Goal: Transaction & Acquisition: Book appointment/travel/reservation

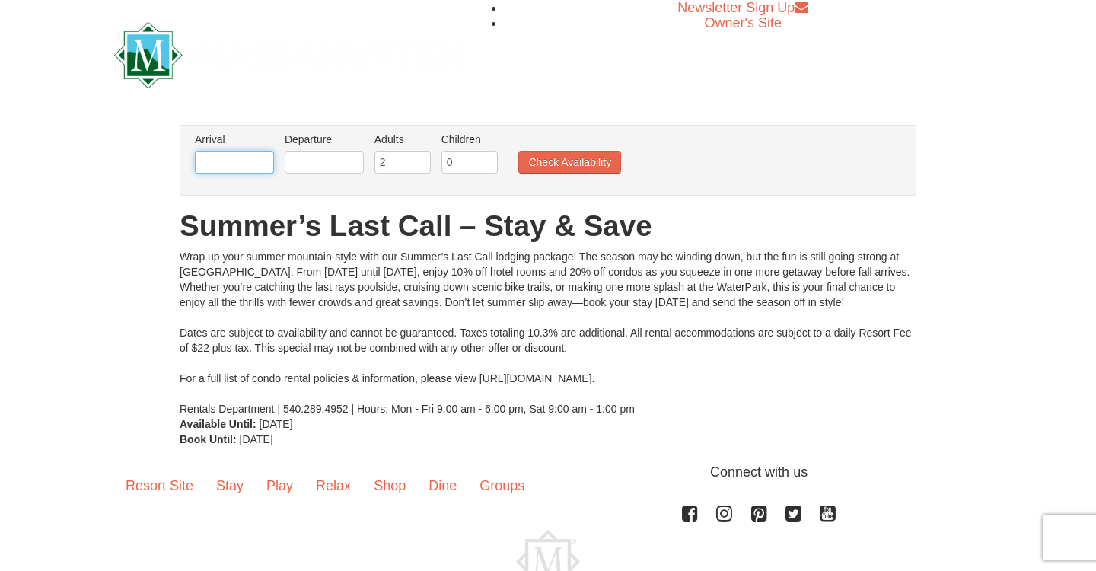
click at [214, 167] on input "text" at bounding box center [234, 162] width 79 height 23
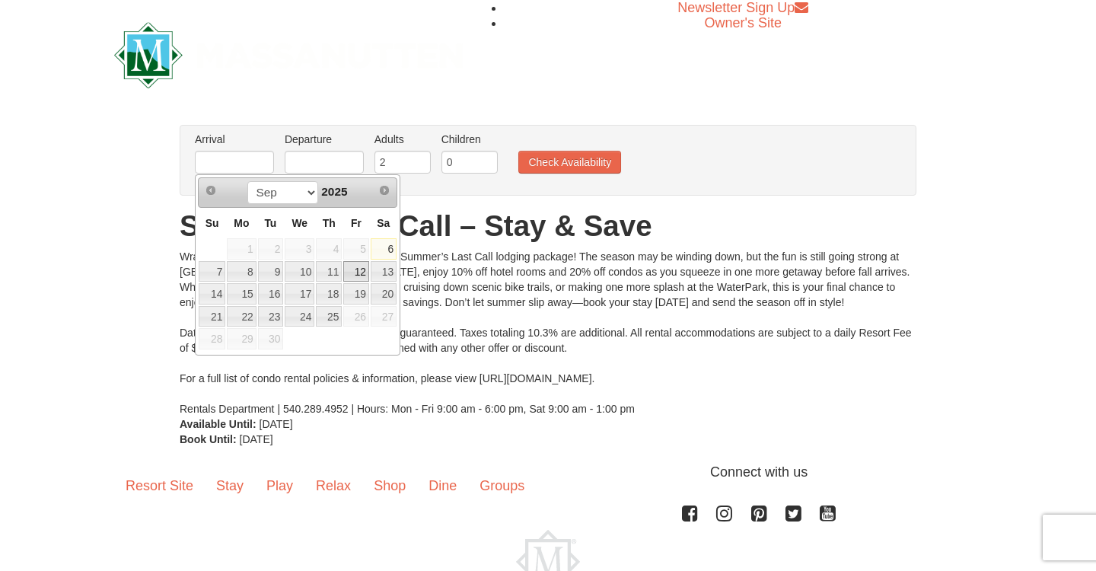
click at [357, 273] on link "12" at bounding box center [356, 271] width 26 height 21
type input "[DATE]"
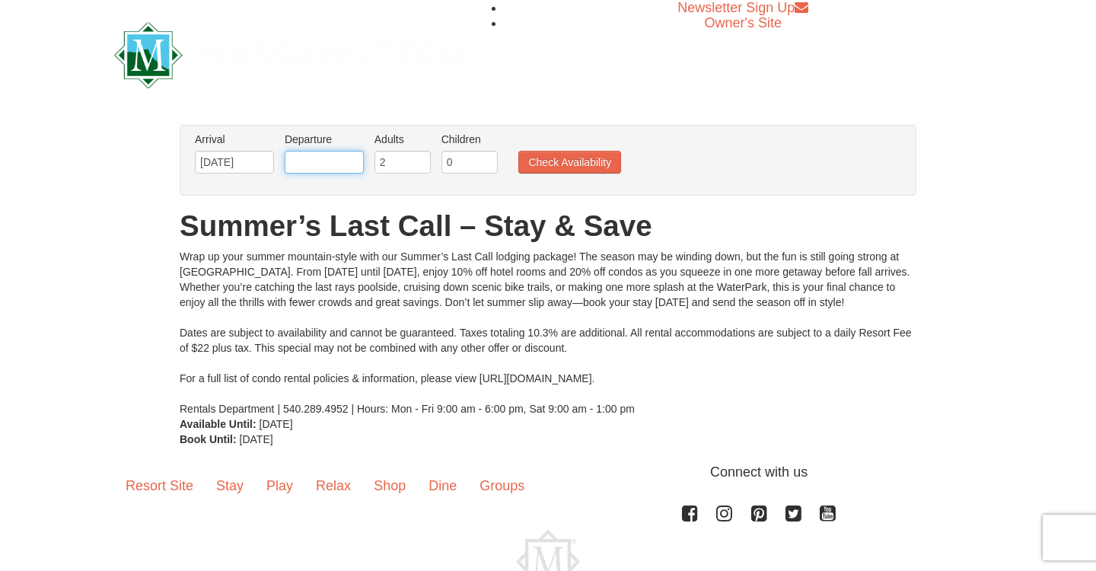
click at [311, 163] on input "text" at bounding box center [324, 162] width 79 height 23
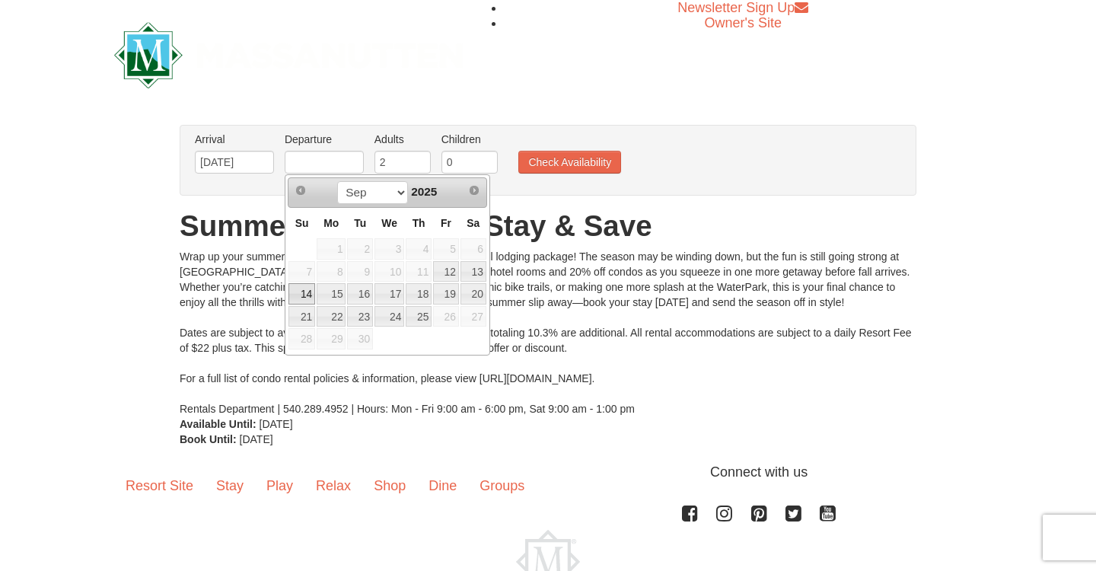
click at [303, 289] on link "14" at bounding box center [302, 293] width 27 height 21
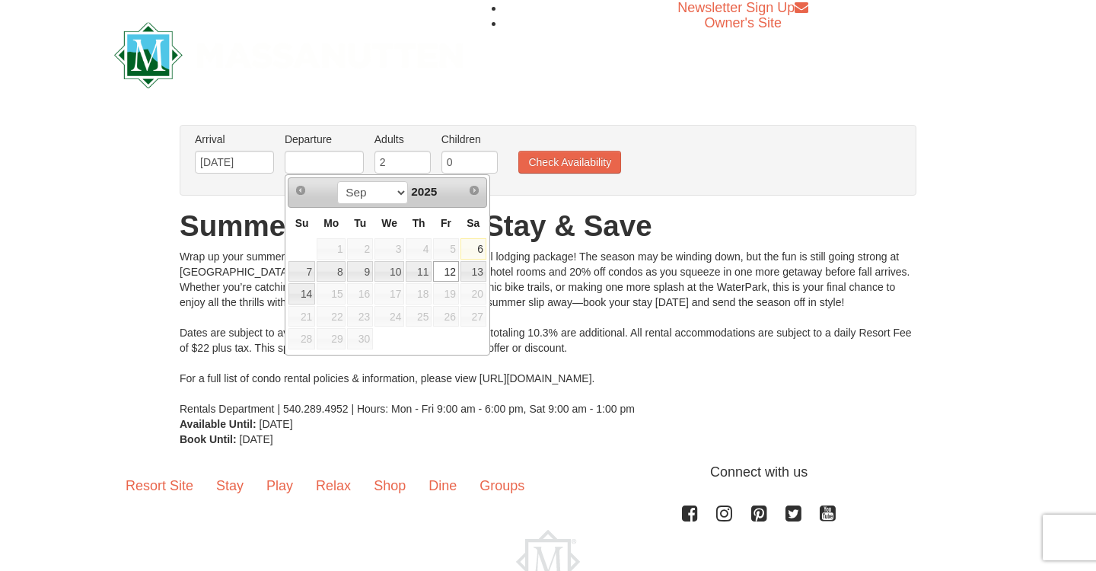
type input "[DATE]"
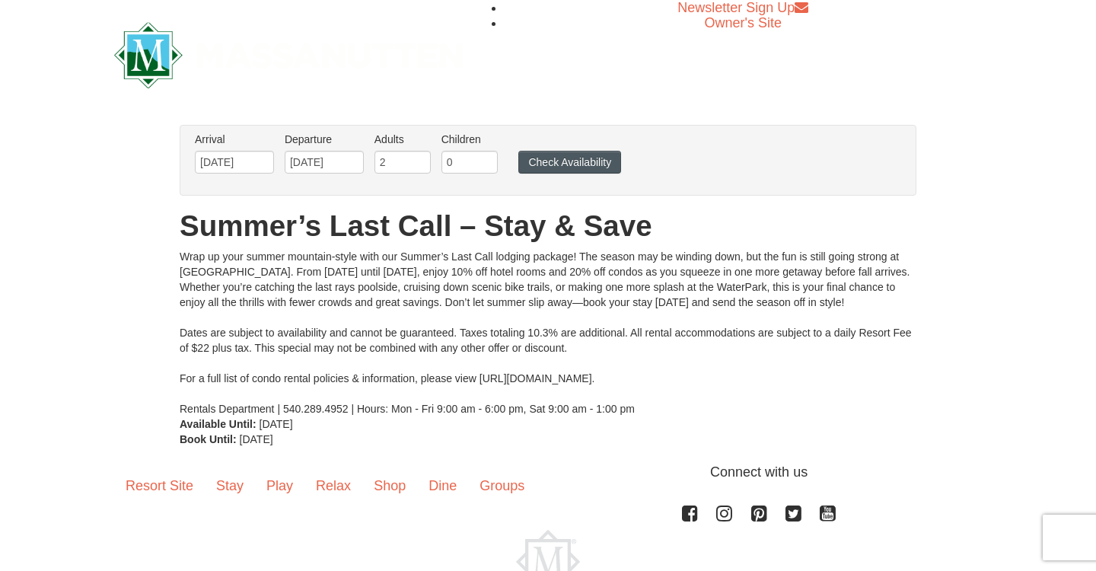
click at [572, 161] on button "Check Availability" at bounding box center [569, 162] width 103 height 23
click at [551, 162] on button "Check Availability" at bounding box center [569, 162] width 103 height 23
click at [234, 486] on link "Stay" at bounding box center [230, 485] width 50 height 47
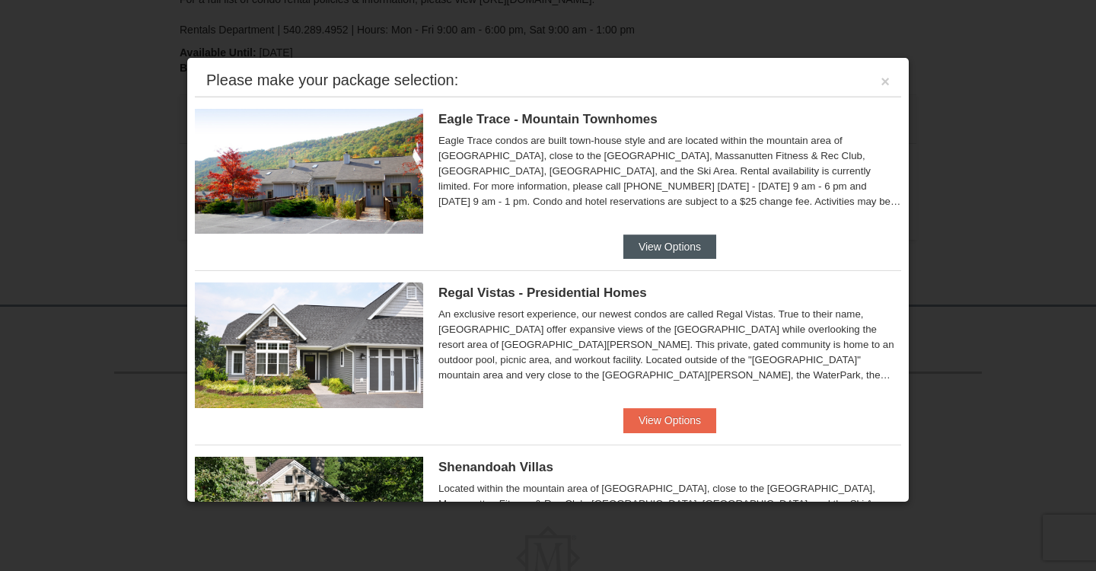
click at [659, 247] on button "View Options" at bounding box center [669, 246] width 93 height 24
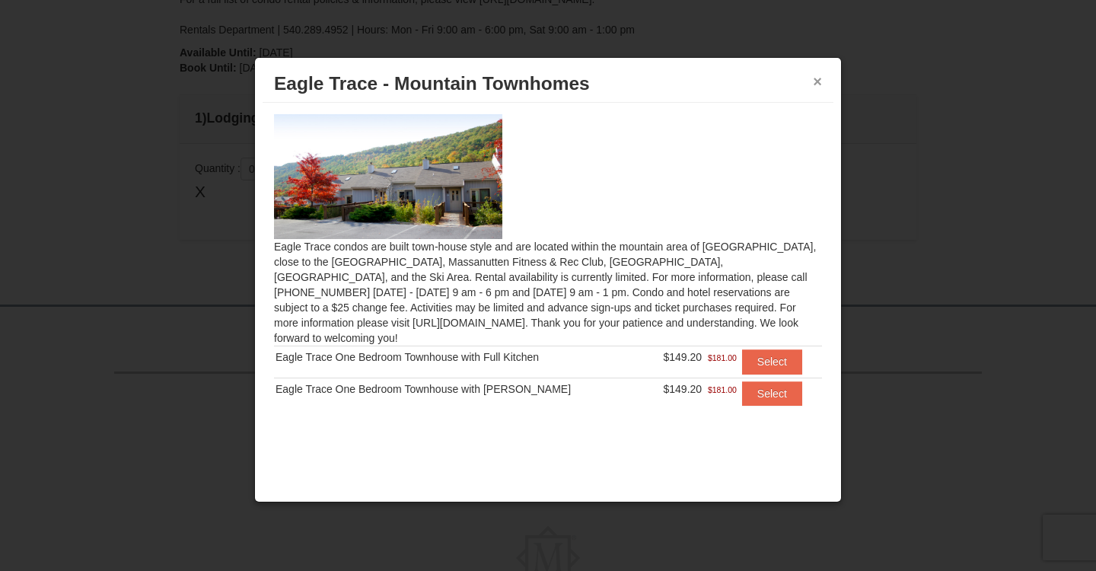
click at [818, 86] on button "×" at bounding box center [817, 81] width 9 height 15
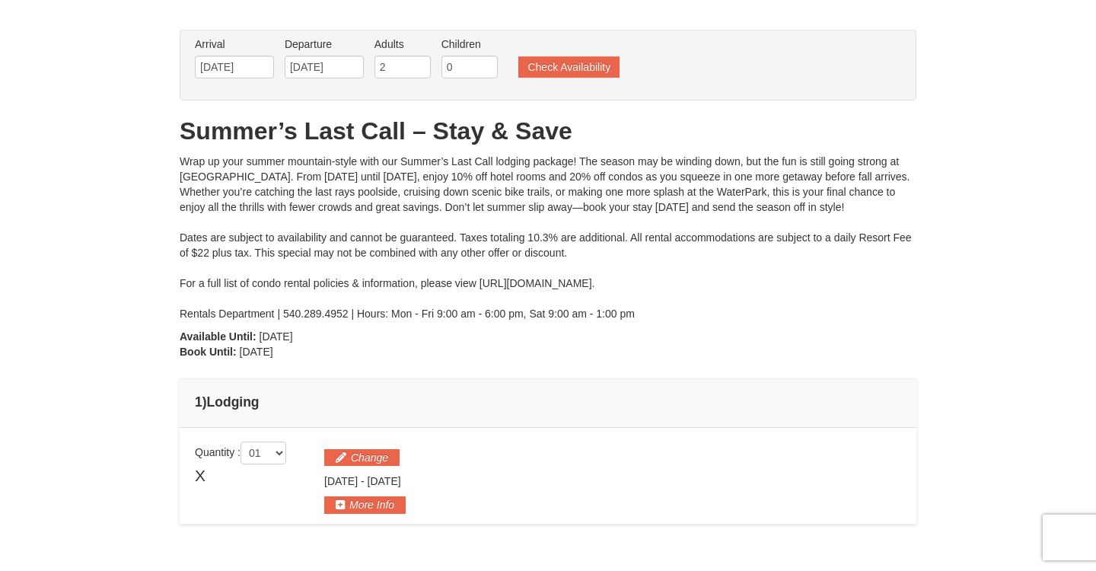
scroll to position [49, 0]
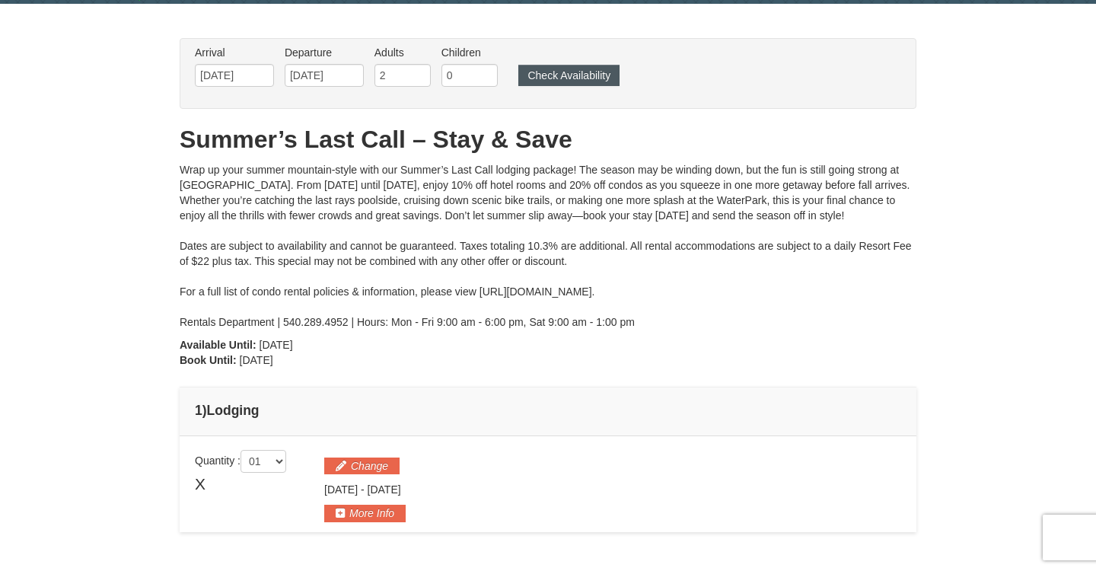
click at [577, 70] on button "Check Availability" at bounding box center [568, 75] width 101 height 21
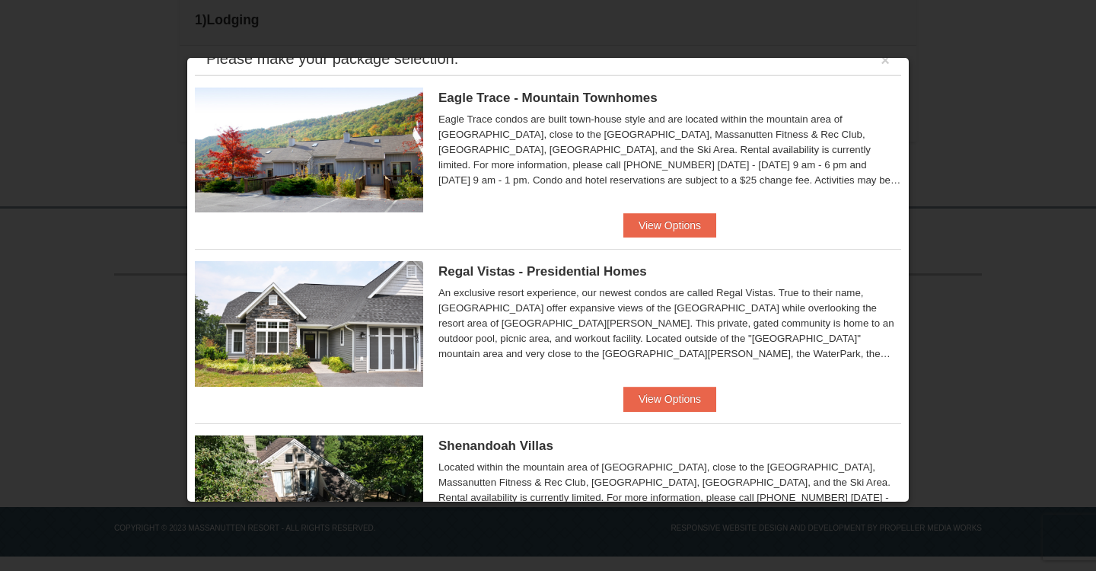
scroll to position [29, 0]
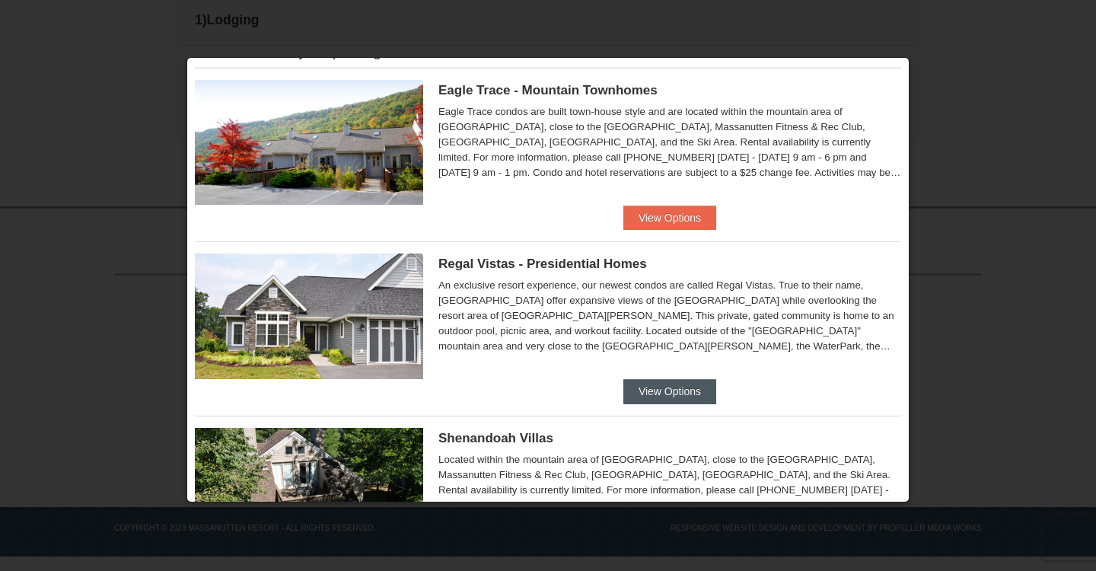
click at [681, 399] on button "View Options" at bounding box center [669, 391] width 93 height 24
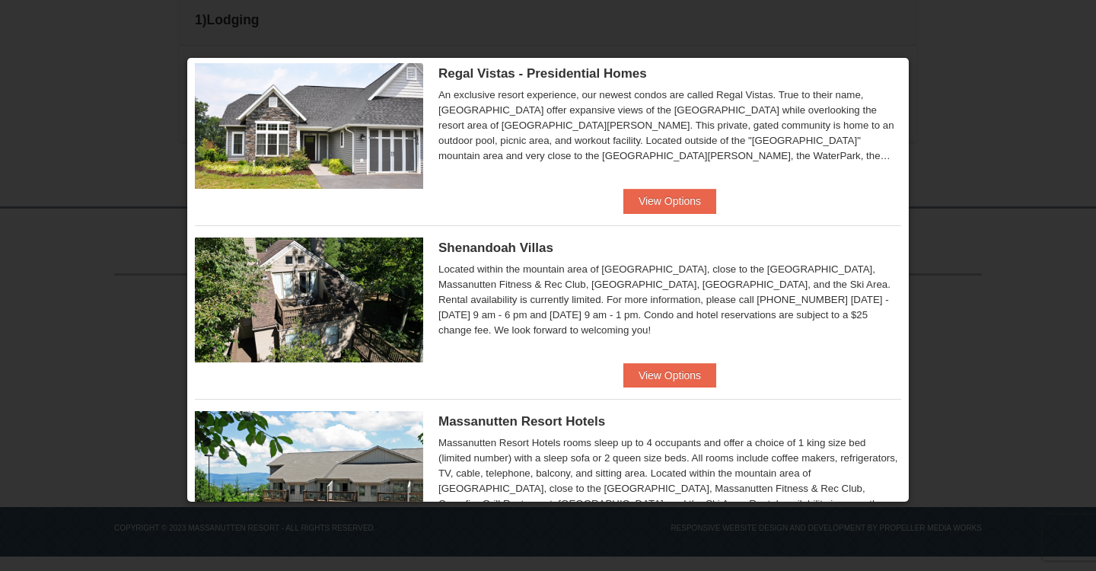
scroll to position [220, 0]
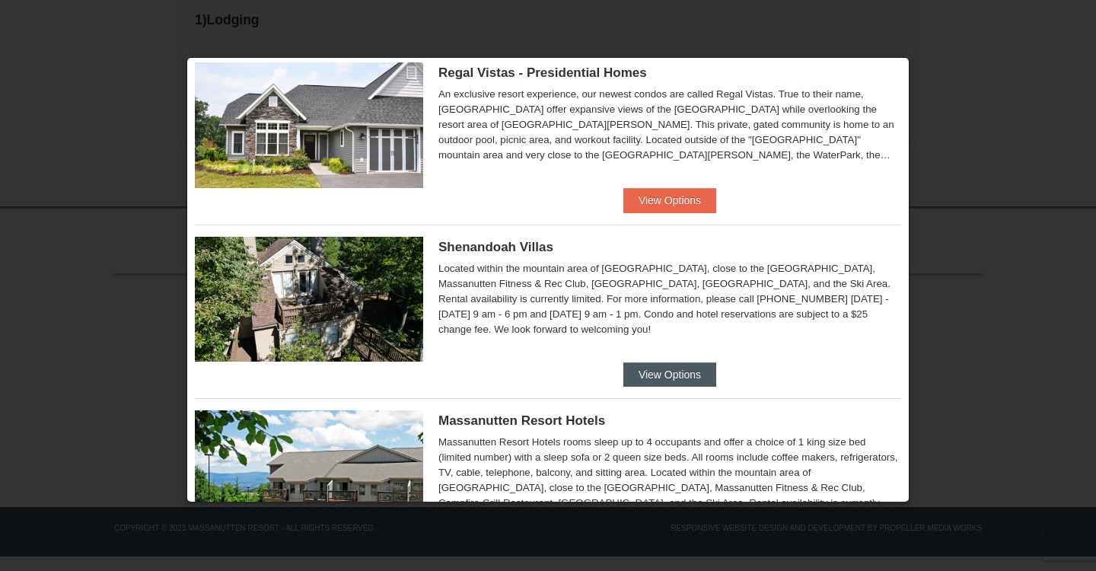
click at [652, 377] on button "View Options" at bounding box center [669, 374] width 93 height 24
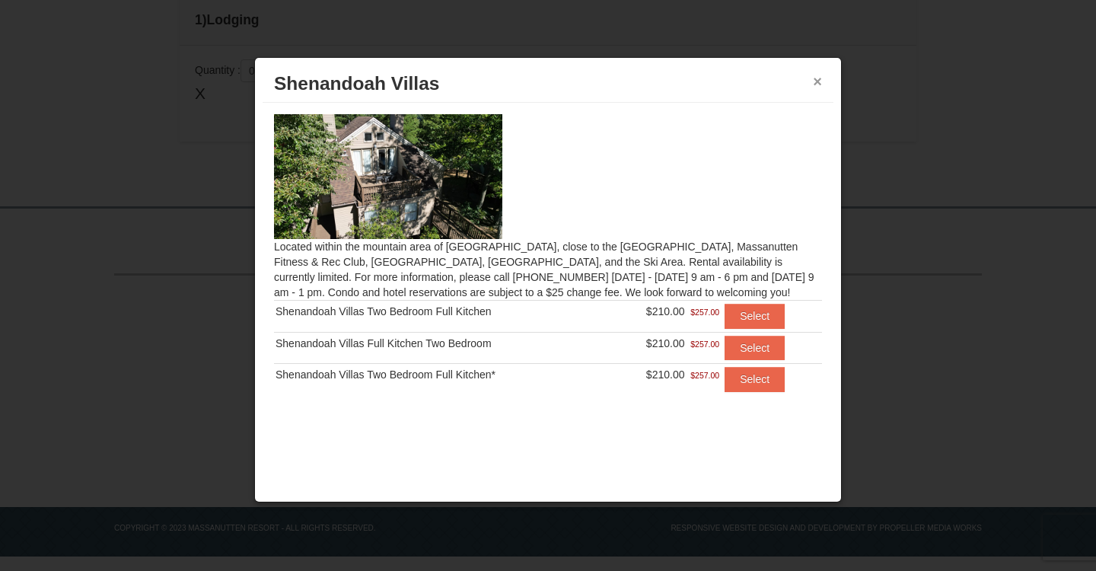
click at [818, 84] on button "×" at bounding box center [817, 81] width 9 height 15
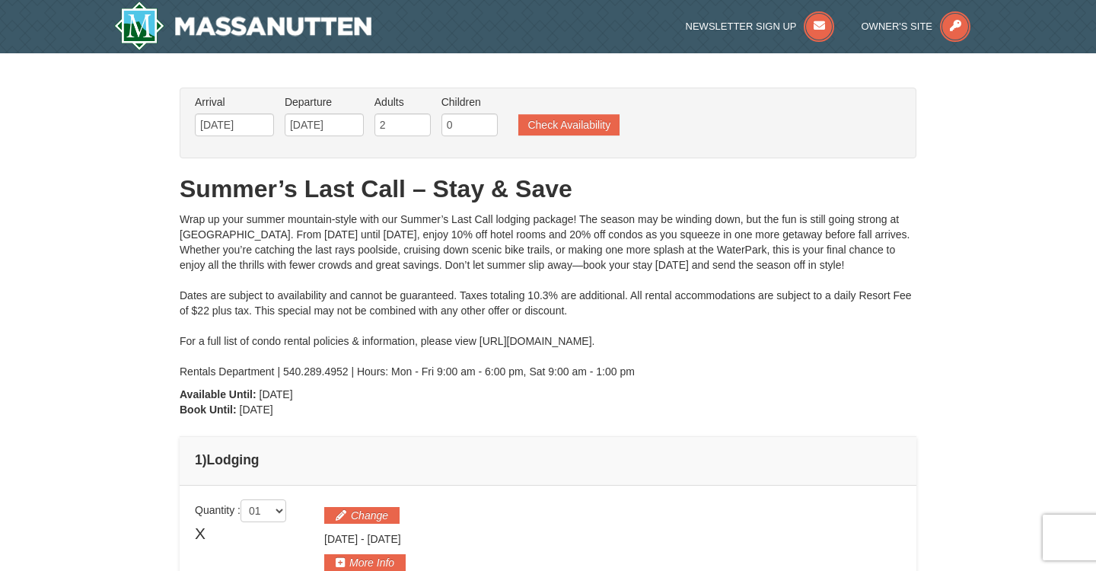
scroll to position [0, 0]
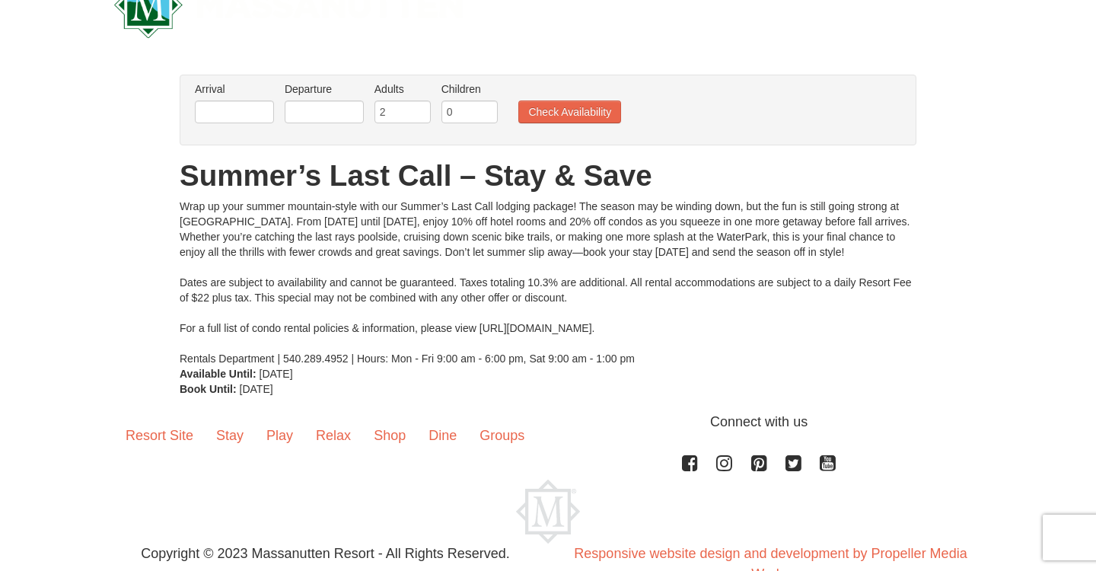
scroll to position [53, 0]
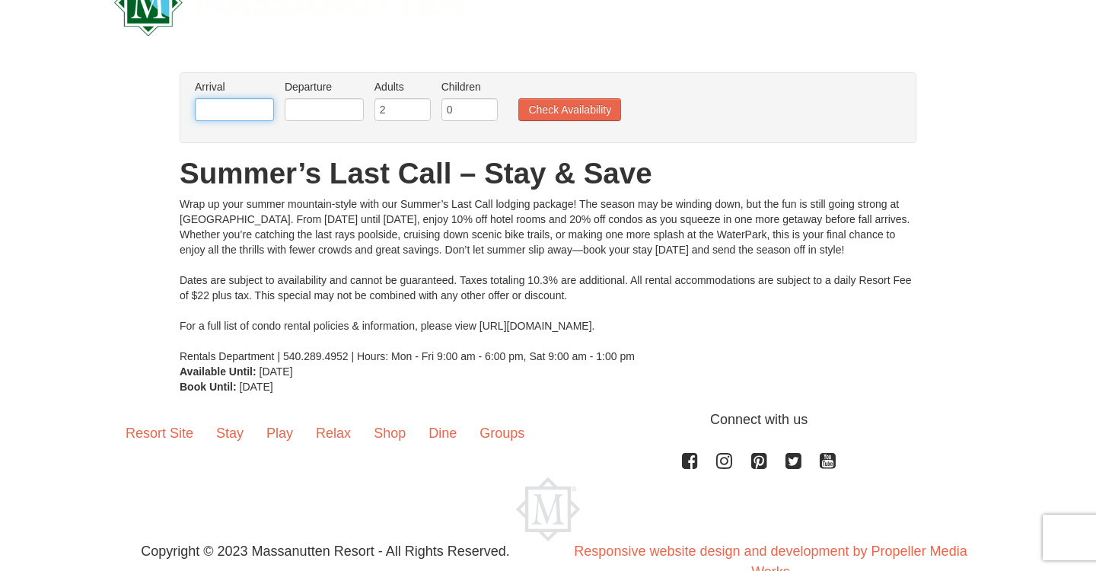
click at [226, 113] on input "text" at bounding box center [234, 109] width 79 height 23
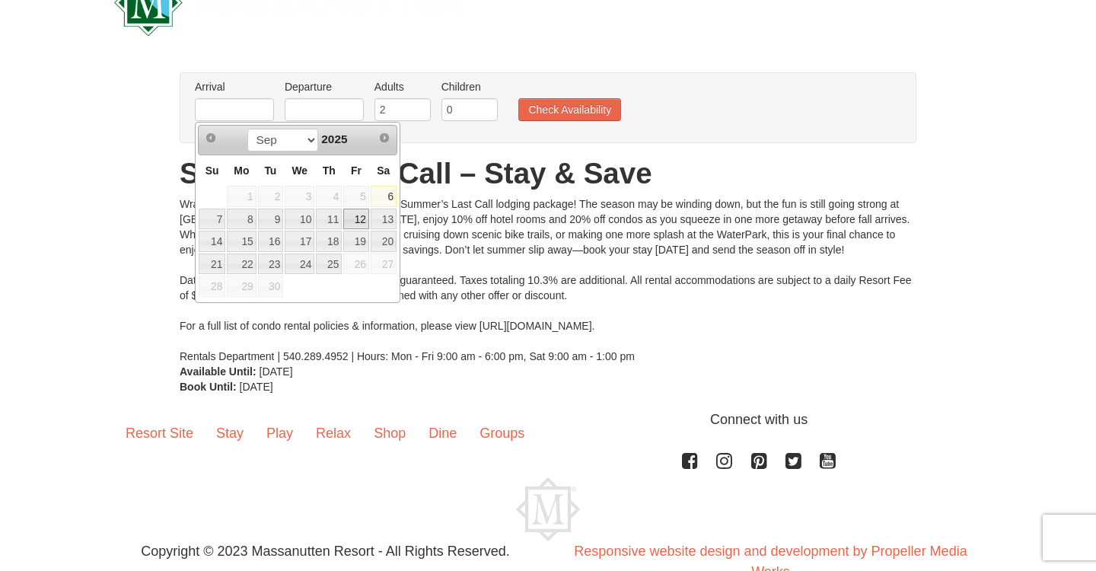
click at [360, 223] on link "12" at bounding box center [356, 219] width 26 height 21
type input "[DATE]"
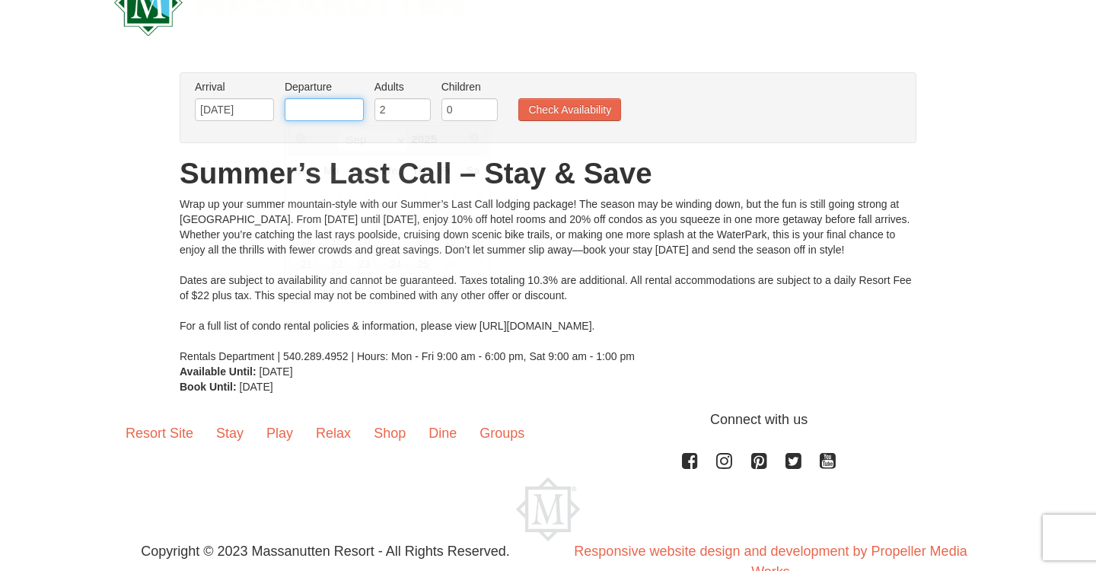
click at [332, 107] on input "text" at bounding box center [324, 109] width 79 height 23
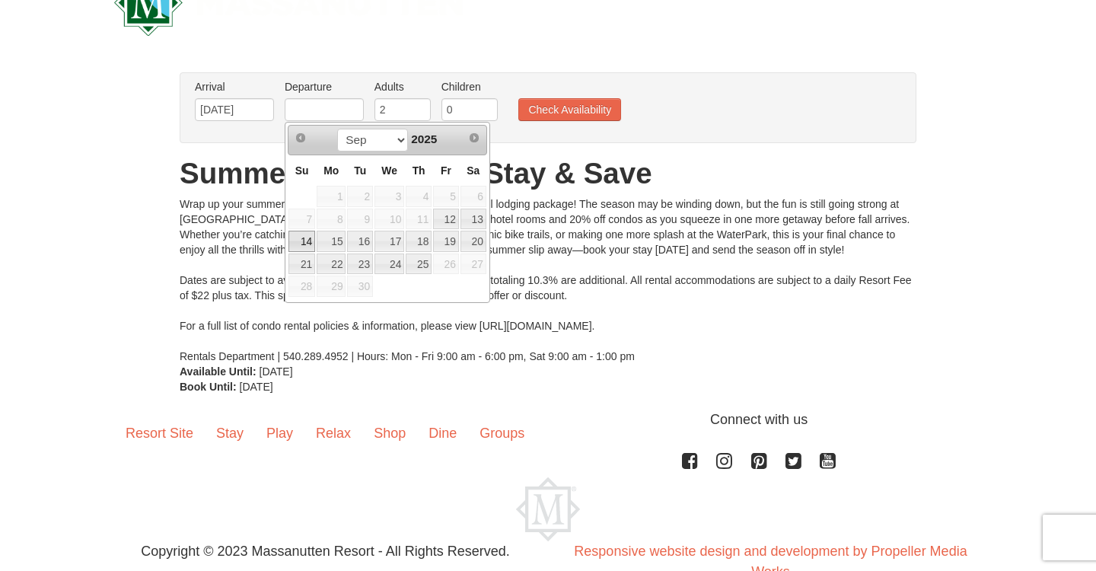
click at [301, 240] on link "14" at bounding box center [302, 241] width 27 height 21
type input "[DATE]"
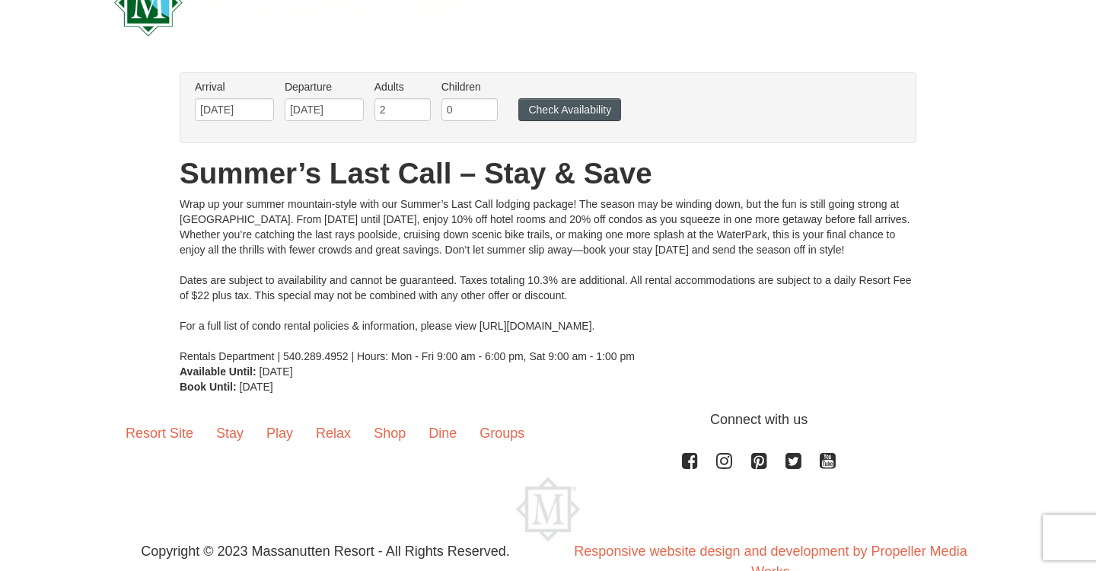
click at [547, 113] on button "Check Availability" at bounding box center [569, 109] width 103 height 23
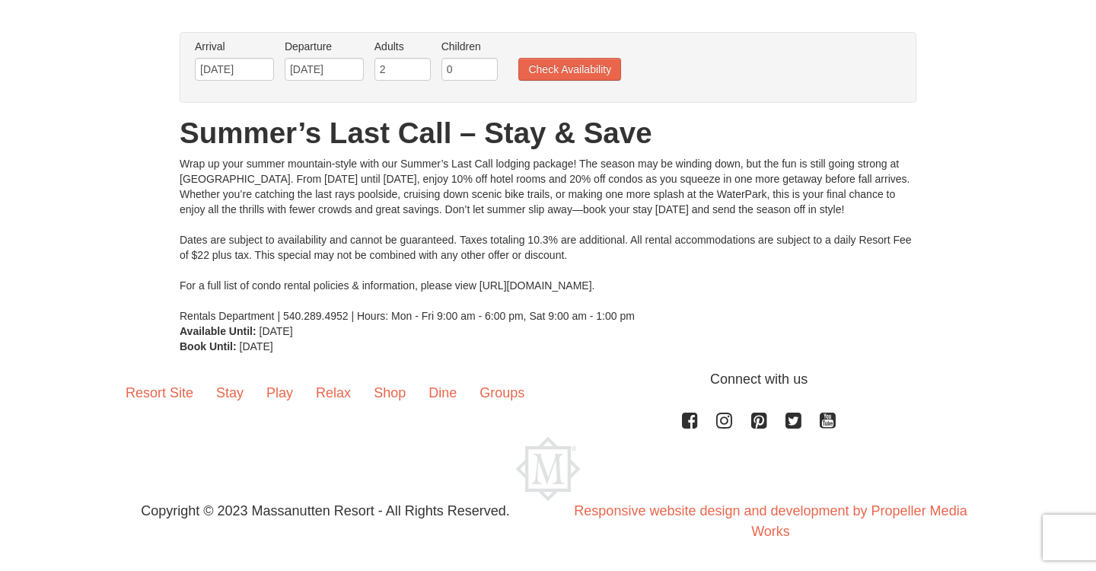
scroll to position [93, 0]
click at [566, 72] on button "Check Availability" at bounding box center [569, 69] width 103 height 23
click at [535, 74] on button "Check Availability" at bounding box center [569, 69] width 103 height 23
click at [555, 69] on button "Check Availability" at bounding box center [569, 69] width 103 height 23
click at [598, 69] on button "Check Availability" at bounding box center [569, 69] width 103 height 23
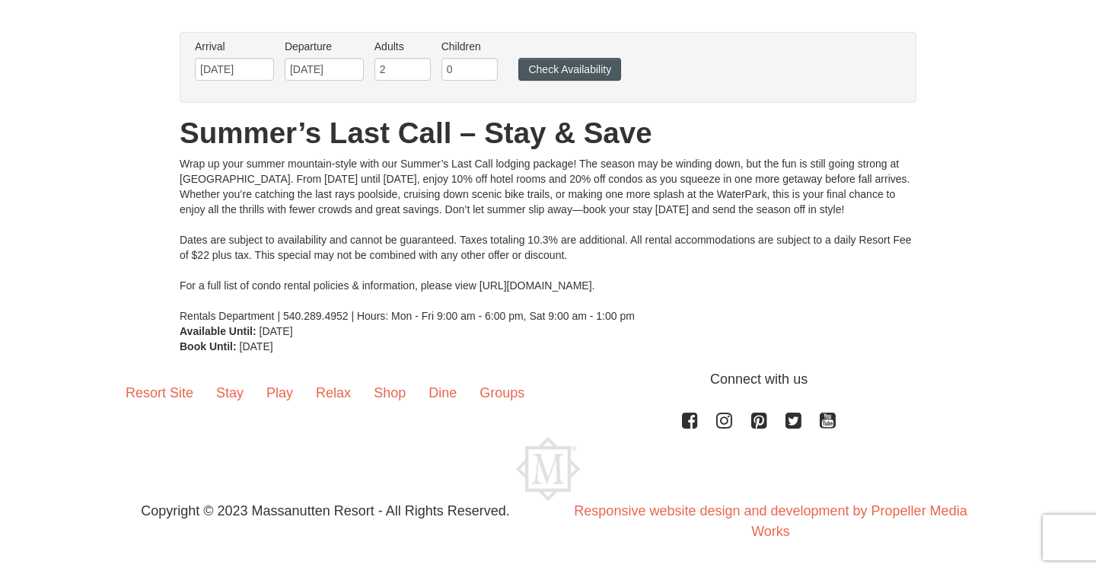
click at [554, 72] on button "Check Availability" at bounding box center [569, 69] width 103 height 23
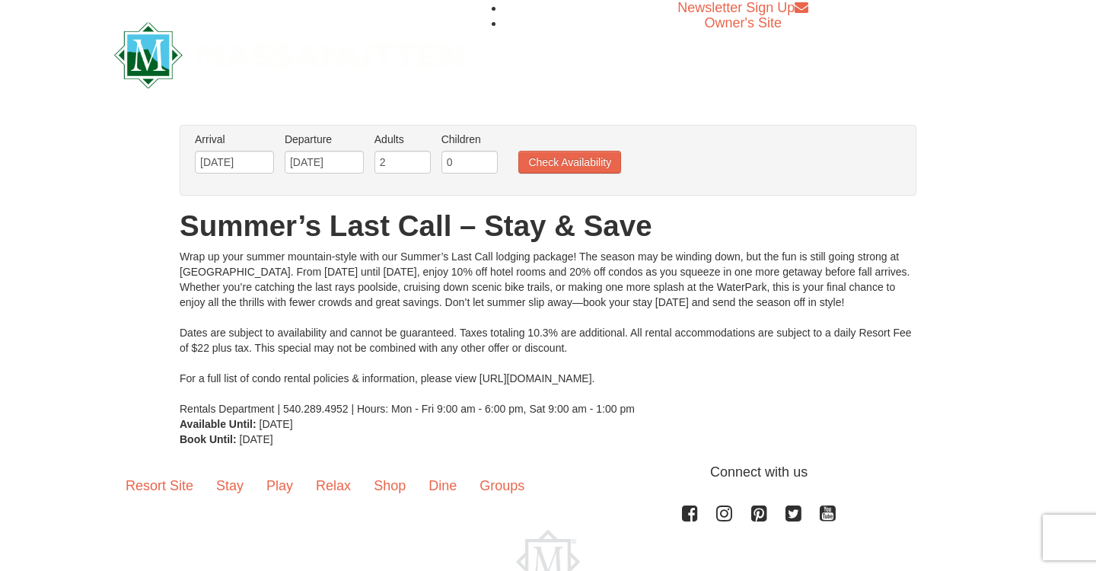
scroll to position [0, 0]
click at [570, 160] on button "Check Availability" at bounding box center [569, 162] width 103 height 23
click at [559, 163] on button "Check Availability" at bounding box center [569, 162] width 103 height 23
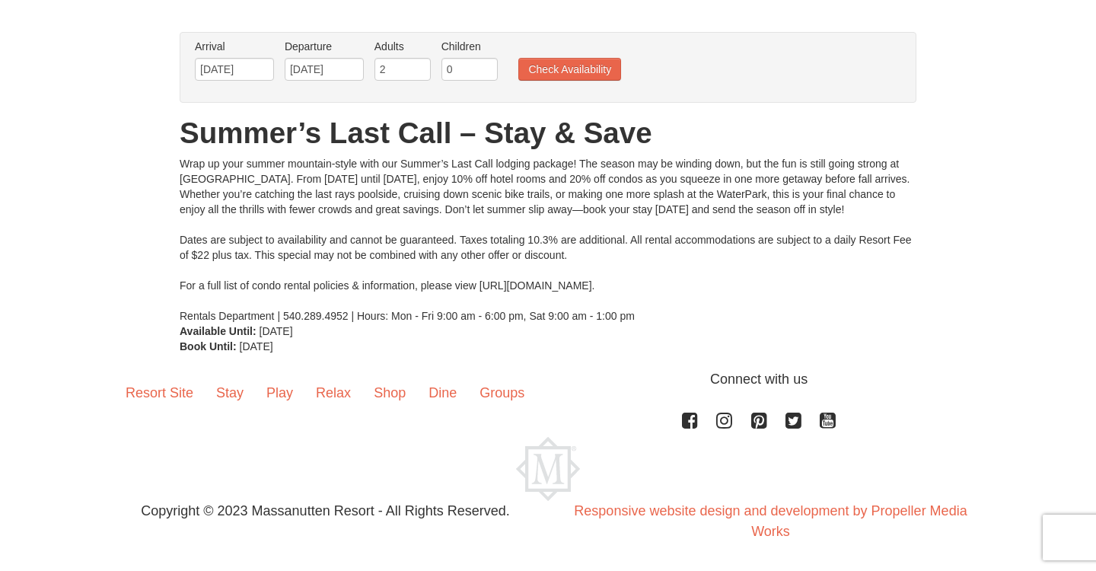
scroll to position [93, 0]
click at [577, 74] on button "Check Availability" at bounding box center [569, 69] width 103 height 23
click at [532, 69] on button "Check Availability" at bounding box center [569, 69] width 103 height 23
click at [555, 75] on button "Check Availability" at bounding box center [569, 69] width 103 height 23
click at [582, 69] on button "Check Availability" at bounding box center [569, 69] width 103 height 23
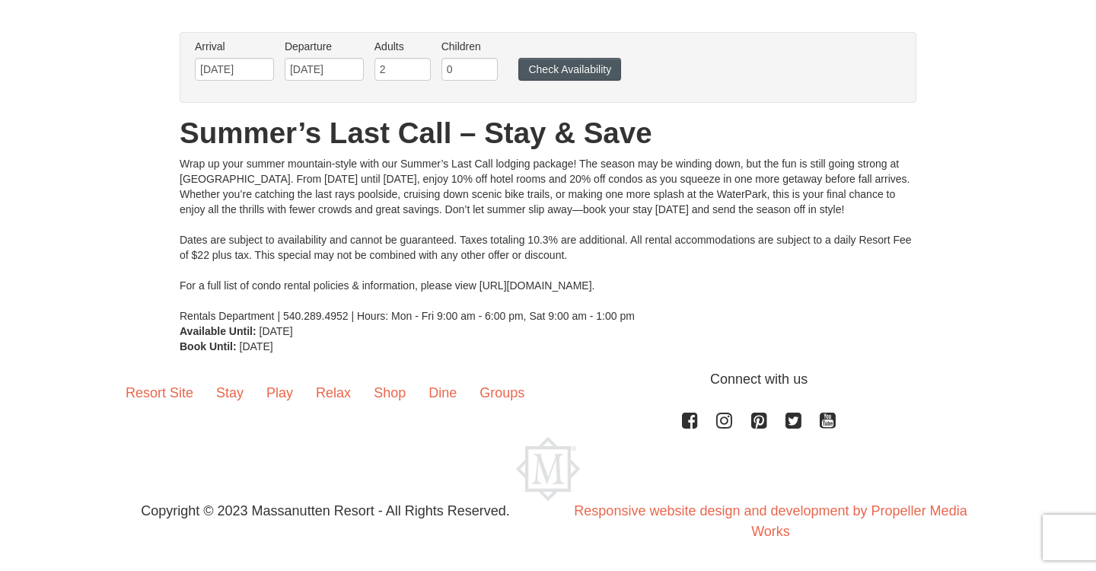
click at [543, 77] on button "Check Availability" at bounding box center [569, 69] width 103 height 23
click at [556, 78] on button "Check Availability" at bounding box center [569, 69] width 103 height 23
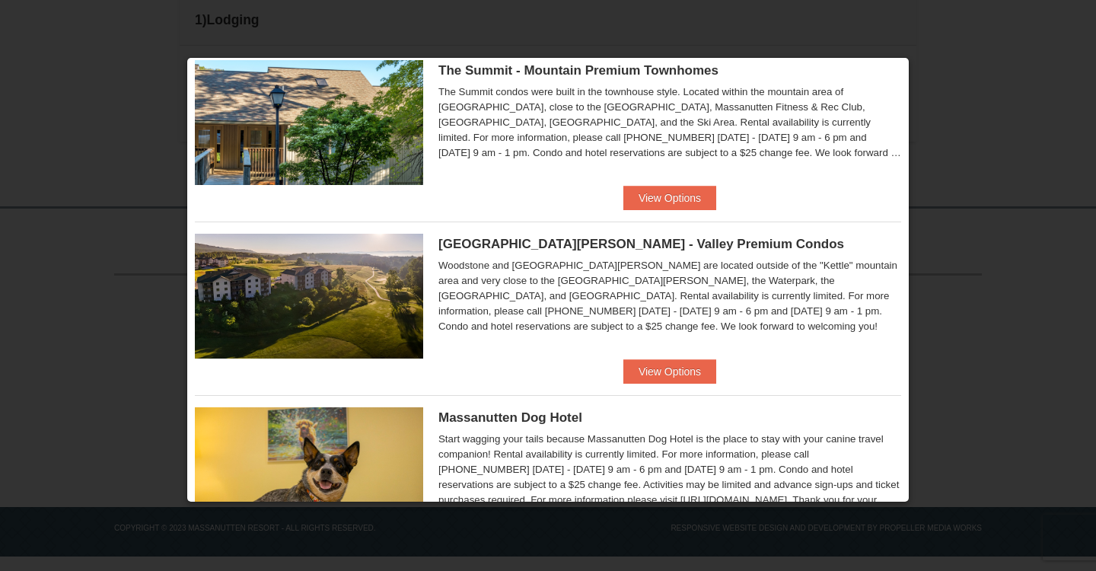
scroll to position [760, 0]
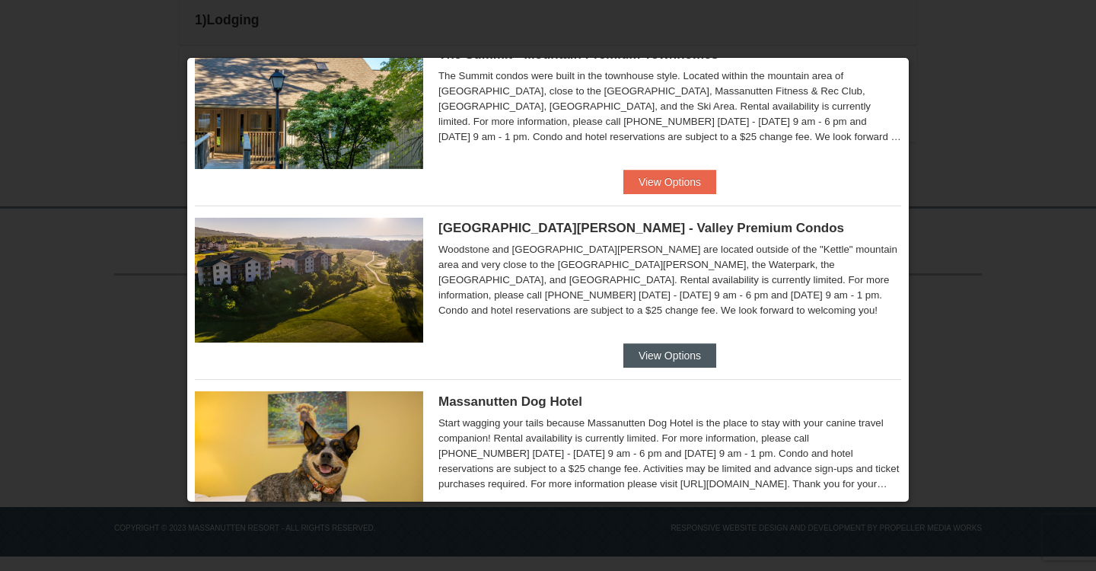
click at [652, 357] on button "View Options" at bounding box center [669, 355] width 93 height 24
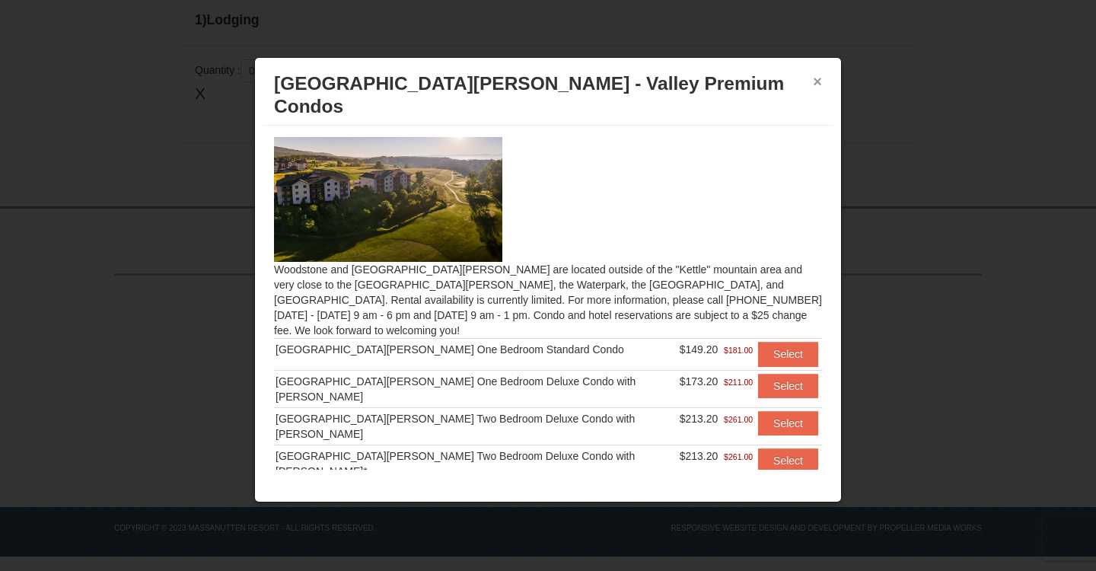
click at [821, 83] on button "×" at bounding box center [817, 81] width 9 height 15
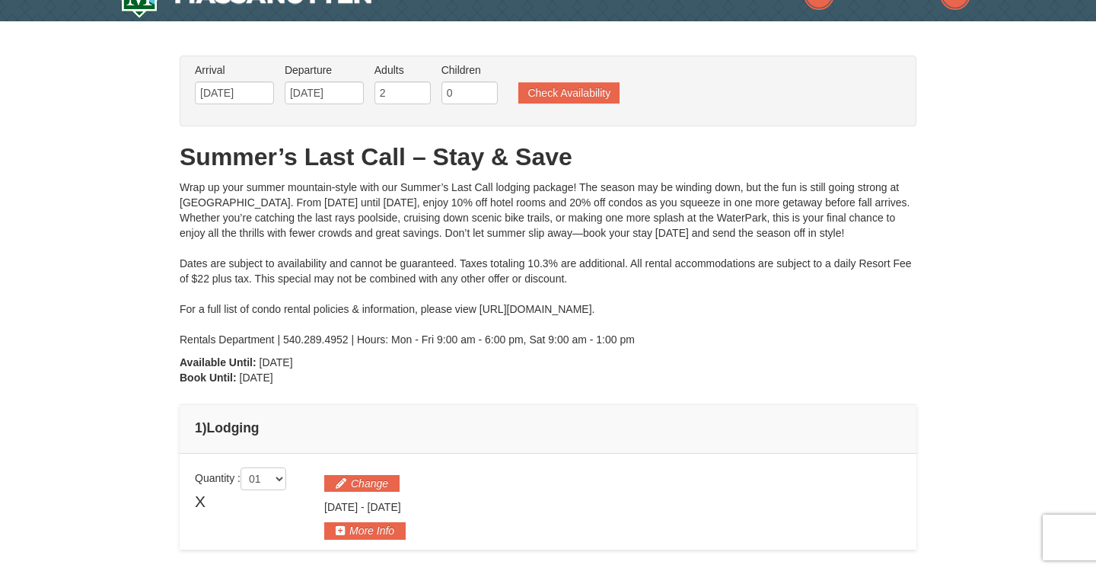
scroll to position [23, 0]
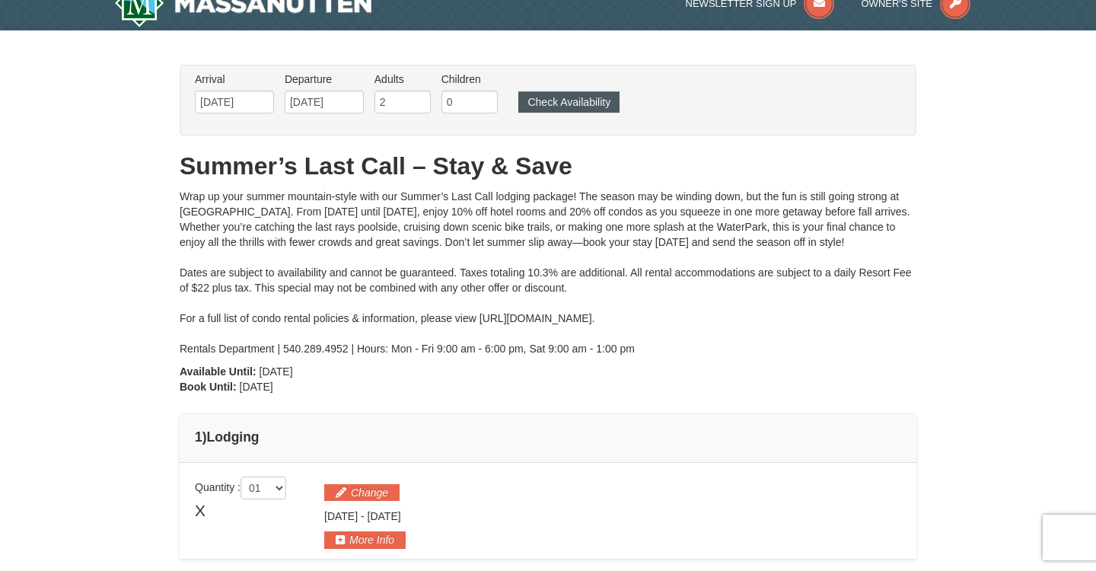
click at [557, 97] on button "Check Availability" at bounding box center [568, 101] width 101 height 21
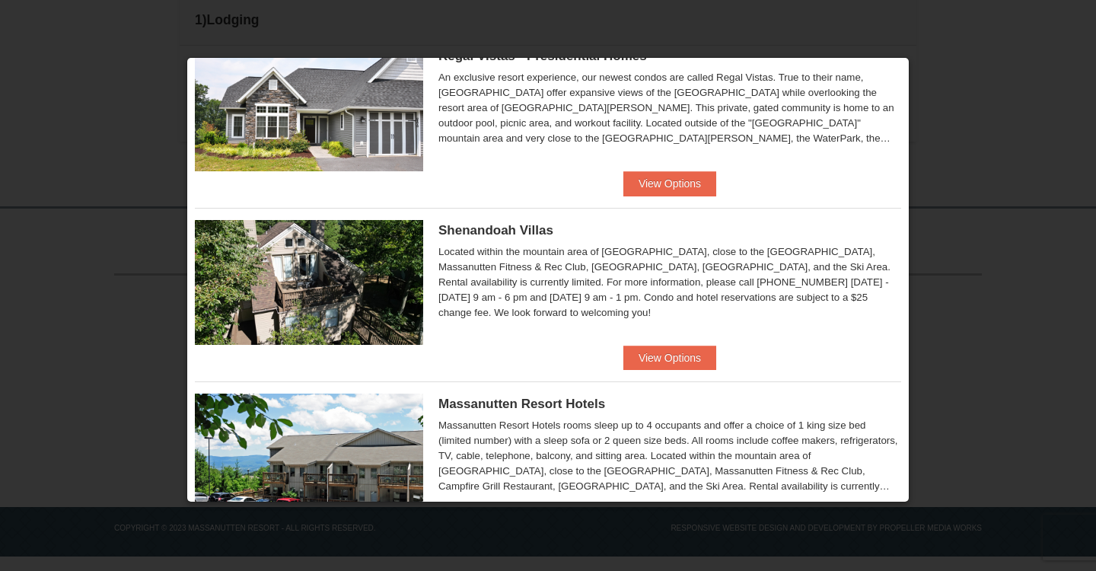
scroll to position [235, 0]
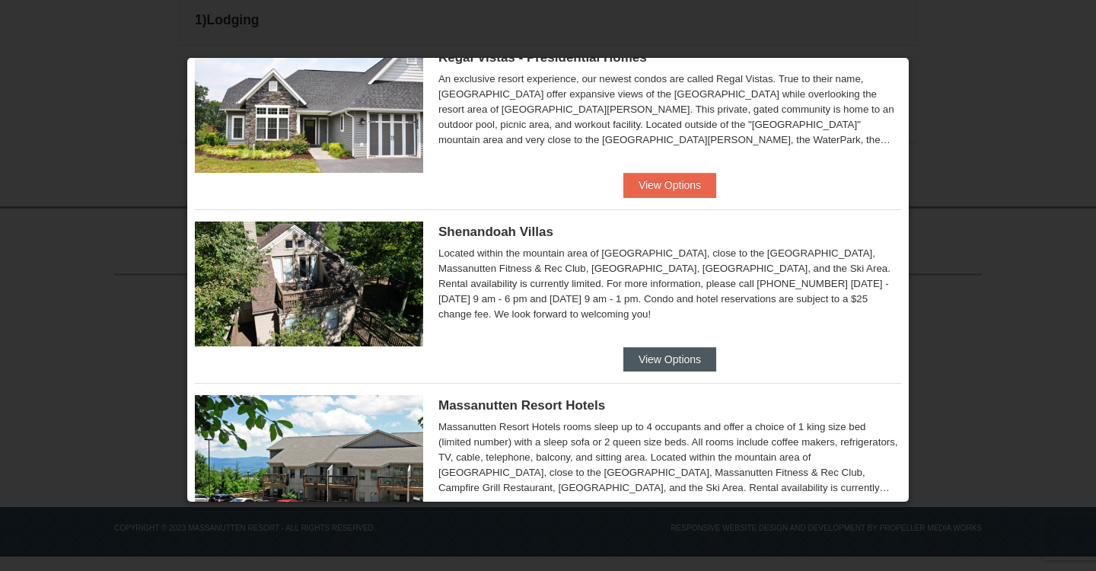
click at [648, 362] on button "View Options" at bounding box center [669, 359] width 93 height 24
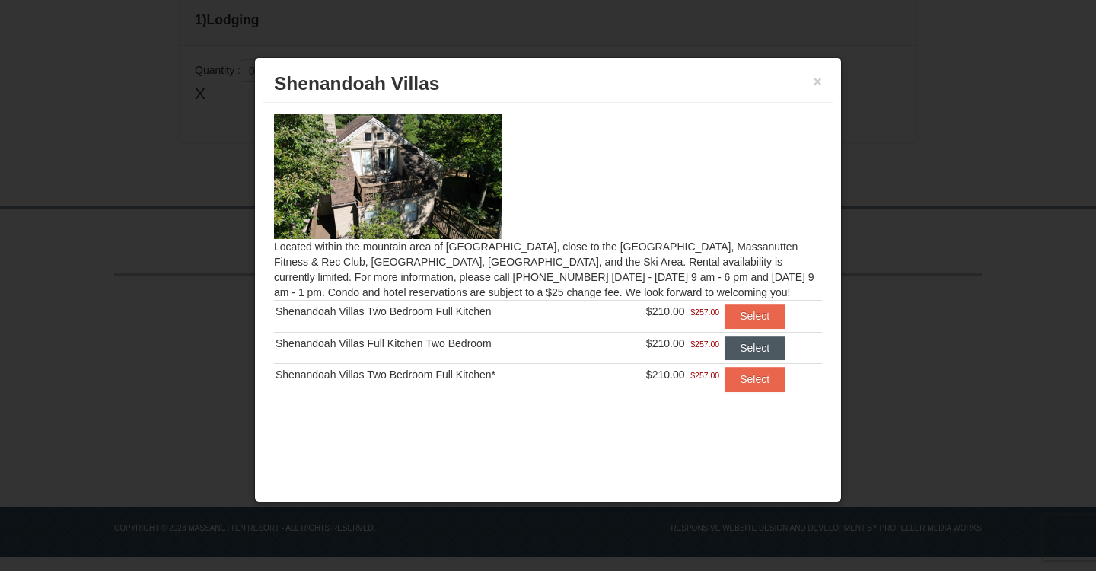
click at [748, 354] on button "Select" at bounding box center [755, 348] width 60 height 24
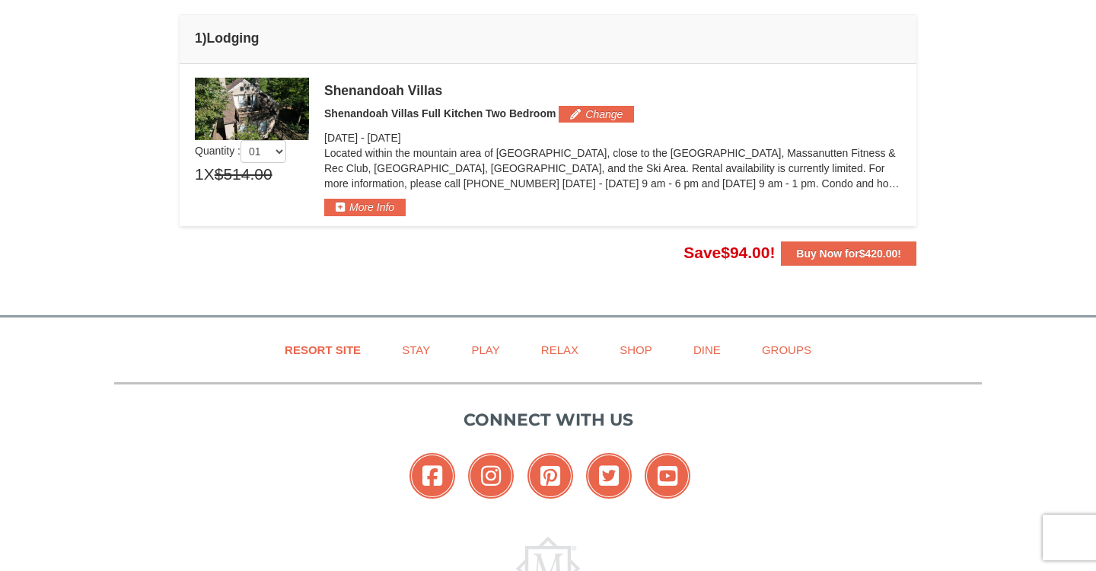
scroll to position [421, 0]
click at [336, 205] on button "More Info" at bounding box center [364, 207] width 81 height 17
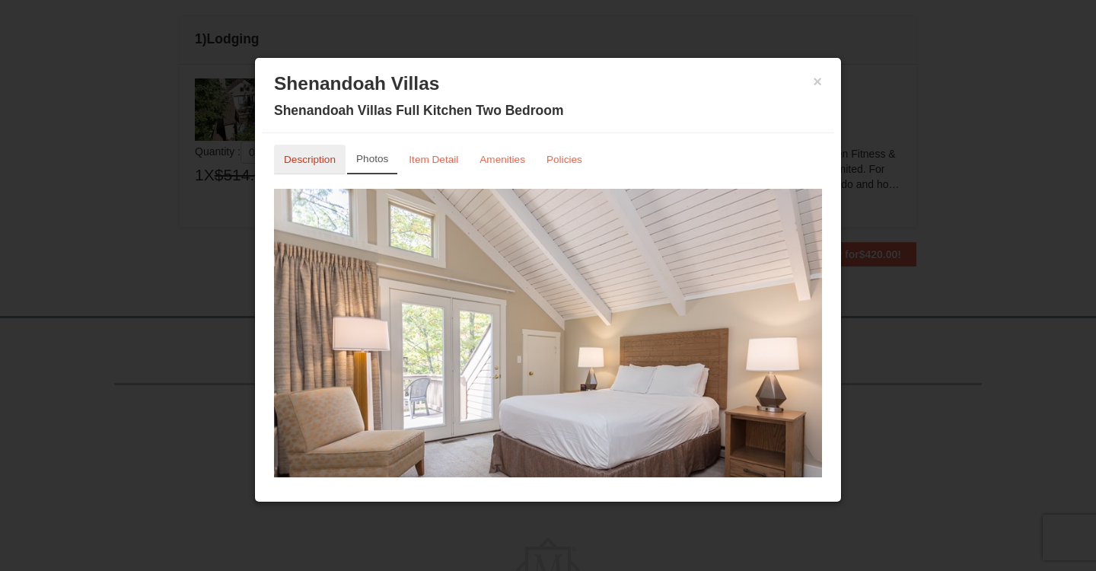
click at [316, 165] on link "Description" at bounding box center [310, 160] width 72 height 30
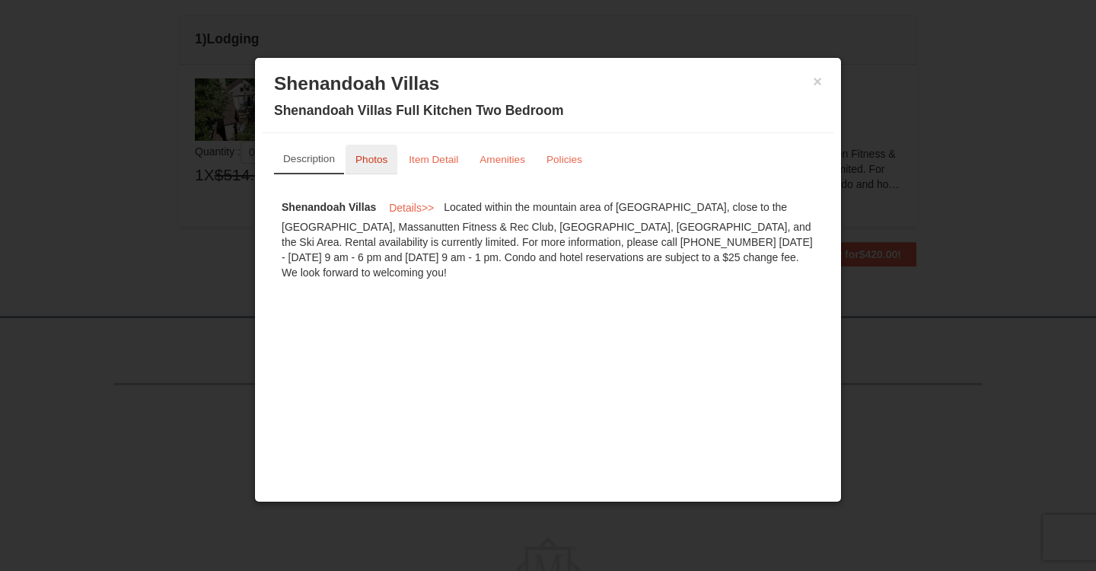
click at [371, 162] on small "Photos" at bounding box center [371, 159] width 32 height 11
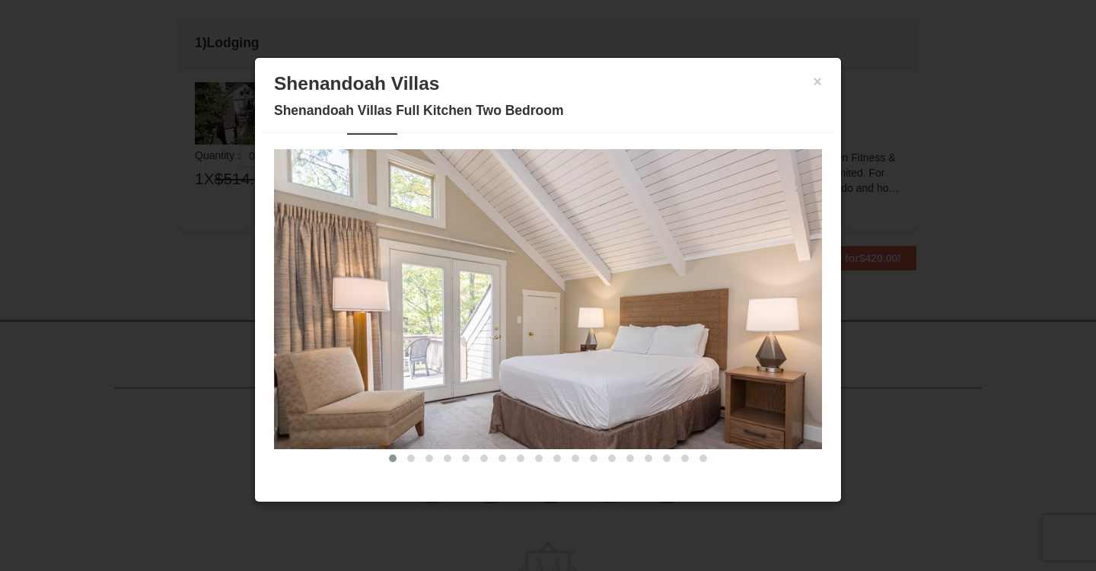
scroll to position [417, 0]
click at [555, 374] on img at bounding box center [548, 299] width 548 height 300
click at [411, 456] on span at bounding box center [411, 458] width 8 height 8
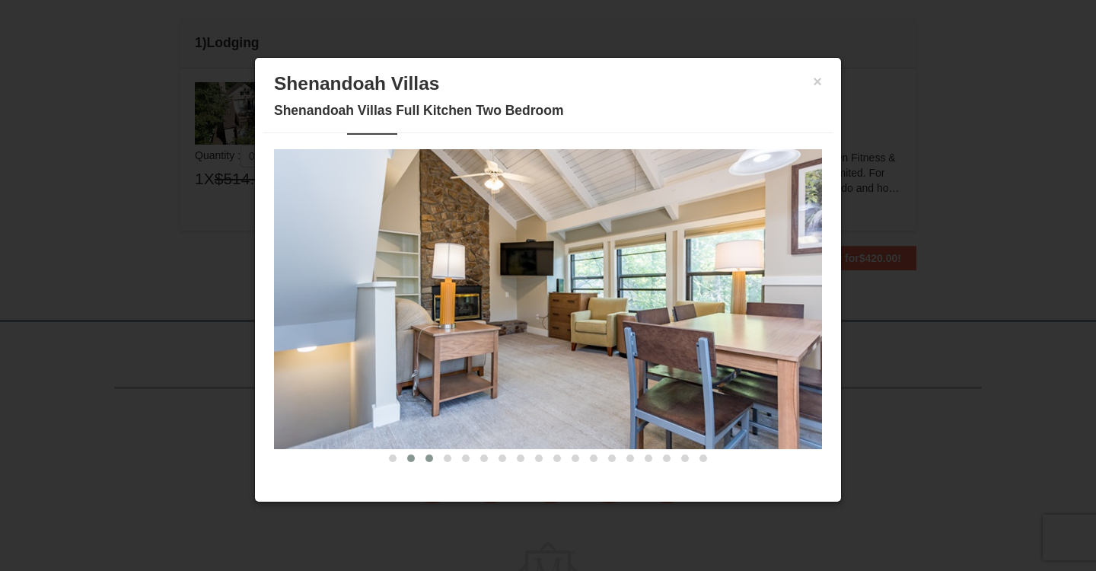
click at [430, 458] on span at bounding box center [430, 458] width 8 height 8
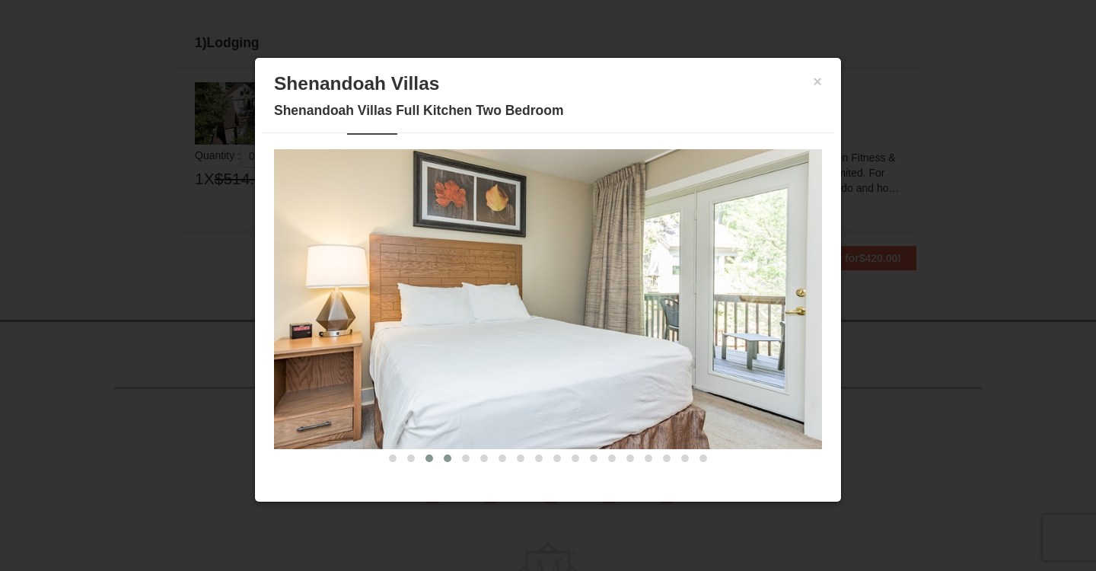
click at [448, 458] on span at bounding box center [448, 458] width 8 height 8
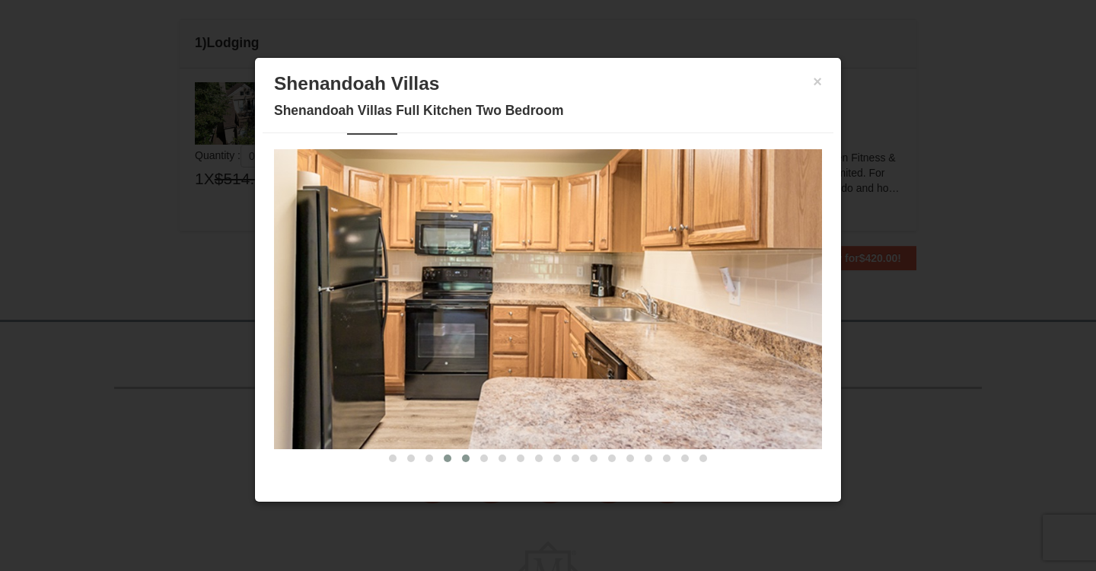
click at [463, 458] on span at bounding box center [466, 458] width 8 height 8
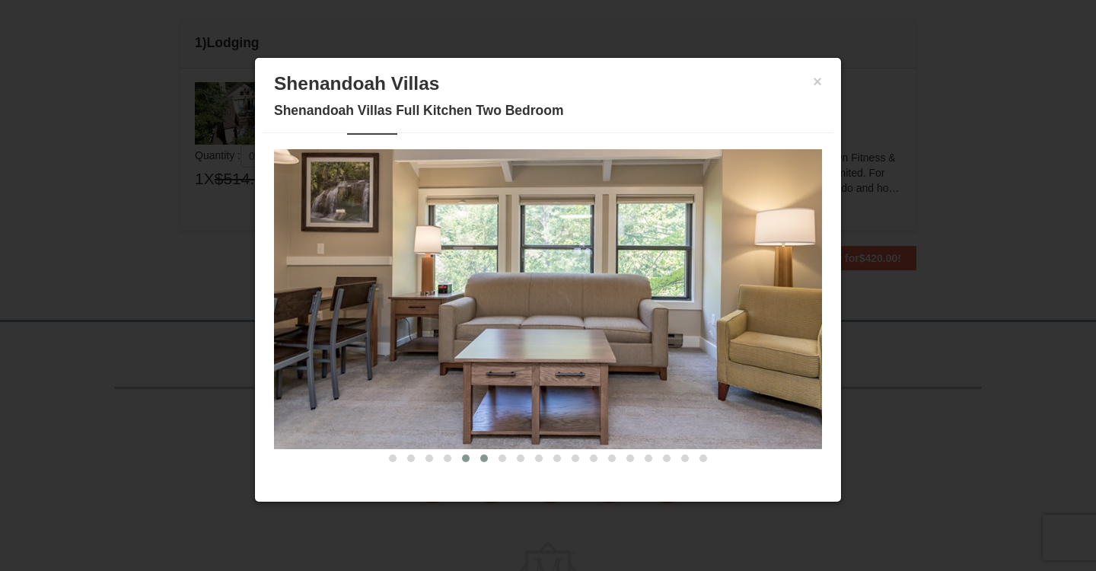
click at [482, 458] on span at bounding box center [484, 458] width 8 height 8
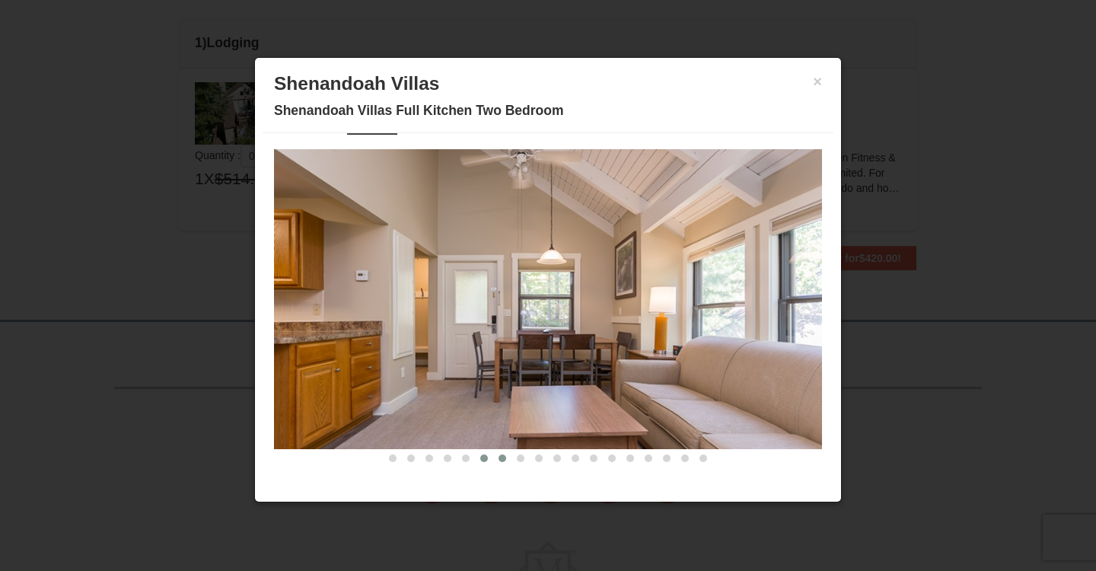
click at [501, 460] on span at bounding box center [503, 458] width 8 height 8
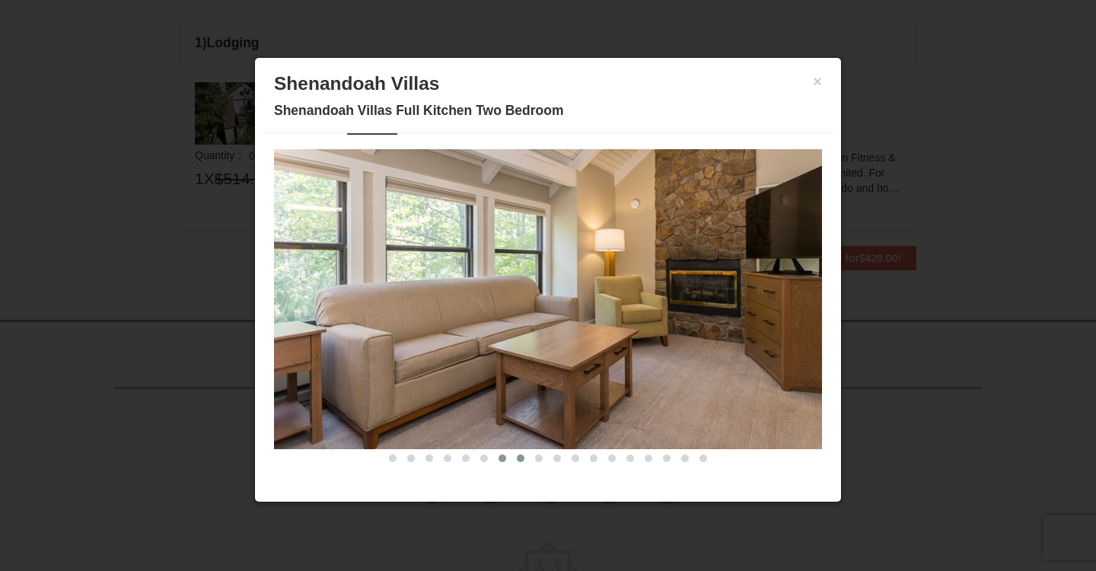
click at [516, 459] on button at bounding box center [521, 458] width 18 height 15
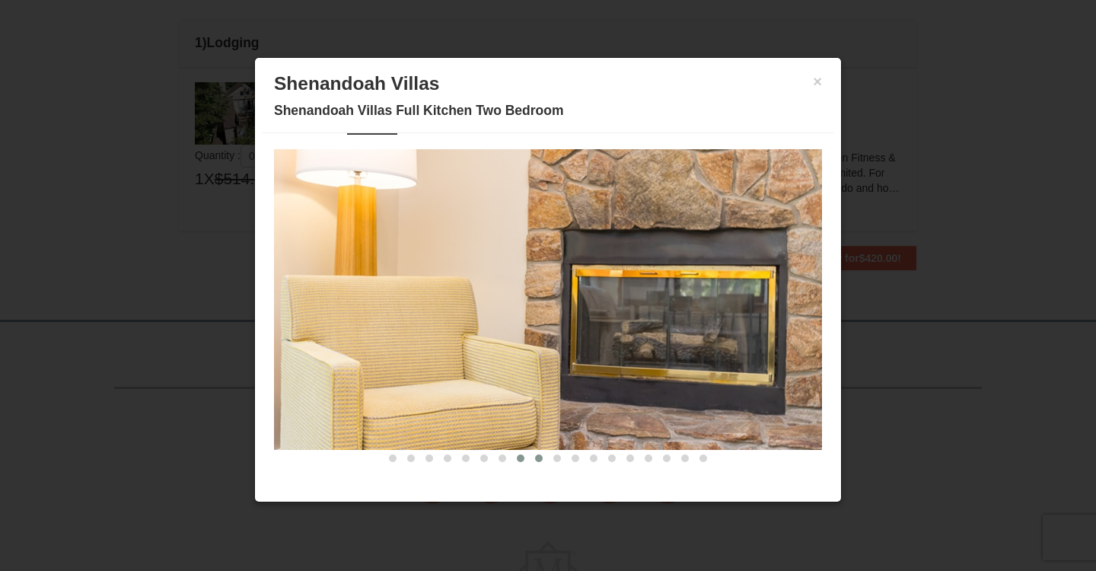
click at [538, 457] on span at bounding box center [539, 458] width 8 height 8
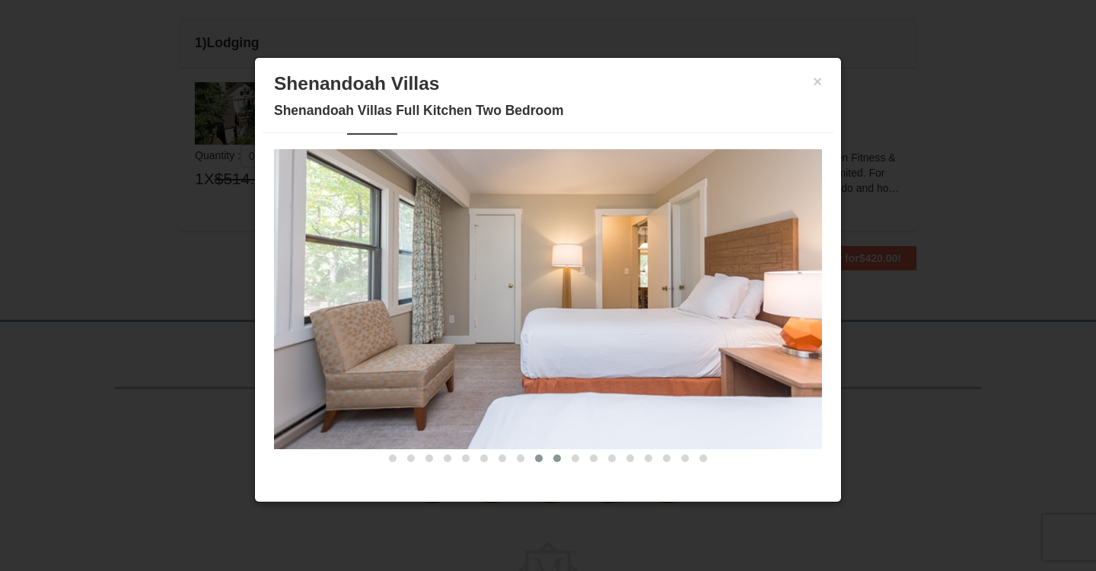
click at [553, 459] on button at bounding box center [557, 458] width 18 height 15
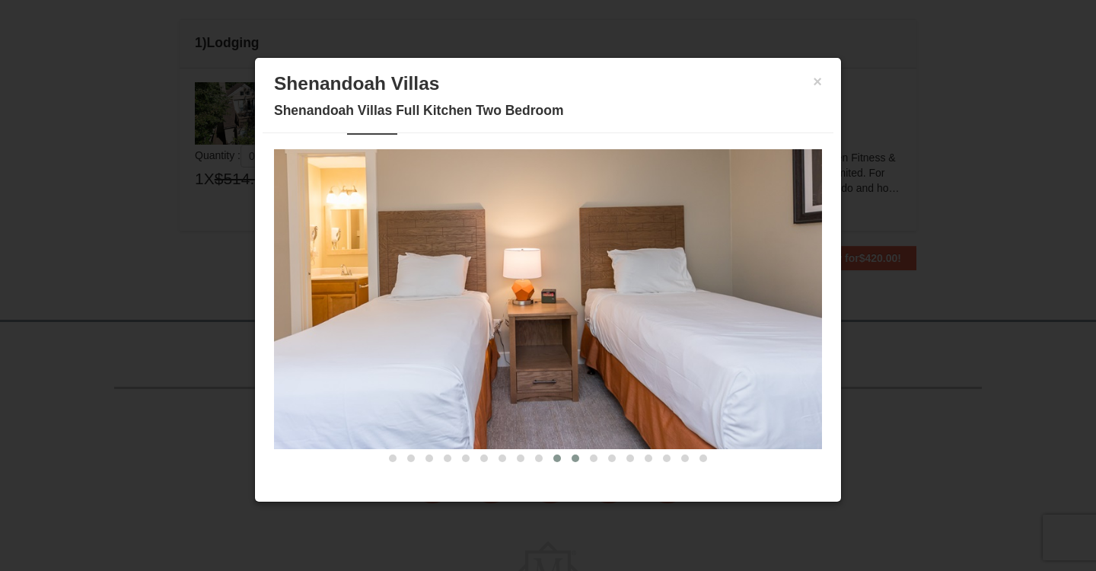
click at [575, 459] on span at bounding box center [576, 458] width 8 height 8
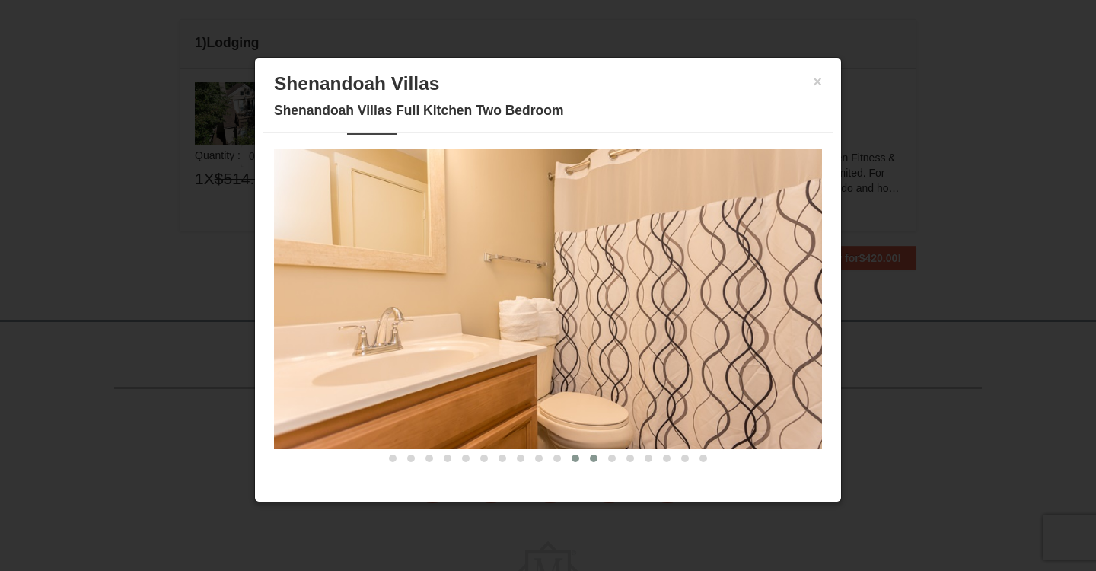
click at [601, 459] on button at bounding box center [594, 458] width 18 height 15
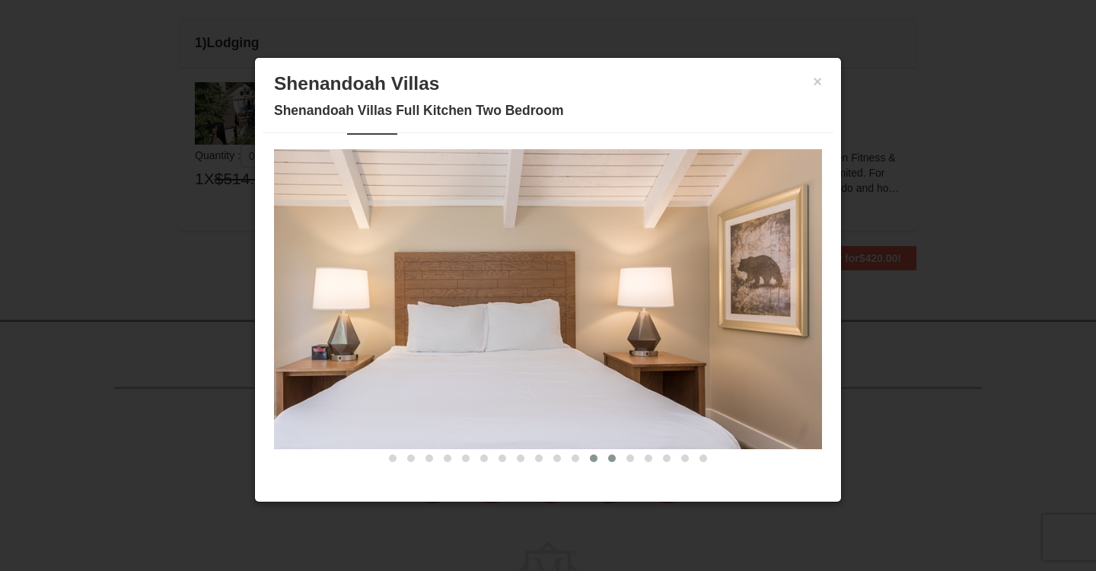
click at [609, 461] on span at bounding box center [612, 458] width 8 height 8
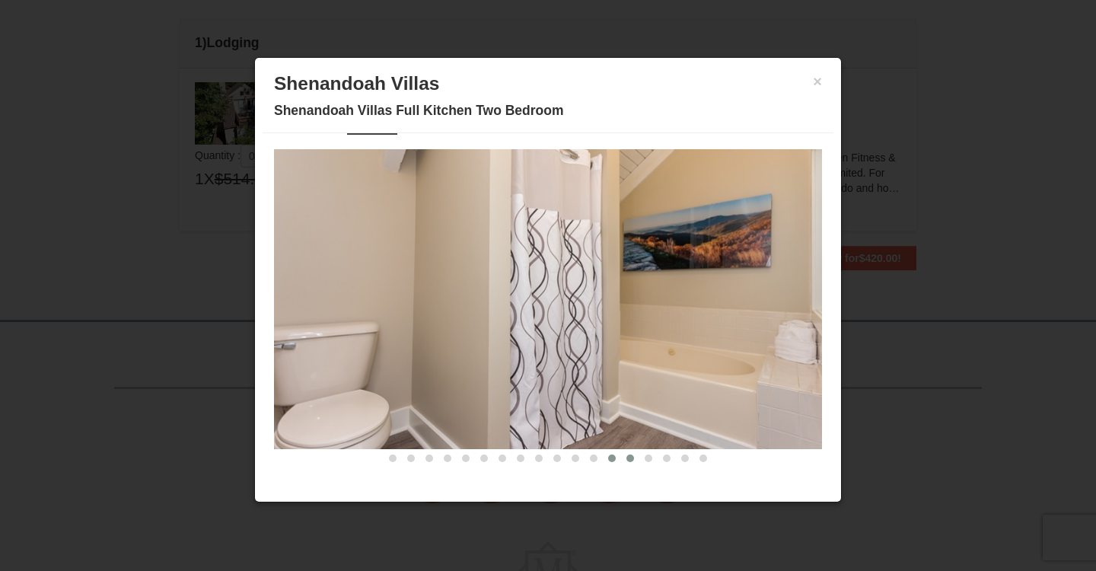
click at [623, 461] on button at bounding box center [630, 458] width 18 height 15
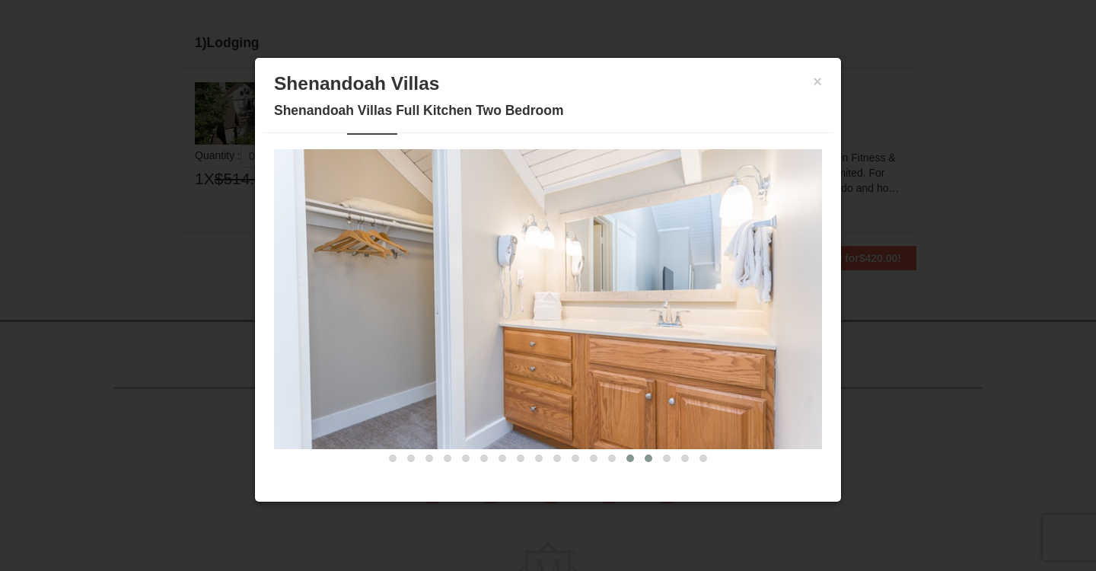
click at [652, 461] on button at bounding box center [648, 458] width 18 height 15
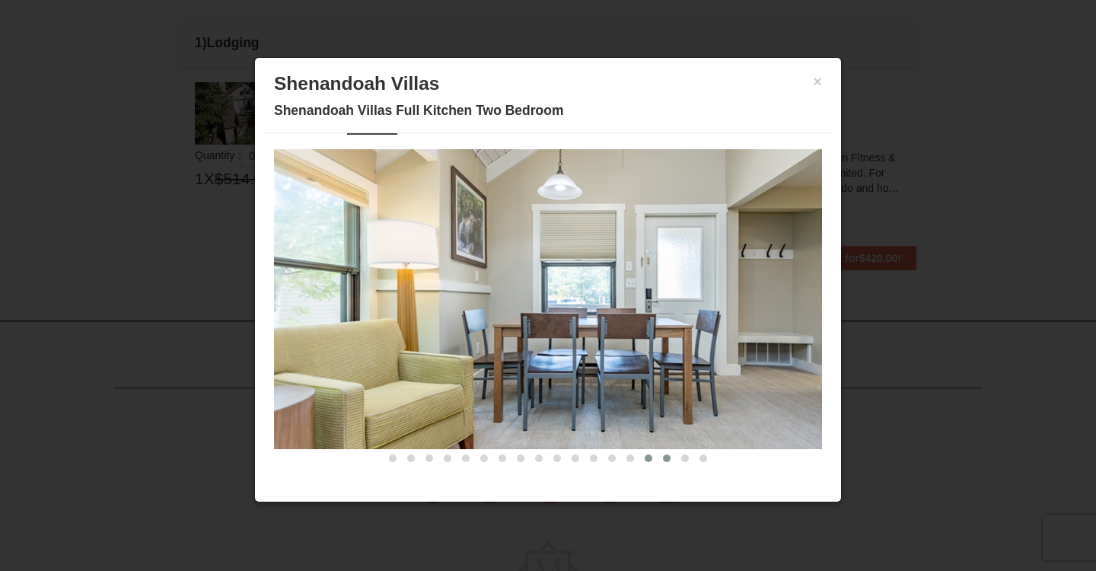
click at [661, 461] on button at bounding box center [667, 458] width 18 height 15
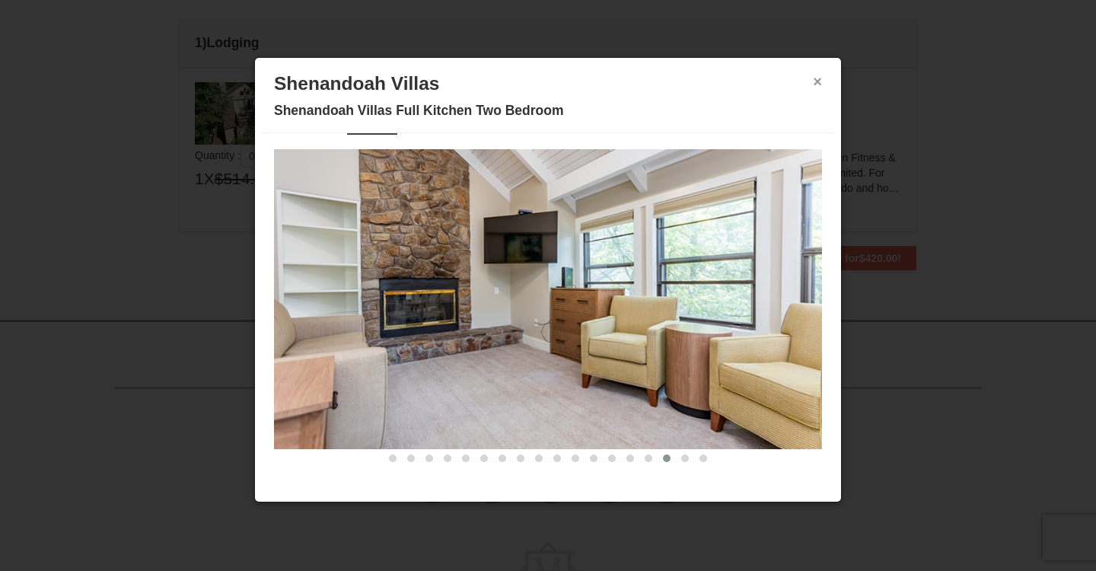
click at [816, 87] on button "×" at bounding box center [817, 81] width 9 height 15
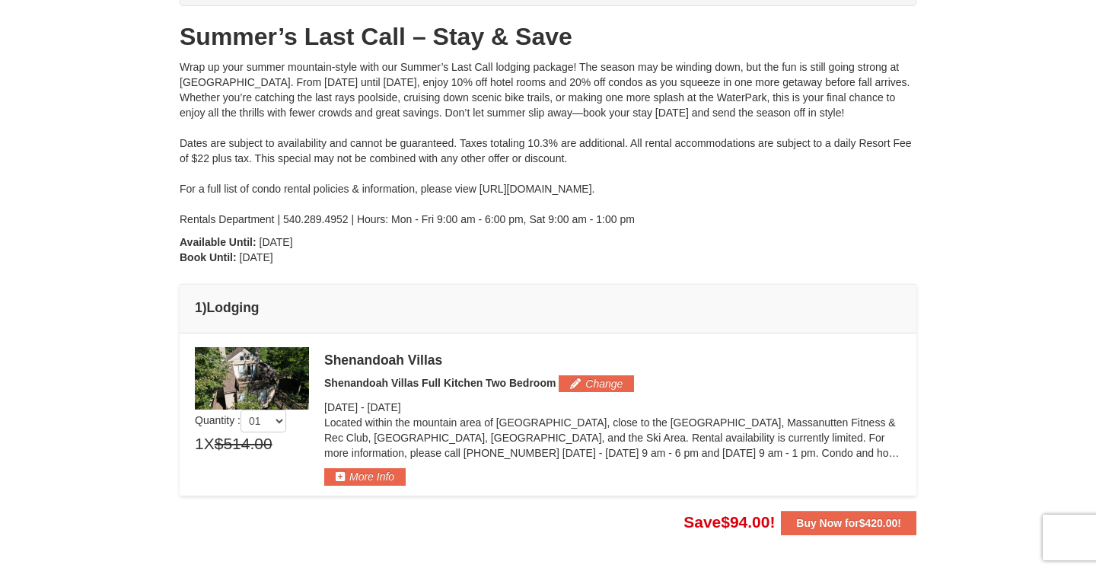
scroll to position [155, 0]
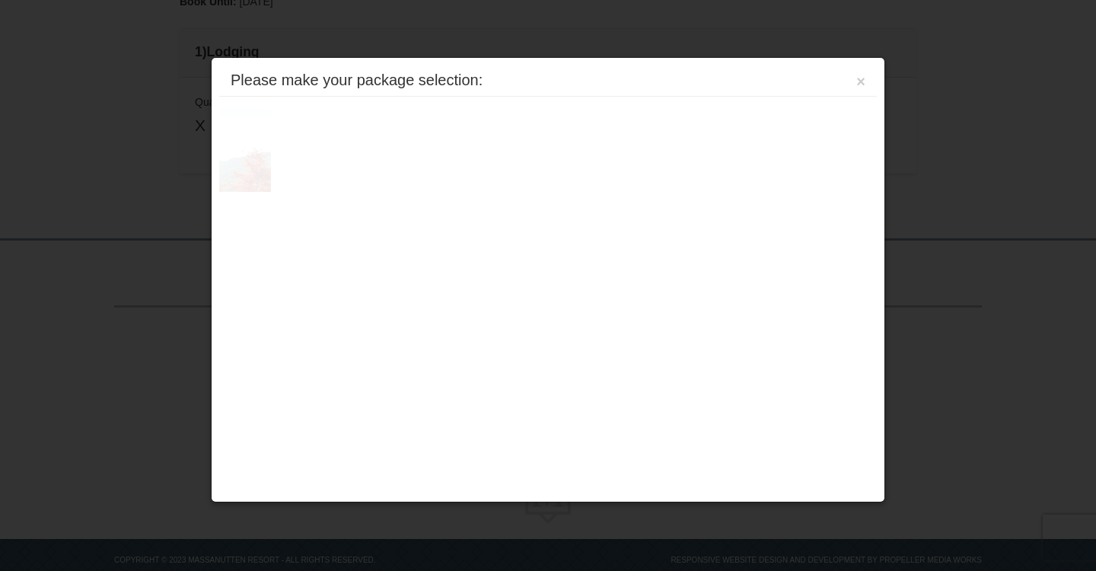
scroll to position [440, 0]
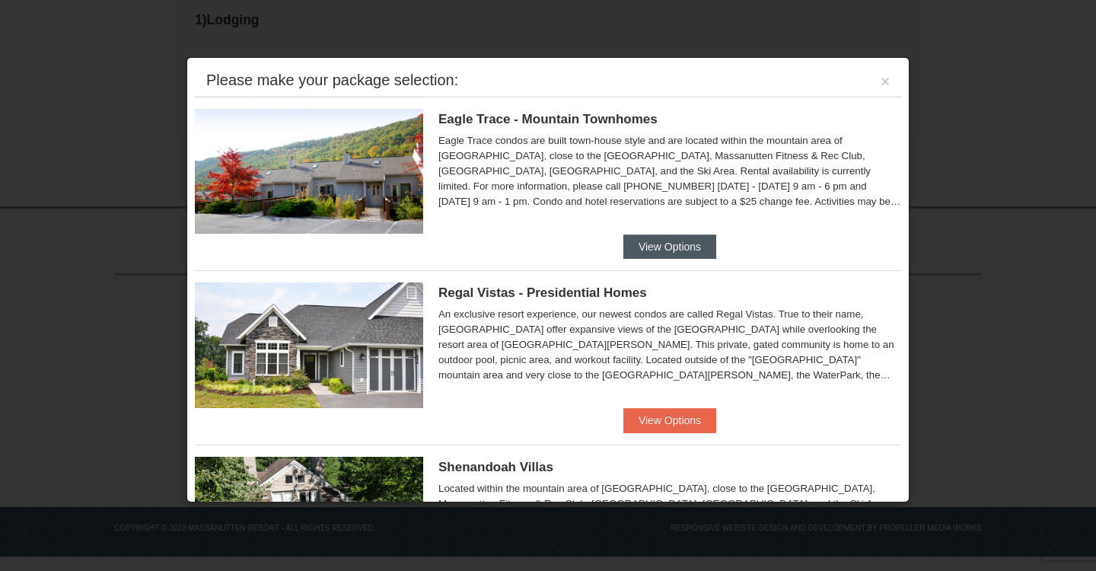
click at [669, 250] on button "View Options" at bounding box center [669, 246] width 93 height 24
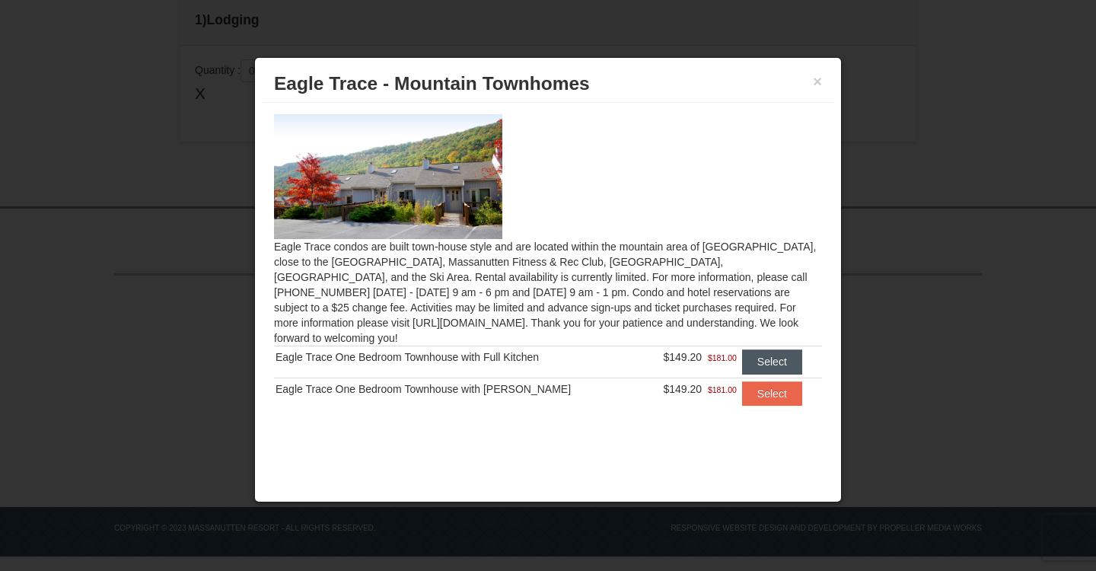
click at [746, 352] on button "Select" at bounding box center [772, 361] width 60 height 24
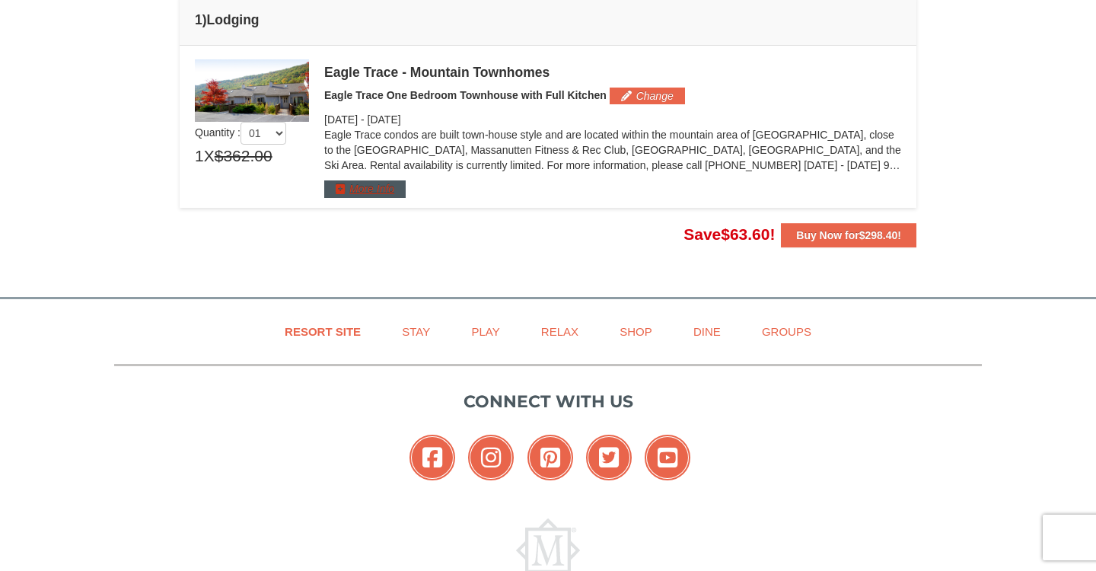
click at [347, 187] on button "More Info" at bounding box center [364, 188] width 81 height 17
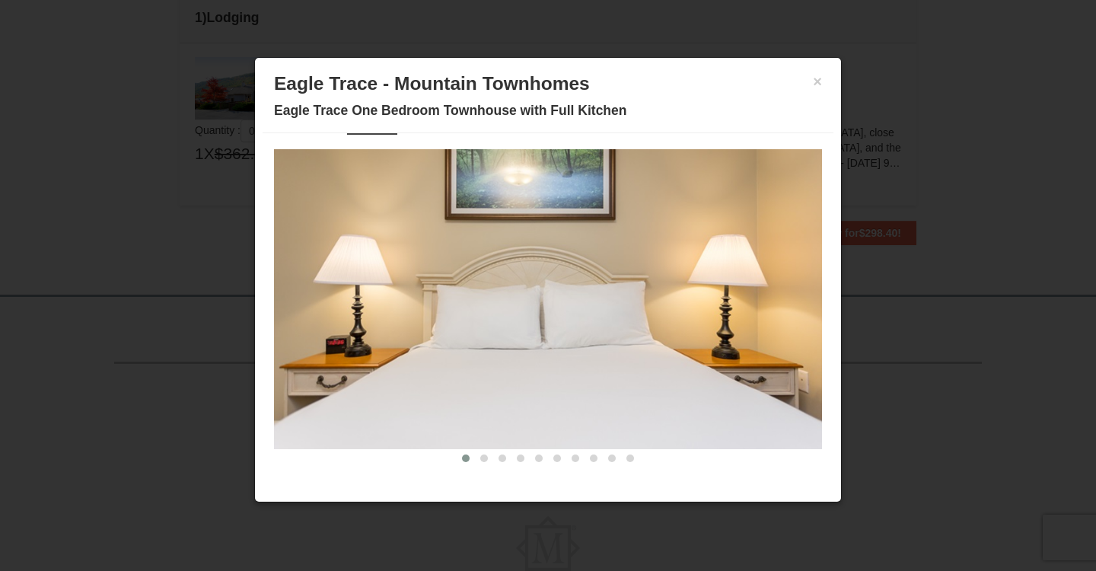
scroll to position [40, 0]
click at [483, 458] on span at bounding box center [484, 458] width 8 height 8
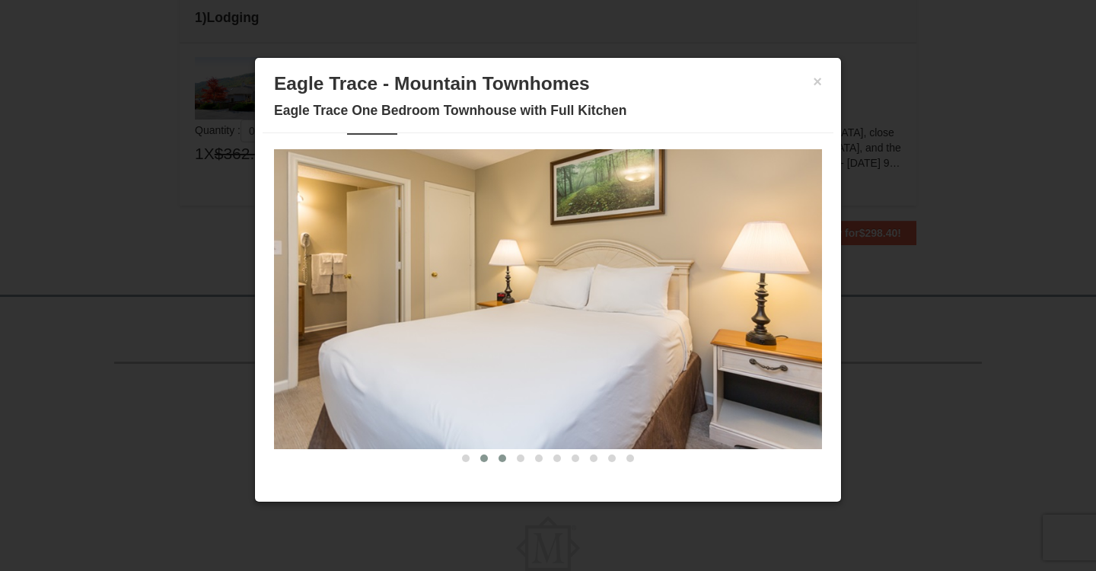
click at [498, 458] on button at bounding box center [502, 458] width 18 height 15
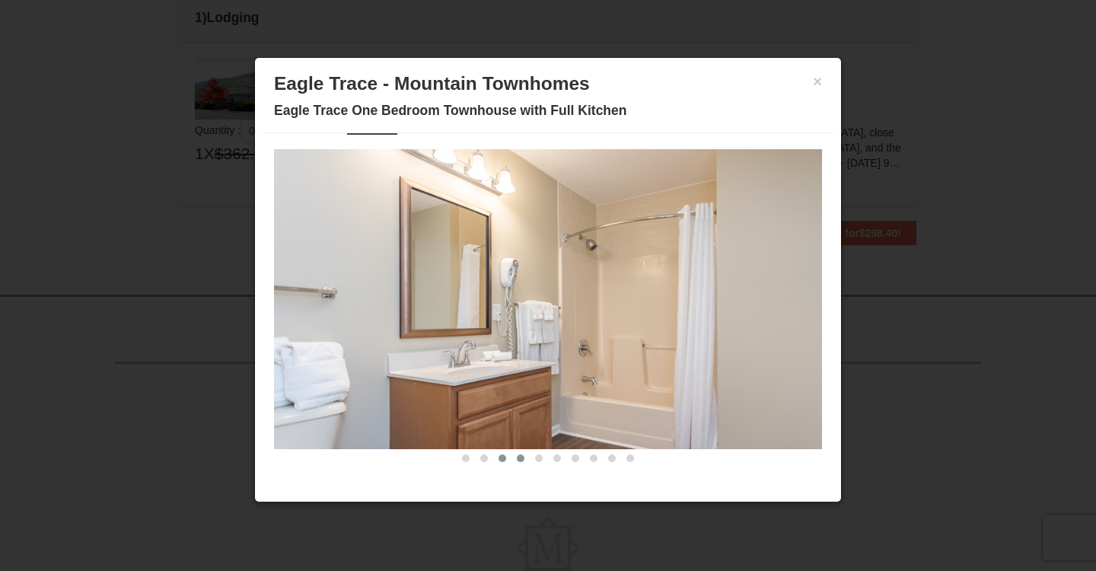
click at [518, 458] on span at bounding box center [521, 458] width 8 height 8
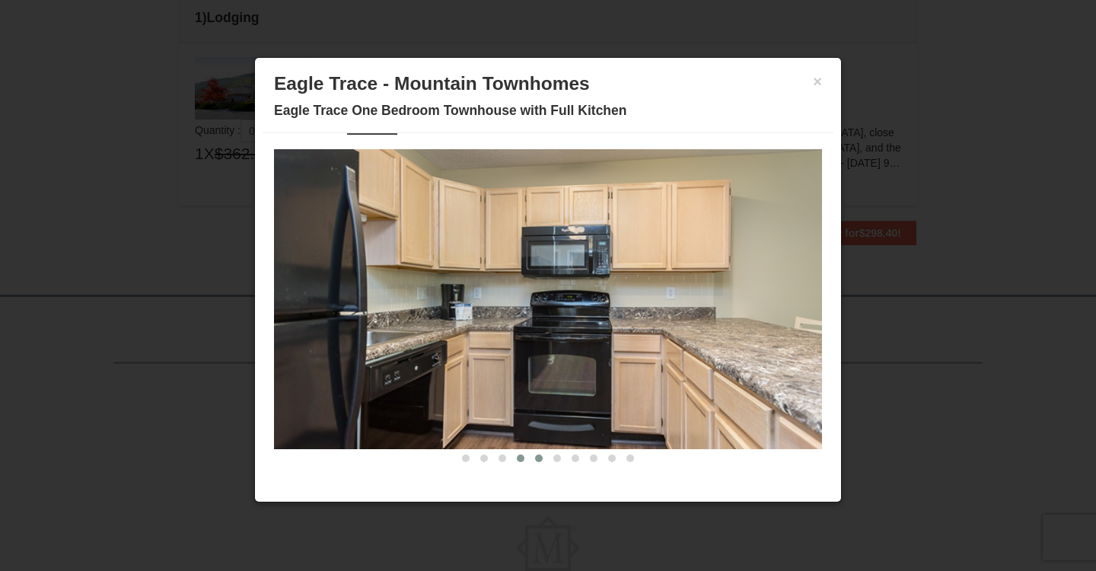
click at [537, 460] on span at bounding box center [539, 458] width 8 height 8
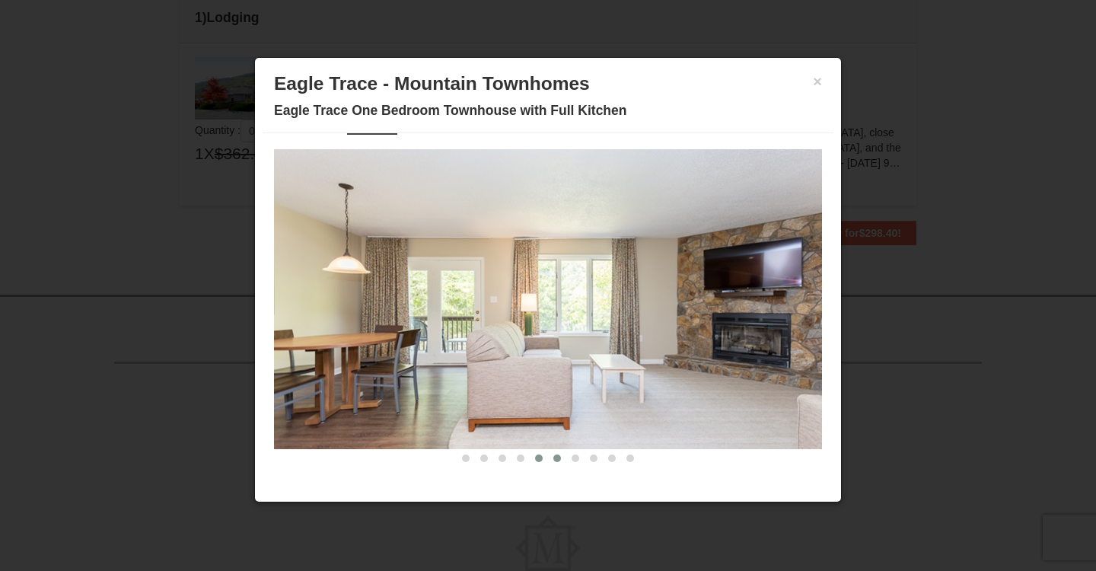
click at [556, 459] on span at bounding box center [557, 458] width 8 height 8
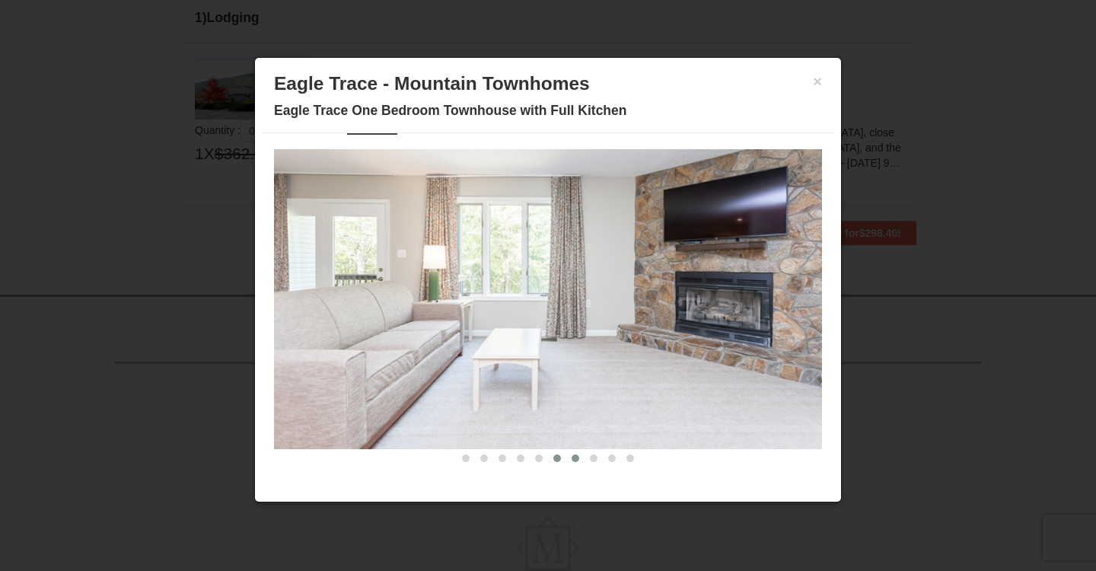
click at [576, 458] on span at bounding box center [576, 458] width 8 height 8
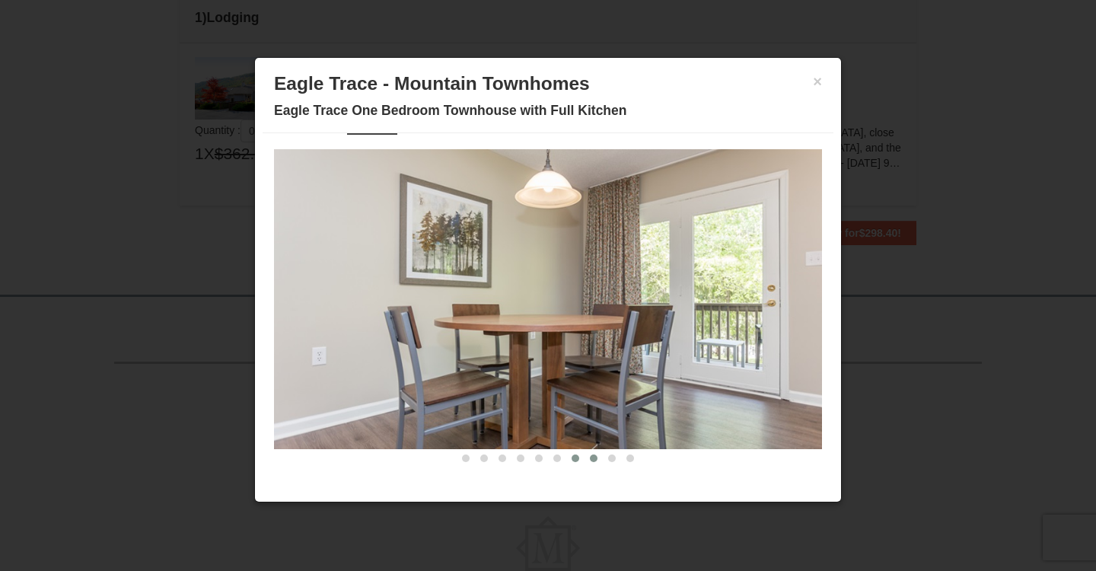
click at [591, 461] on span at bounding box center [594, 458] width 8 height 8
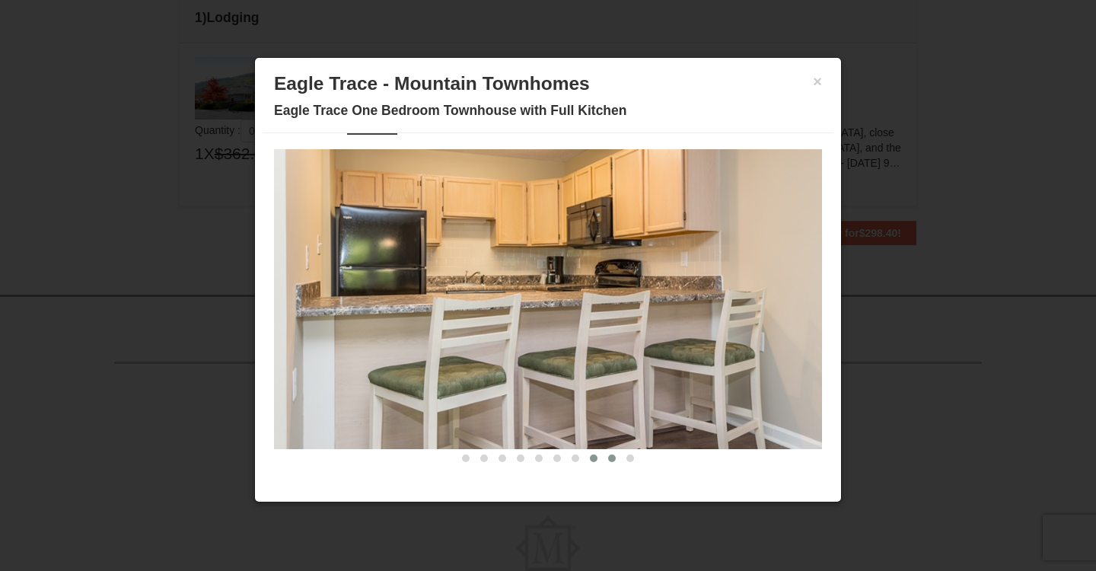
click at [614, 464] on button at bounding box center [612, 458] width 18 height 15
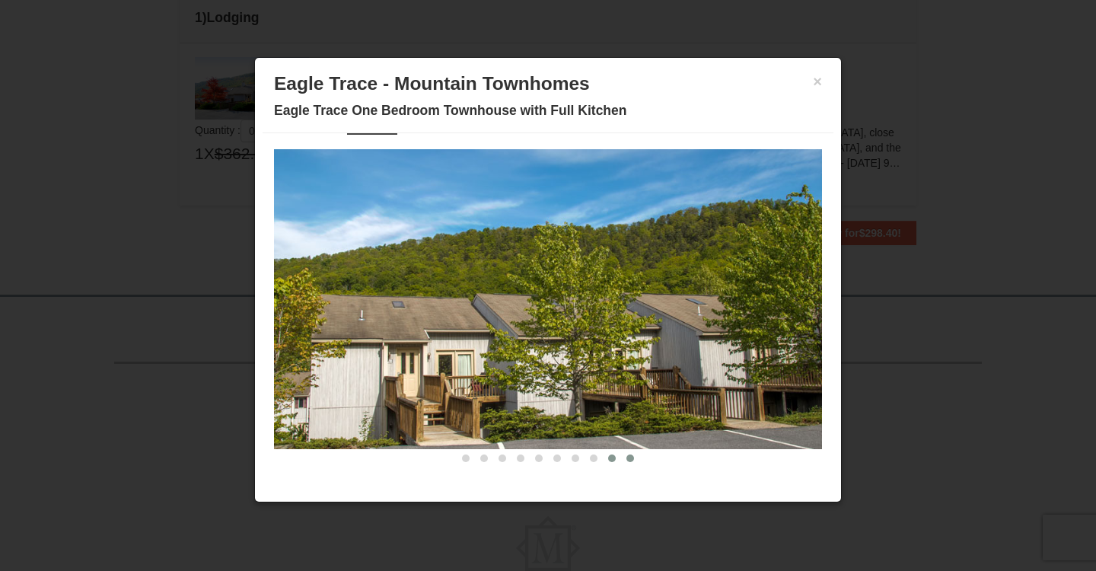
click at [631, 462] on button at bounding box center [630, 458] width 18 height 15
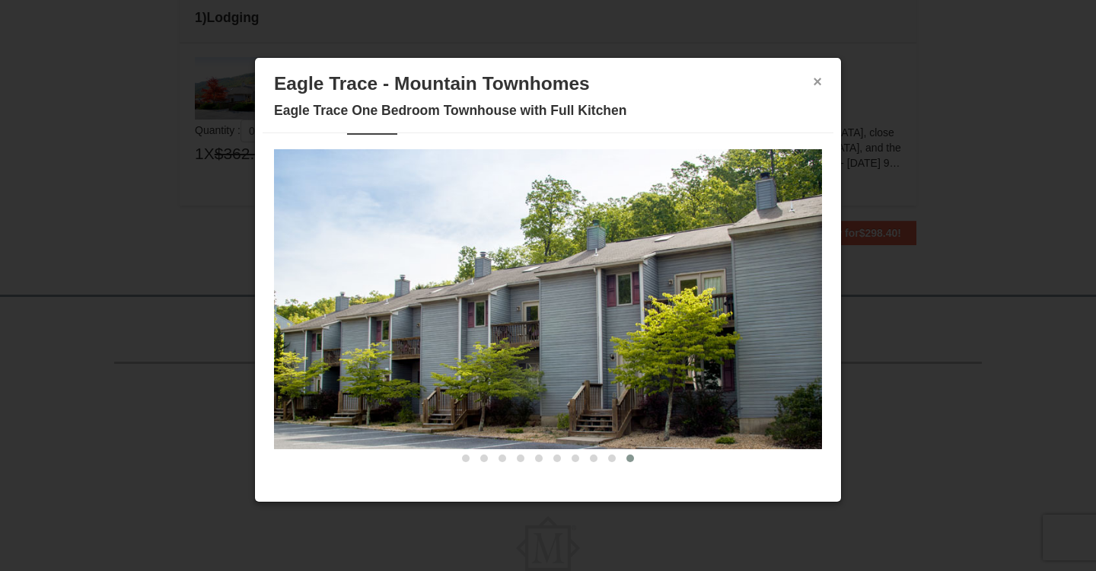
click at [821, 82] on button "×" at bounding box center [817, 81] width 9 height 15
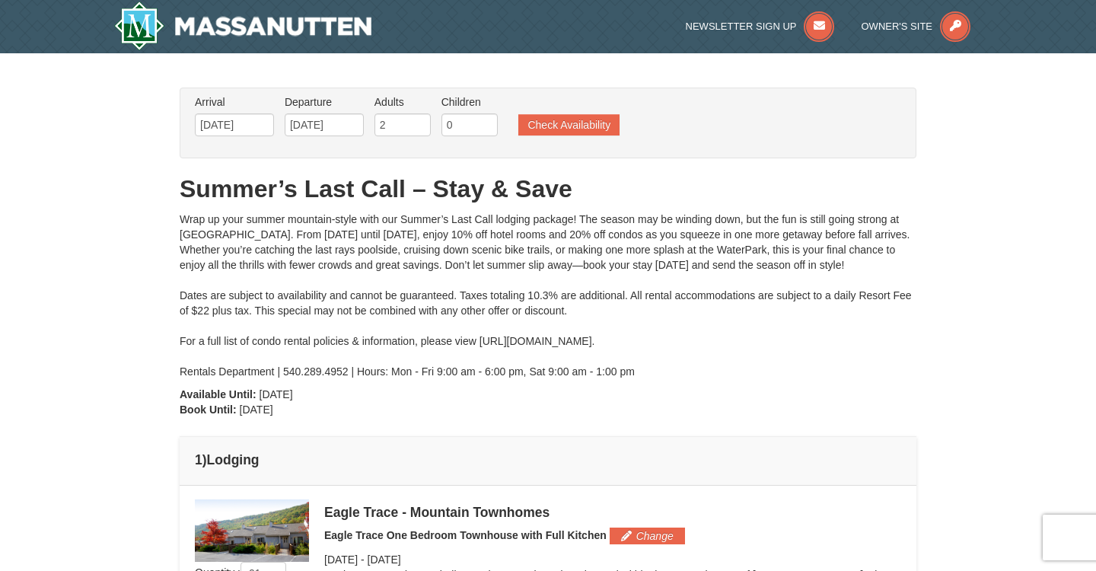
scroll to position [0, 0]
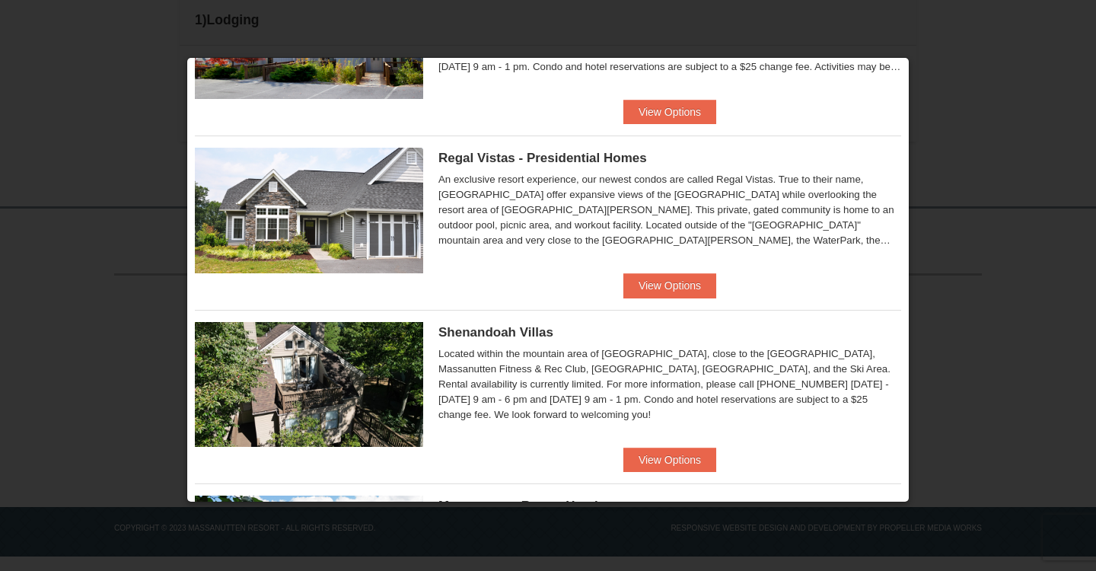
scroll to position [158, 0]
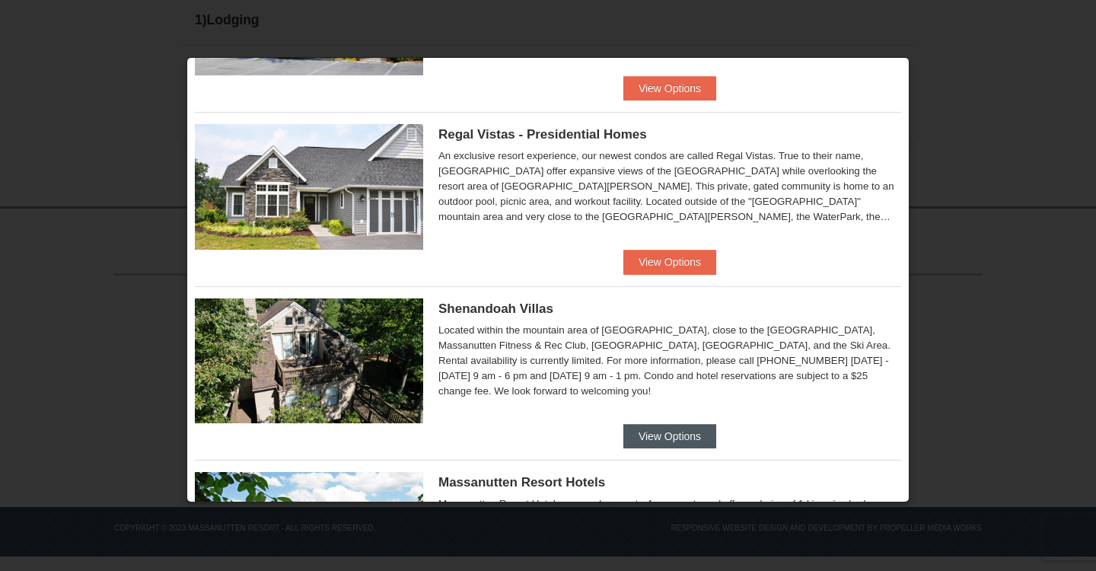
click at [665, 434] on button "View Options" at bounding box center [669, 436] width 93 height 24
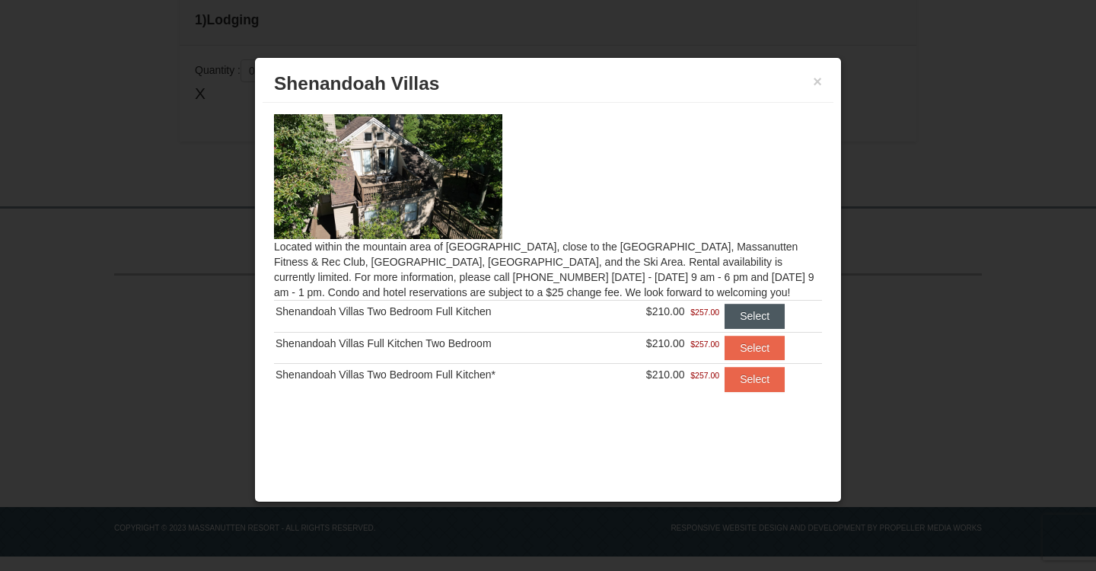
click at [768, 320] on button "Select" at bounding box center [755, 316] width 60 height 24
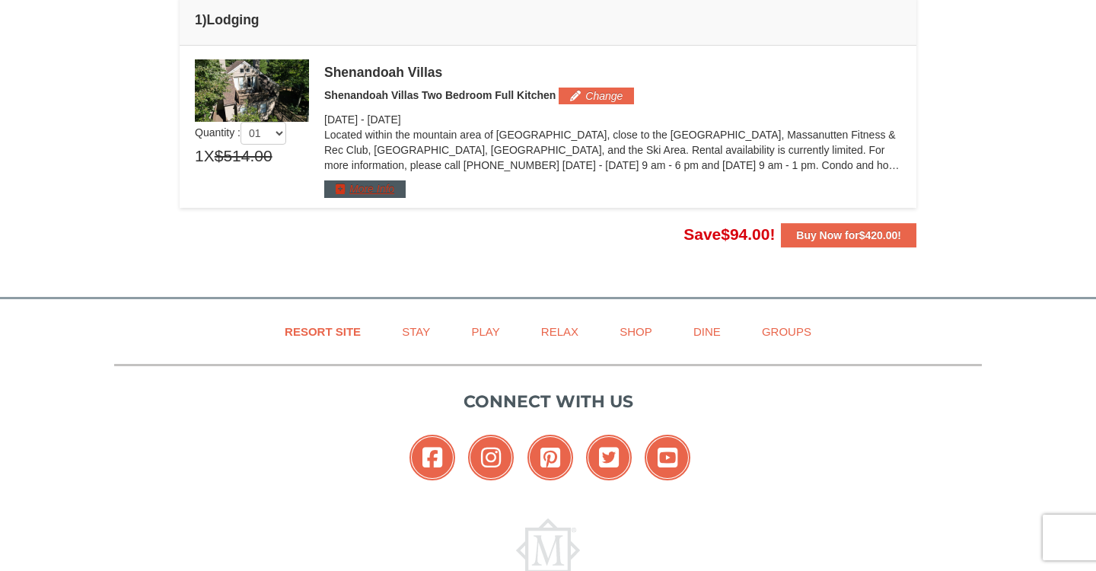
click at [374, 189] on button "More Info" at bounding box center [364, 188] width 81 height 17
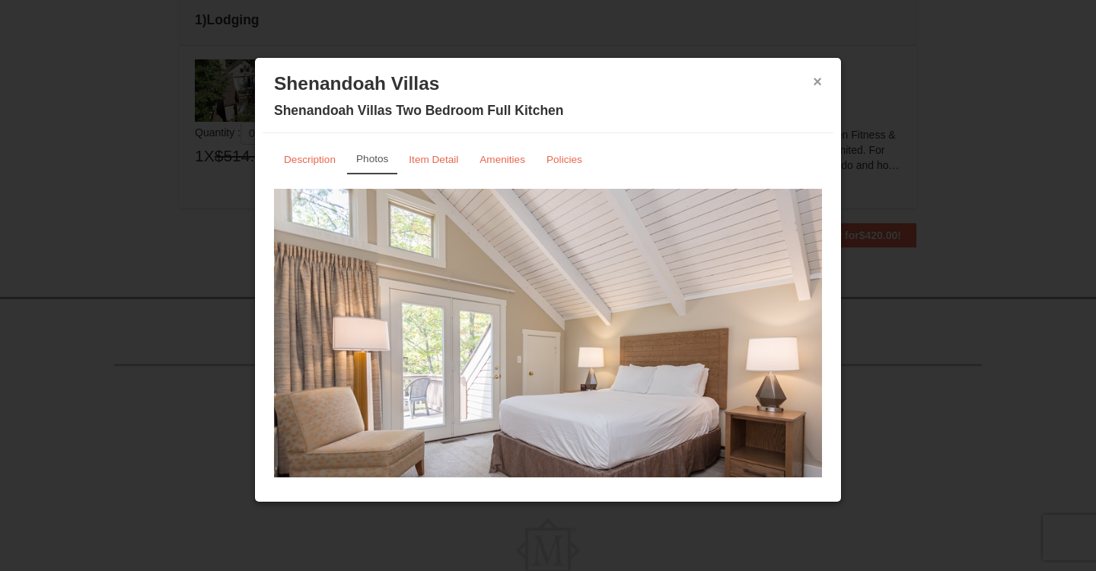
click at [819, 81] on button "×" at bounding box center [817, 81] width 9 height 15
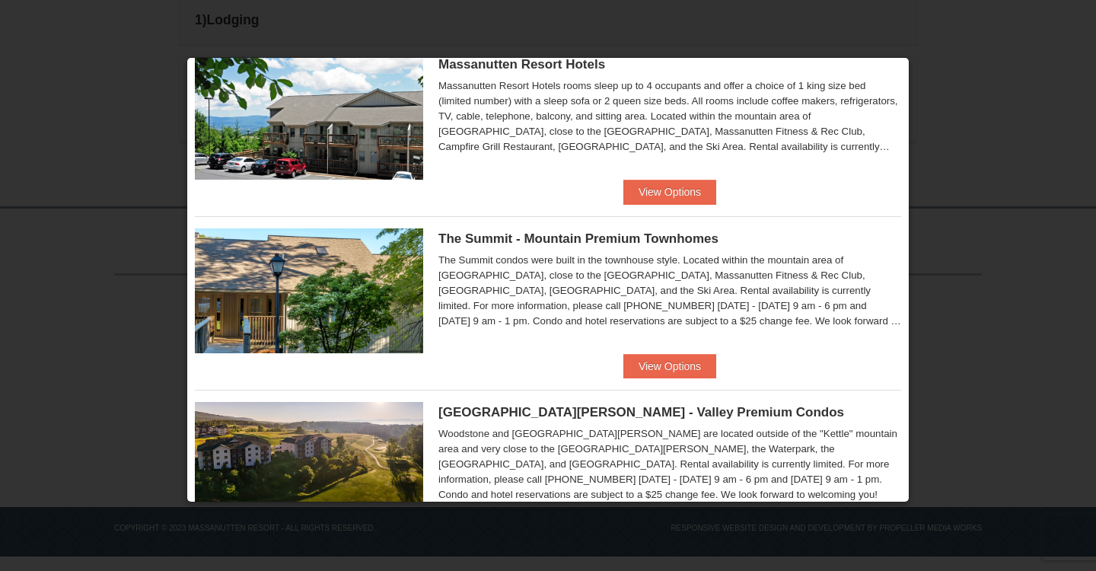
scroll to position [579, 0]
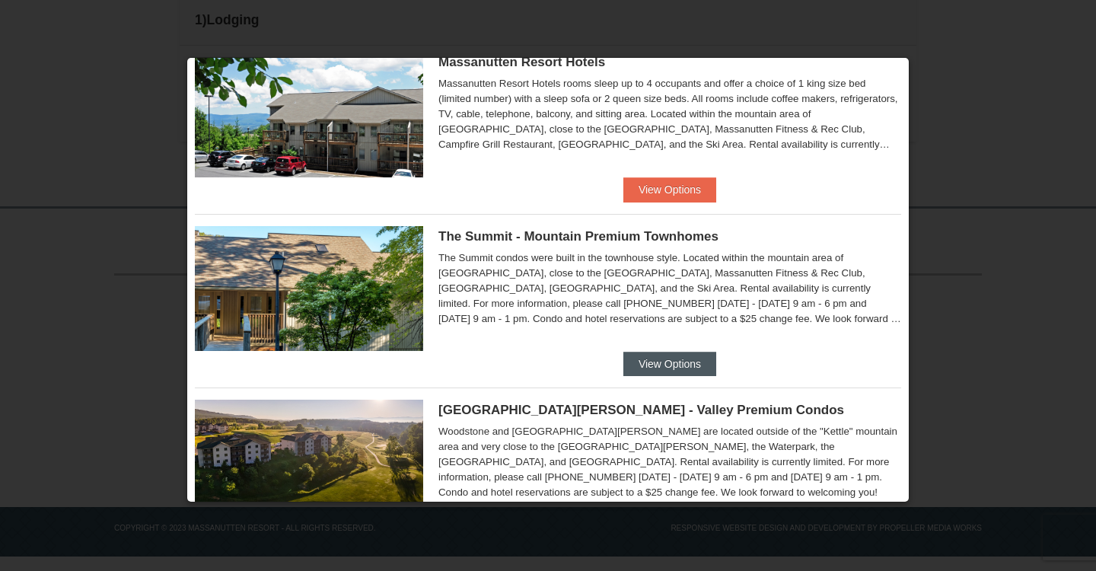
click at [671, 360] on button "View Options" at bounding box center [669, 364] width 93 height 24
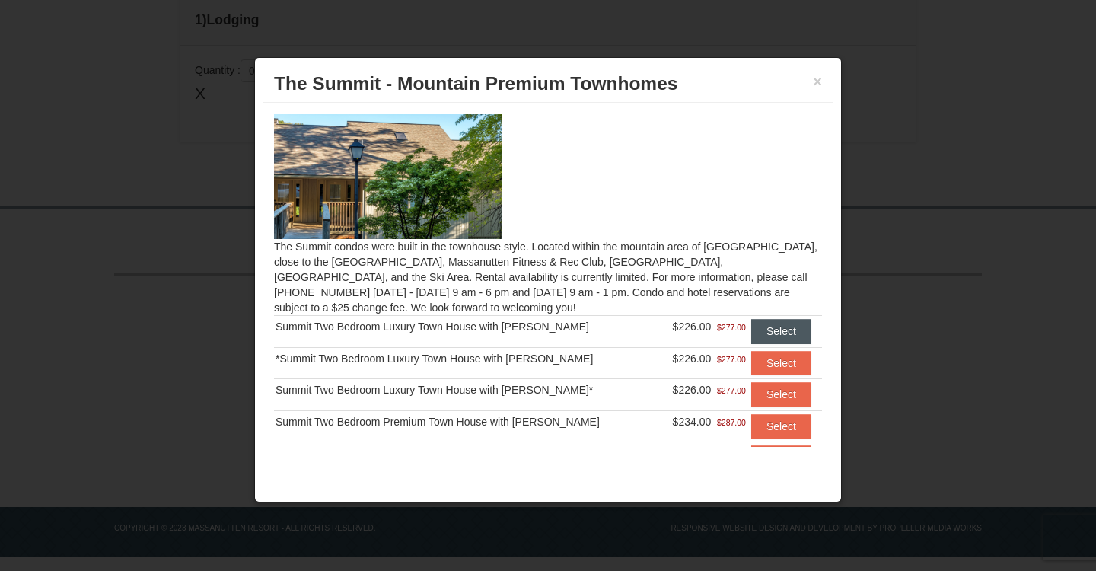
click at [776, 335] on button "Select" at bounding box center [781, 331] width 60 height 24
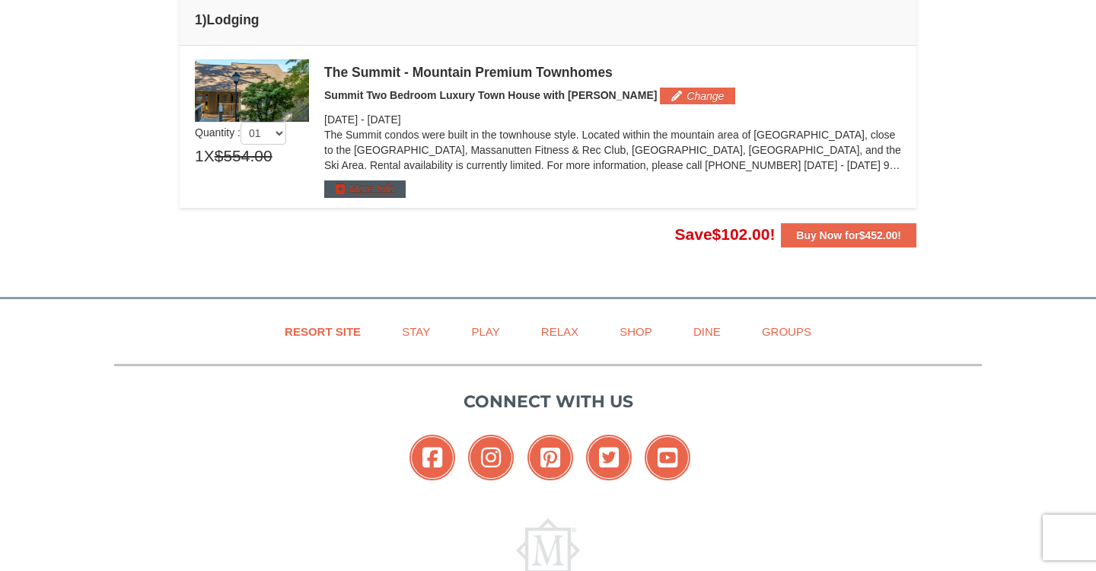
click at [367, 187] on button "More Info" at bounding box center [364, 188] width 81 height 17
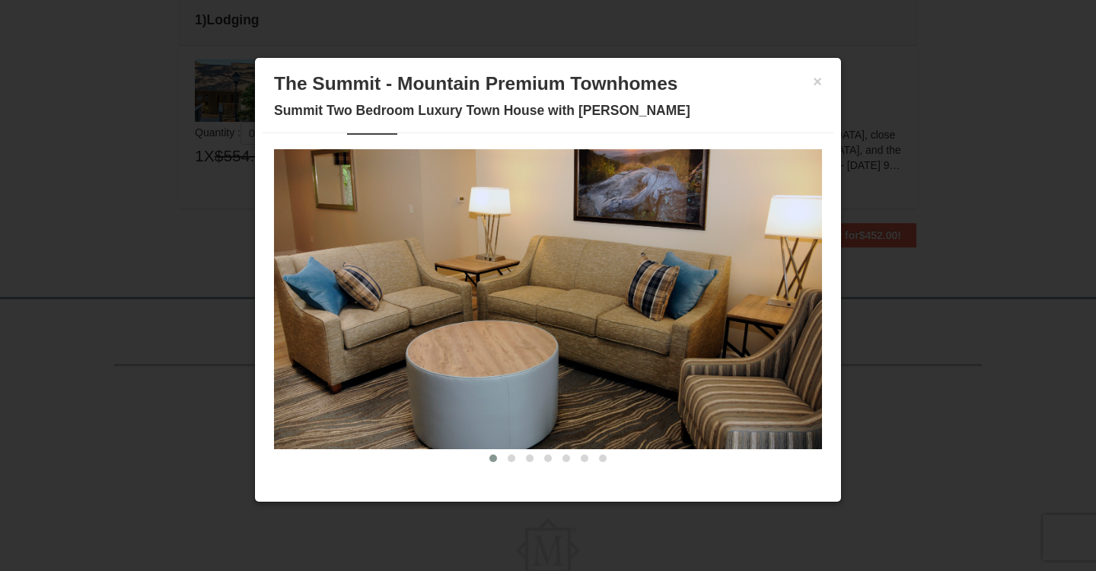
scroll to position [40, 0]
click at [514, 455] on span at bounding box center [512, 458] width 8 height 8
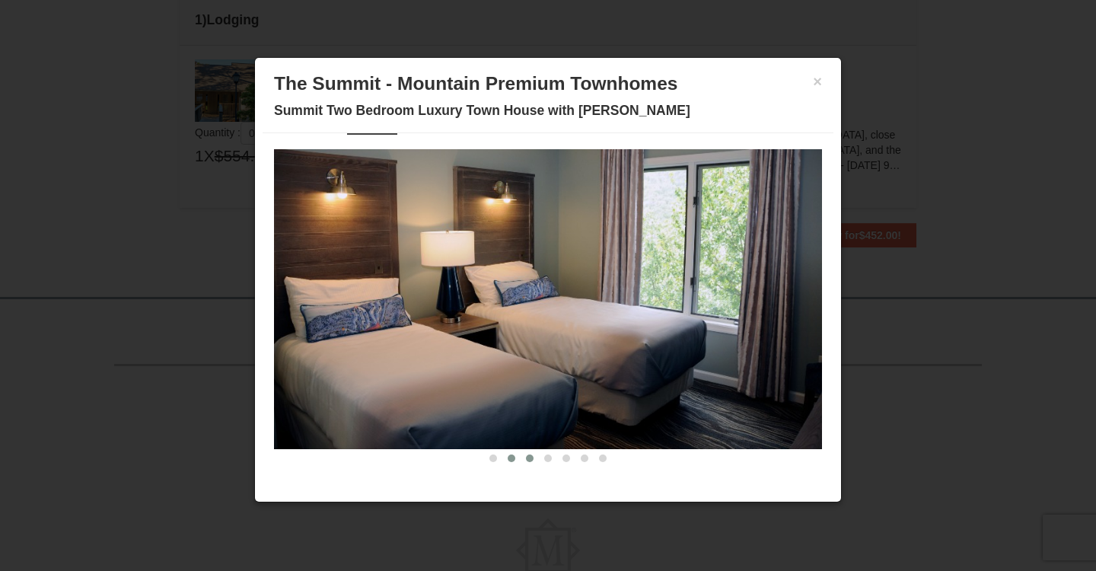
click at [531, 457] on span at bounding box center [530, 458] width 8 height 8
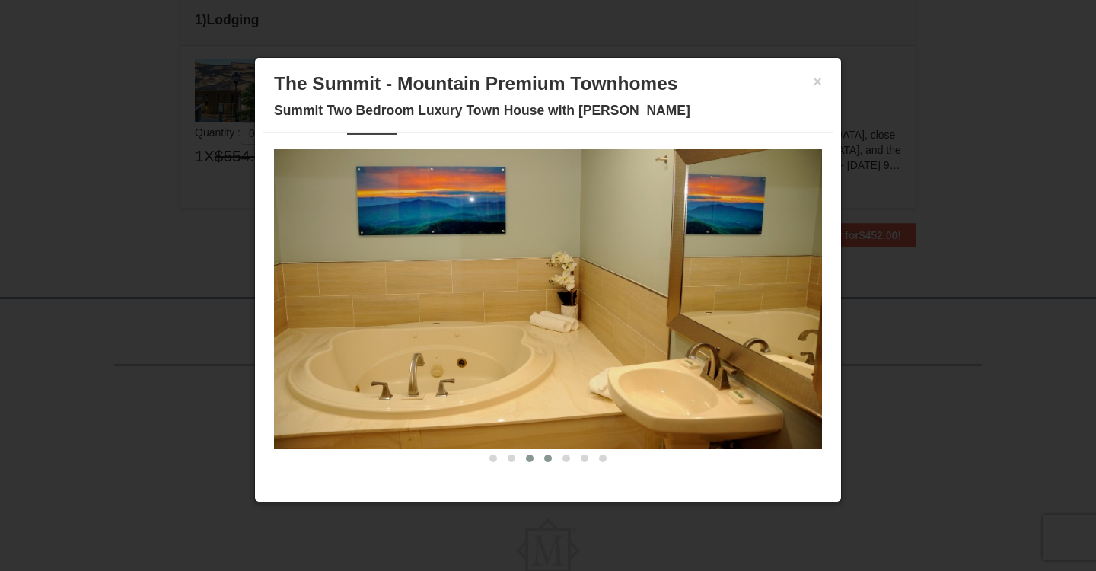
click at [547, 459] on span at bounding box center [548, 458] width 8 height 8
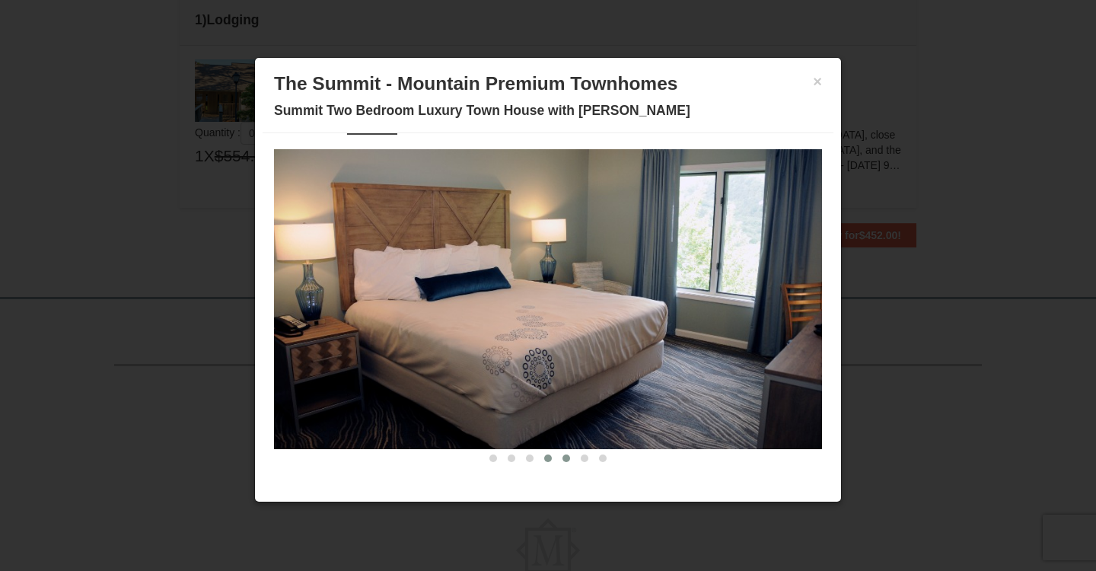
click at [566, 458] on span at bounding box center [567, 458] width 8 height 8
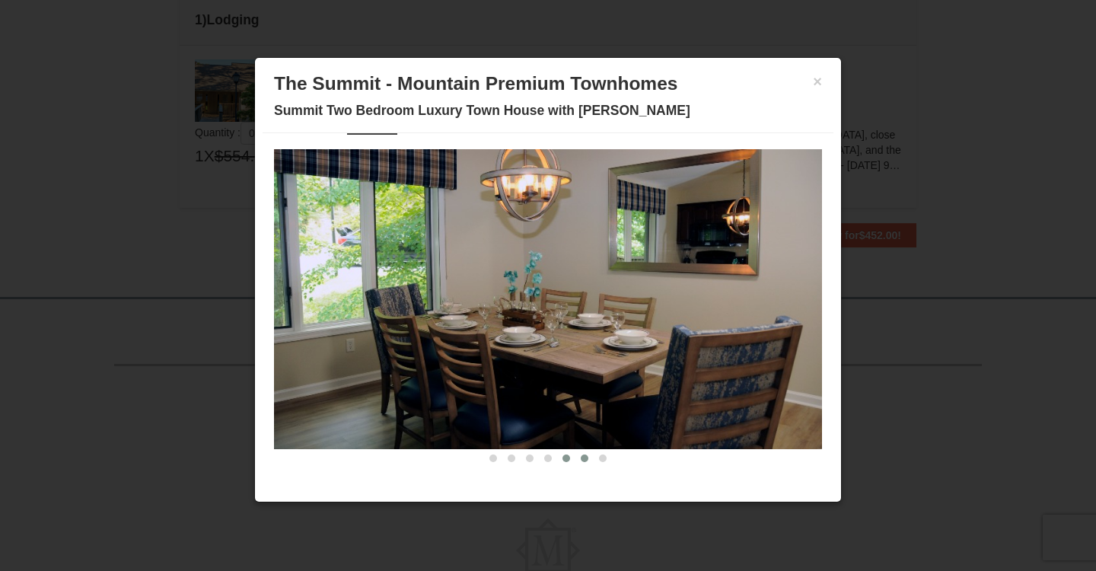
click at [586, 456] on span at bounding box center [585, 458] width 8 height 8
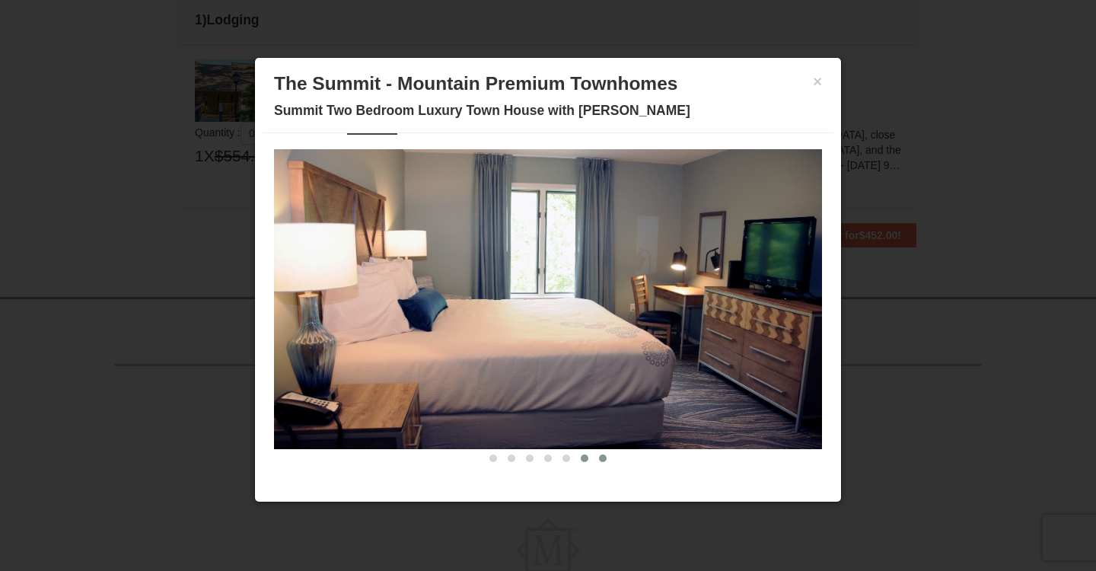
click at [601, 457] on span at bounding box center [603, 458] width 8 height 8
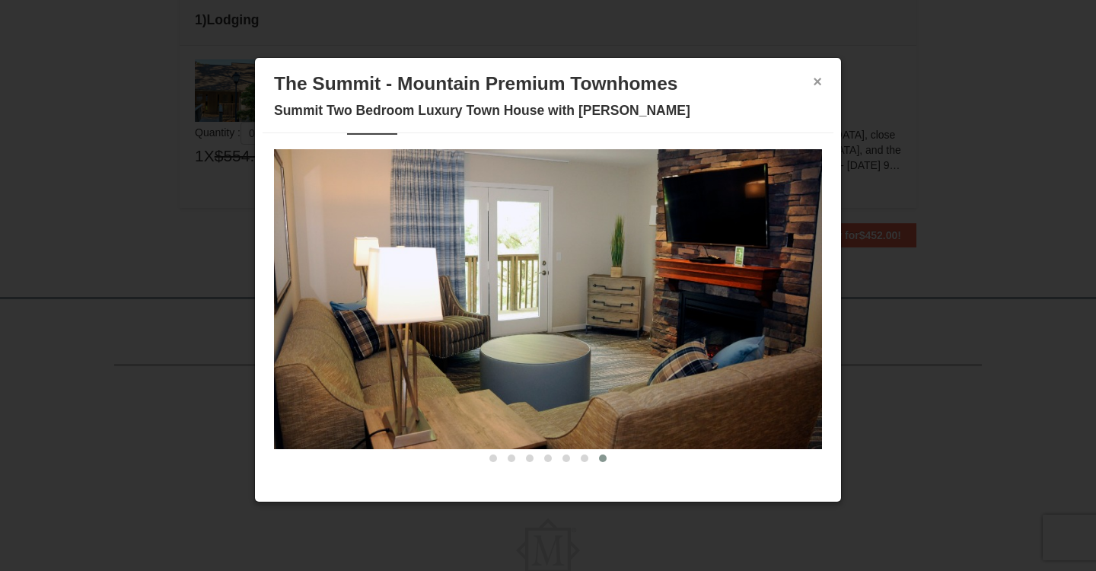
click at [818, 78] on button "×" at bounding box center [817, 81] width 9 height 15
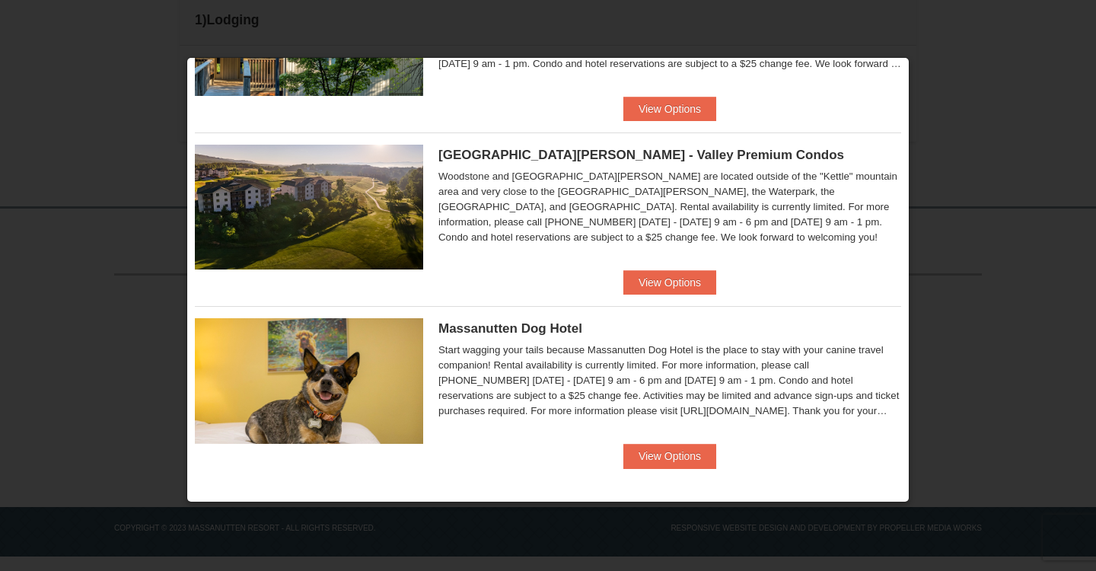
scroll to position [833, 0]
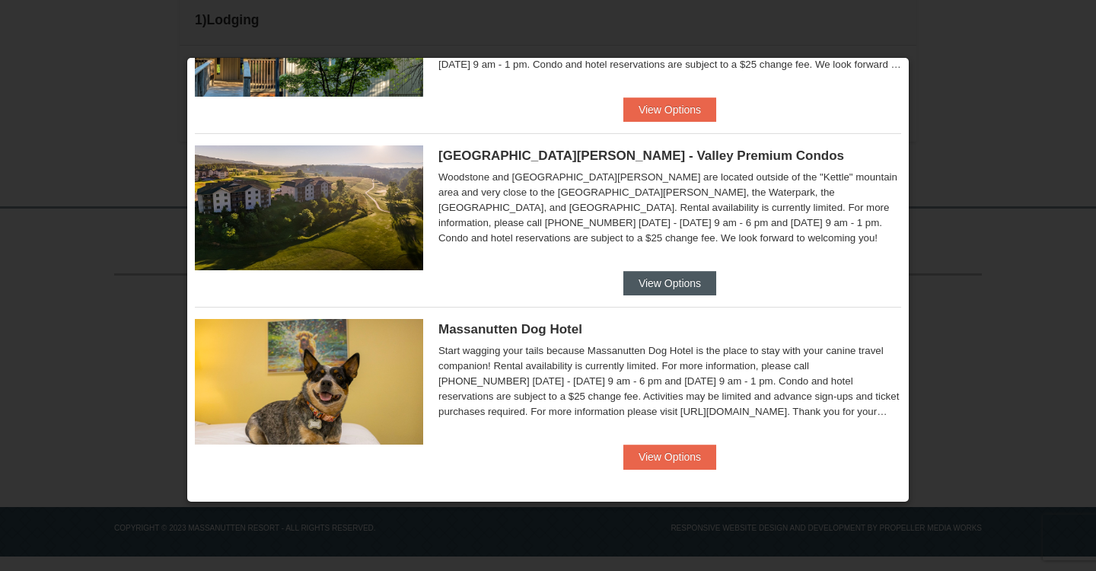
click at [663, 285] on button "View Options" at bounding box center [669, 283] width 93 height 24
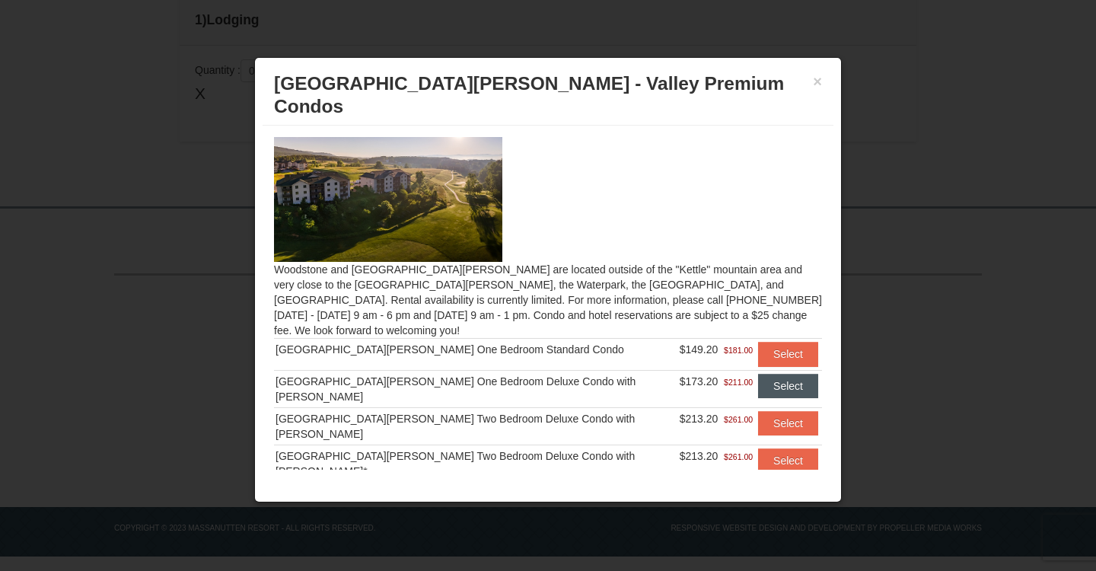
click at [791, 374] on button "Select" at bounding box center [788, 386] width 60 height 24
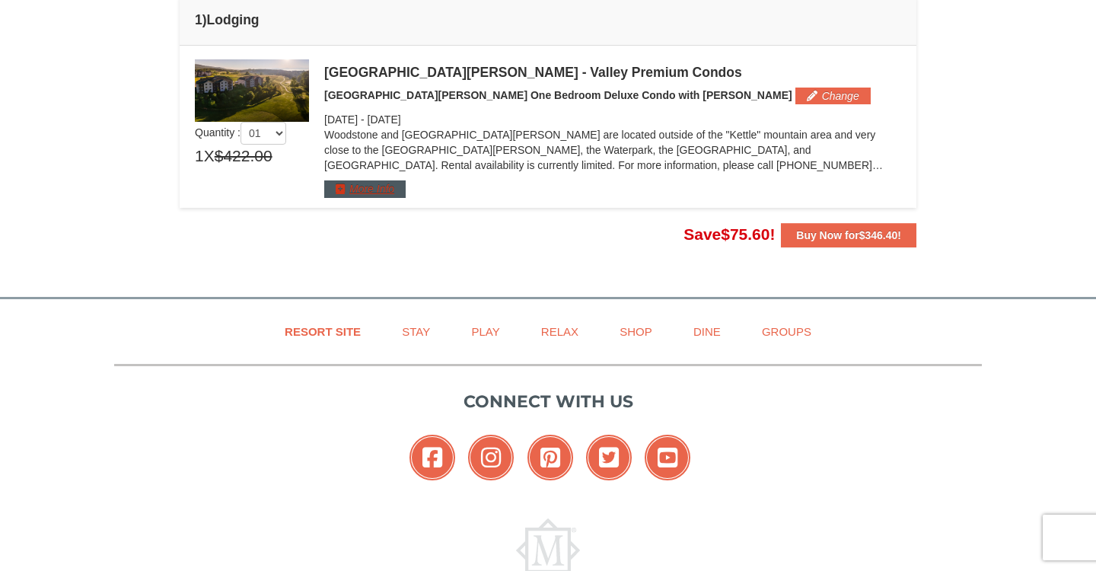
click at [359, 194] on button "More Info" at bounding box center [364, 188] width 81 height 17
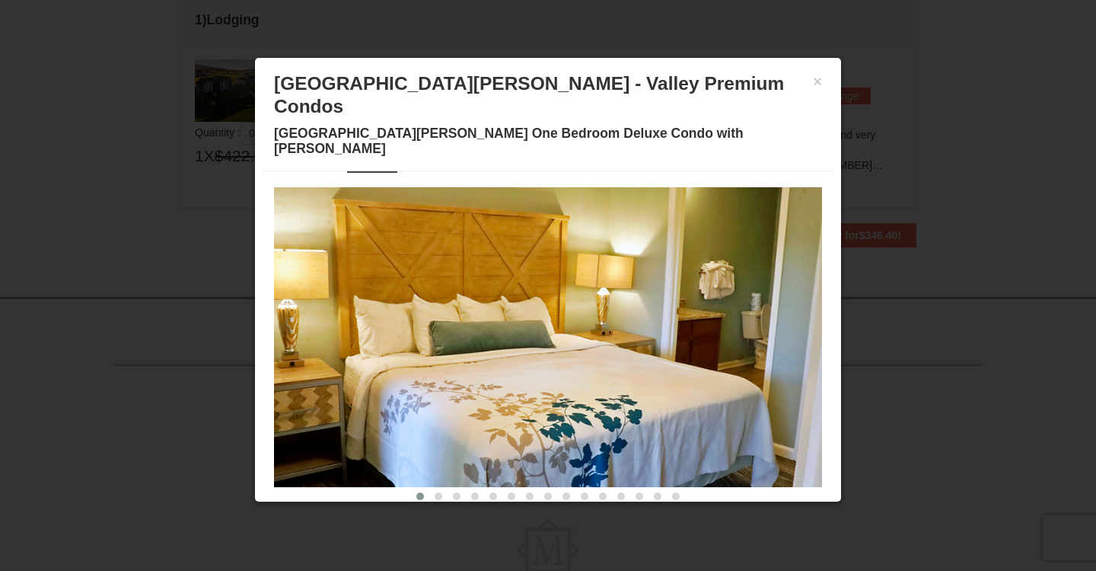
scroll to position [40, 0]
click at [435, 493] on span at bounding box center [439, 497] width 8 height 8
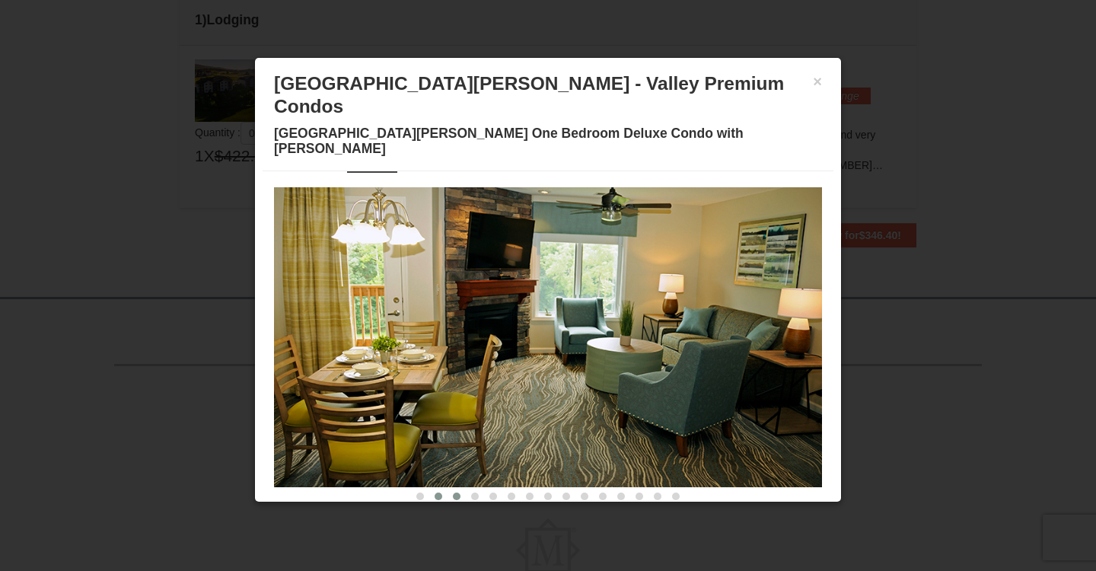
click at [453, 493] on span at bounding box center [457, 497] width 8 height 8
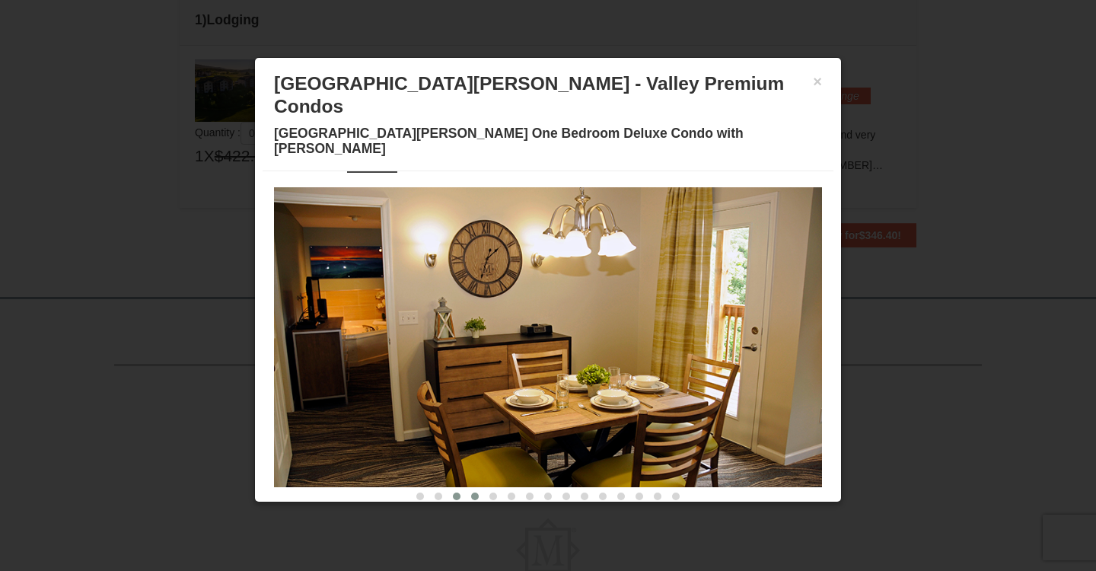
click at [477, 489] on button at bounding box center [475, 496] width 18 height 15
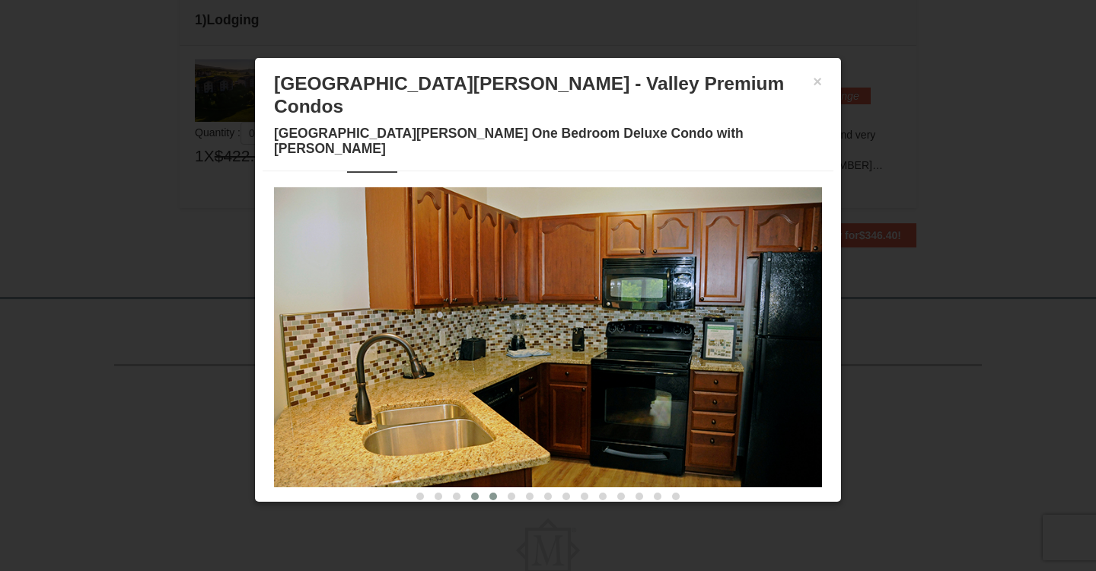
click at [492, 493] on span at bounding box center [493, 497] width 8 height 8
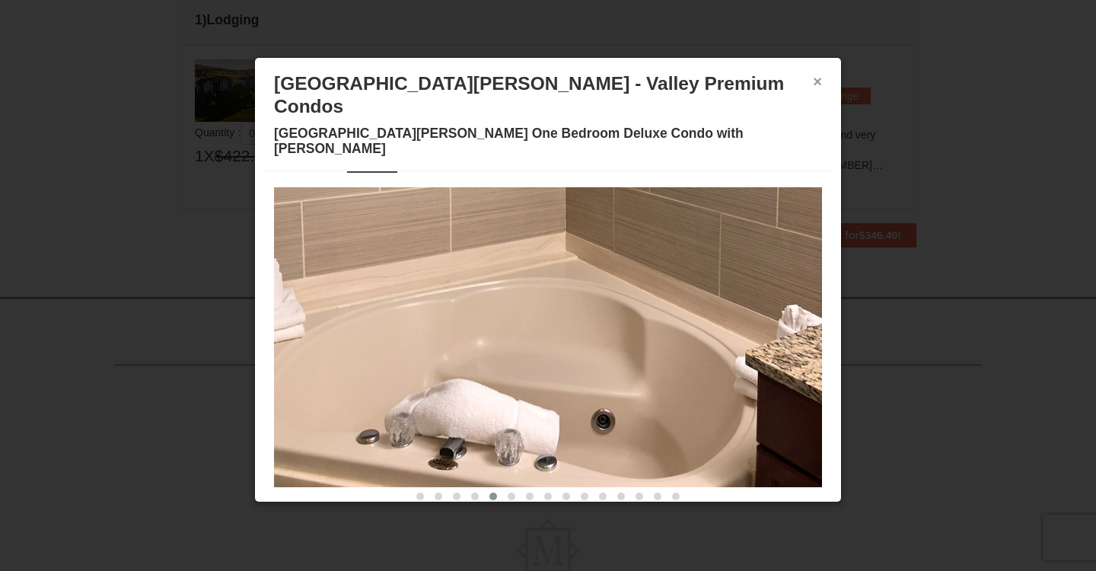
click at [820, 87] on button "×" at bounding box center [817, 81] width 9 height 15
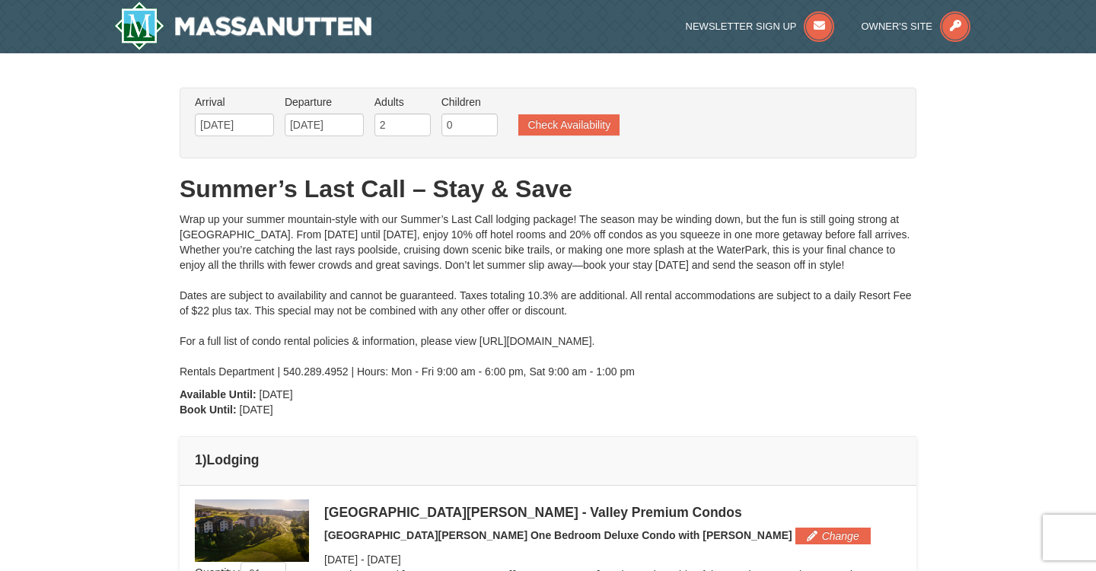
scroll to position [0, 0]
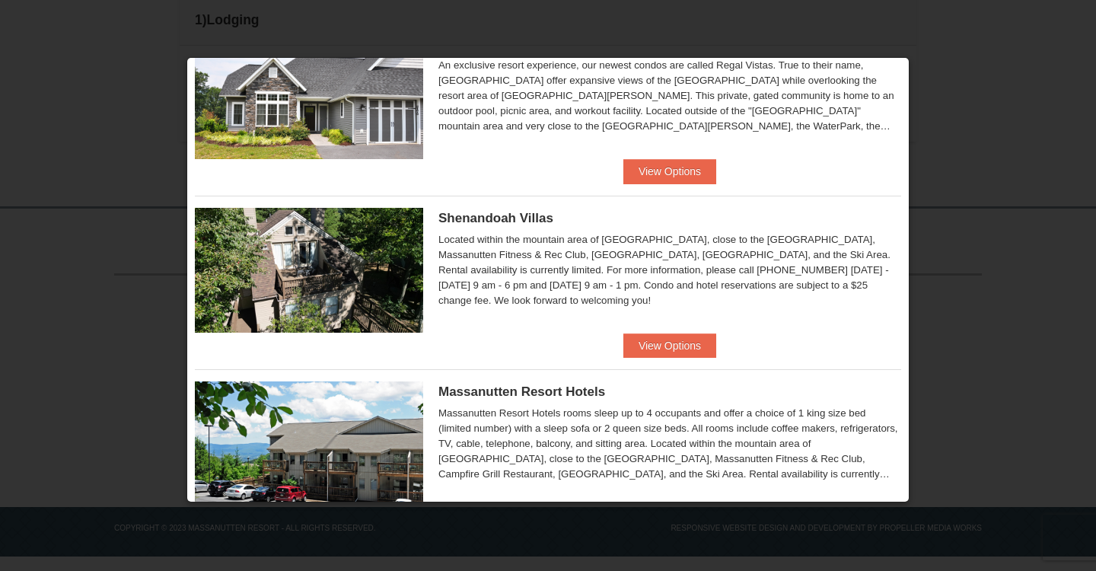
scroll to position [276, 0]
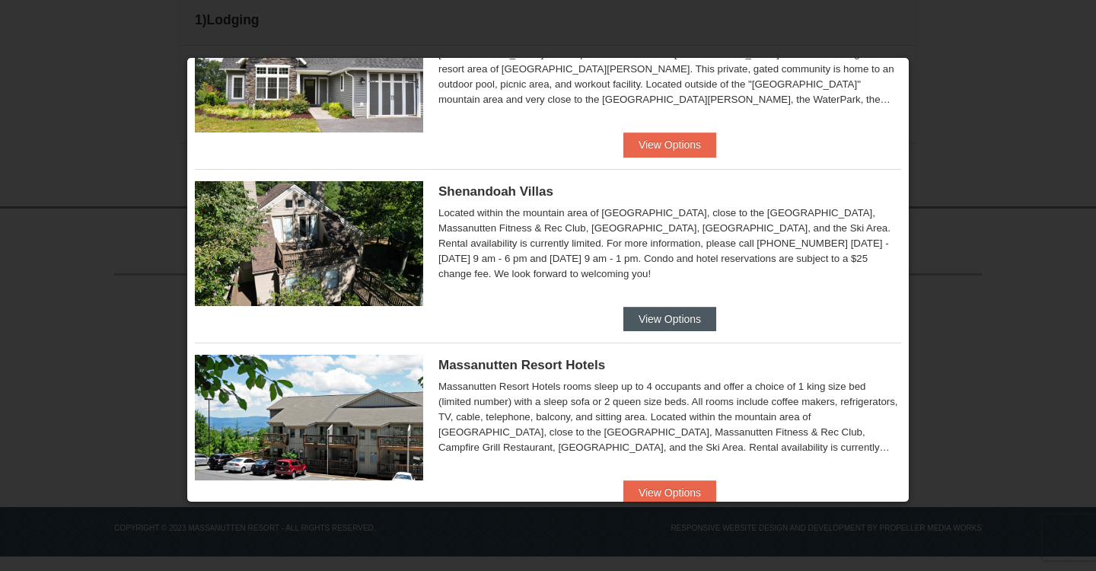
click at [665, 324] on button "View Options" at bounding box center [669, 319] width 93 height 24
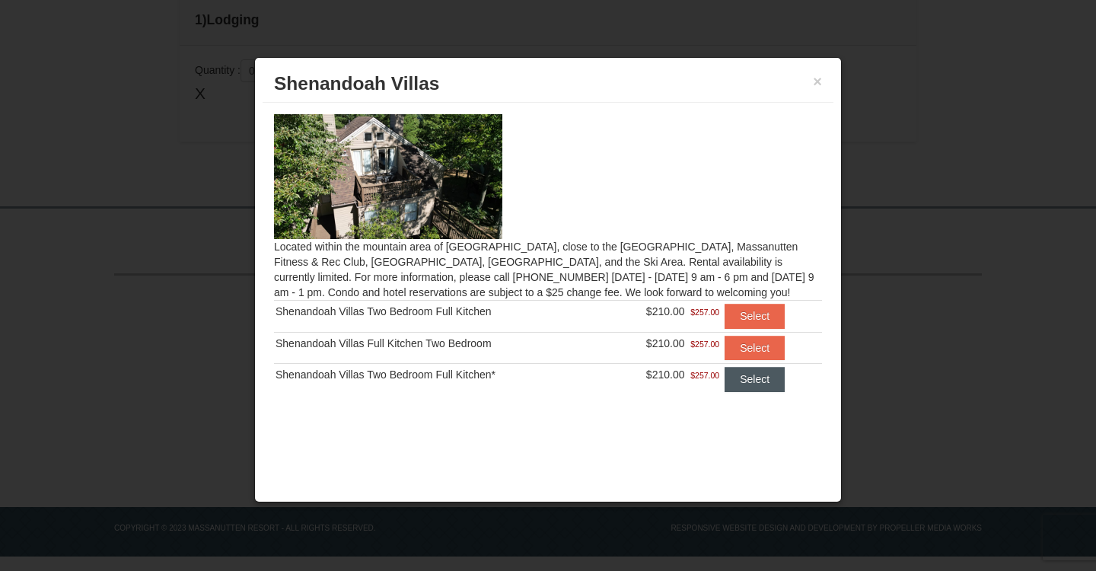
click at [752, 381] on button "Select" at bounding box center [755, 379] width 60 height 24
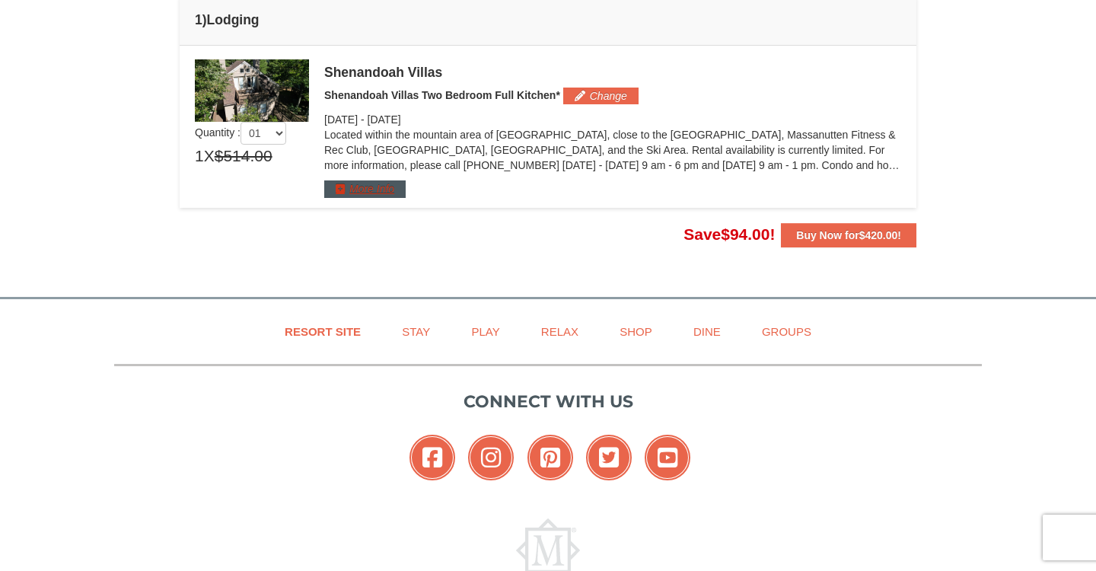
click at [366, 189] on button "More Info" at bounding box center [364, 188] width 81 height 17
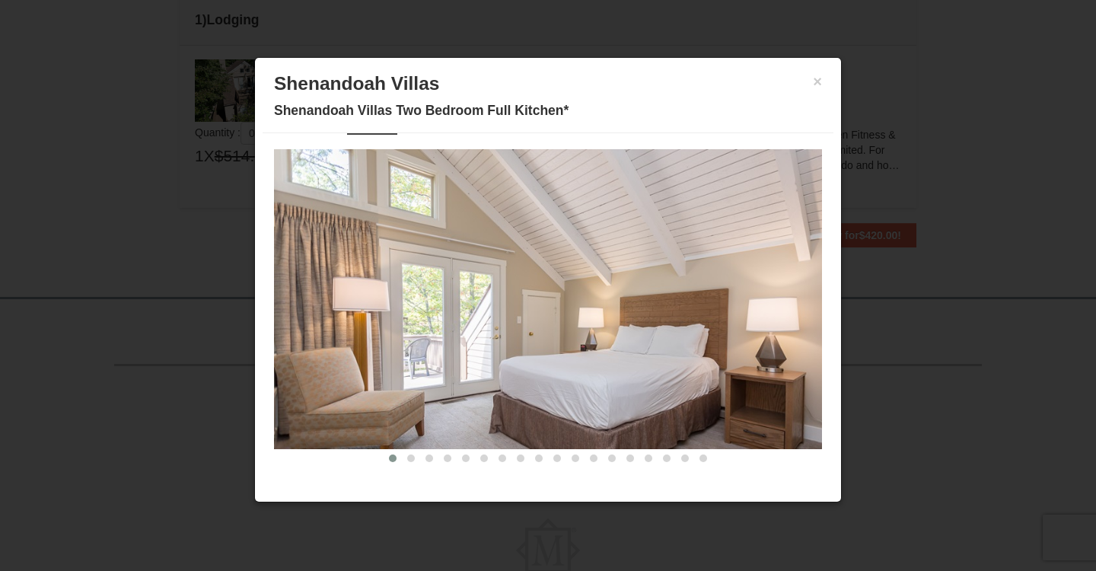
scroll to position [40, 0]
click at [413, 458] on span at bounding box center [411, 458] width 8 height 8
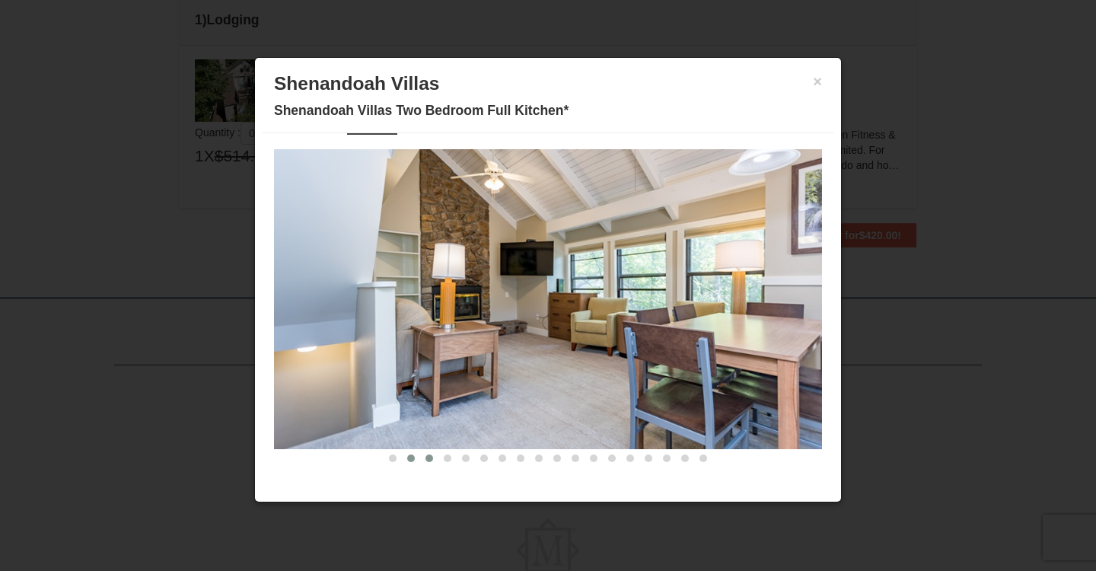
click at [427, 455] on span at bounding box center [430, 458] width 8 height 8
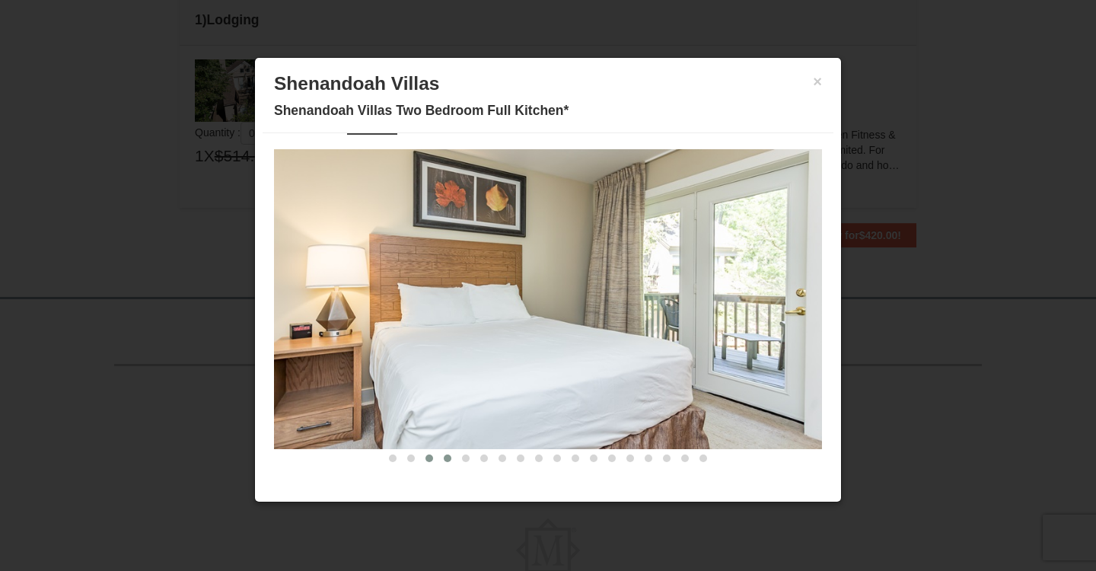
click at [449, 458] on span at bounding box center [448, 458] width 8 height 8
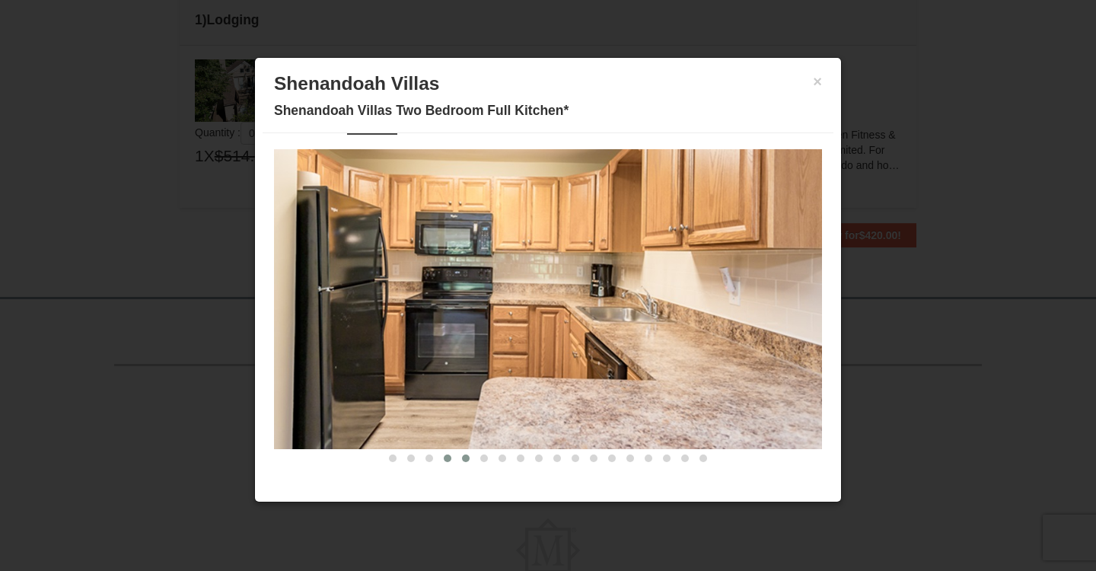
click at [464, 462] on button at bounding box center [466, 458] width 18 height 15
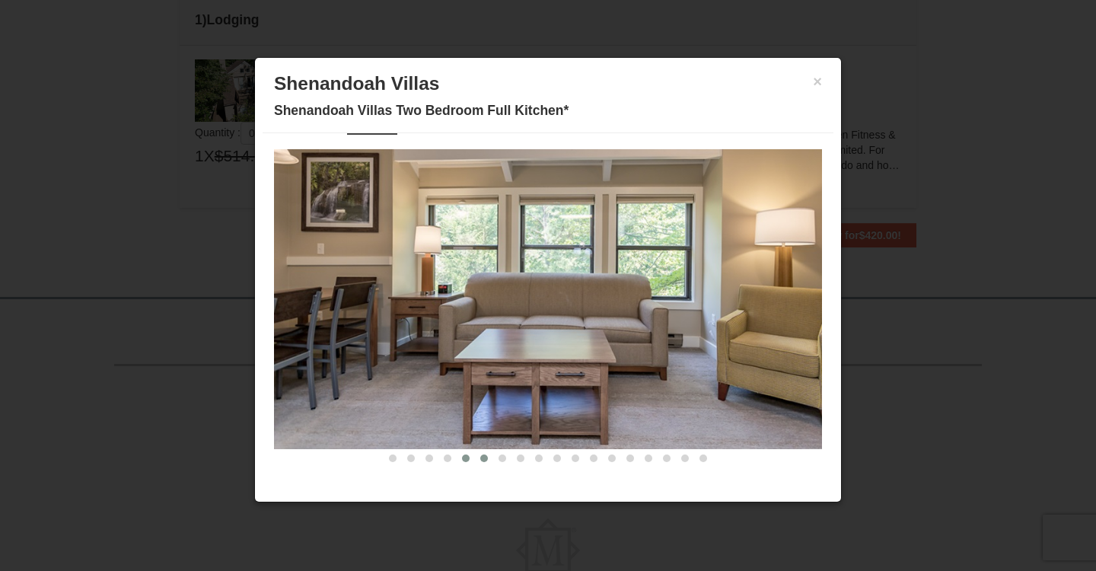
click at [486, 461] on button at bounding box center [484, 458] width 18 height 15
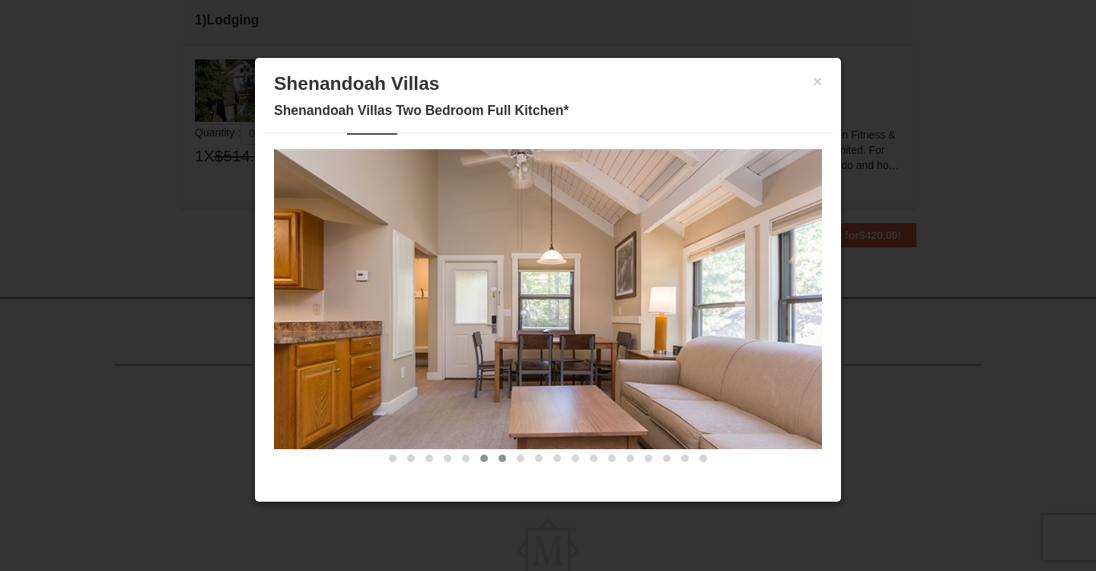
click at [502, 461] on span at bounding box center [503, 458] width 8 height 8
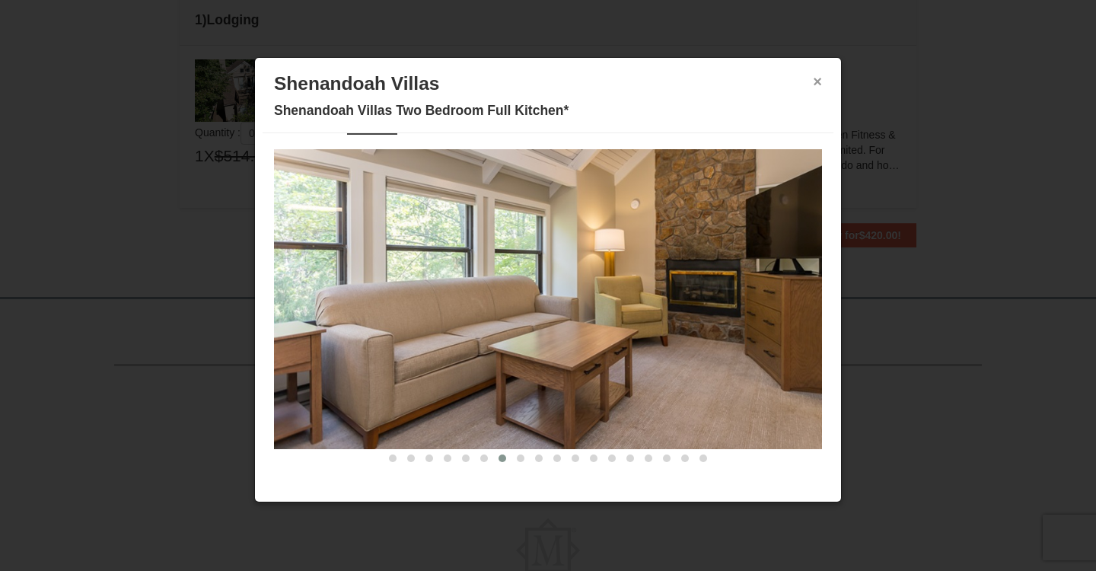
click at [821, 88] on button "×" at bounding box center [817, 81] width 9 height 15
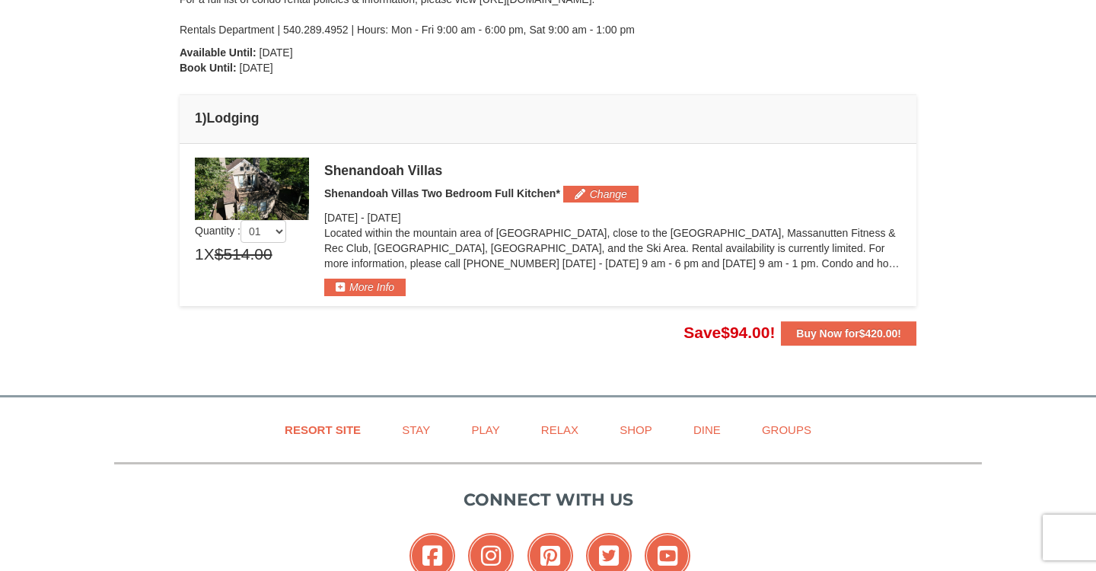
scroll to position [335, 0]
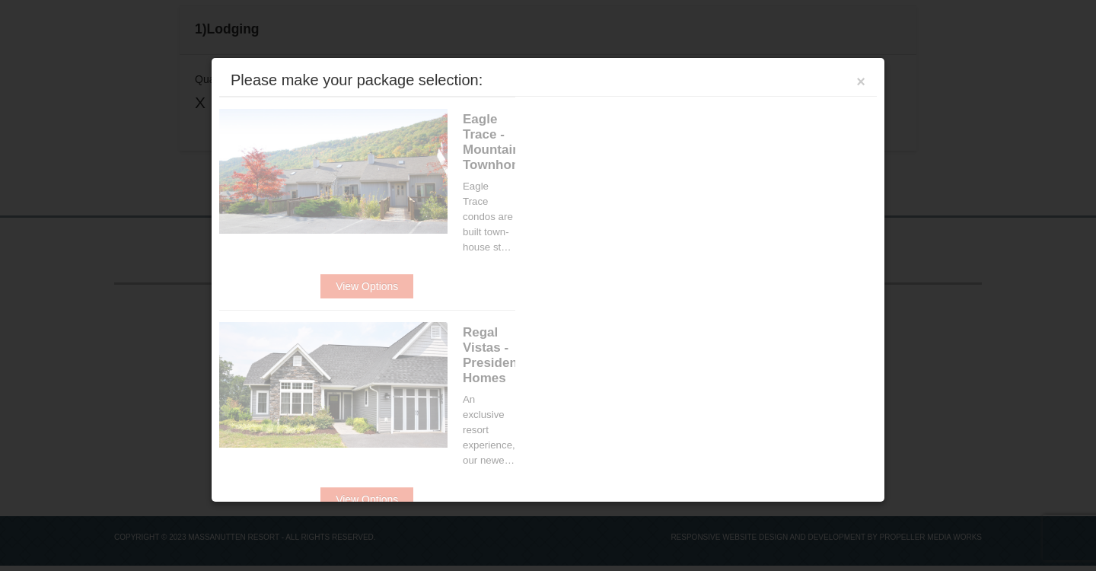
scroll to position [440, 0]
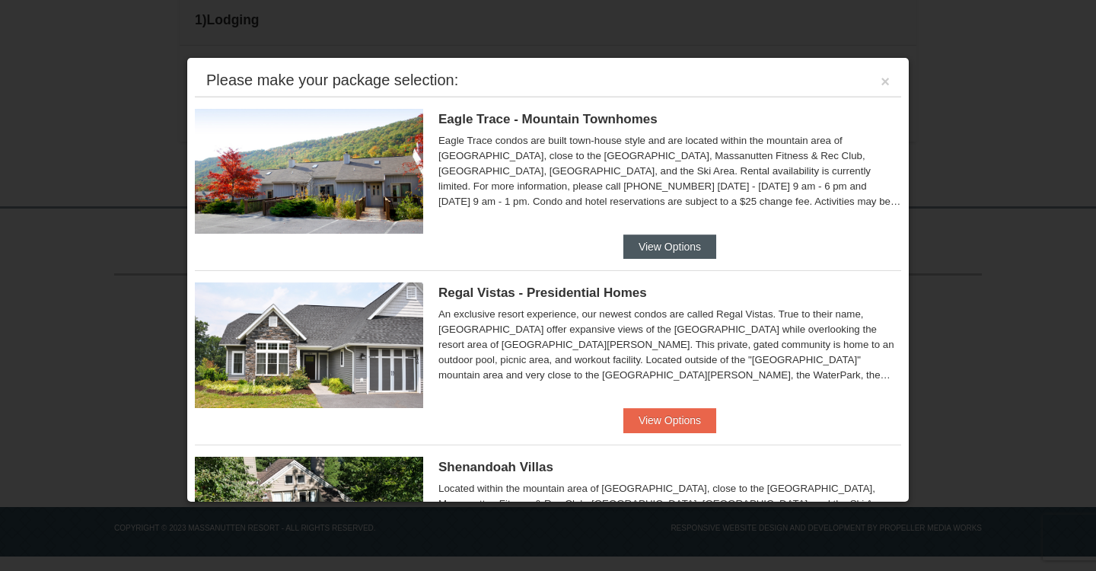
click at [678, 251] on button "View Options" at bounding box center [669, 246] width 93 height 24
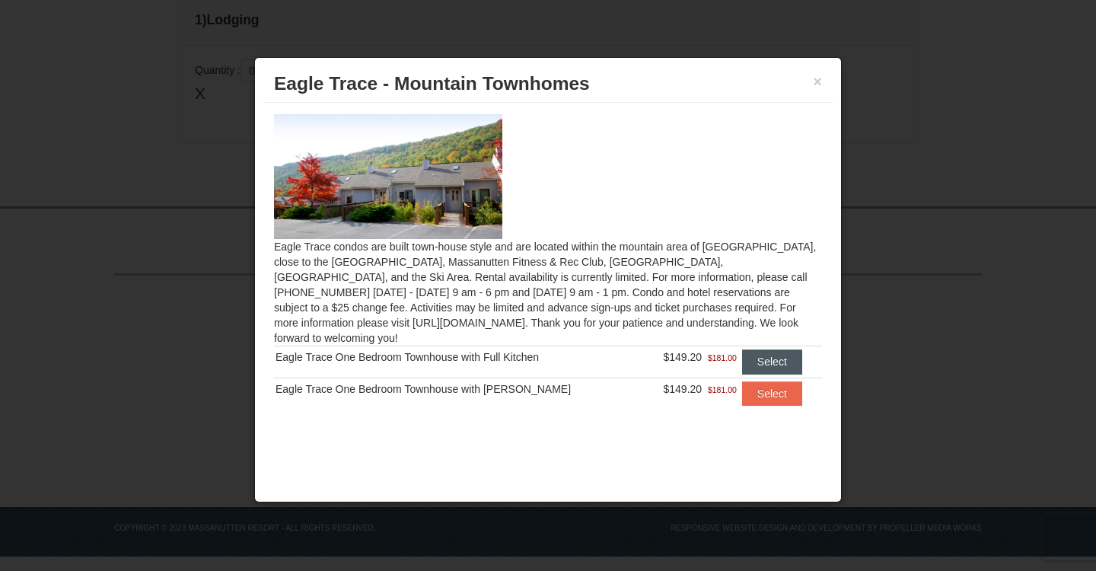
click at [757, 349] on button "Select" at bounding box center [772, 361] width 60 height 24
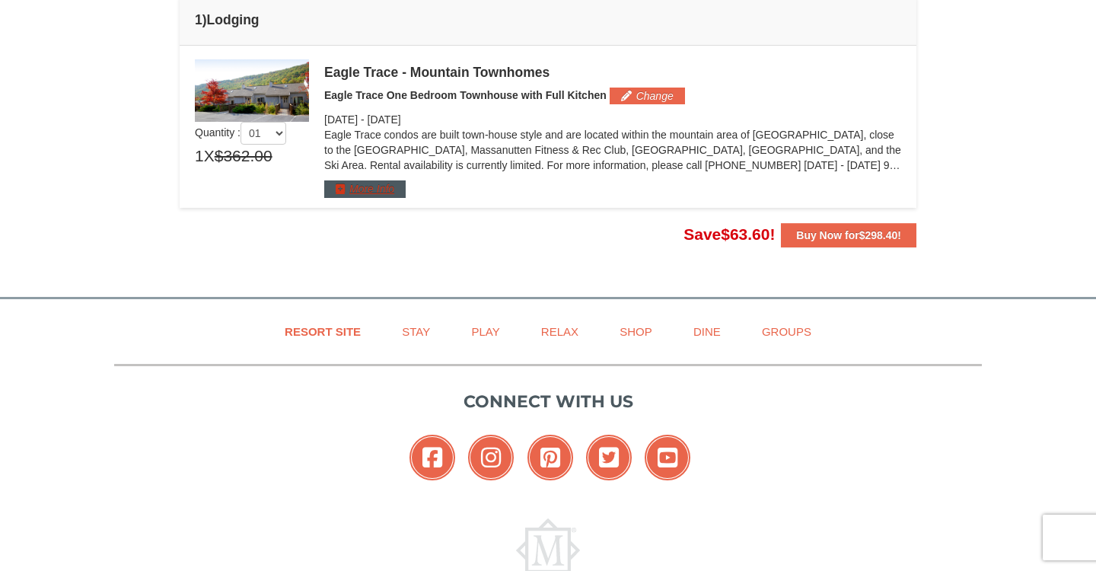
click at [336, 188] on button "More Info" at bounding box center [364, 188] width 81 height 17
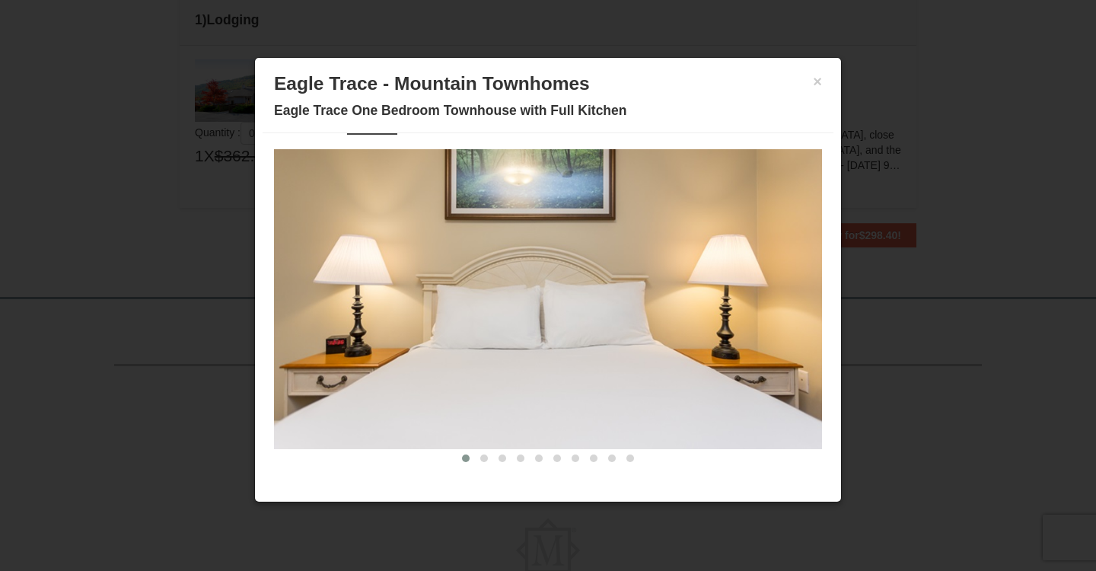
scroll to position [40, 0]
click at [483, 454] on span at bounding box center [484, 458] width 8 height 8
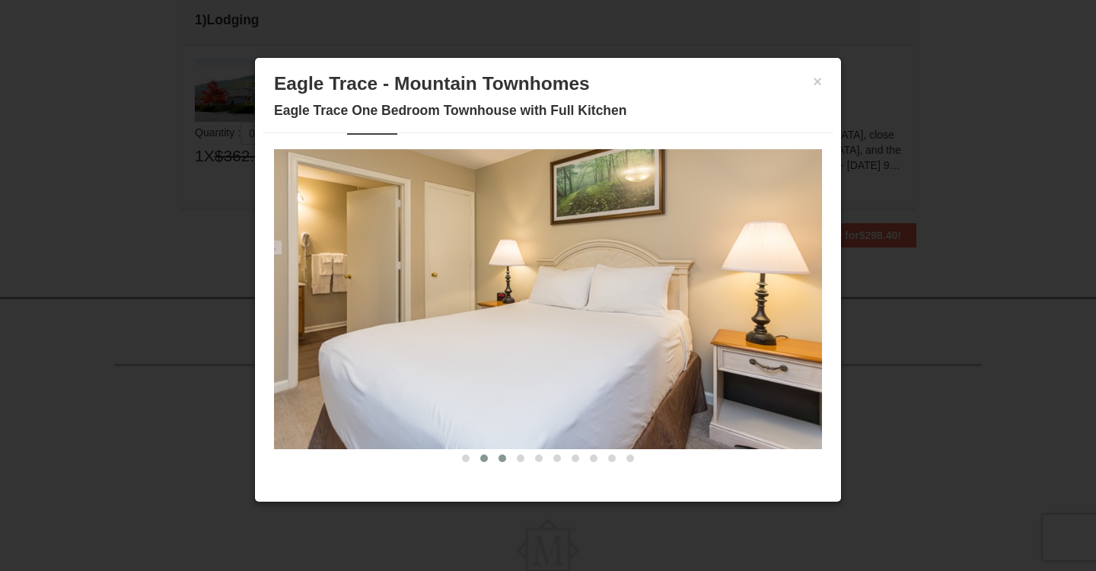
click at [503, 458] on span at bounding box center [503, 458] width 8 height 8
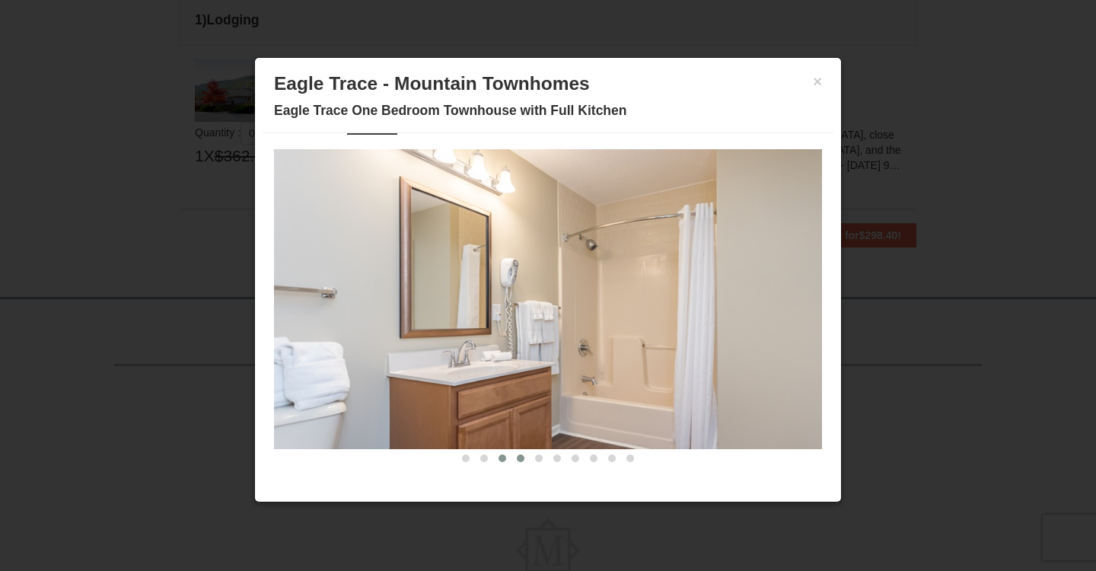
click at [519, 459] on span at bounding box center [521, 458] width 8 height 8
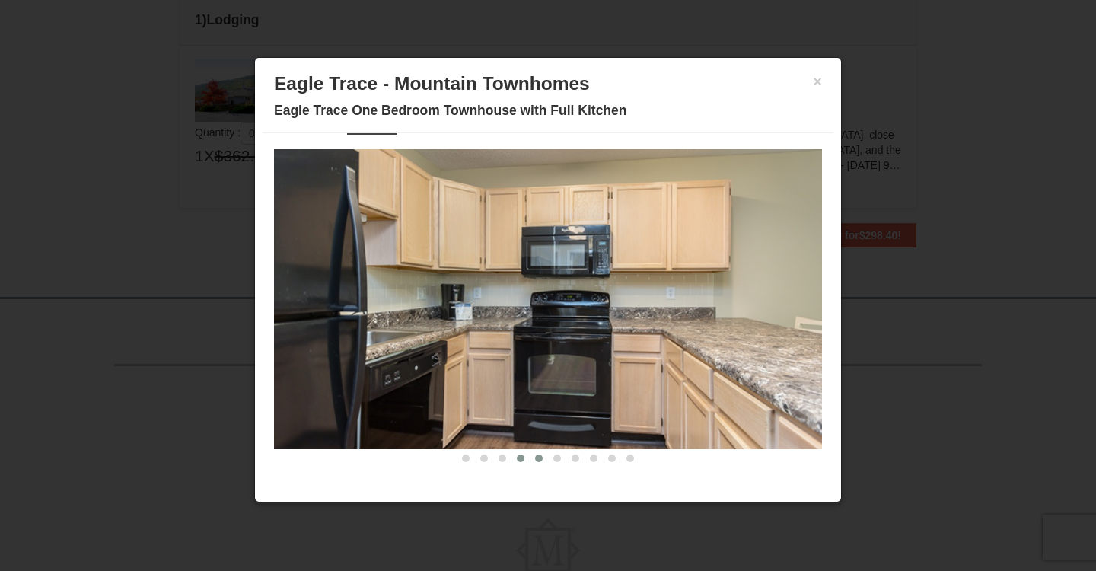
click at [540, 460] on span at bounding box center [539, 458] width 8 height 8
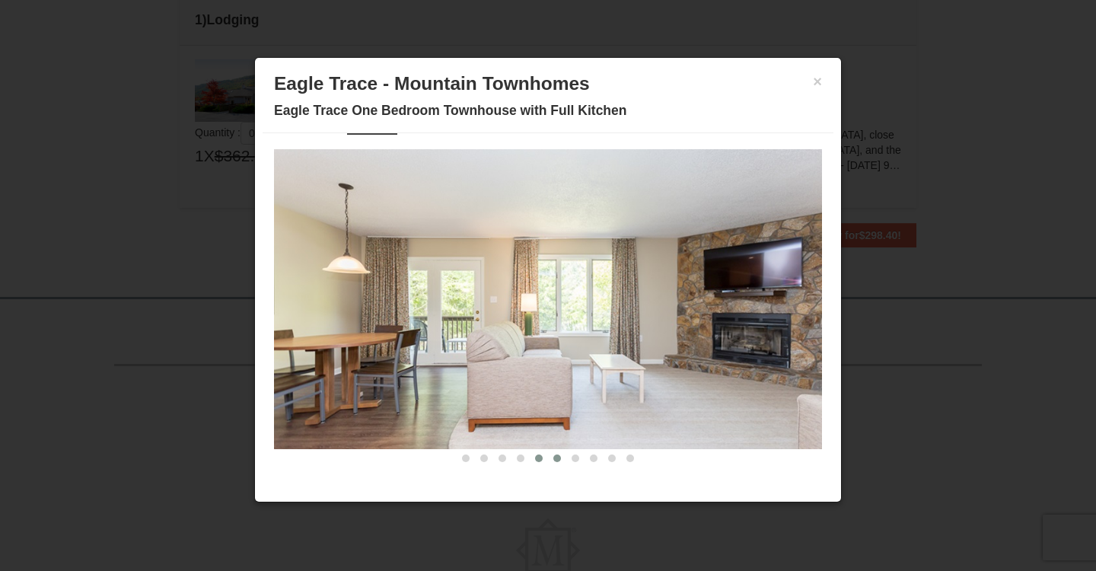
click at [557, 458] on span at bounding box center [557, 458] width 8 height 8
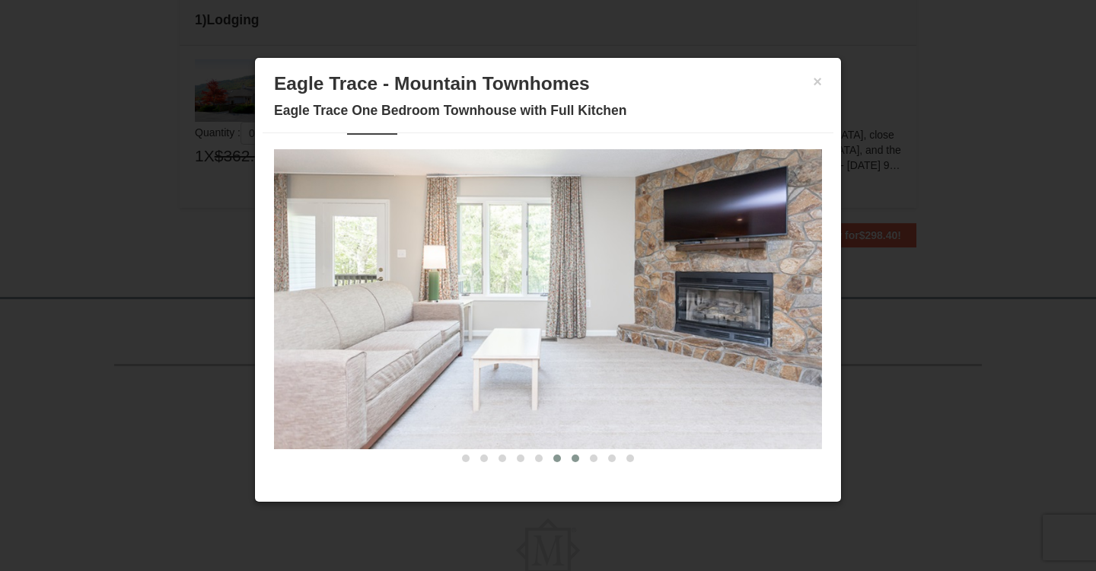
click at [569, 457] on button at bounding box center [575, 458] width 18 height 15
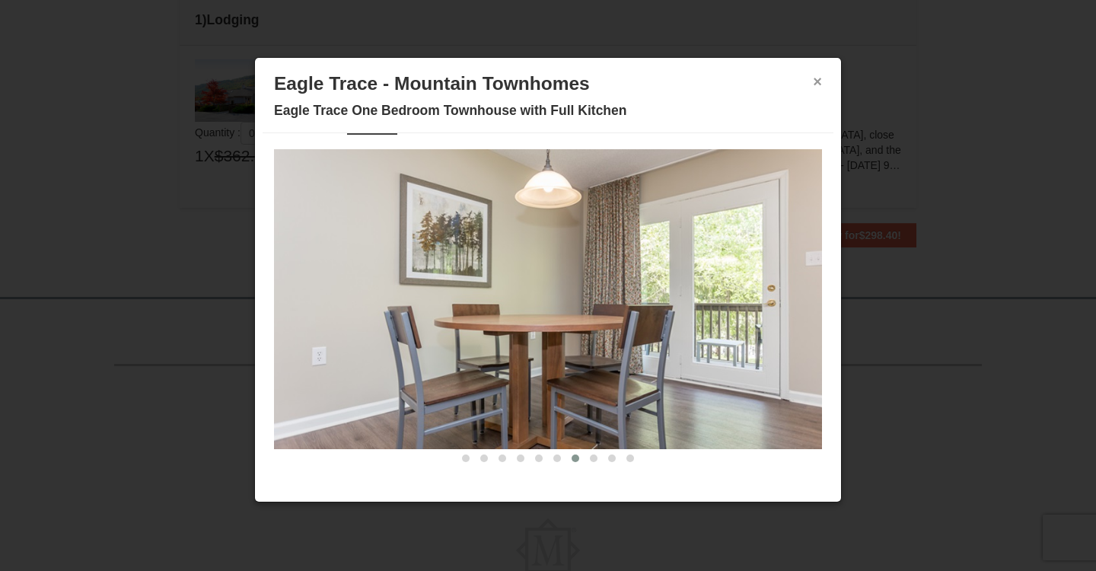
click at [819, 84] on button "×" at bounding box center [817, 81] width 9 height 15
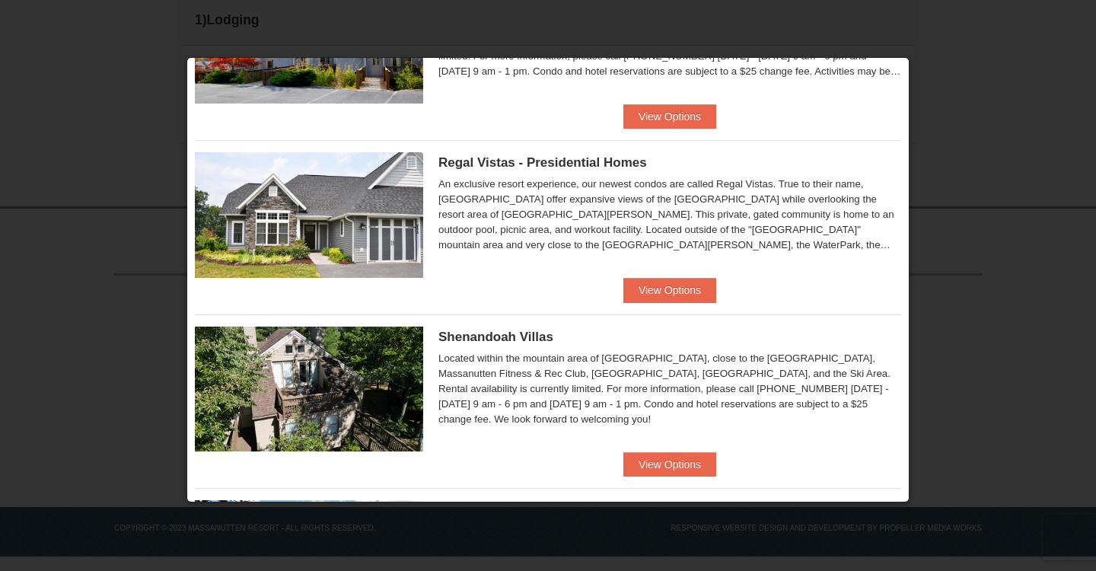
scroll to position [136, 0]
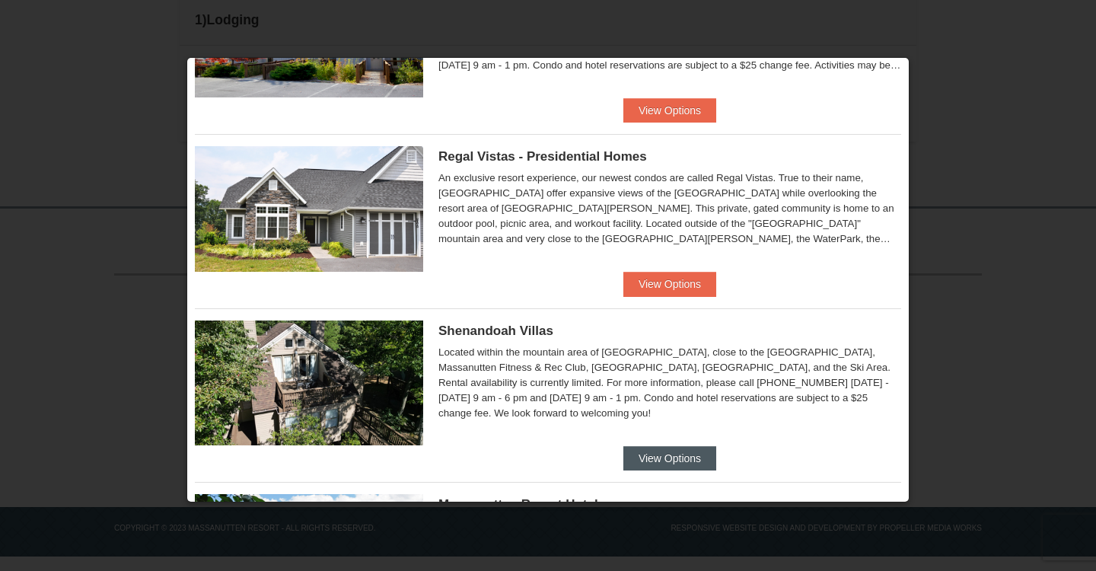
click at [653, 457] on button "View Options" at bounding box center [669, 458] width 93 height 24
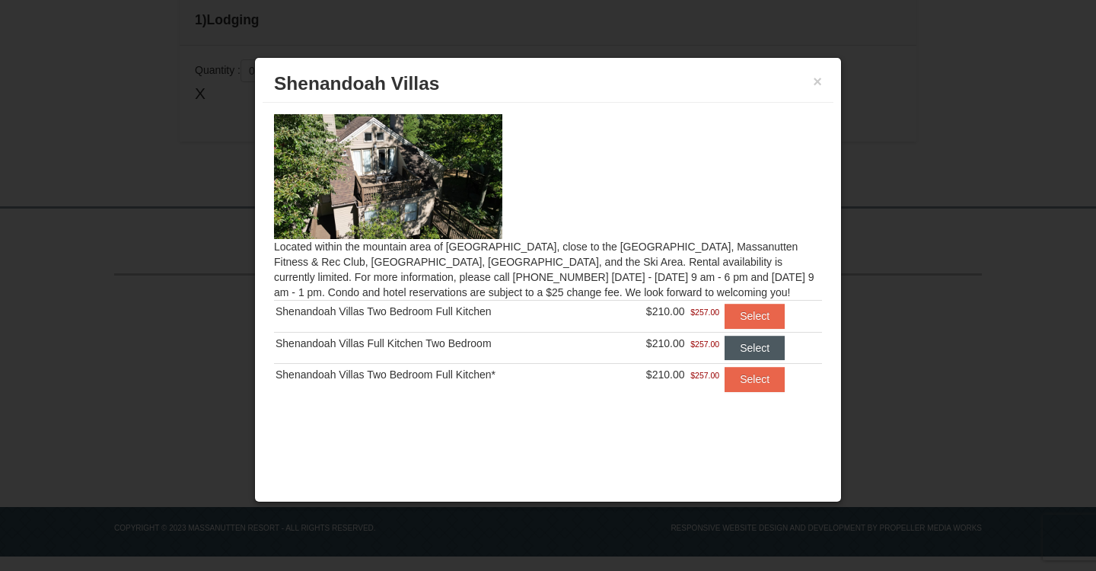
click at [766, 343] on button "Select" at bounding box center [755, 348] width 60 height 24
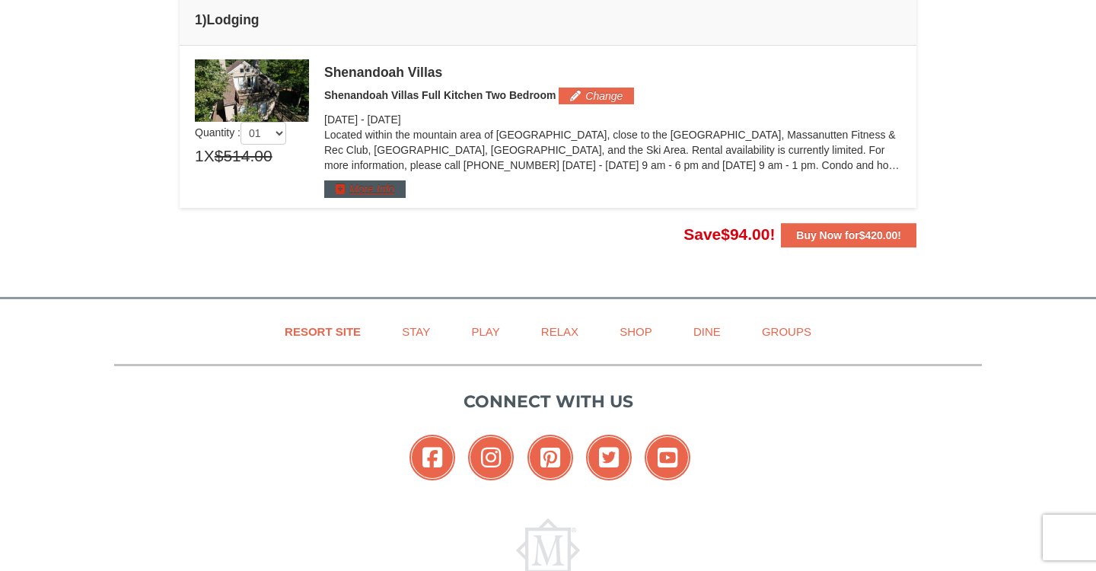
click at [360, 188] on button "More Info" at bounding box center [364, 188] width 81 height 17
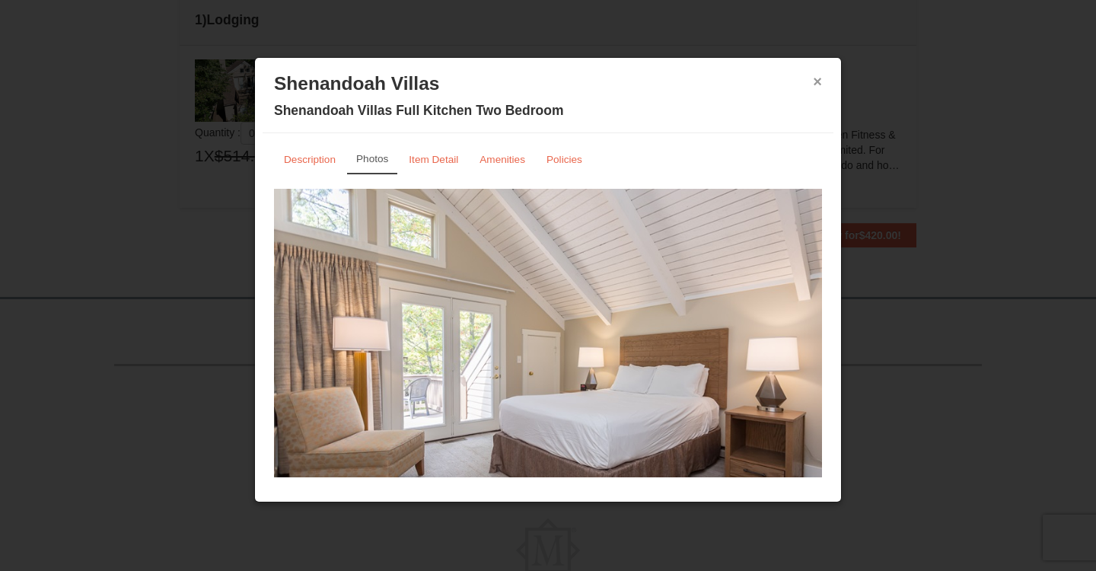
click at [820, 82] on button "×" at bounding box center [817, 81] width 9 height 15
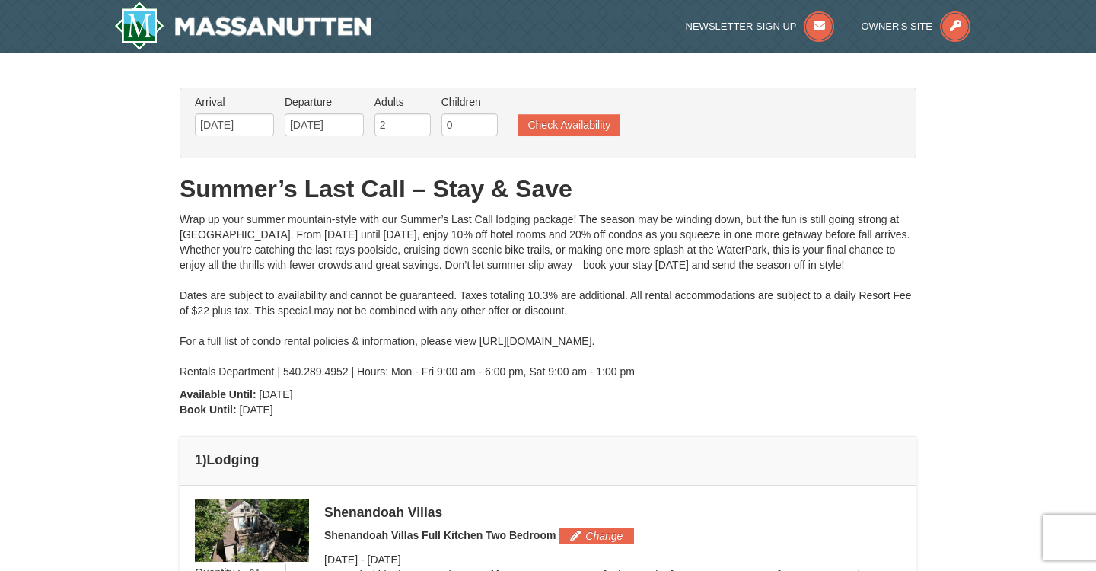
scroll to position [0, 0]
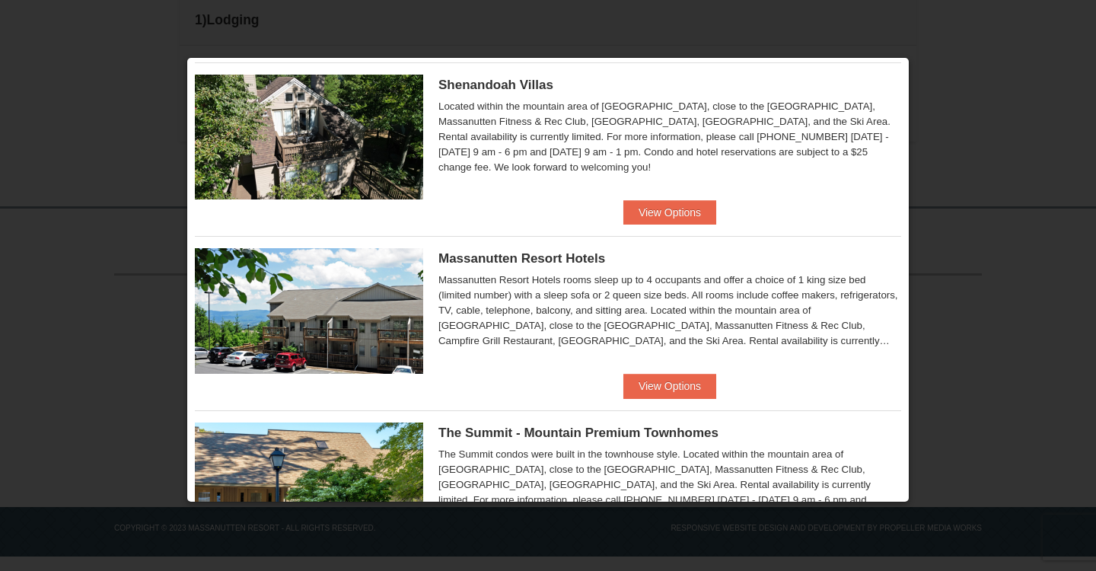
scroll to position [380, 0]
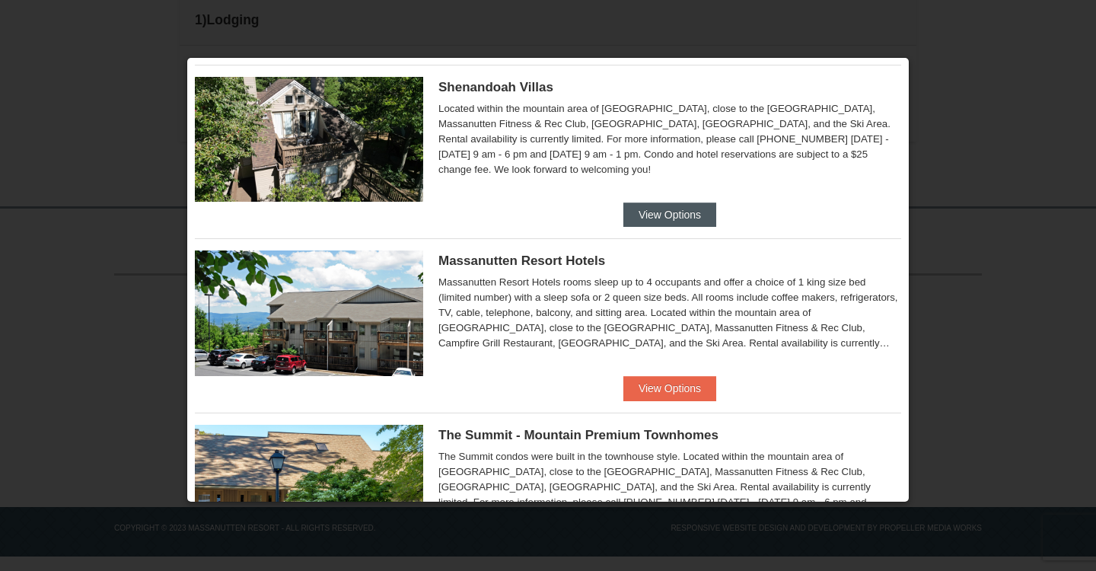
click at [671, 216] on button "View Options" at bounding box center [669, 214] width 93 height 24
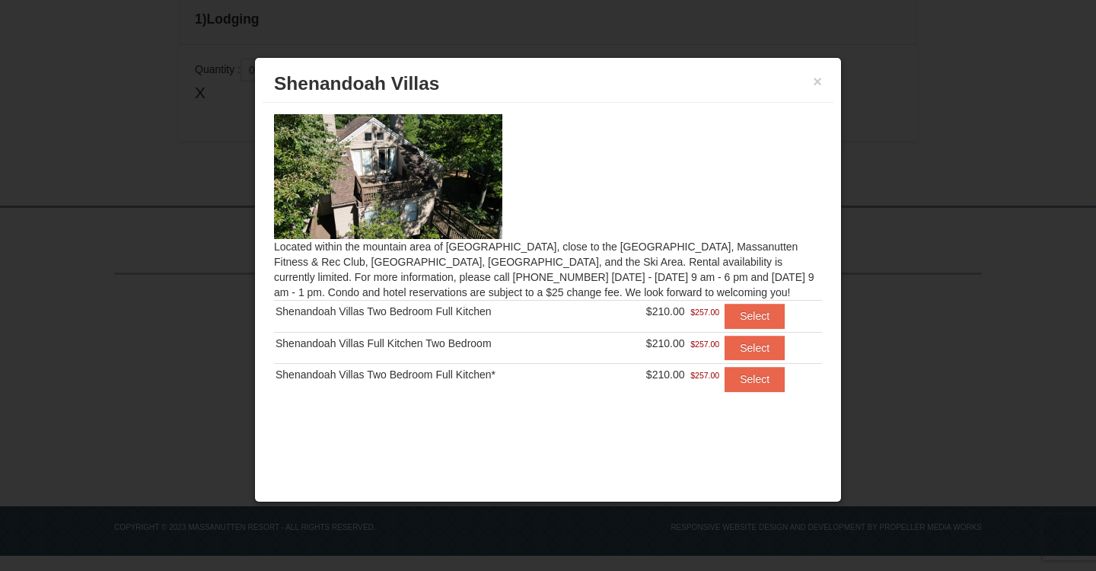
scroll to position [440, 0]
click at [744, 383] on button "Select" at bounding box center [755, 379] width 60 height 24
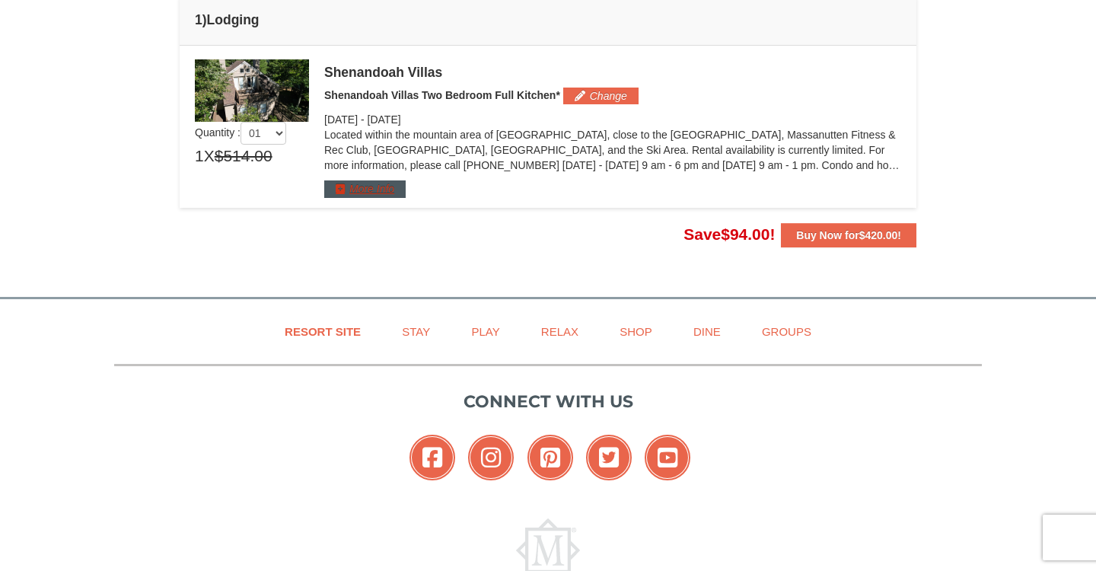
click at [378, 190] on button "More Info" at bounding box center [364, 188] width 81 height 17
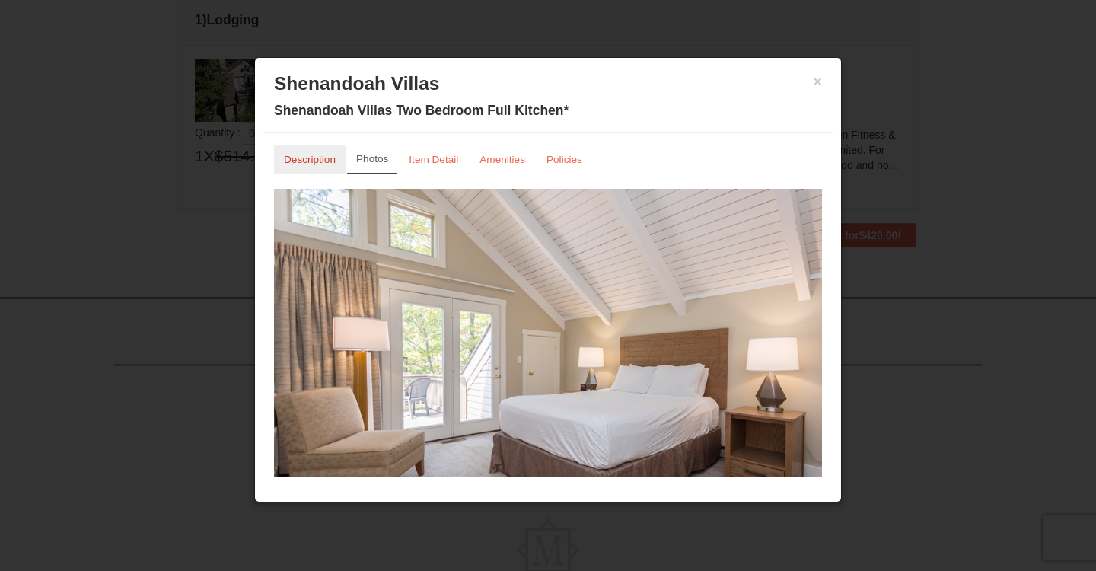
click at [319, 159] on small "Description" at bounding box center [310, 159] width 52 height 11
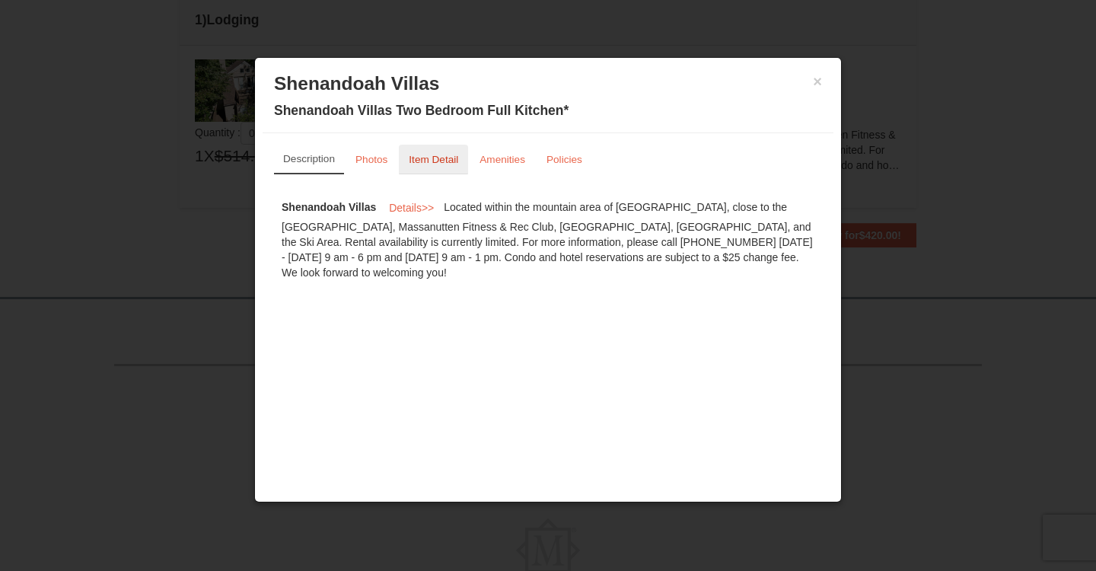
click at [426, 160] on small "Item Detail" at bounding box center [433, 159] width 49 height 11
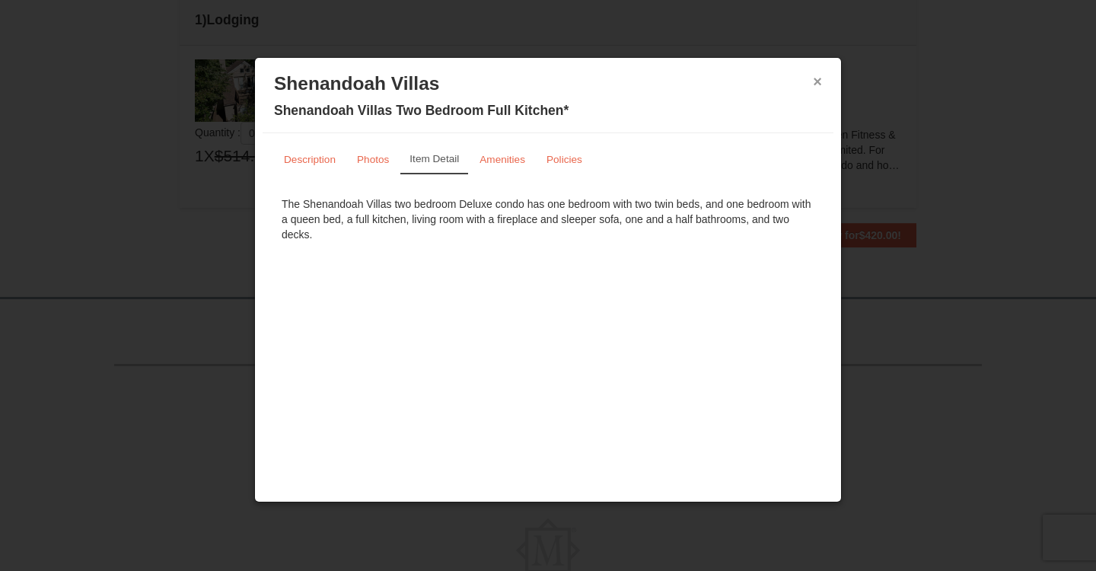
click at [818, 83] on button "×" at bounding box center [817, 81] width 9 height 15
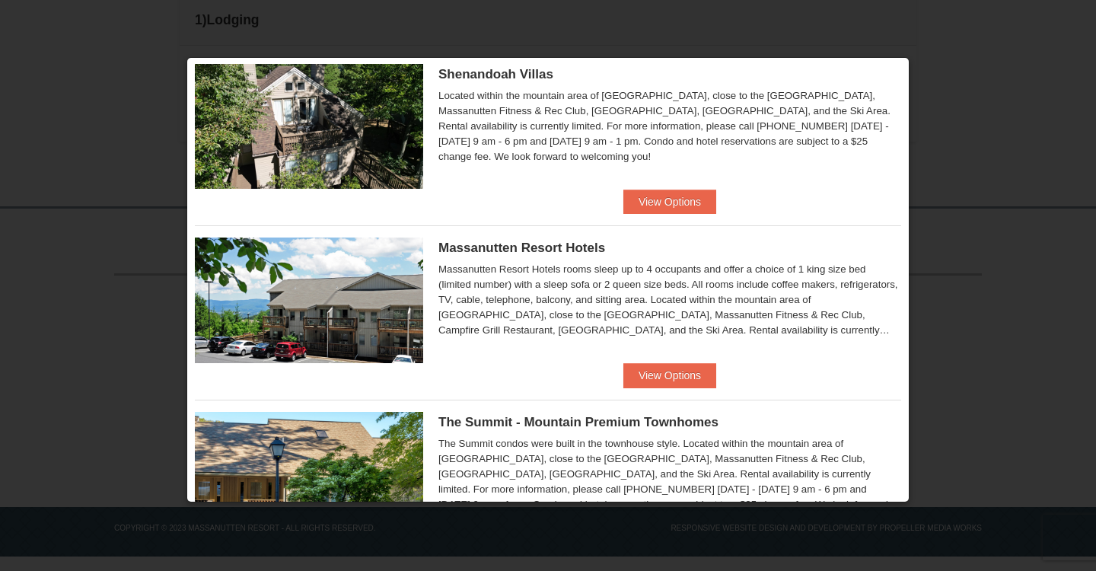
scroll to position [365, 0]
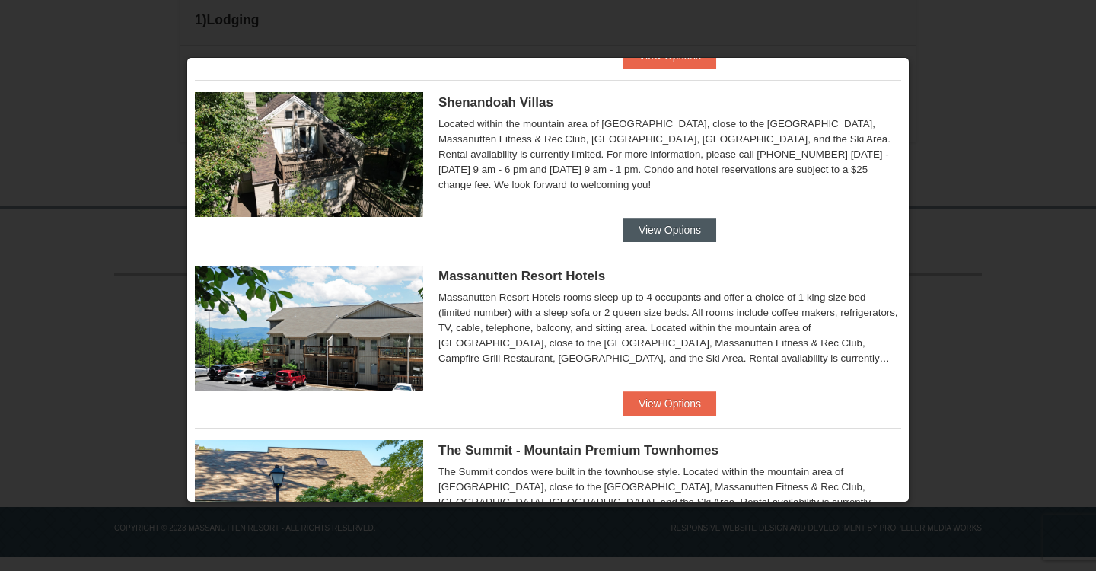
click at [654, 231] on button "View Options" at bounding box center [669, 230] width 93 height 24
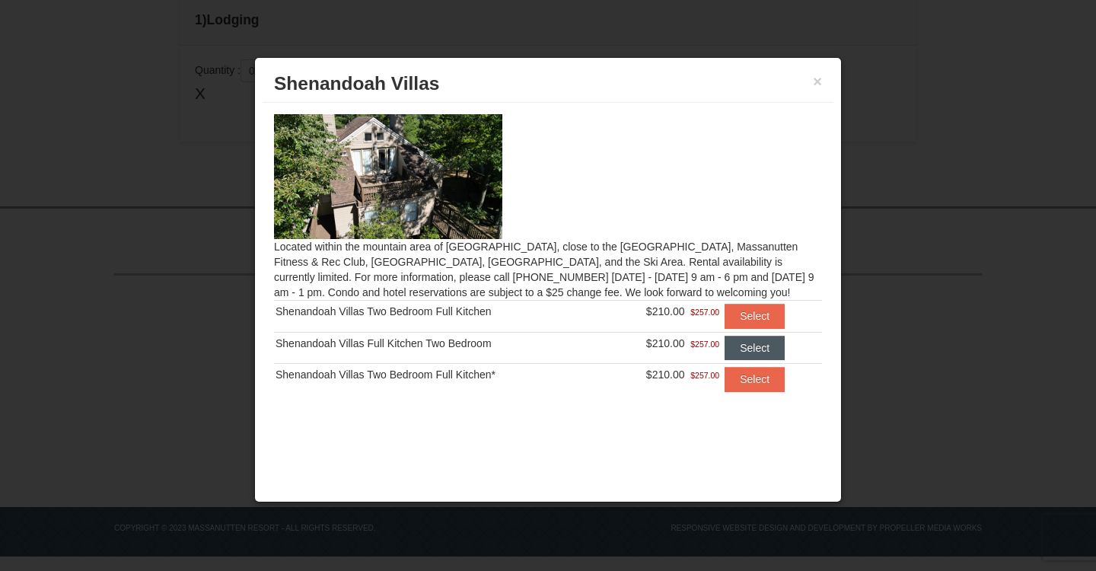
click at [741, 346] on button "Select" at bounding box center [755, 348] width 60 height 24
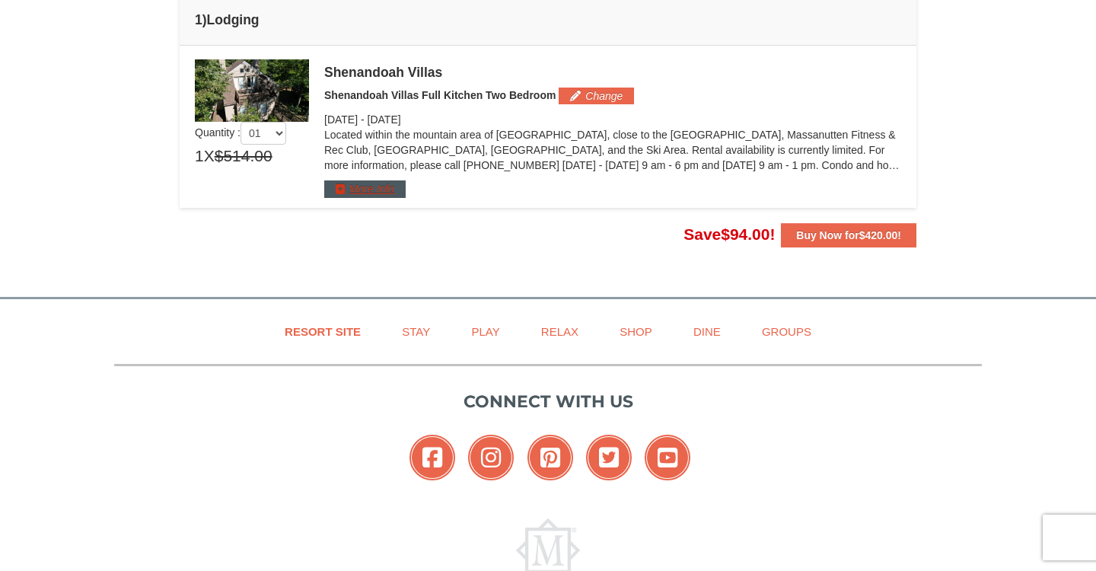
click at [391, 188] on button "More Info" at bounding box center [364, 188] width 81 height 17
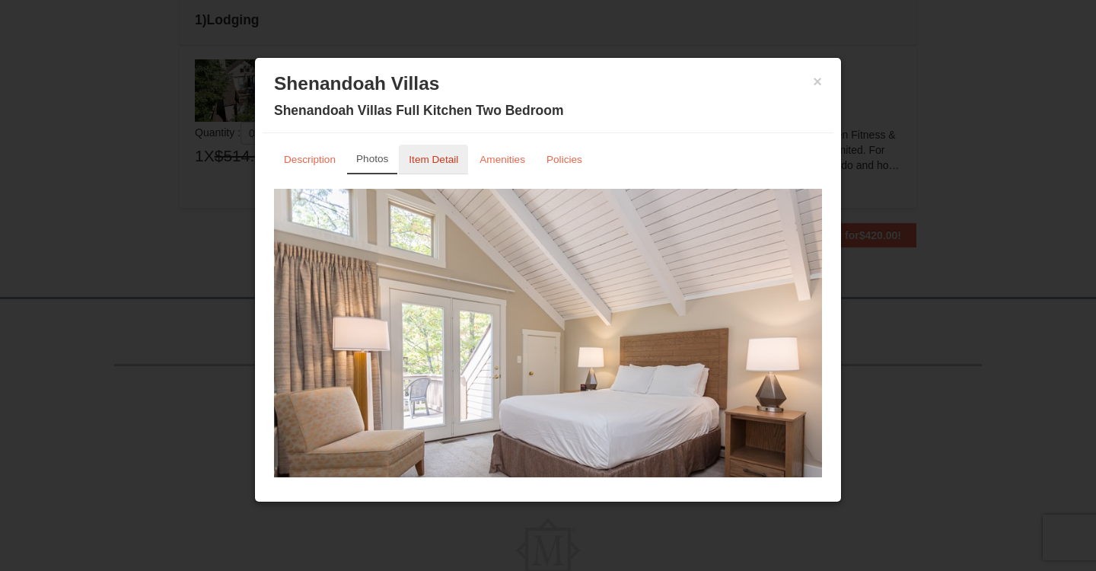
click at [439, 158] on small "Item Detail" at bounding box center [433, 159] width 49 height 11
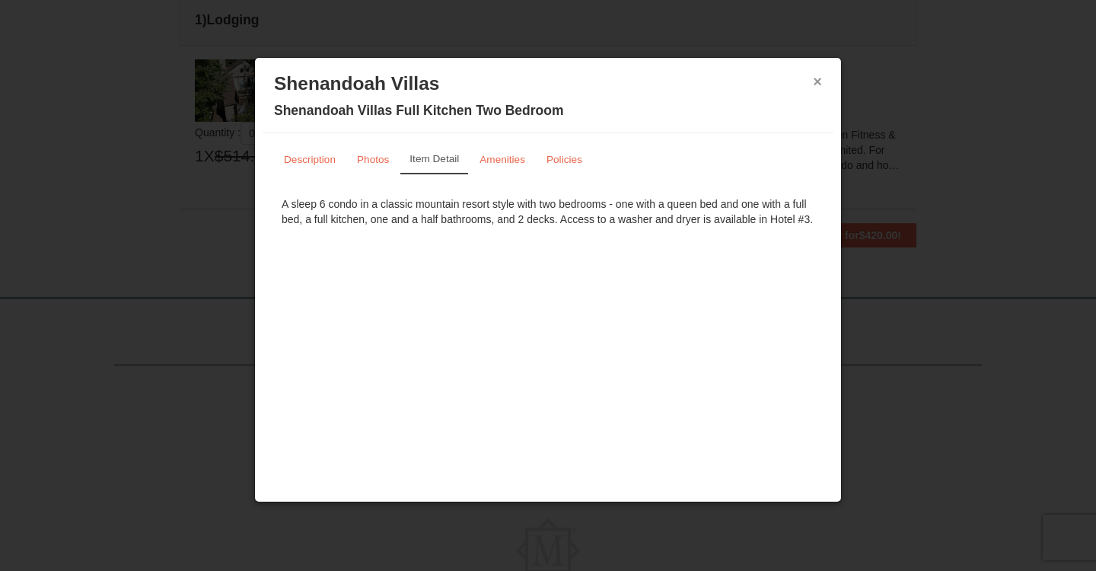
click at [815, 82] on button "×" at bounding box center [817, 81] width 9 height 15
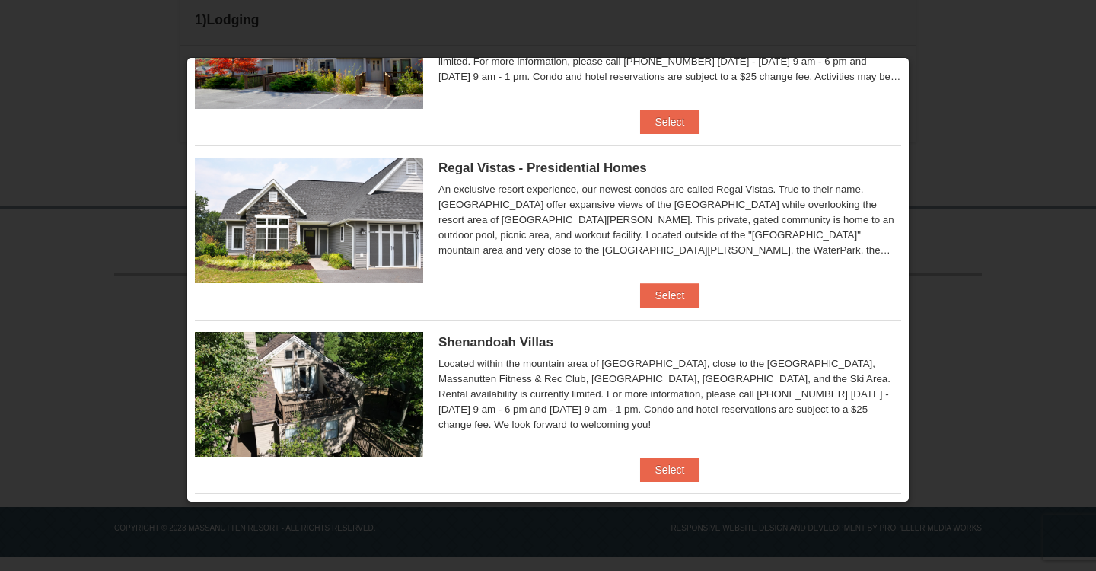
scroll to position [129, 0]
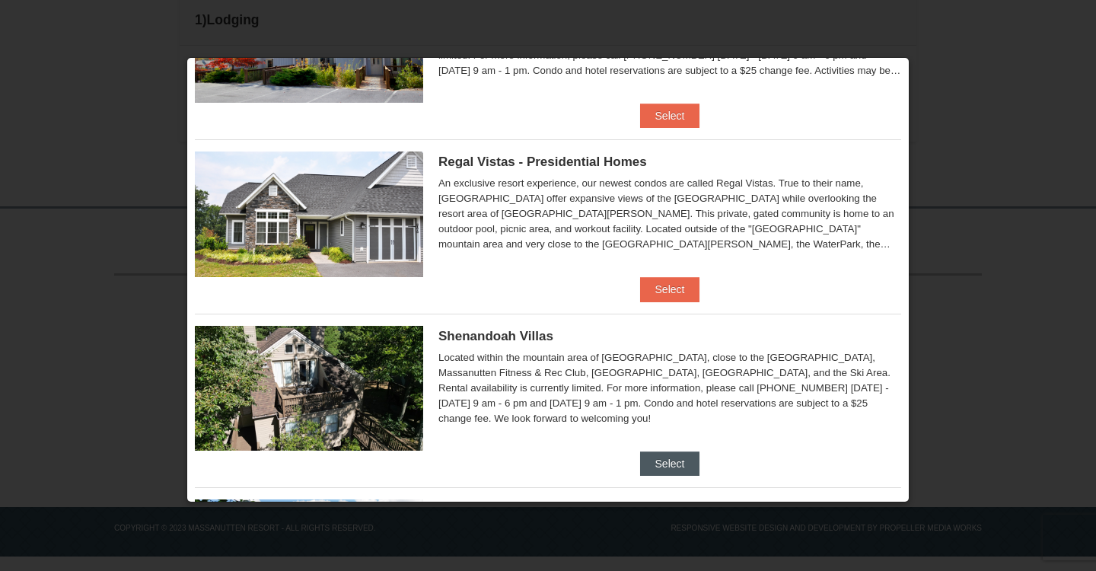
click at [653, 460] on button "Select" at bounding box center [670, 463] width 60 height 24
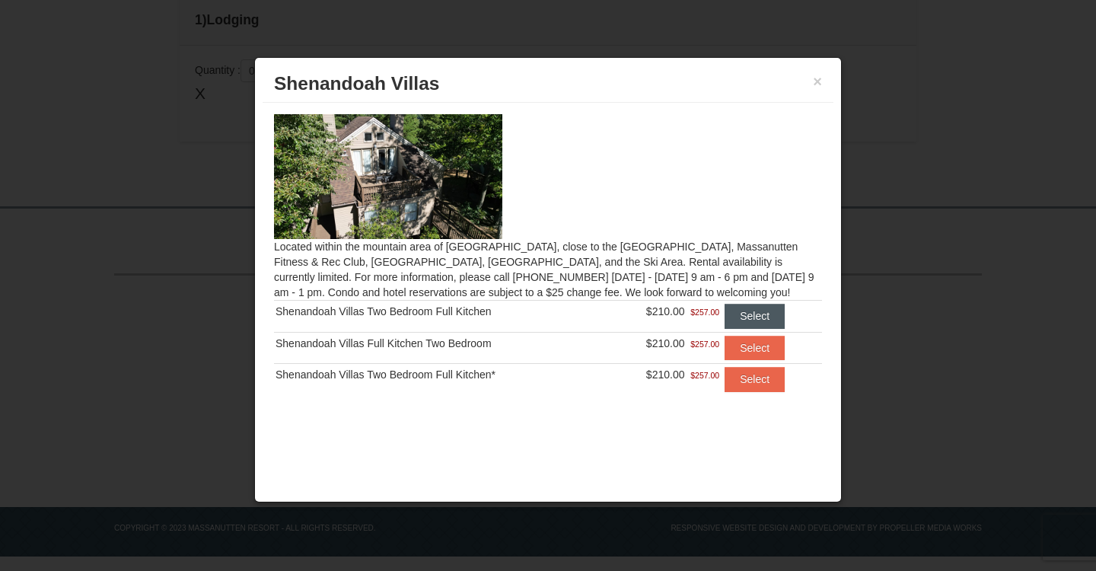
click at [773, 317] on button "Select" at bounding box center [755, 316] width 60 height 24
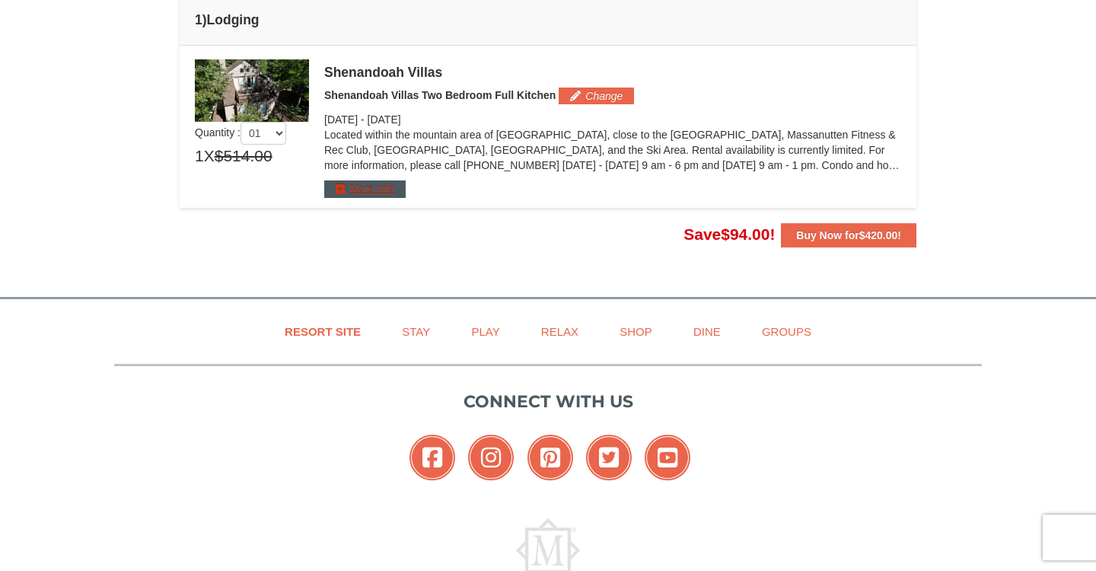
click at [376, 188] on button "More Info" at bounding box center [364, 188] width 81 height 17
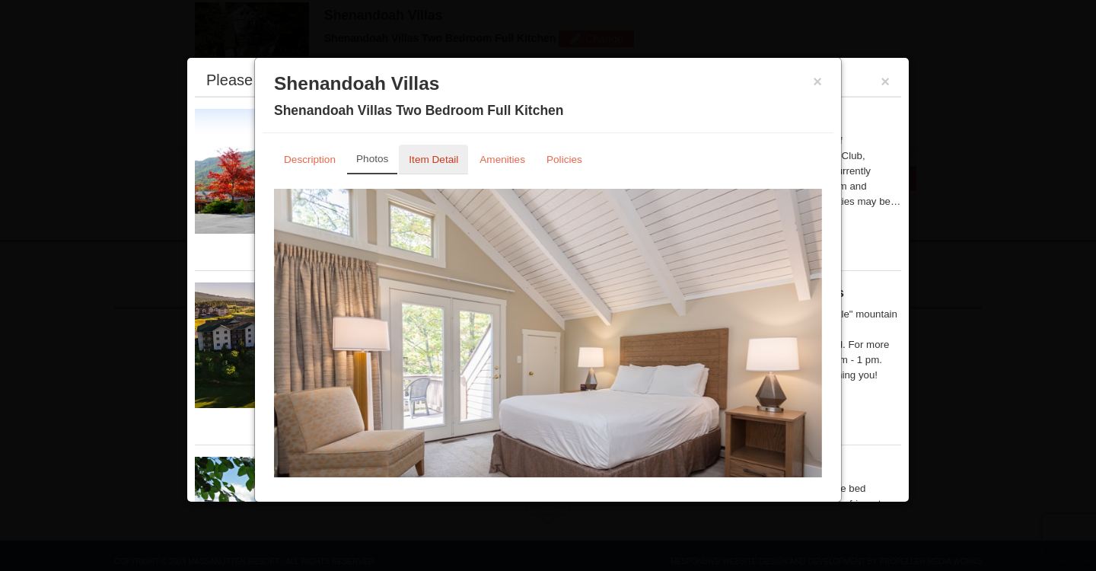
scroll to position [499, 0]
click at [429, 161] on small "Item Detail" at bounding box center [433, 159] width 49 height 11
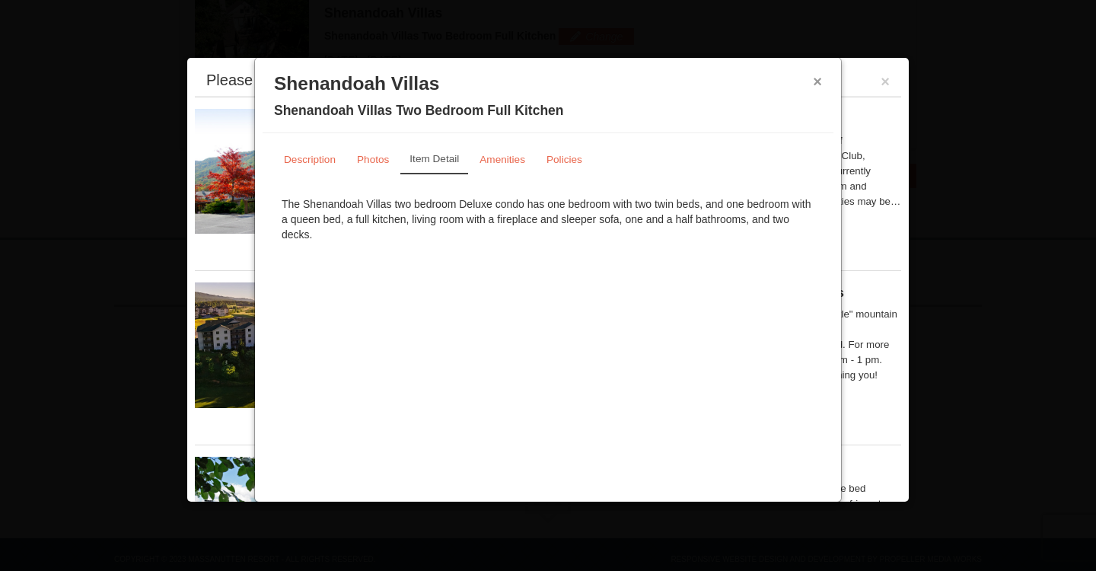
click at [818, 84] on button "×" at bounding box center [817, 81] width 9 height 15
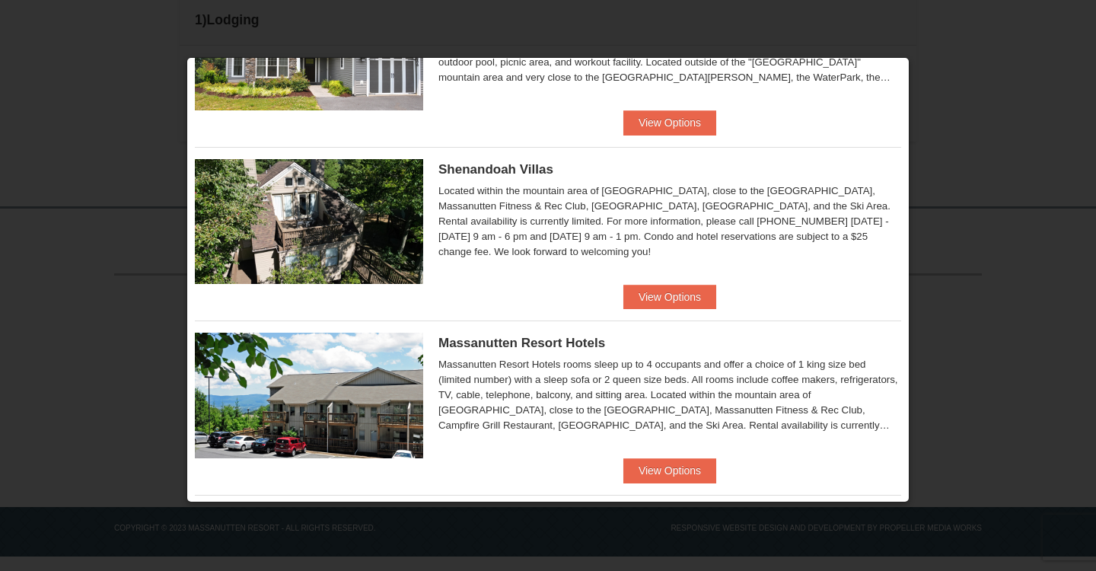
scroll to position [309, 0]
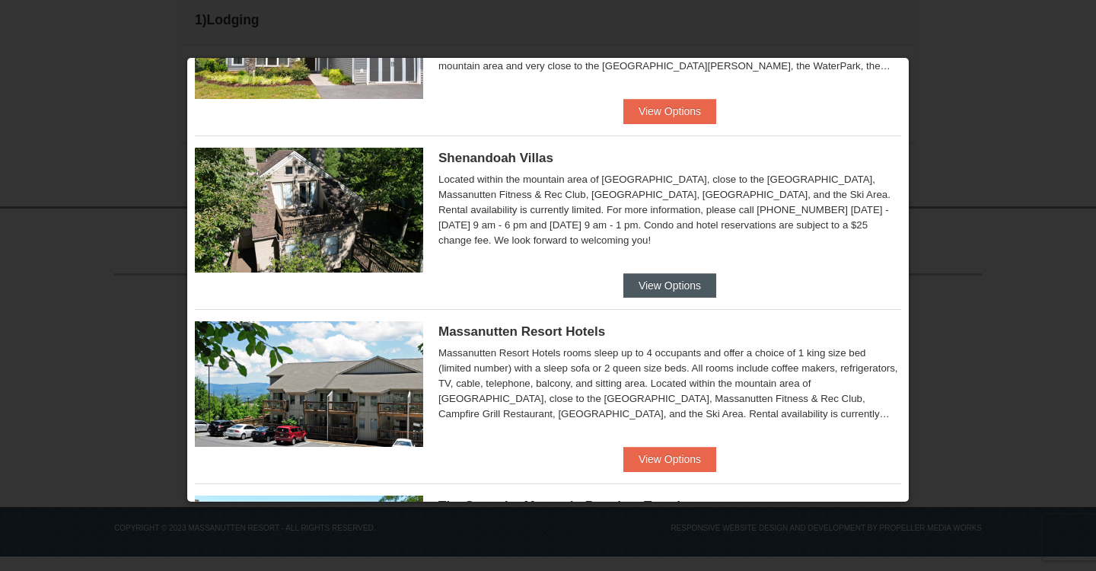
click at [674, 293] on button "View Options" at bounding box center [669, 285] width 93 height 24
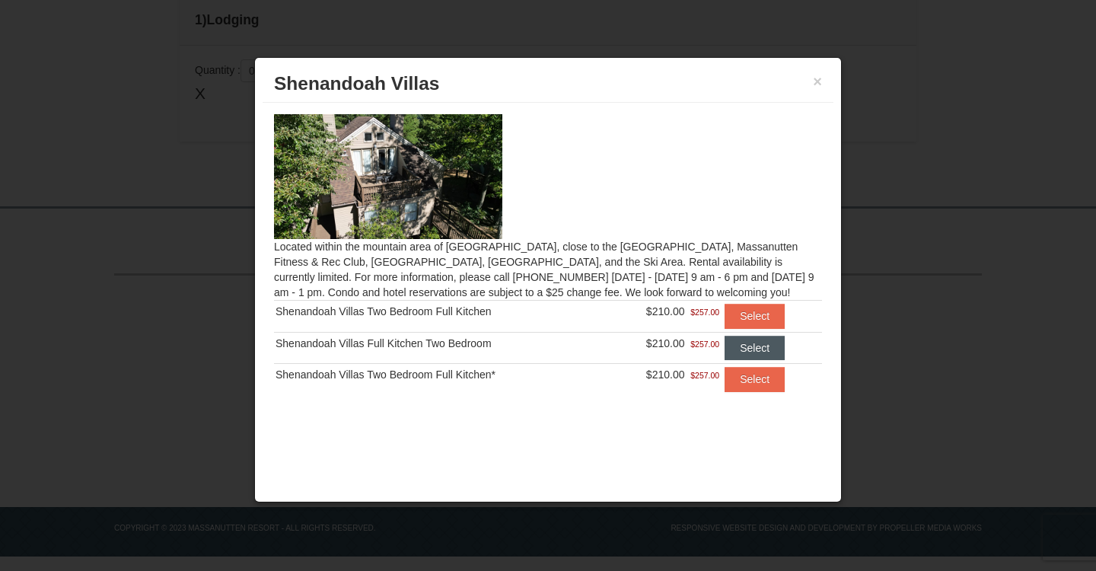
click at [741, 346] on button "Select" at bounding box center [755, 348] width 60 height 24
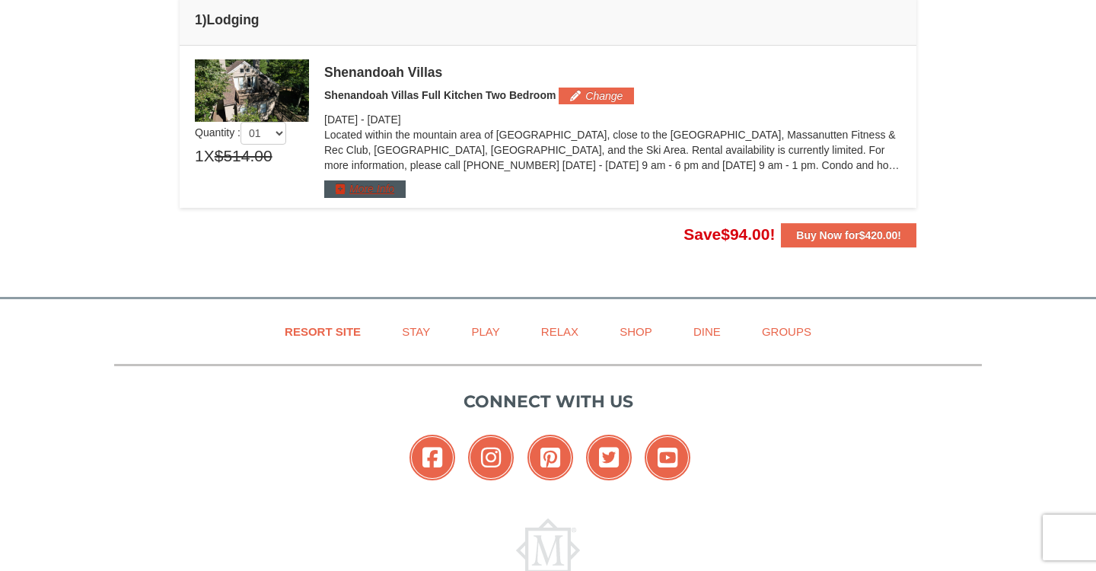
click at [356, 183] on button "More Info" at bounding box center [364, 188] width 81 height 17
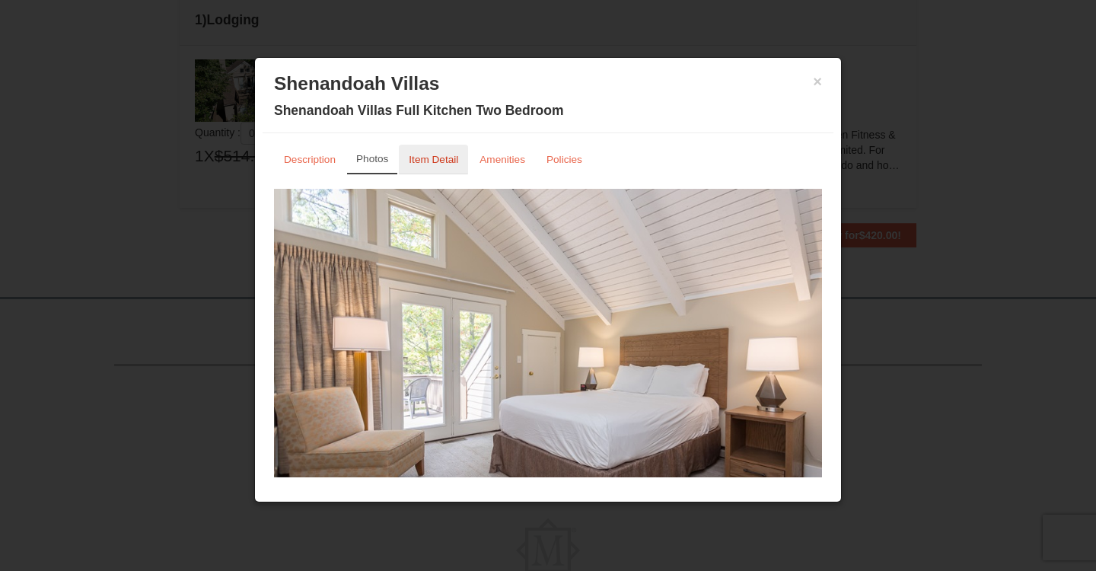
click at [443, 165] on link "Item Detail" at bounding box center [433, 160] width 69 height 30
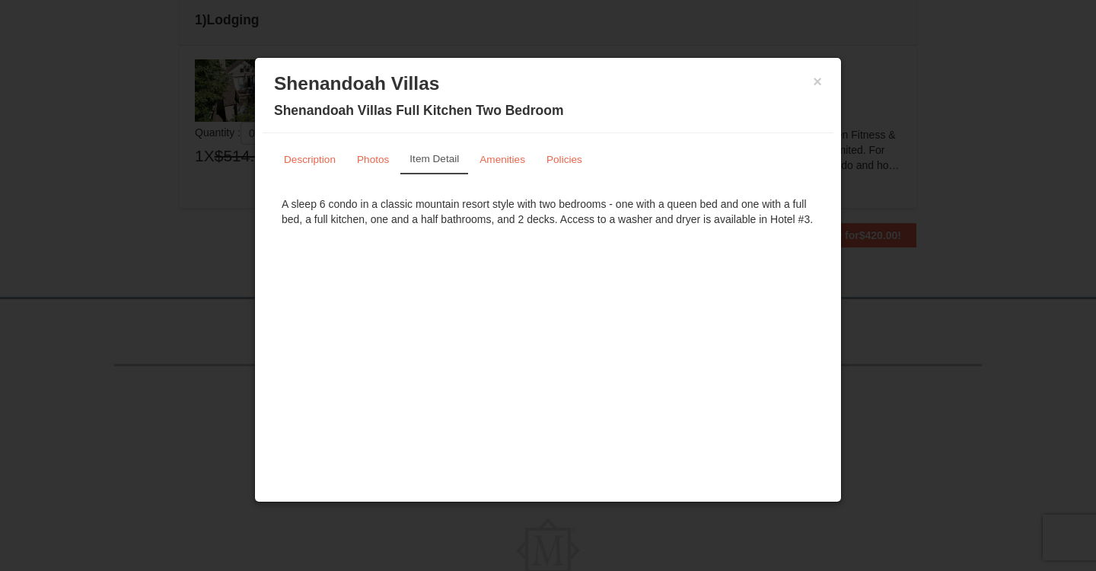
scroll to position [443, 0]
click at [824, 84] on div "× Shenandoah Villas Shenandoah Villas Full Kitchen Two Bedroom" at bounding box center [548, 99] width 571 height 68
click at [823, 84] on div "× Shenandoah Villas Shenandoah Villas Full Kitchen Two Bedroom" at bounding box center [548, 99] width 571 height 68
click at [815, 81] on button "×" at bounding box center [817, 81] width 9 height 15
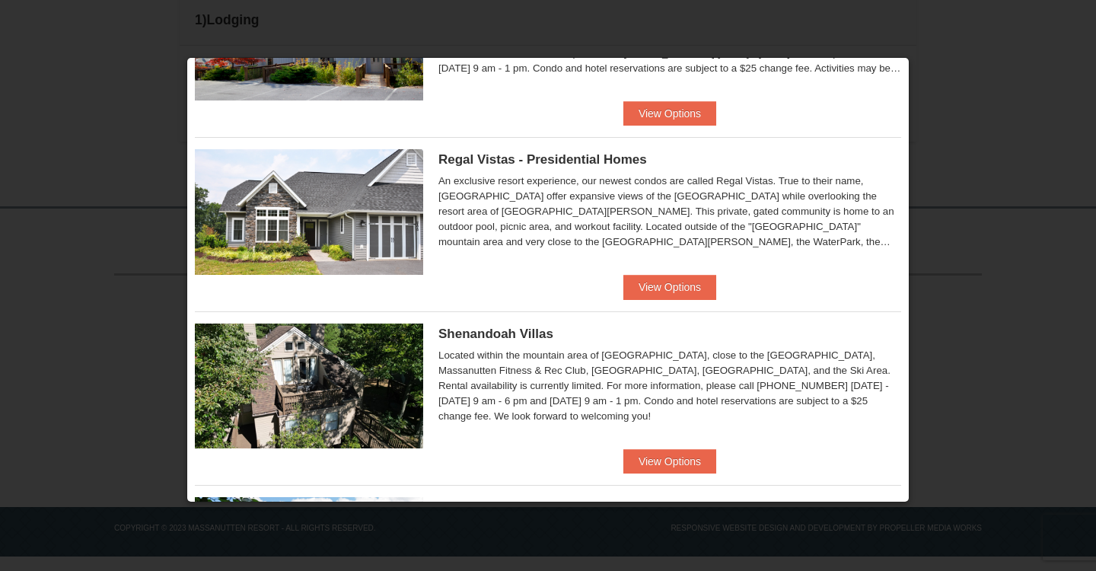
scroll to position [135, 0]
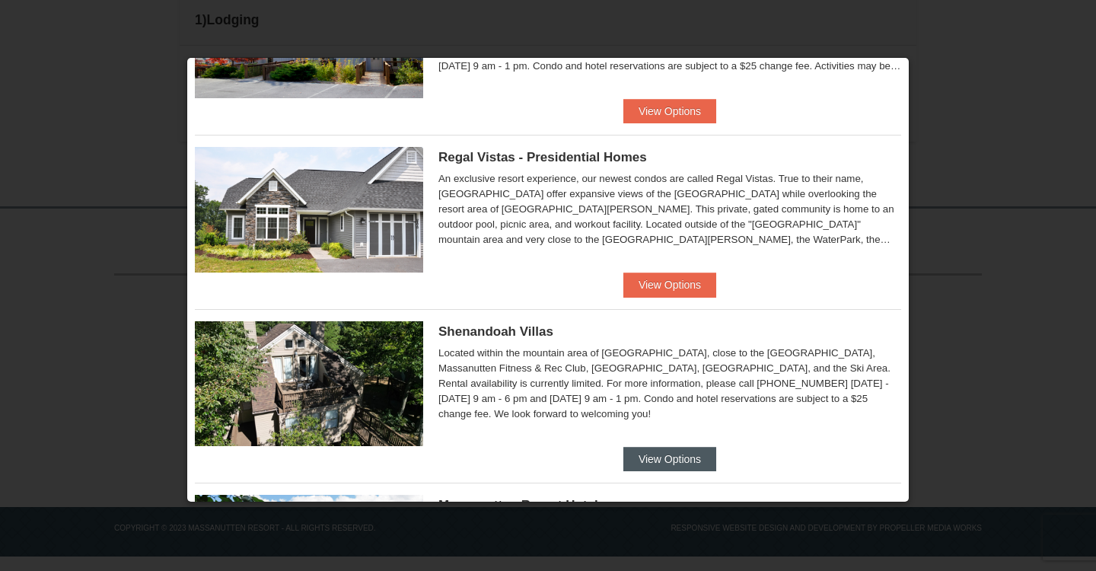
click at [656, 461] on button "View Options" at bounding box center [669, 459] width 93 height 24
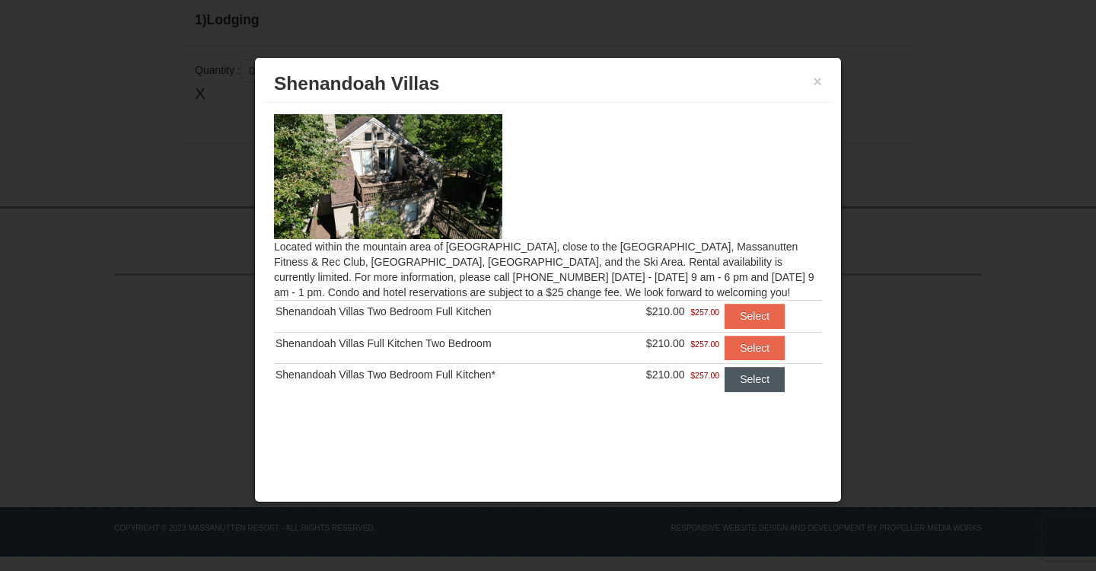
click at [748, 375] on button "Select" at bounding box center [755, 379] width 60 height 24
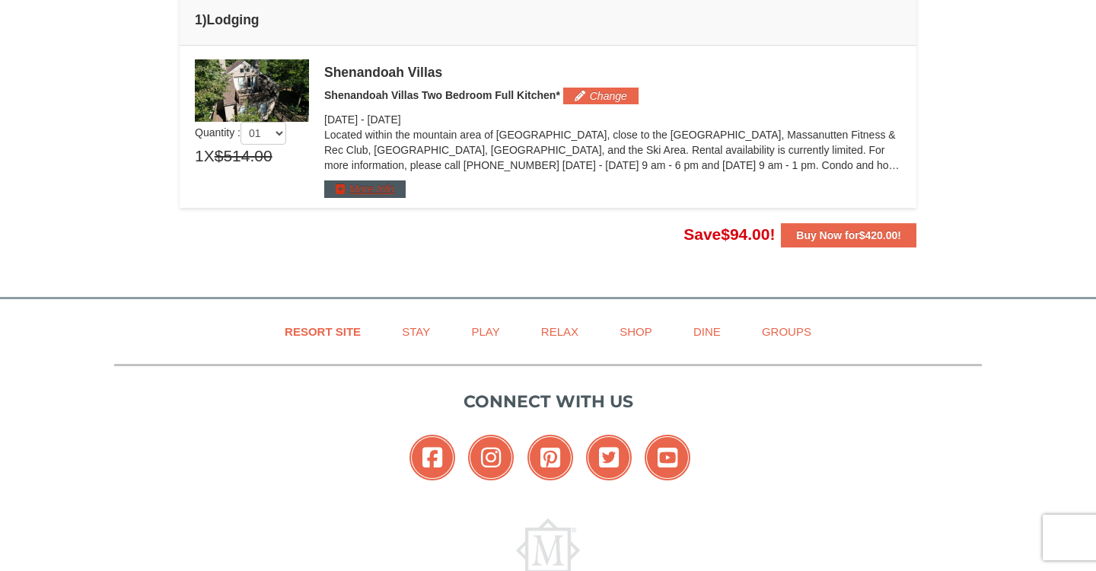
click at [369, 187] on button "More Info" at bounding box center [364, 188] width 81 height 17
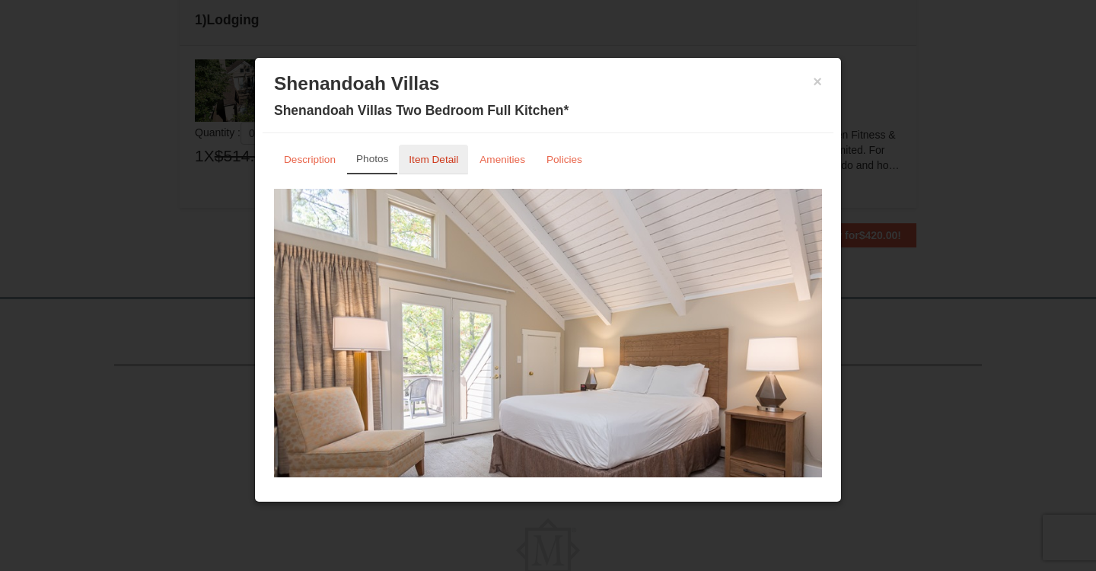
click at [443, 160] on small "Item Detail" at bounding box center [433, 159] width 49 height 11
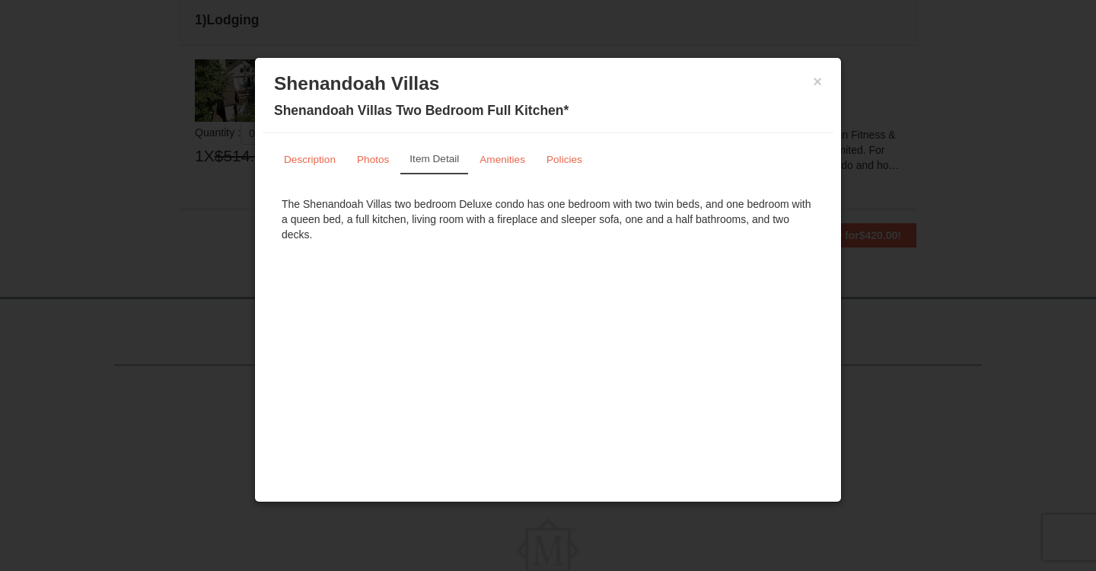
click at [822, 79] on div "× Shenandoah Villas Shenandoah Villas Two Bedroom Full Kitchen*" at bounding box center [548, 99] width 571 height 68
click at [817, 82] on button "×" at bounding box center [817, 81] width 9 height 15
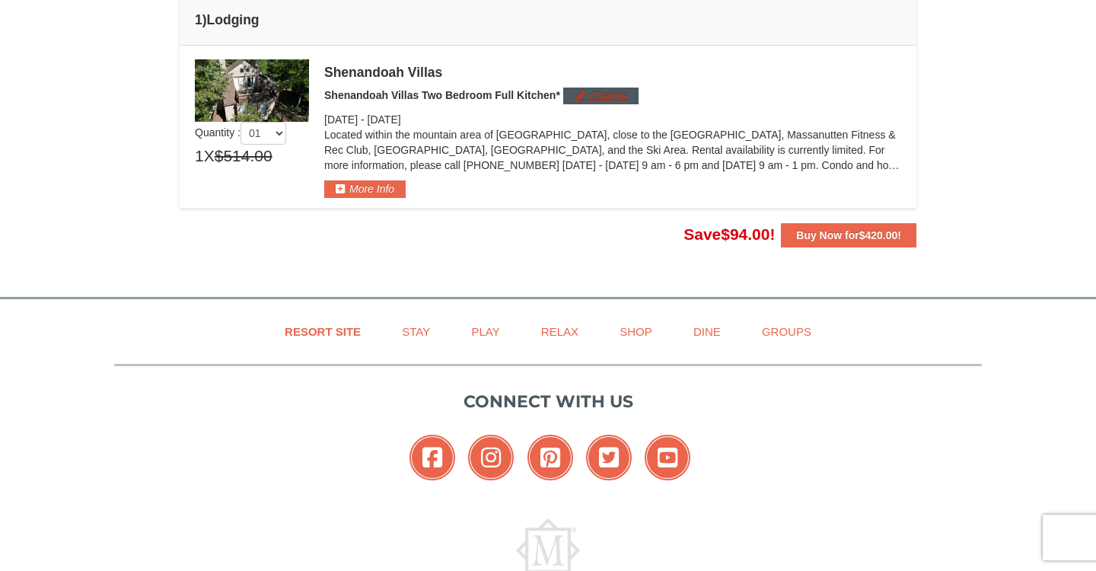
click at [591, 97] on button "Change" at bounding box center [600, 96] width 75 height 17
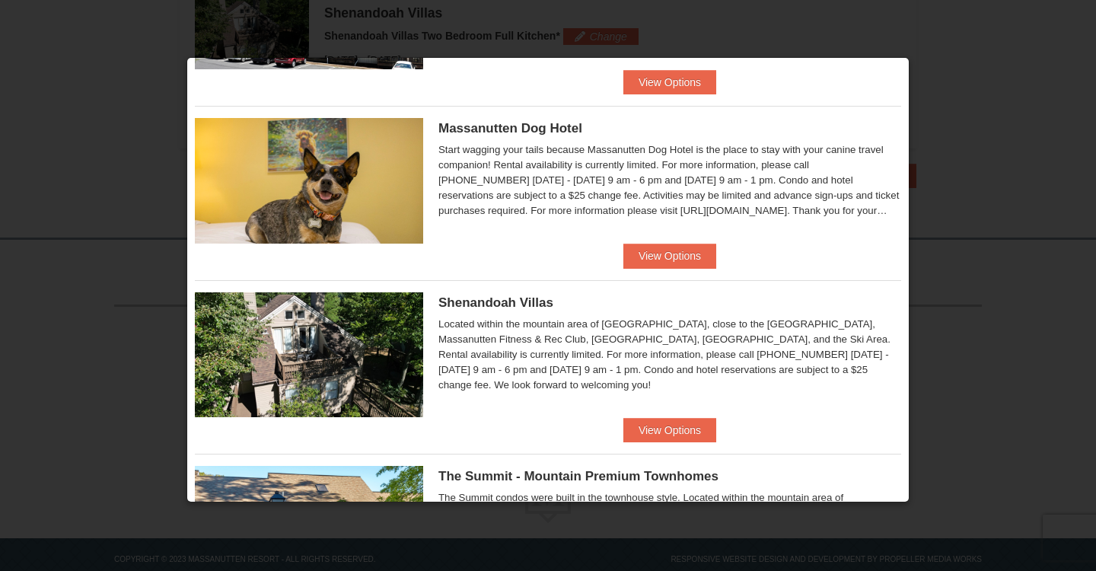
scroll to position [515, 0]
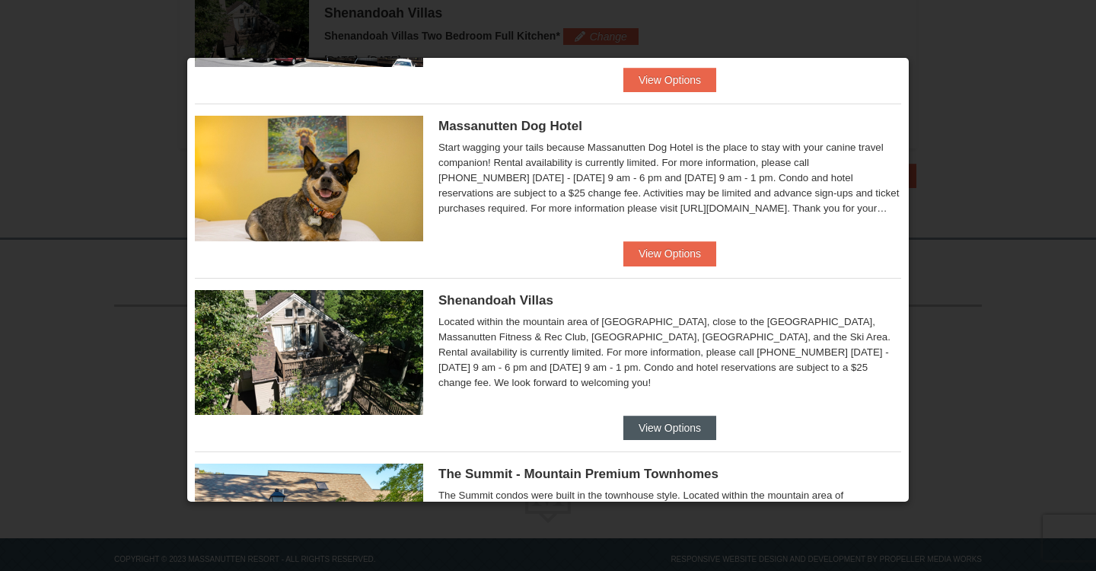
click at [658, 426] on button "View Options" at bounding box center [669, 428] width 93 height 24
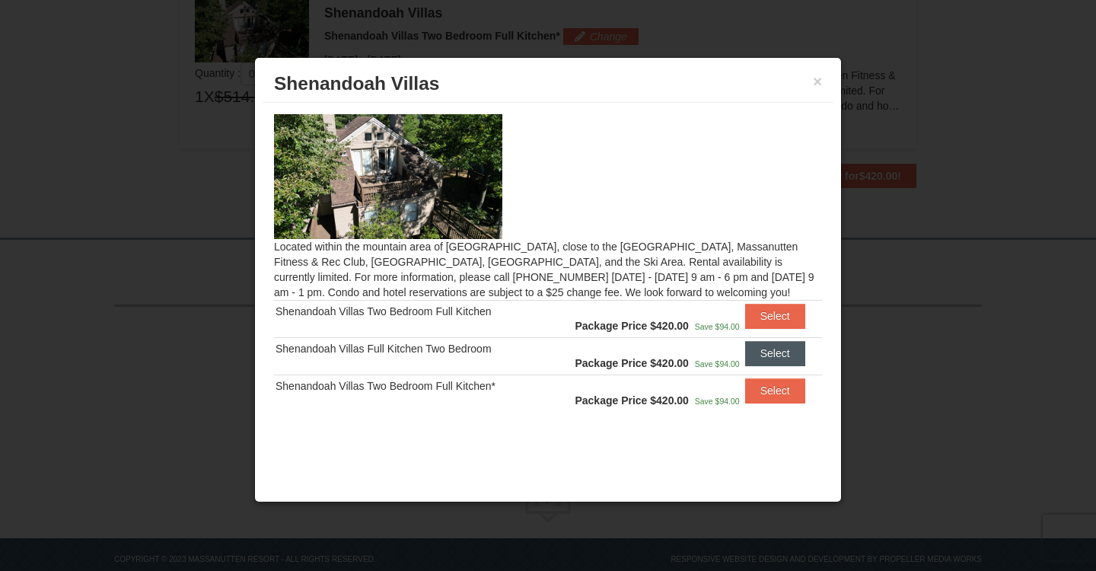
click at [770, 358] on button "Select" at bounding box center [775, 353] width 60 height 24
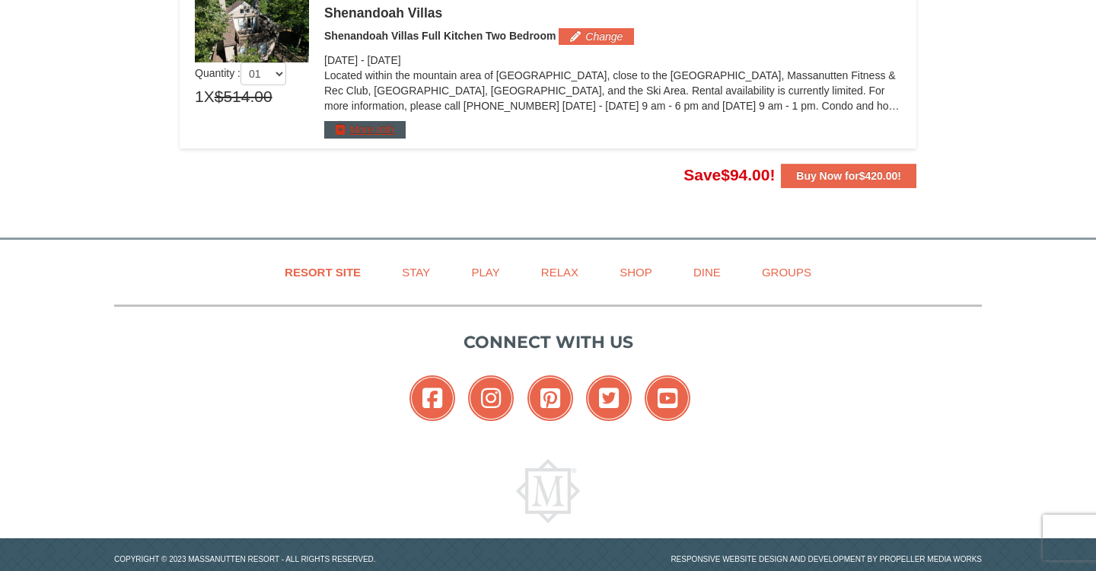
click at [361, 125] on button "More Info" at bounding box center [364, 129] width 81 height 17
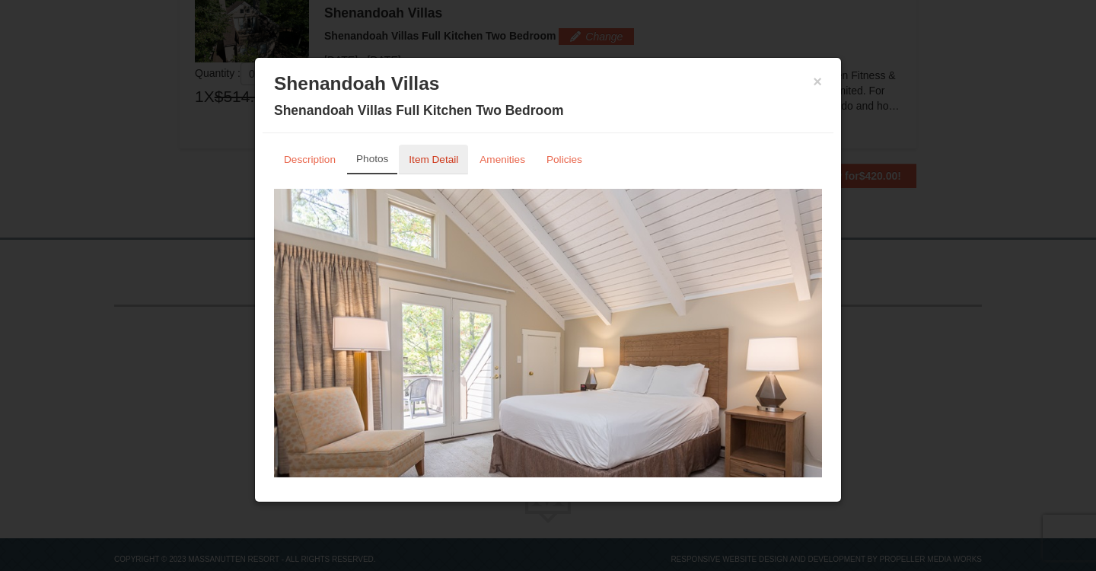
click at [438, 151] on link "Item Detail" at bounding box center [433, 160] width 69 height 30
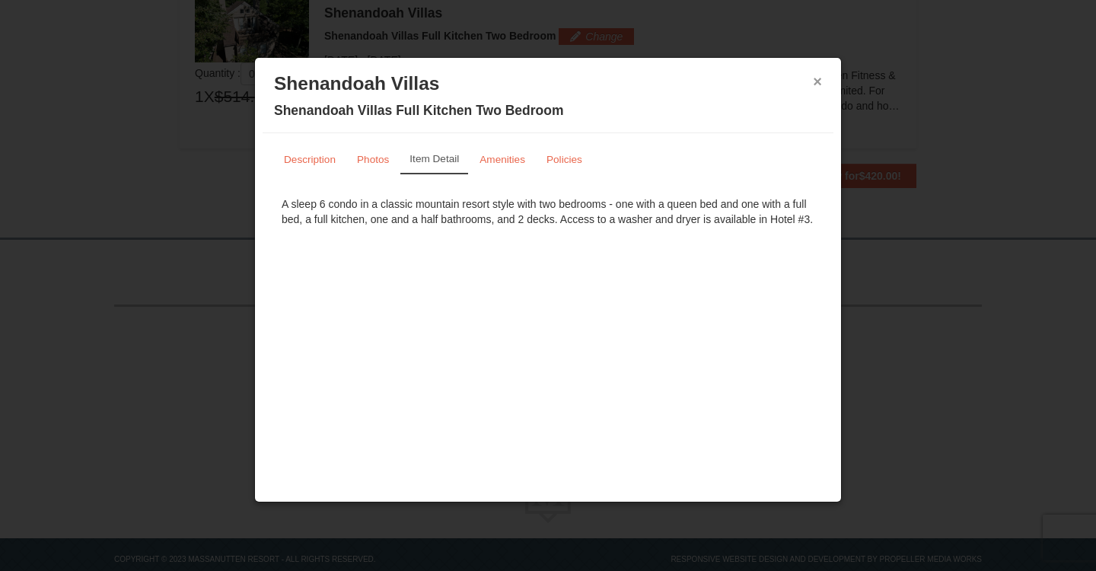
click at [820, 81] on button "×" at bounding box center [817, 81] width 9 height 15
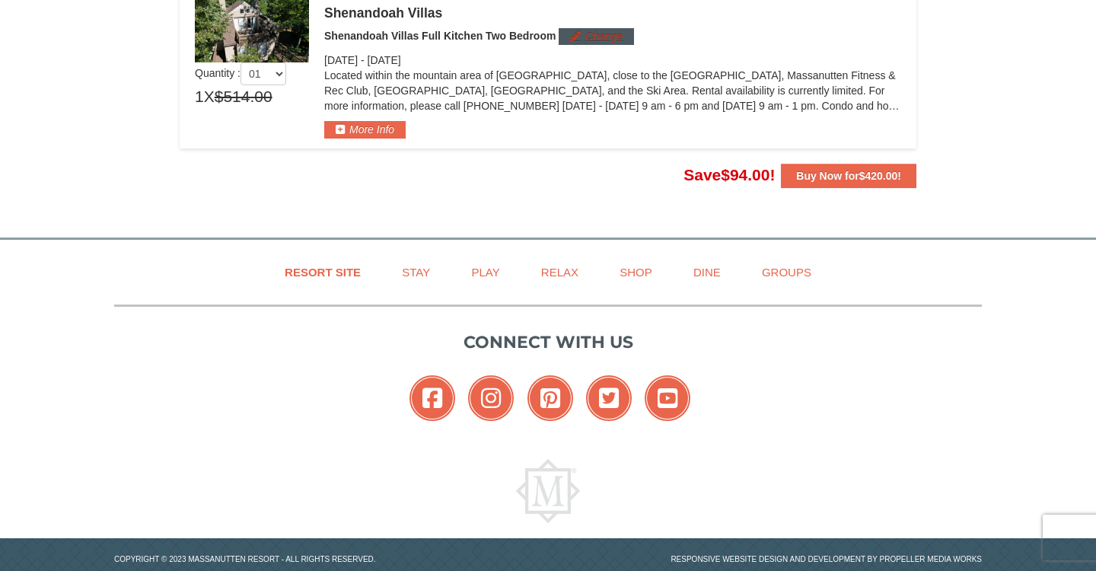
click at [623, 37] on button "Change" at bounding box center [596, 36] width 75 height 17
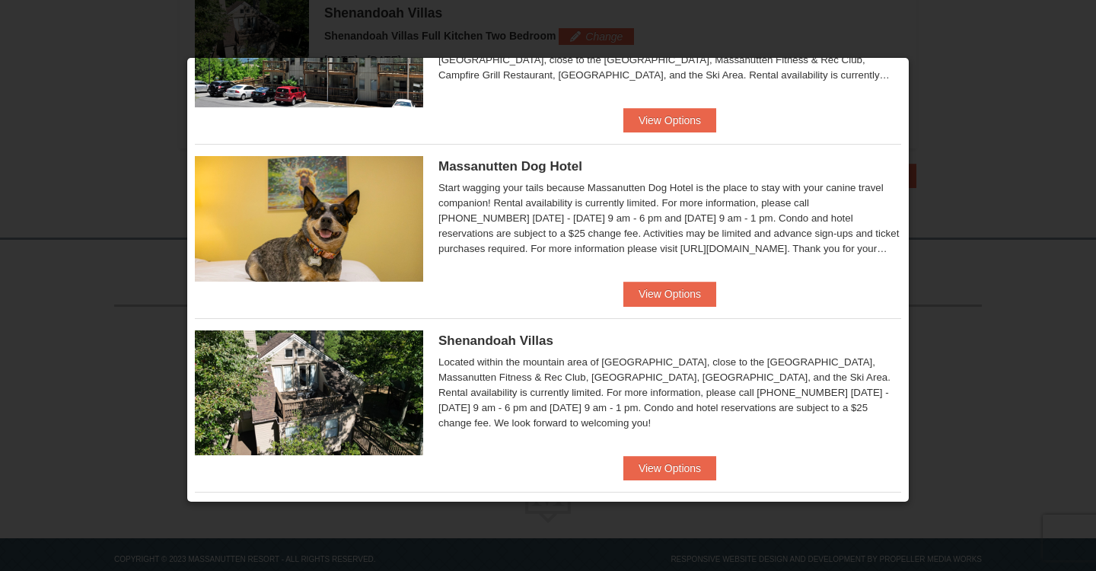
scroll to position [475, 0]
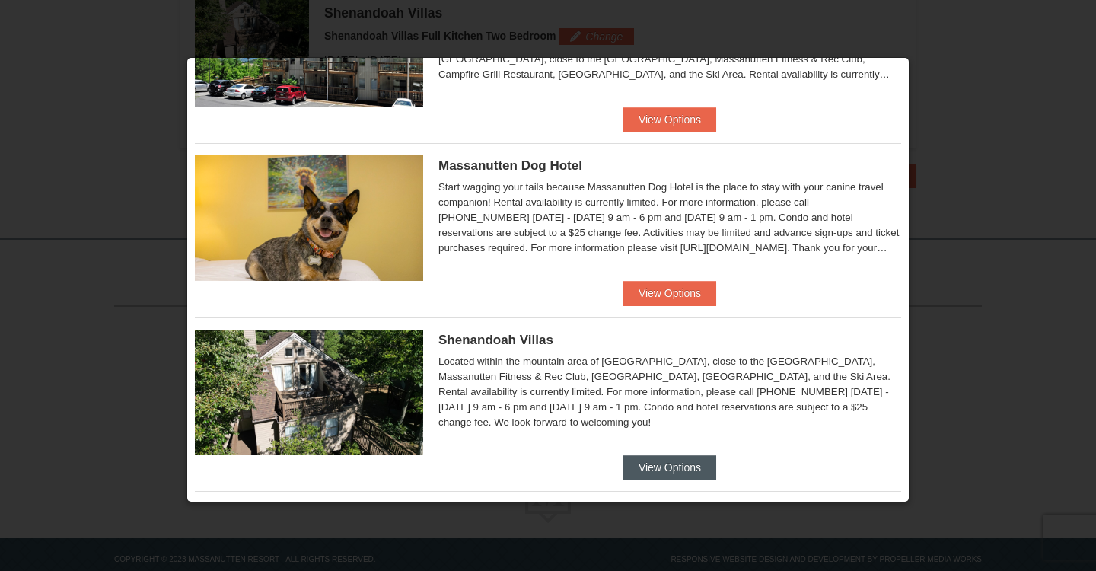
click at [665, 470] on button "View Options" at bounding box center [669, 467] width 93 height 24
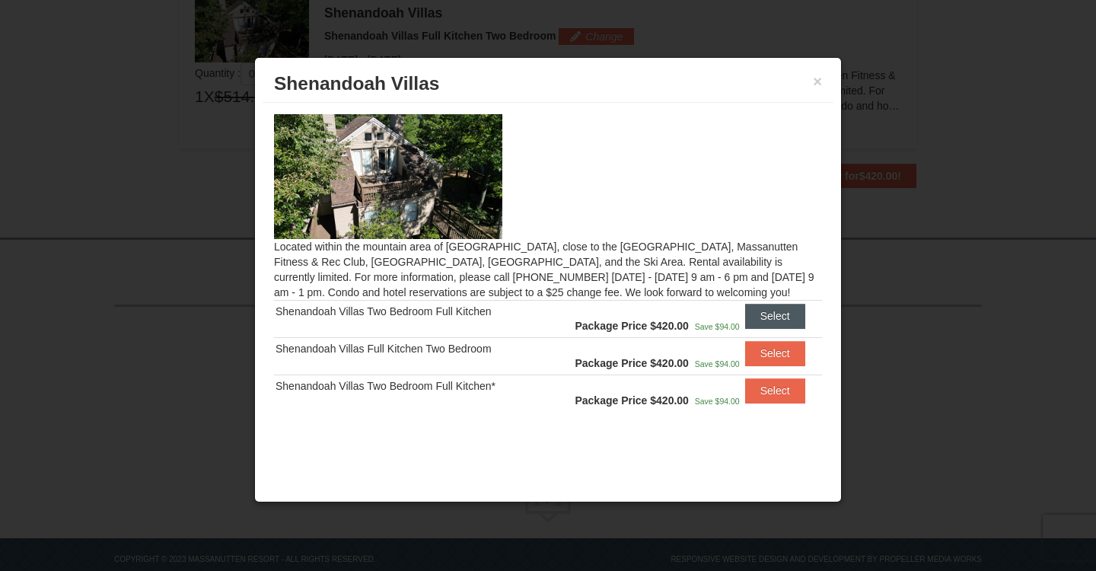
click at [784, 320] on button "Select" at bounding box center [775, 316] width 60 height 24
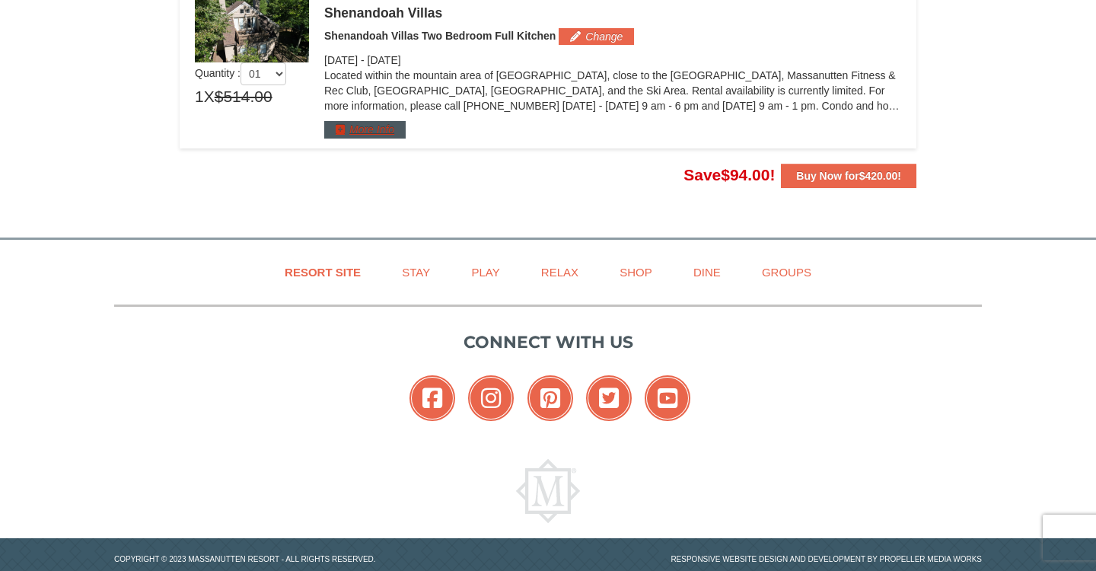
click at [384, 129] on button "More Info" at bounding box center [364, 129] width 81 height 17
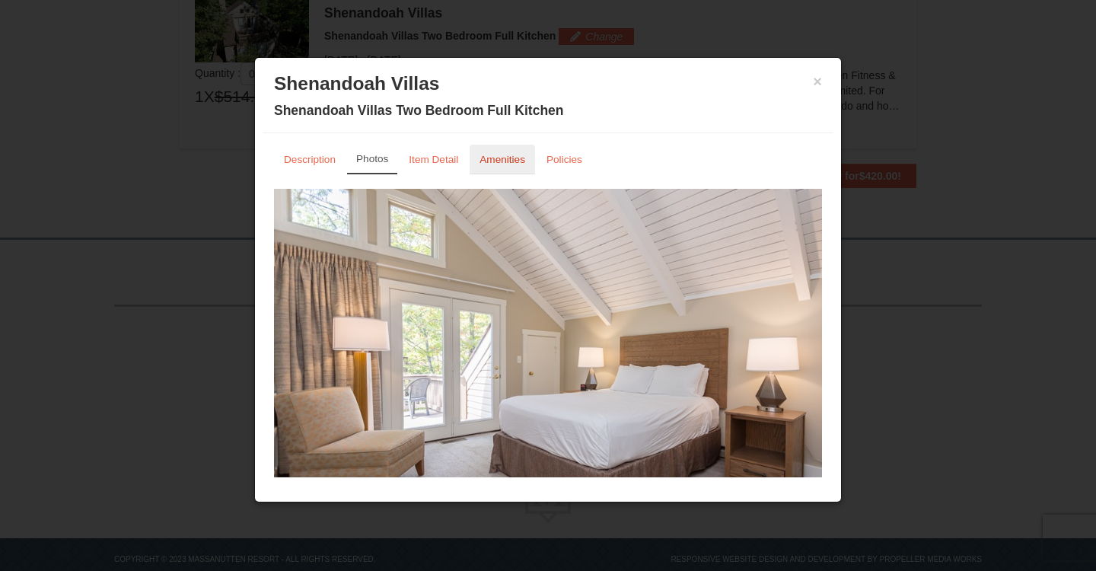
click at [505, 161] on small "Amenities" at bounding box center [503, 159] width 46 height 11
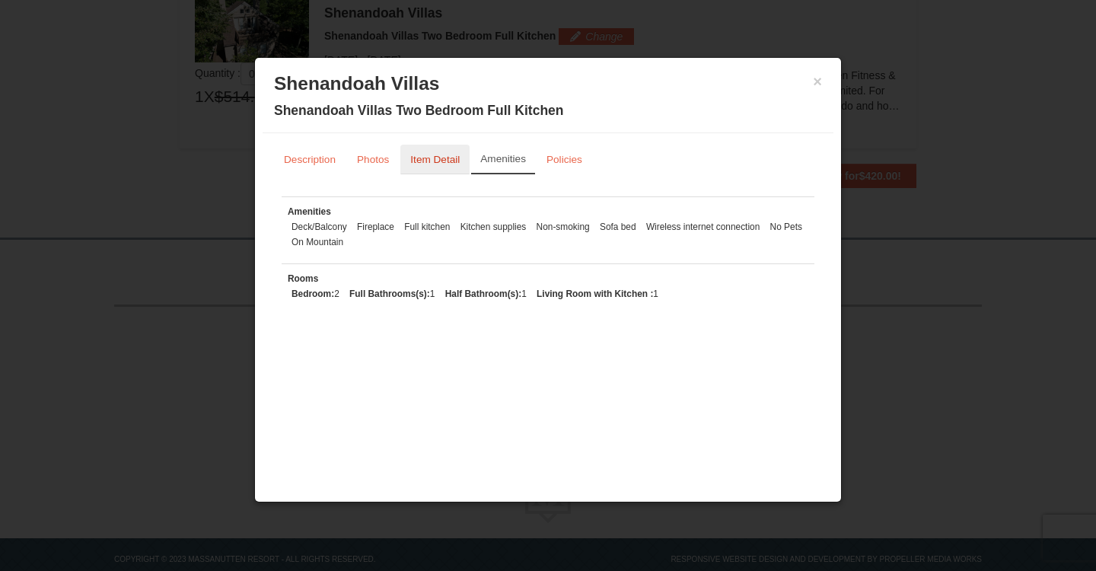
click at [453, 155] on small "Item Detail" at bounding box center [434, 159] width 49 height 11
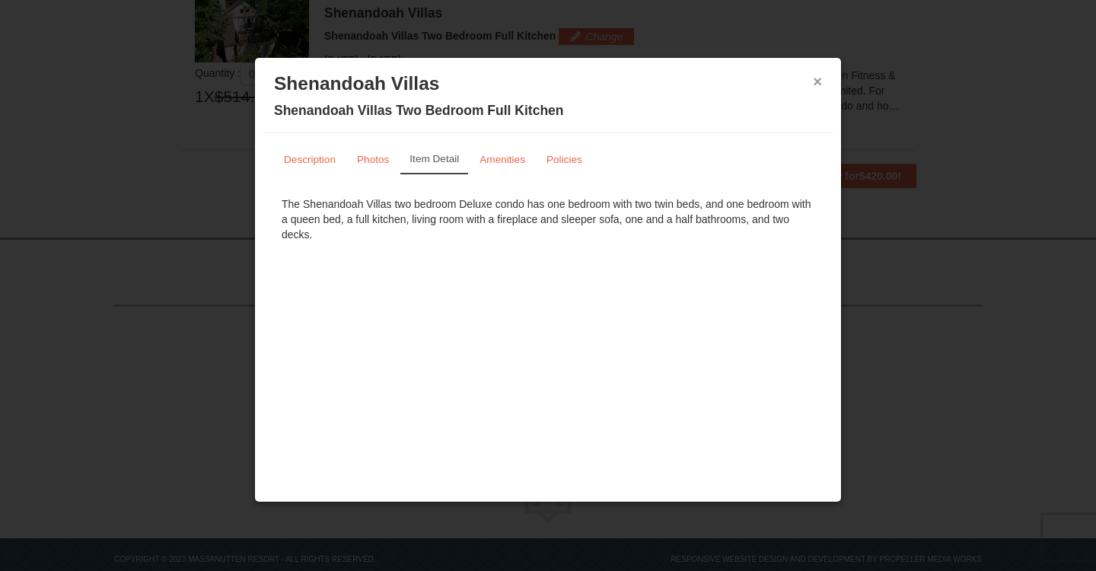
click at [820, 81] on button "×" at bounding box center [817, 81] width 9 height 15
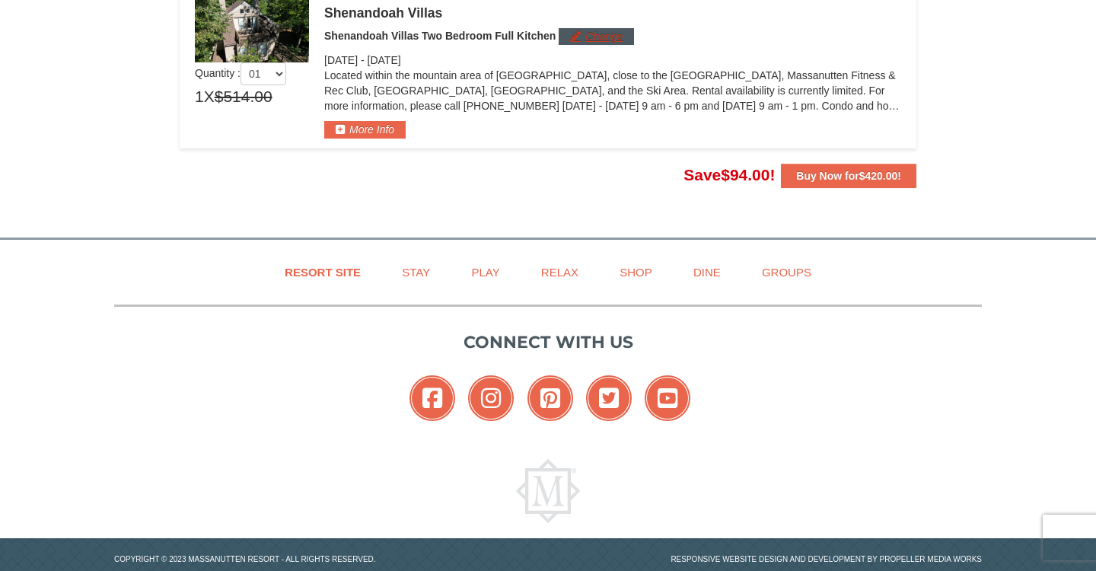
click at [616, 43] on button "Change" at bounding box center [596, 36] width 75 height 17
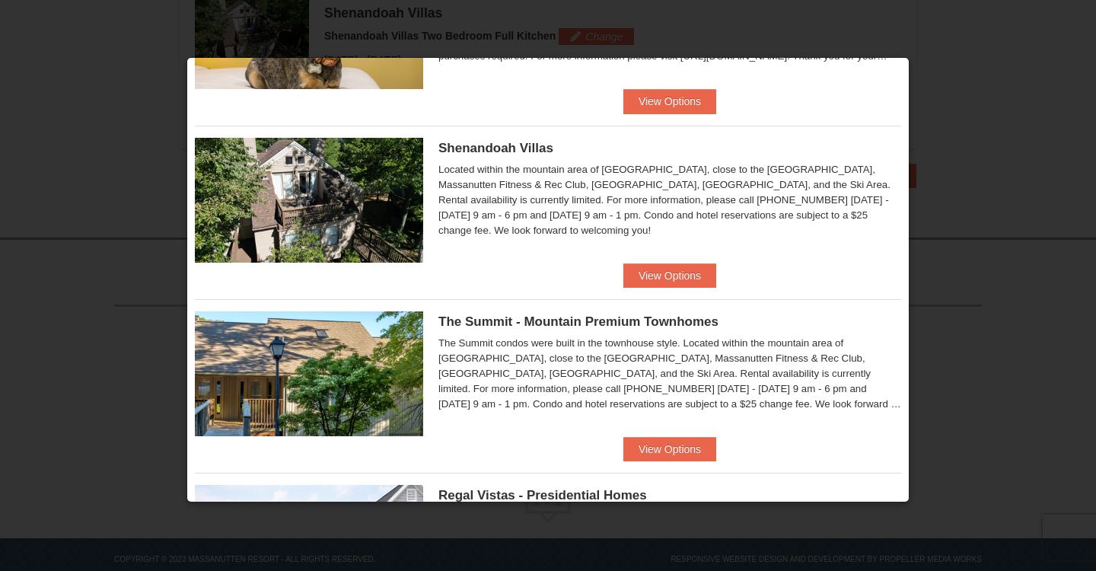
scroll to position [683, 0]
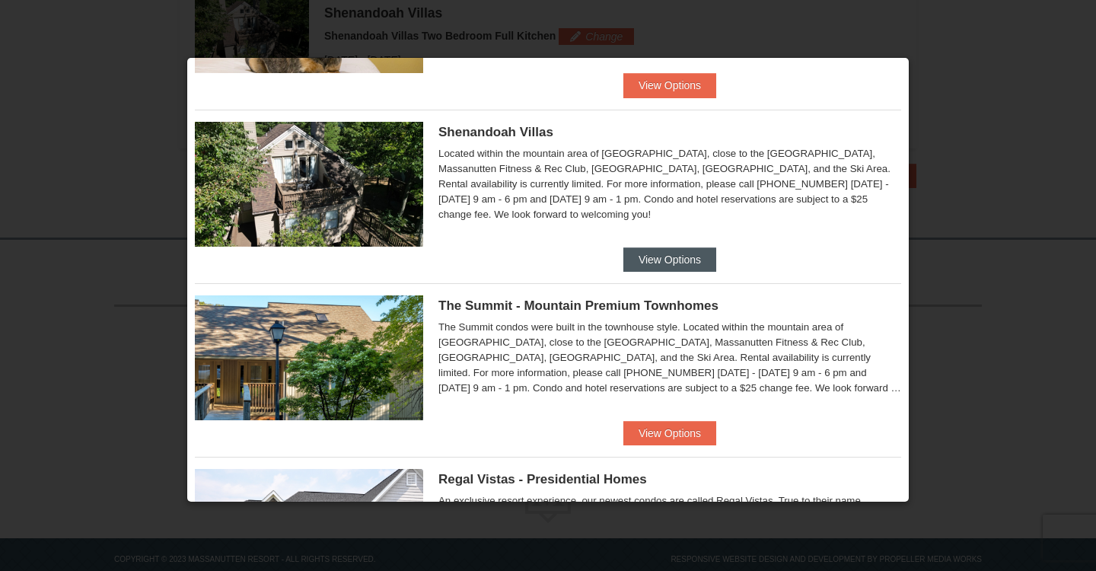
click at [675, 256] on button "View Options" at bounding box center [669, 259] width 93 height 24
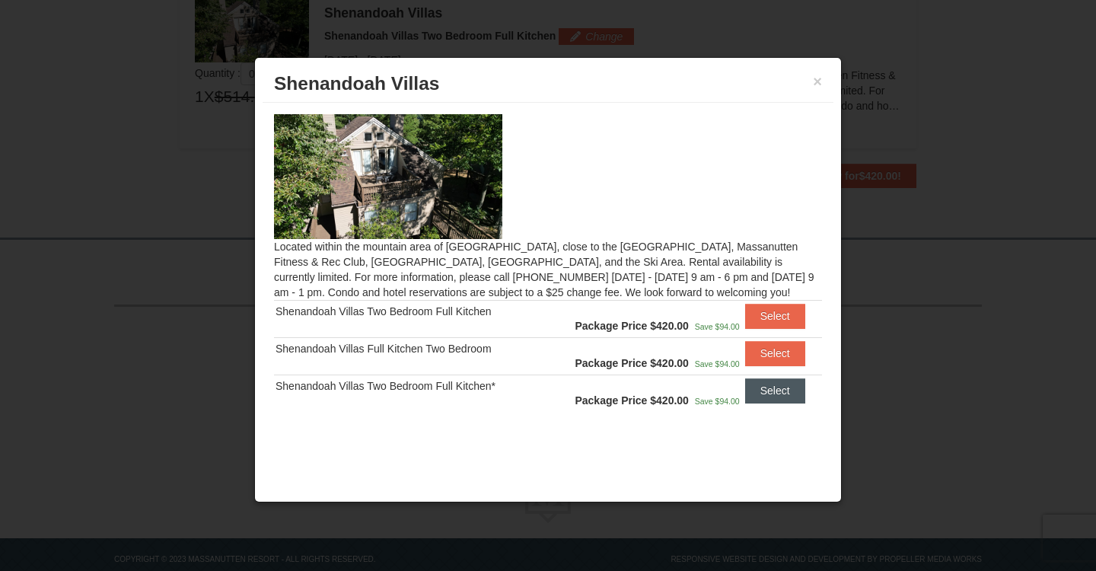
click at [764, 391] on button "Select" at bounding box center [775, 390] width 60 height 24
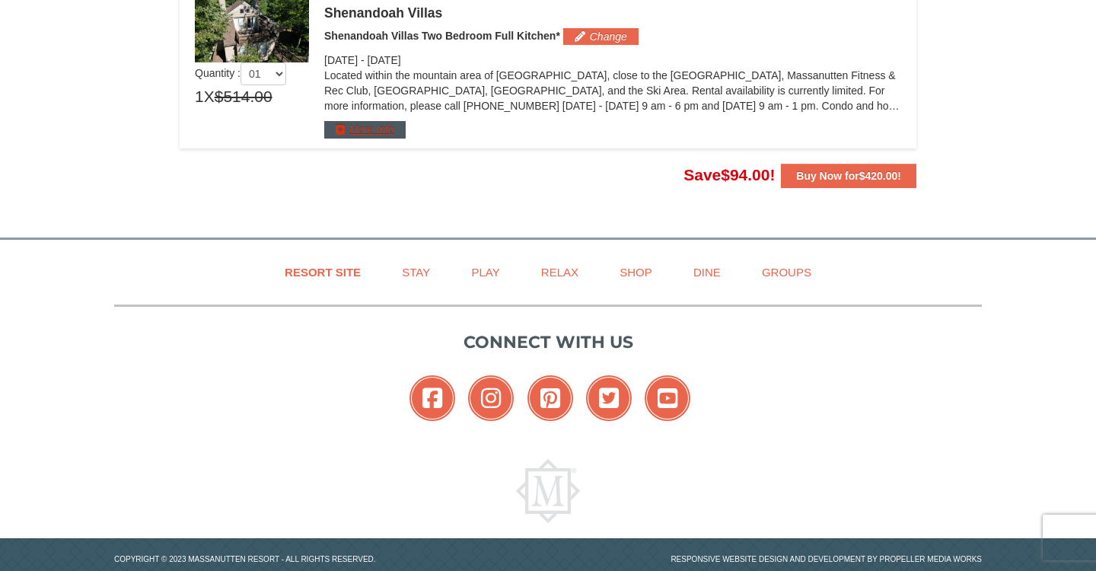
click at [391, 129] on button "More Info" at bounding box center [364, 129] width 81 height 17
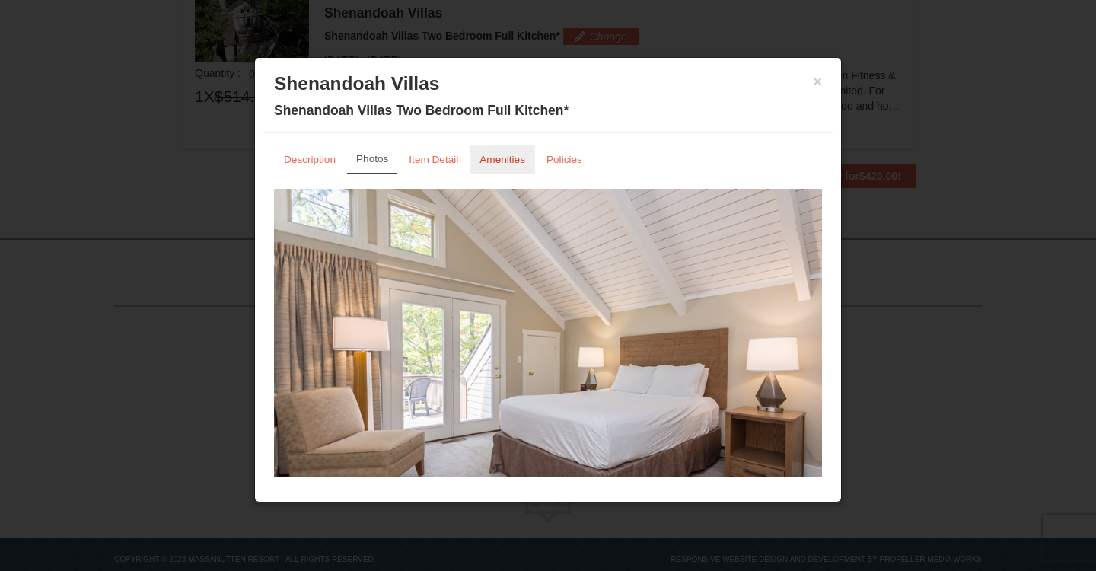
click at [487, 159] on small "Amenities" at bounding box center [503, 159] width 46 height 11
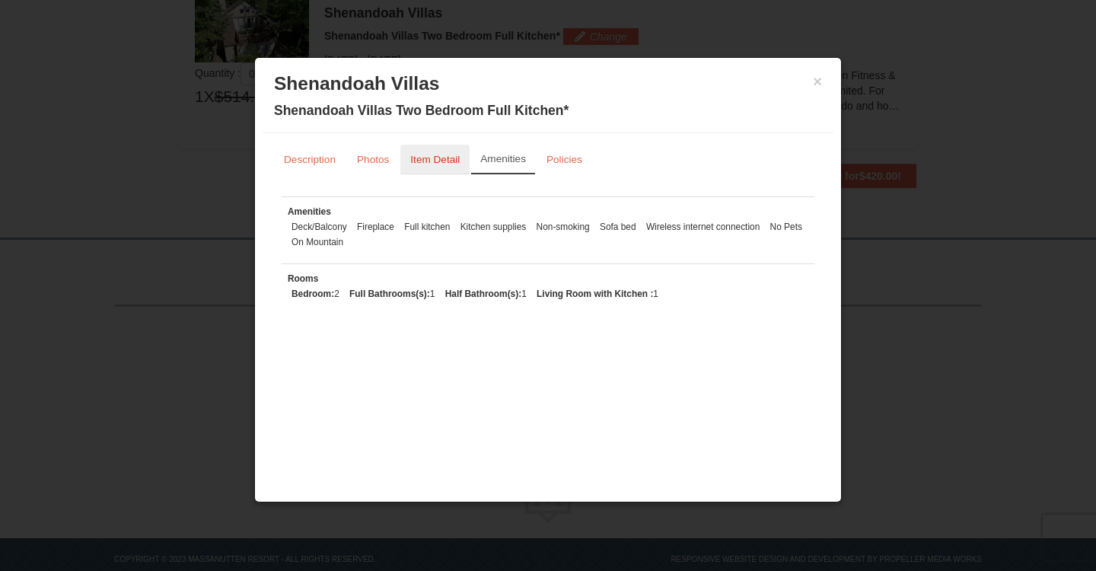
click at [442, 158] on small "Item Detail" at bounding box center [434, 159] width 49 height 11
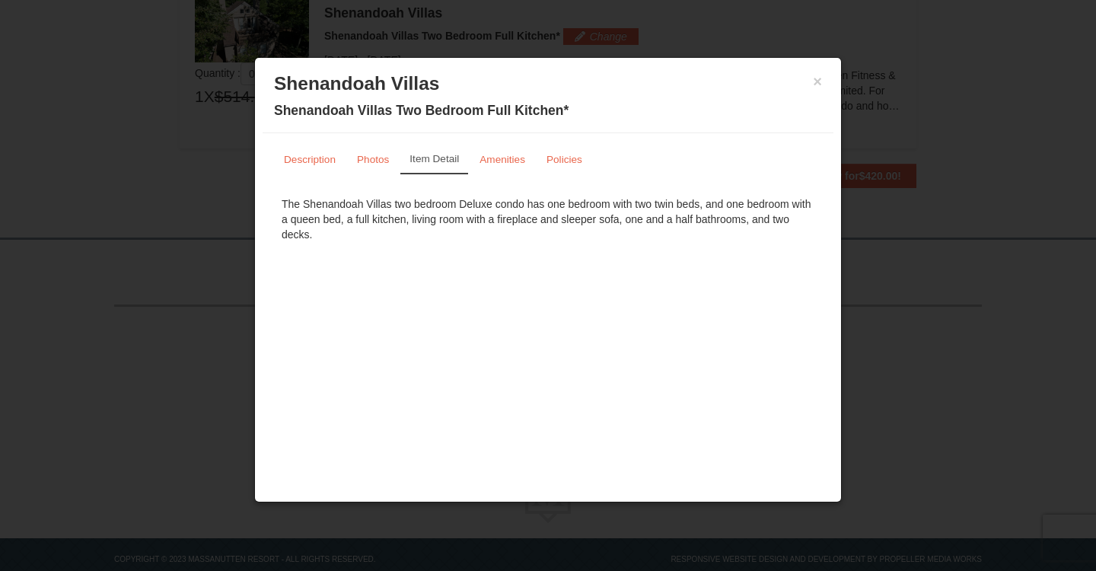
click at [812, 84] on h3 "Shenandoah Villas" at bounding box center [548, 83] width 548 height 23
click at [813, 78] on button "×" at bounding box center [817, 81] width 9 height 15
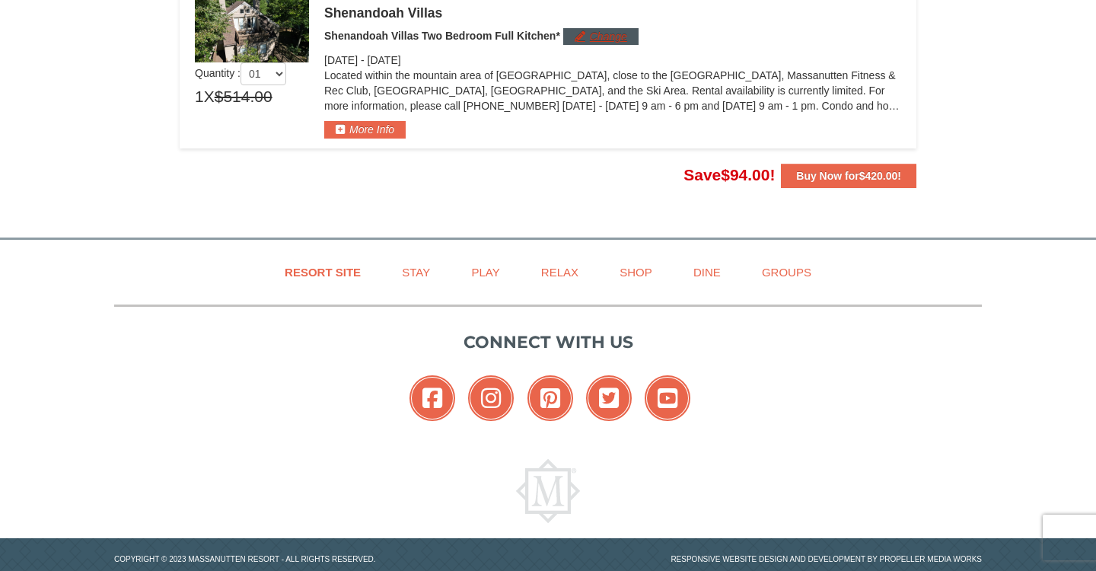
click at [592, 38] on button "Change" at bounding box center [600, 36] width 75 height 17
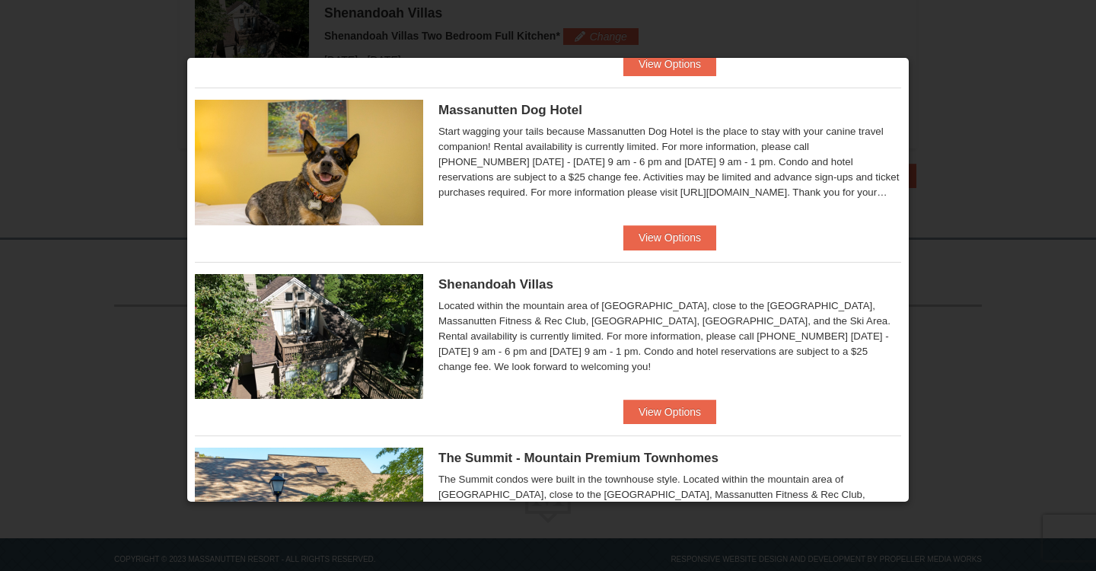
scroll to position [532, 0]
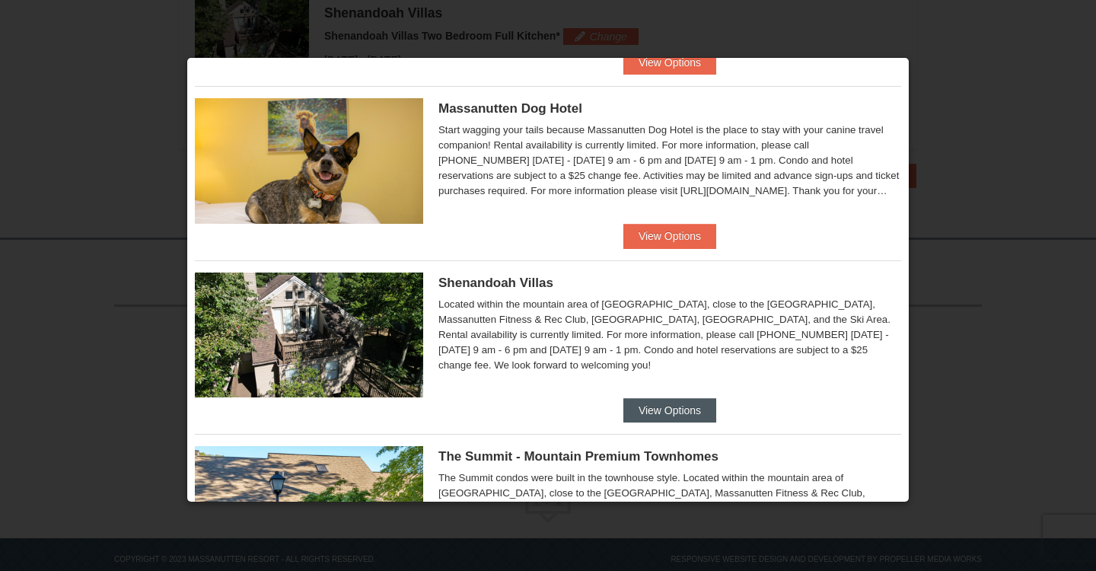
click at [690, 404] on button "View Options" at bounding box center [669, 410] width 93 height 24
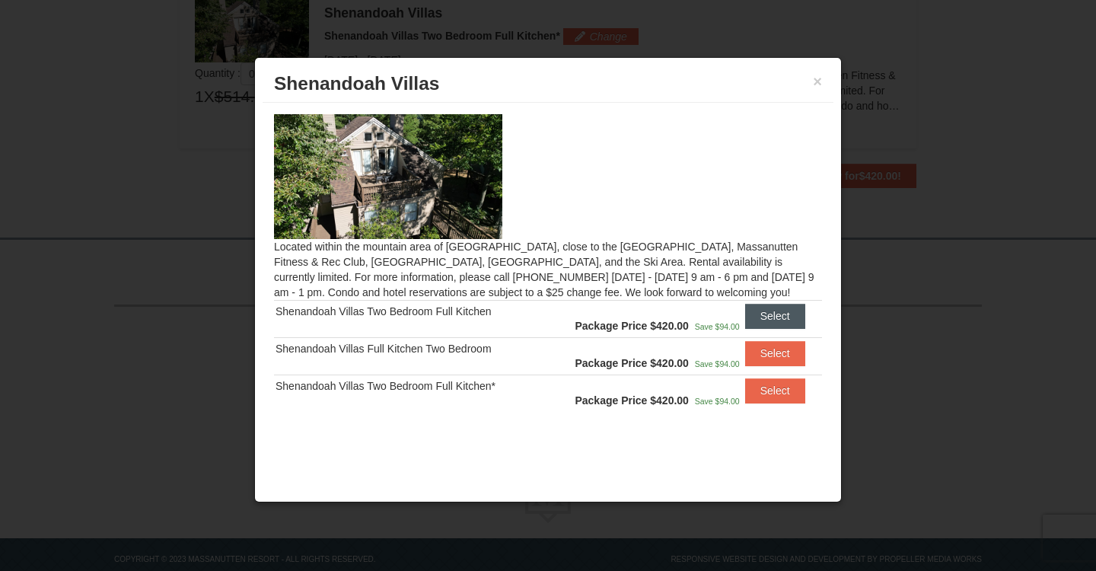
click at [764, 324] on button "Select" at bounding box center [775, 316] width 60 height 24
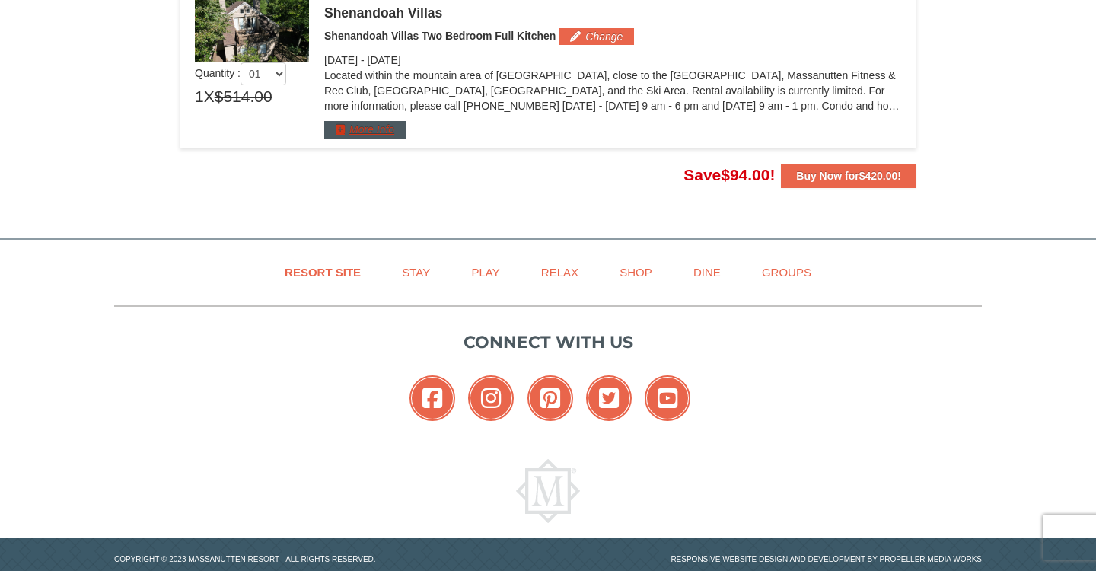
click at [374, 130] on button "More Info" at bounding box center [364, 129] width 81 height 17
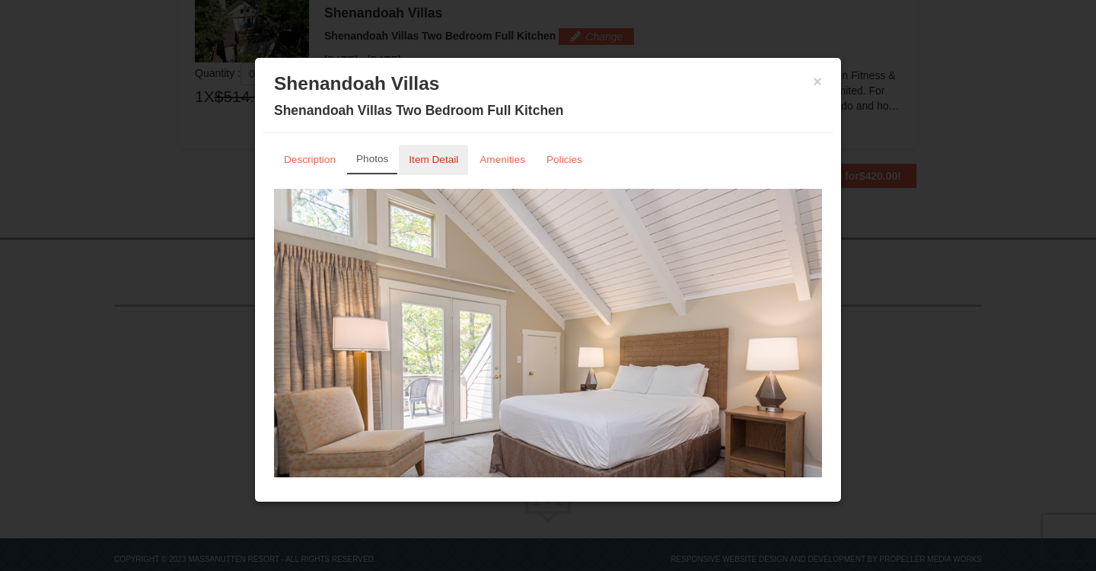
click at [423, 163] on small "Item Detail" at bounding box center [433, 159] width 49 height 11
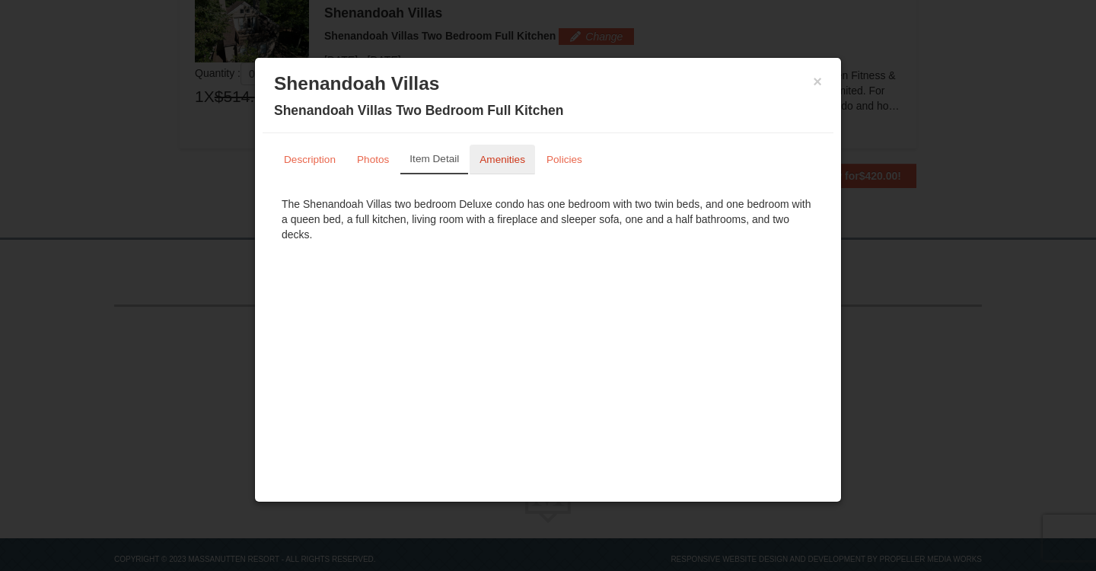
click at [490, 159] on small "Amenities" at bounding box center [503, 159] width 46 height 11
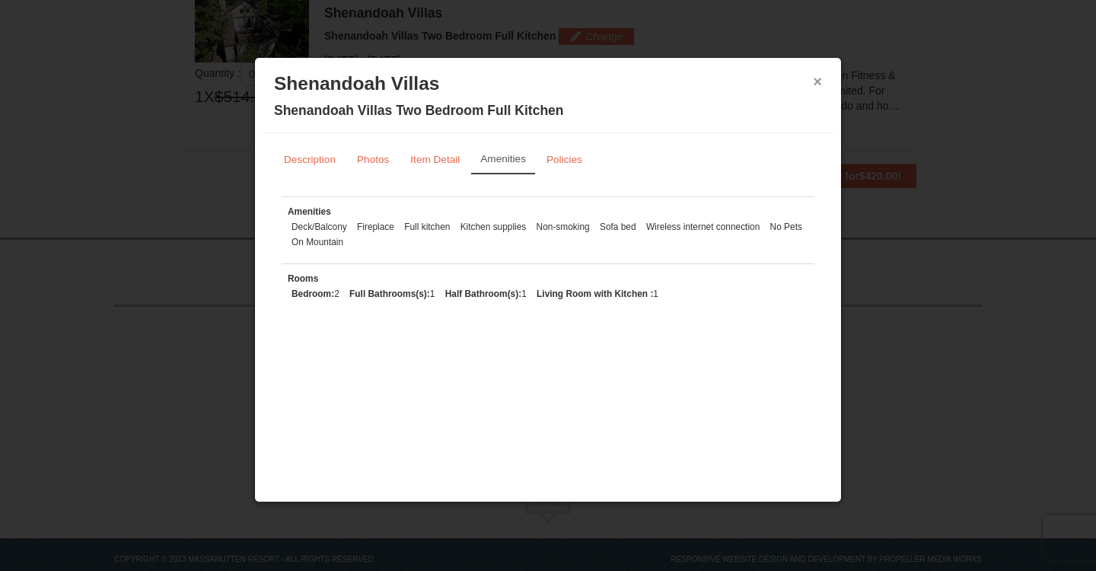
click at [818, 82] on button "×" at bounding box center [817, 81] width 9 height 15
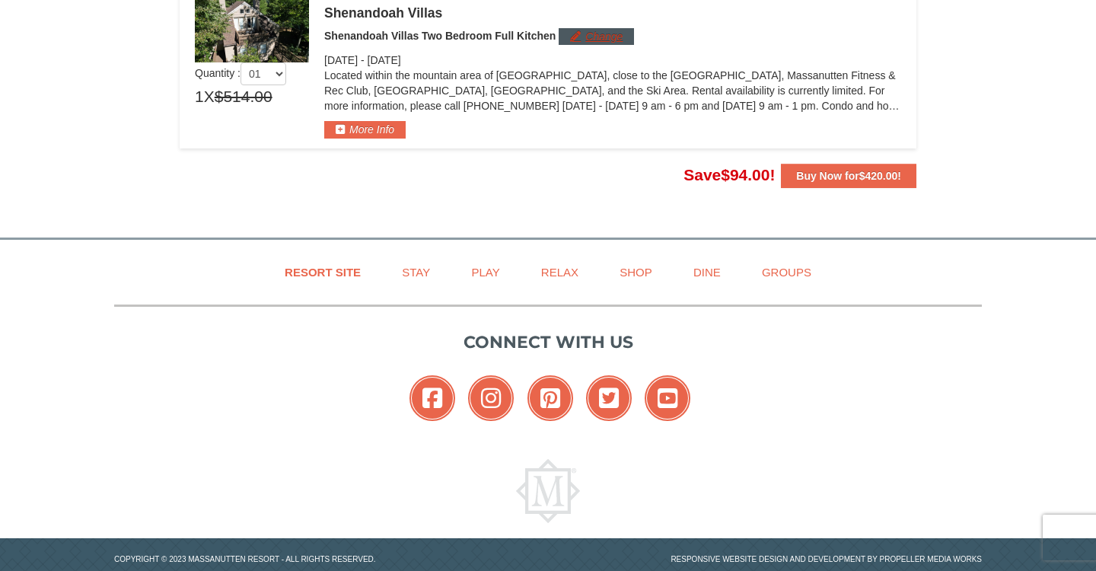
click at [582, 40] on button "Change" at bounding box center [596, 36] width 75 height 17
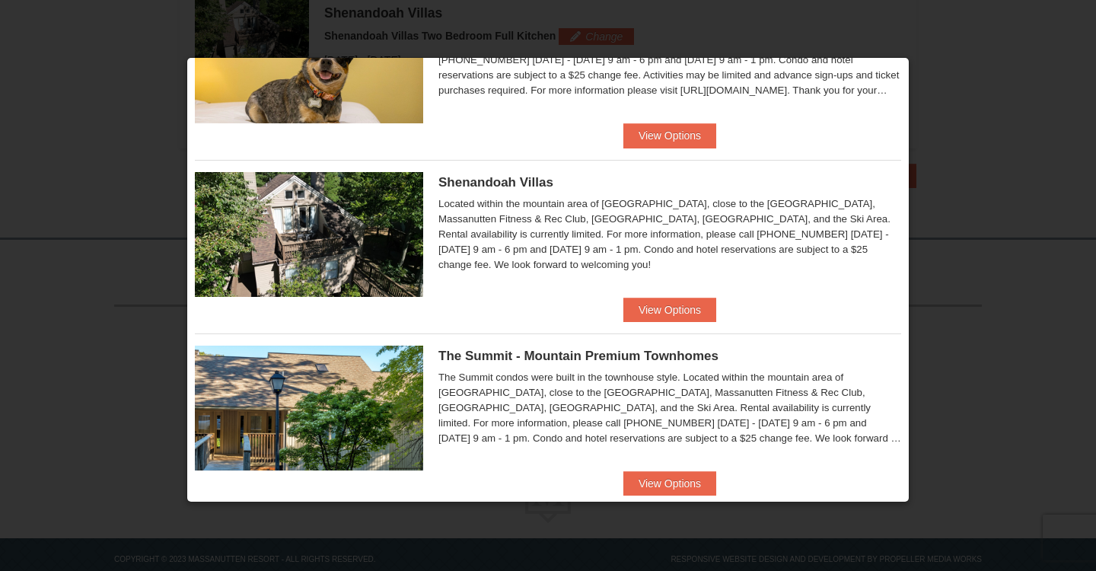
scroll to position [631, 0]
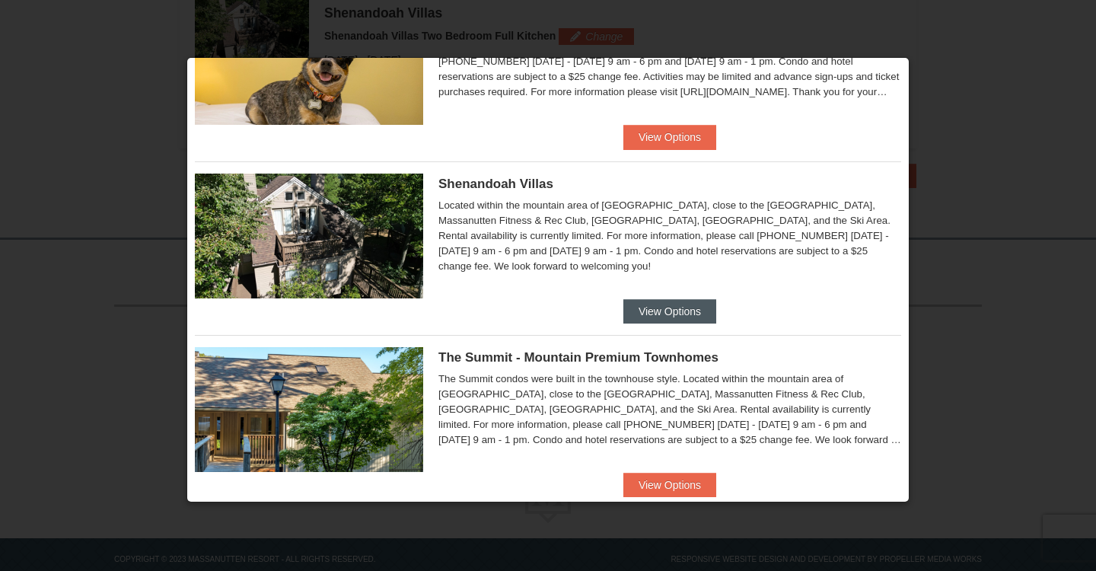
click at [681, 300] on button "View Options" at bounding box center [669, 311] width 93 height 24
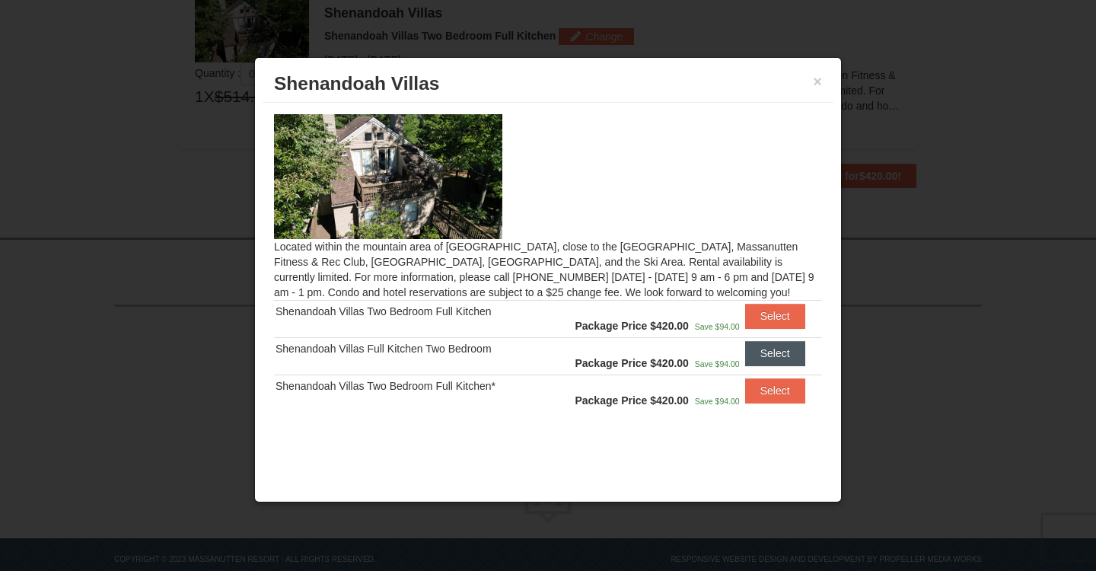
click at [757, 355] on button "Select" at bounding box center [775, 353] width 60 height 24
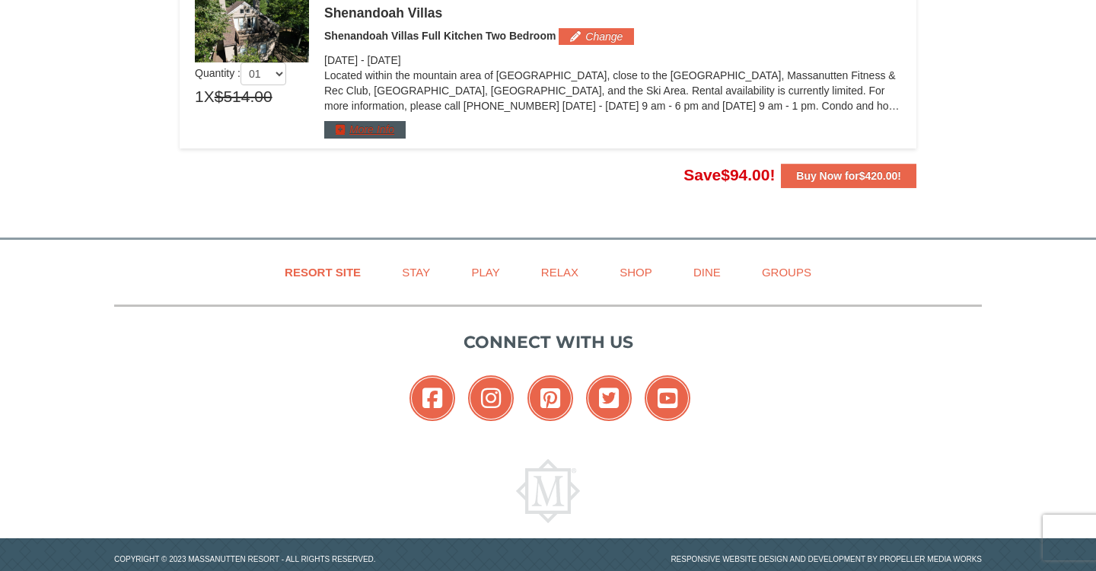
click at [364, 126] on button "More Info" at bounding box center [364, 129] width 81 height 17
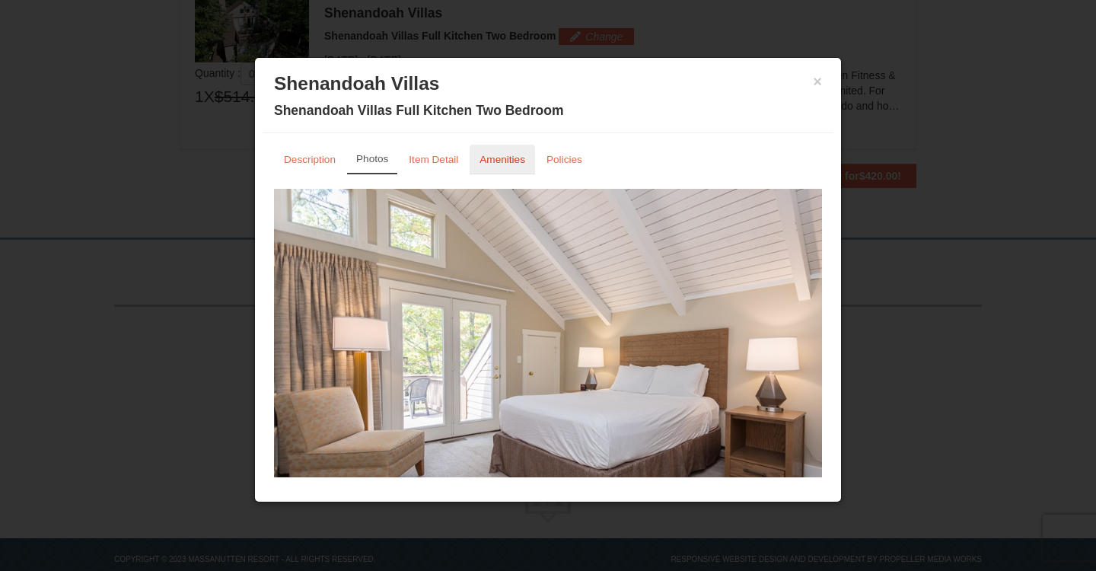
click at [494, 160] on small "Amenities" at bounding box center [503, 159] width 46 height 11
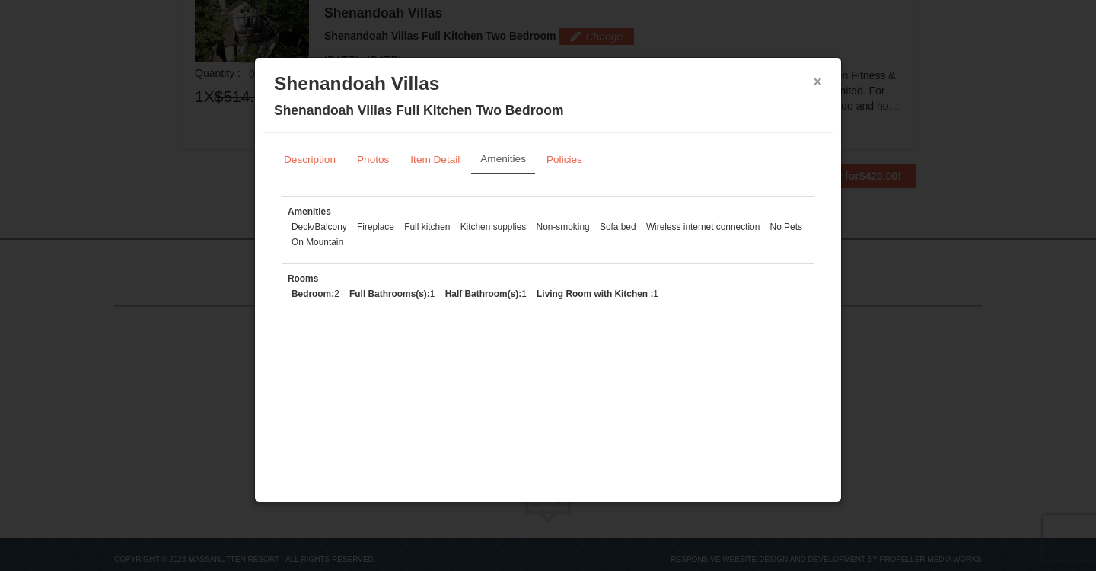
click at [817, 83] on button "×" at bounding box center [817, 81] width 9 height 15
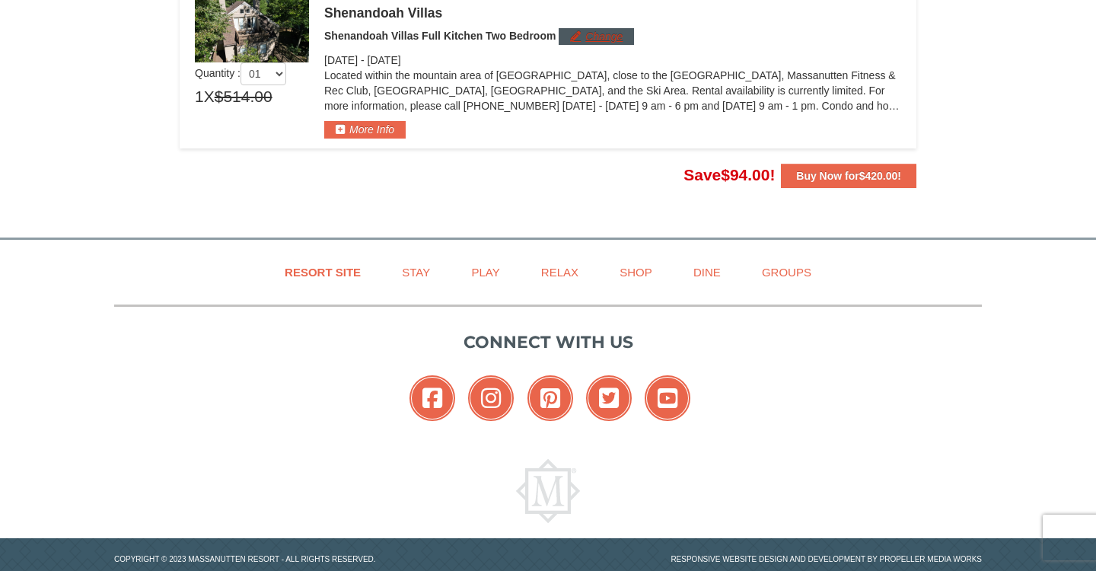
click at [601, 33] on button "Change" at bounding box center [596, 36] width 75 height 17
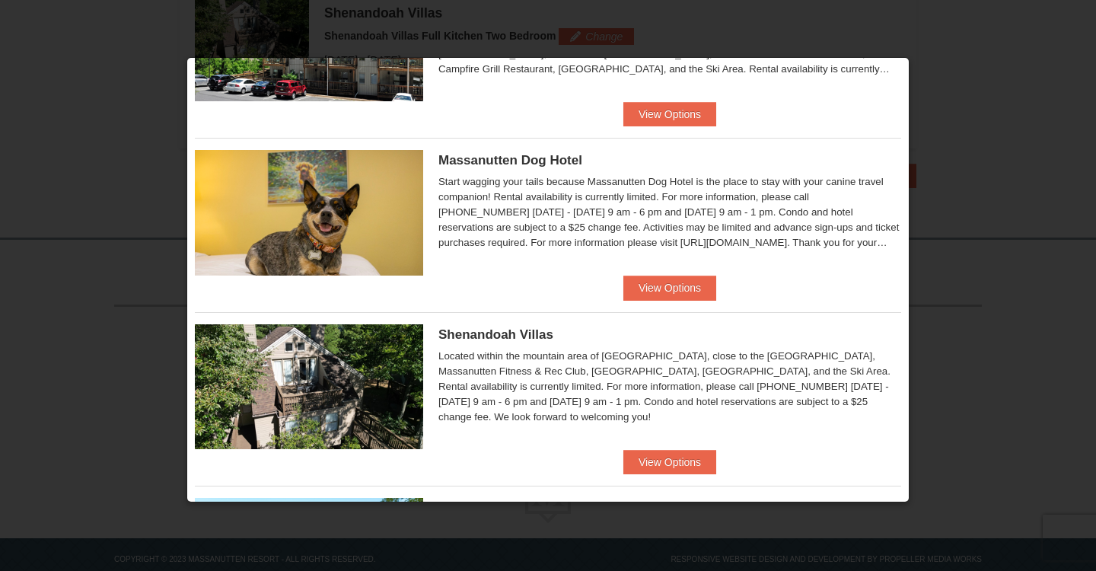
scroll to position [481, 0]
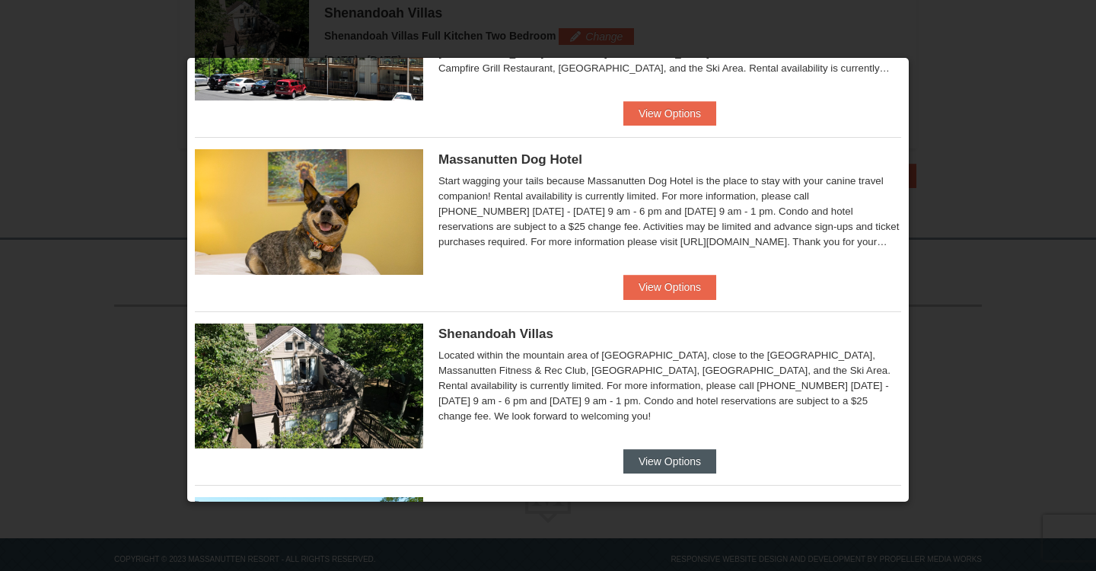
click at [651, 457] on button "View Options" at bounding box center [669, 461] width 93 height 24
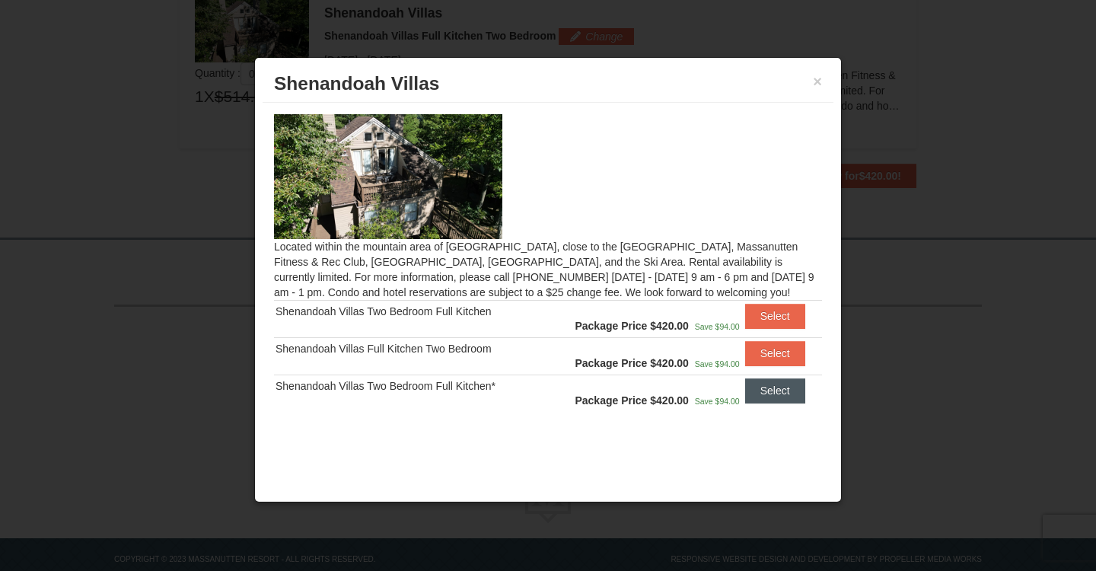
click at [785, 396] on button "Select" at bounding box center [775, 390] width 60 height 24
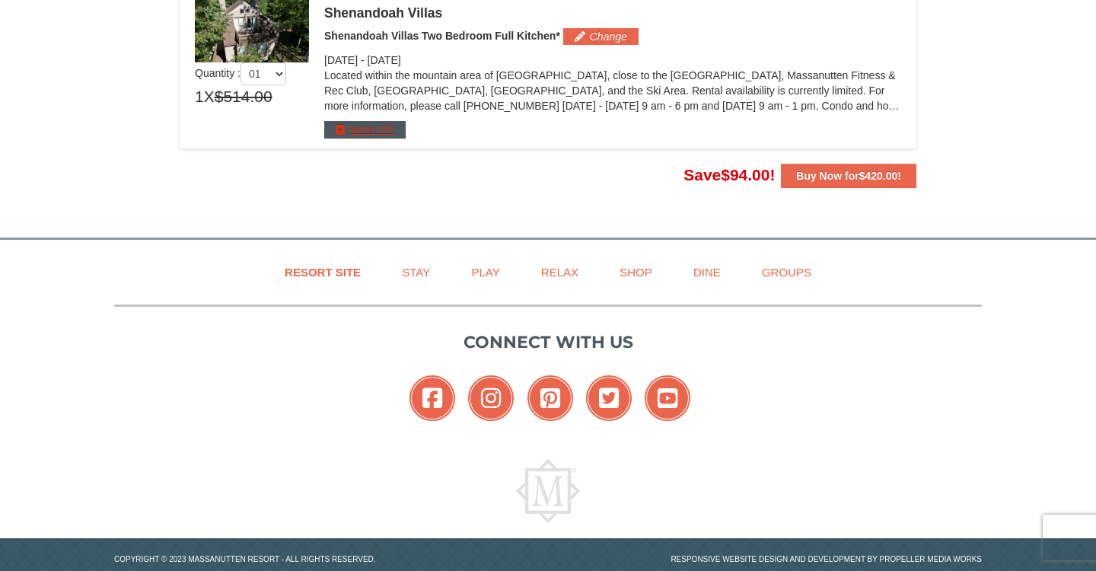
click at [385, 134] on button "More Info" at bounding box center [364, 129] width 81 height 17
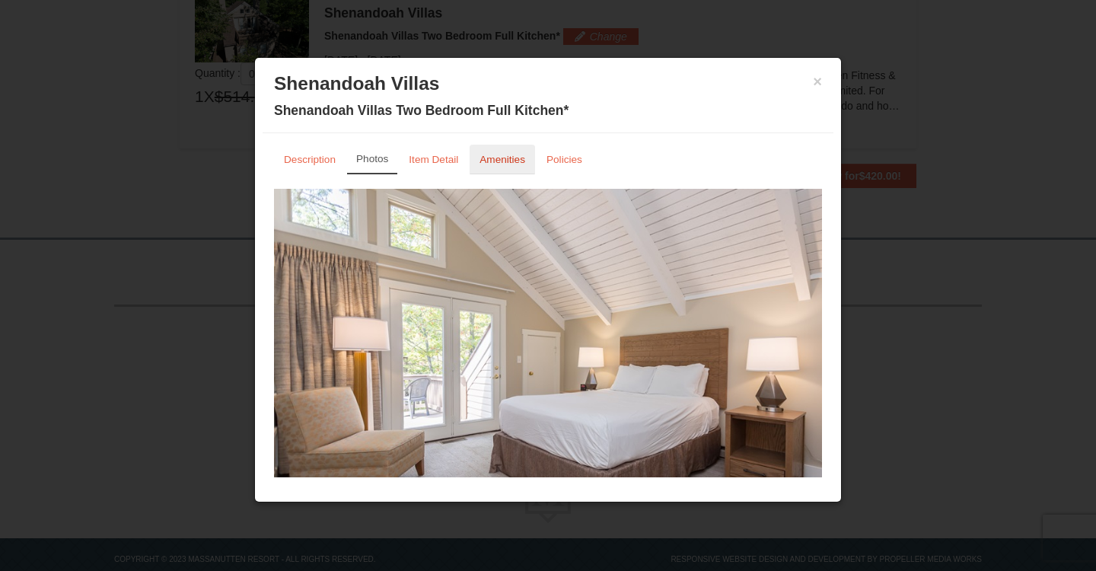
click at [492, 158] on small "Amenities" at bounding box center [503, 159] width 46 height 11
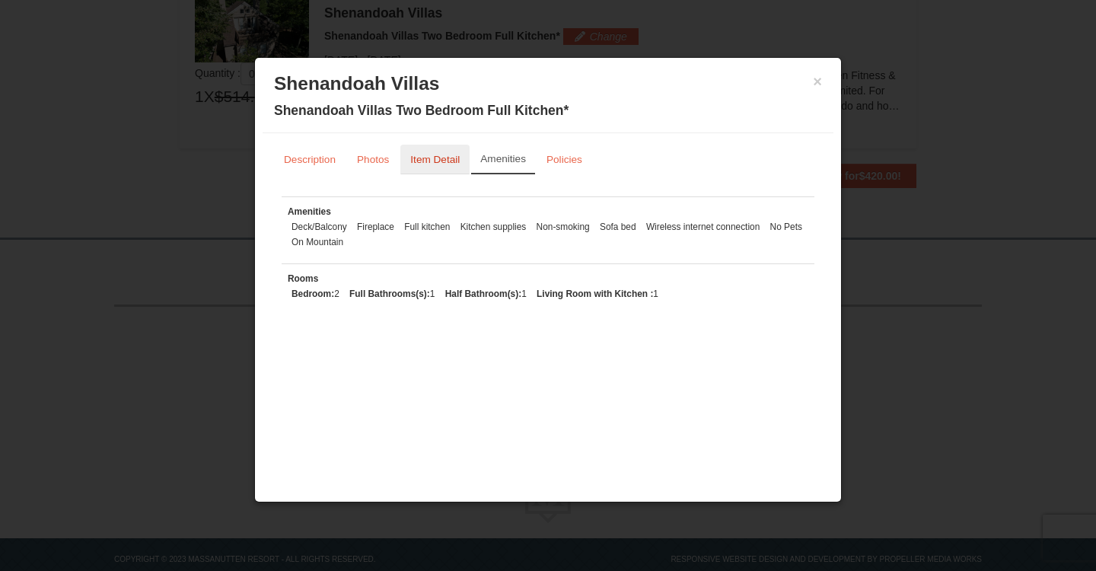
click at [443, 155] on small "Item Detail" at bounding box center [434, 159] width 49 height 11
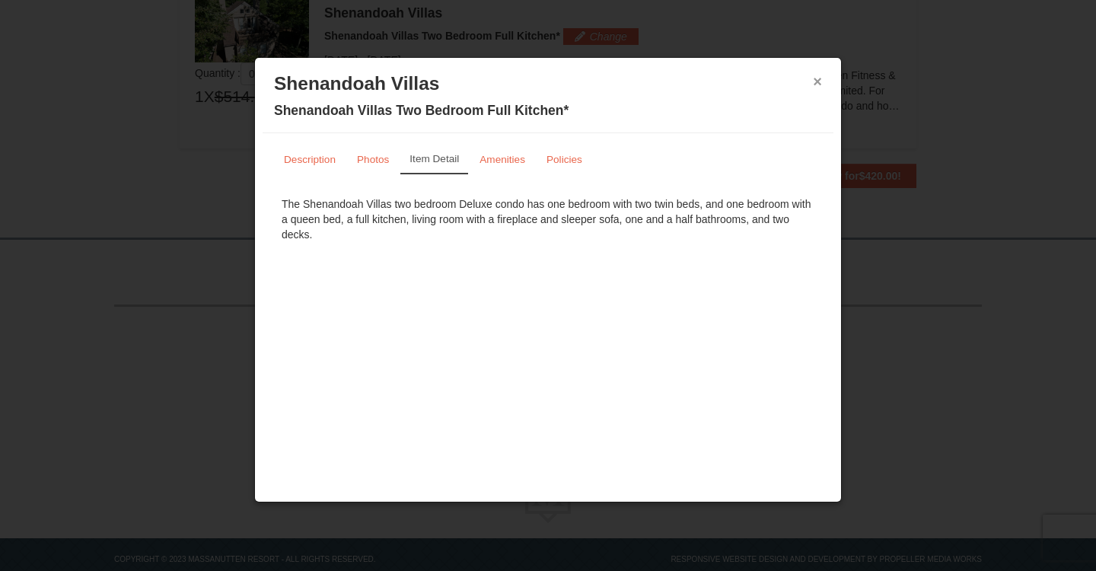
click at [818, 81] on button "×" at bounding box center [817, 81] width 9 height 15
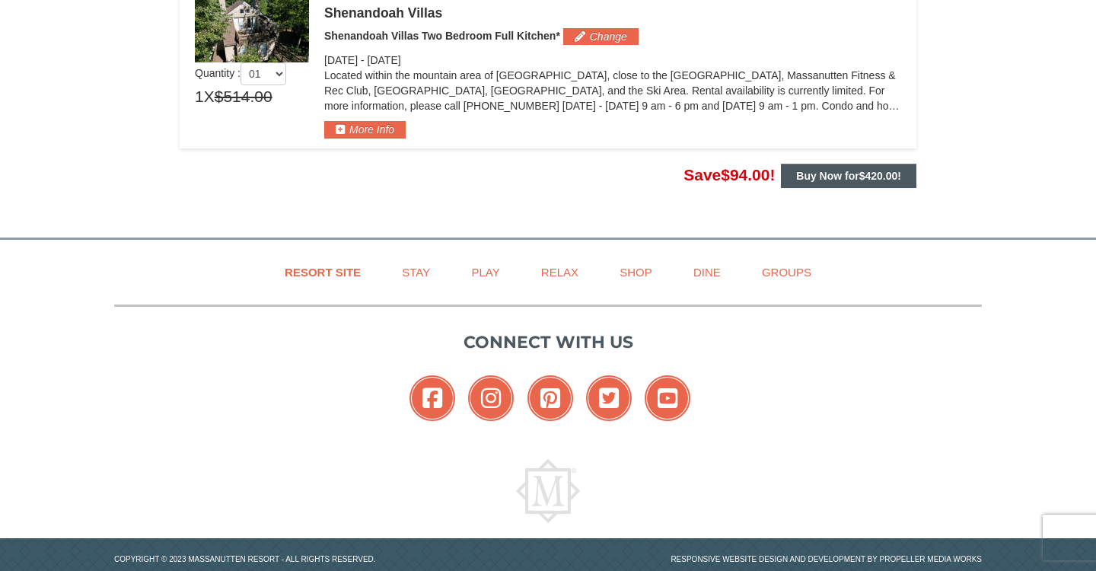
click at [833, 176] on strong "Buy Now for $420.00 !" at bounding box center [848, 176] width 105 height 12
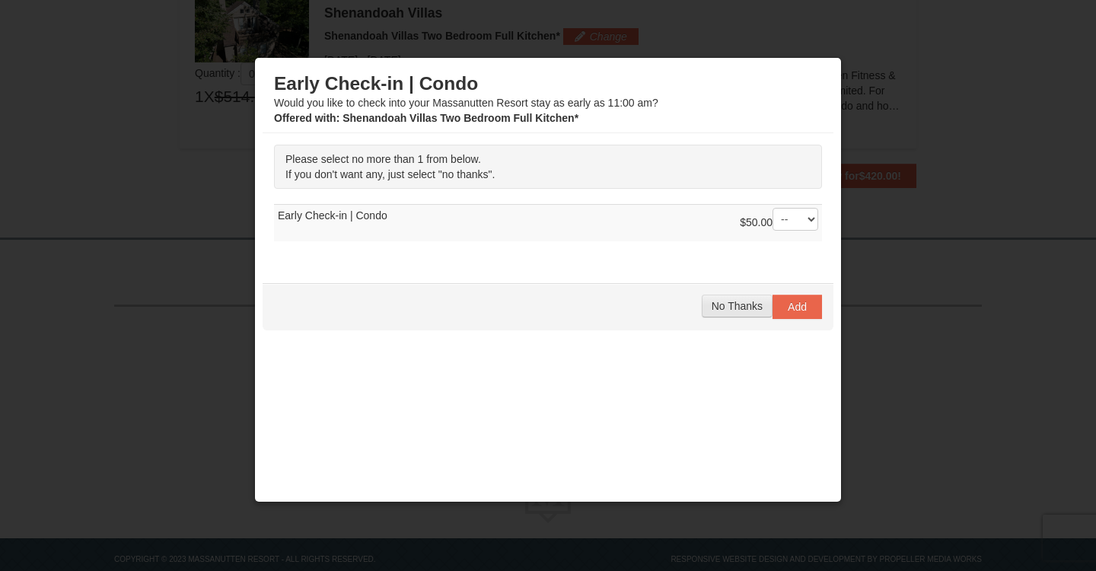
click at [723, 307] on span "No Thanks" at bounding box center [737, 306] width 51 height 12
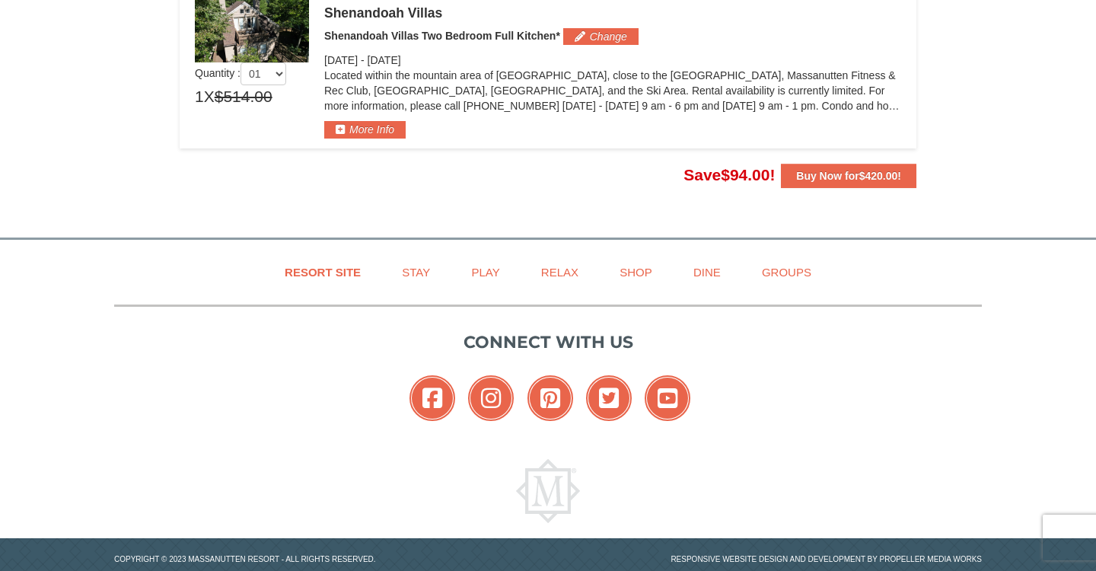
click at [805, 176] on div at bounding box center [548, 285] width 1096 height 571
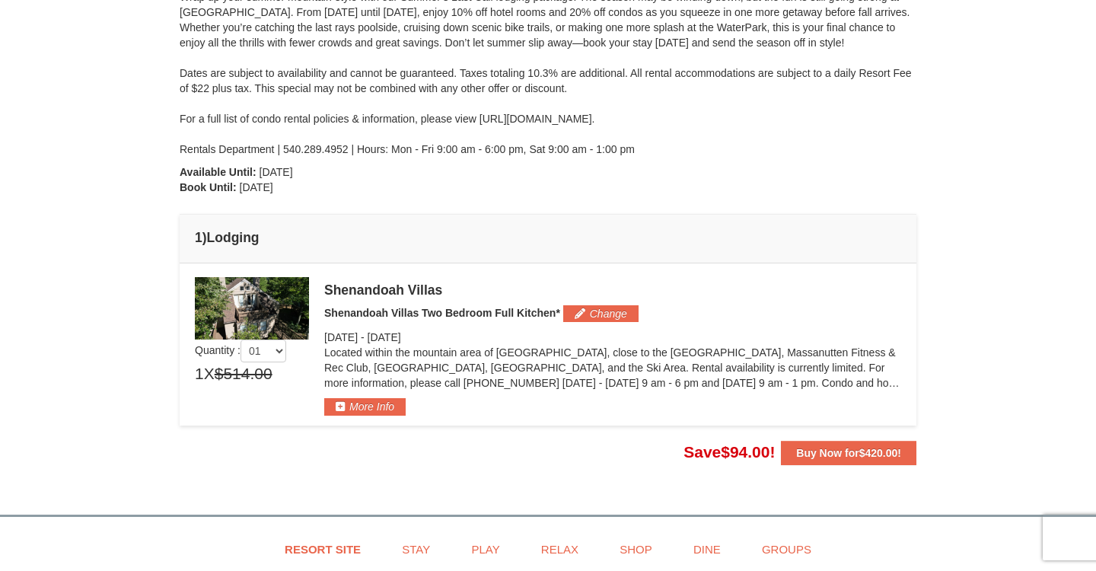
scroll to position [224, 0]
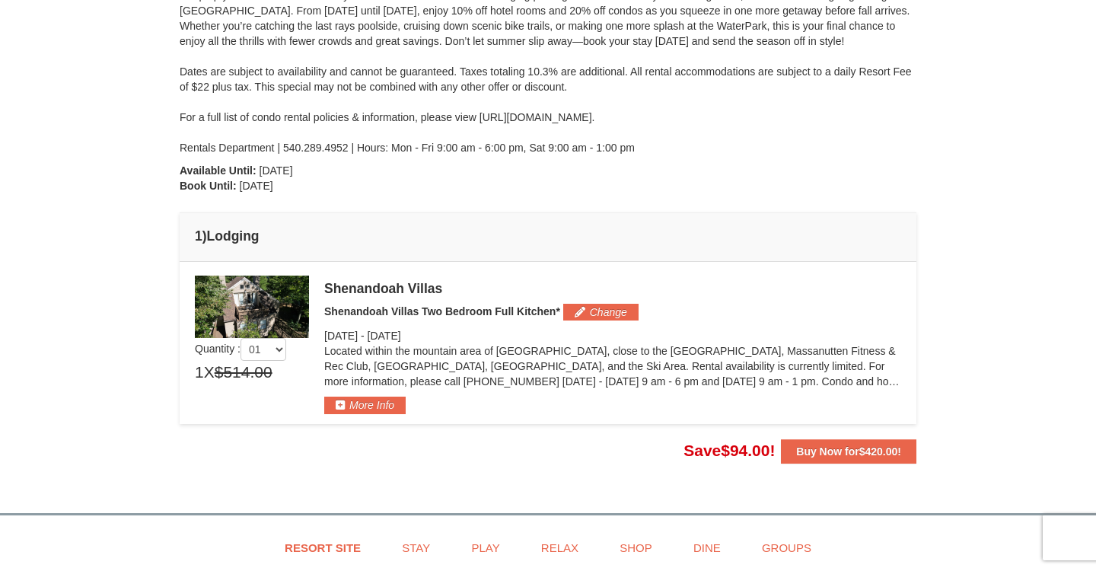
click at [816, 451] on div at bounding box center [548, 285] width 1096 height 571
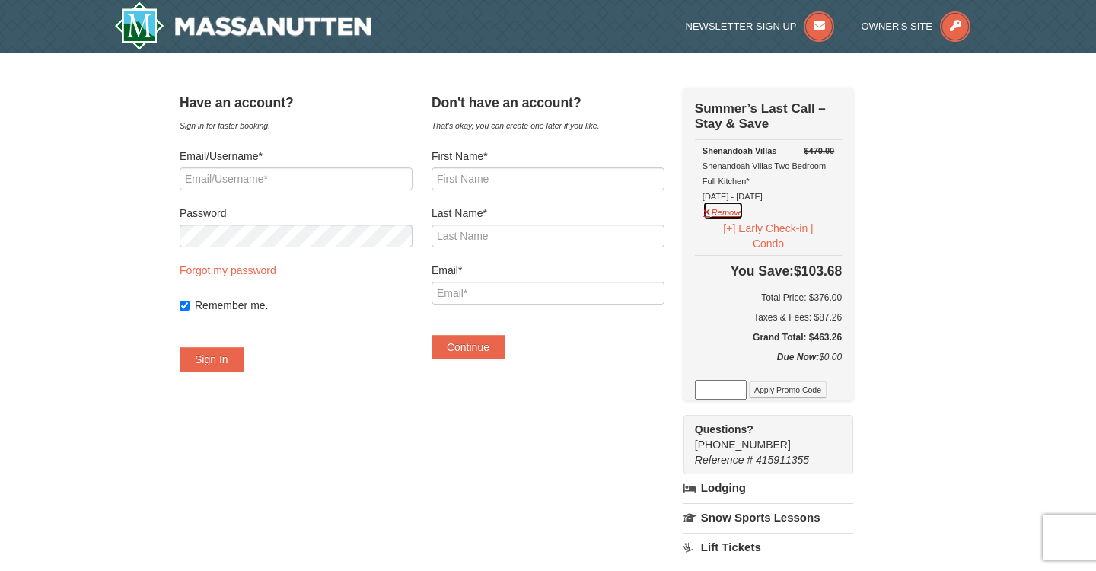
click at [727, 213] on button "Remove" at bounding box center [723, 210] width 41 height 19
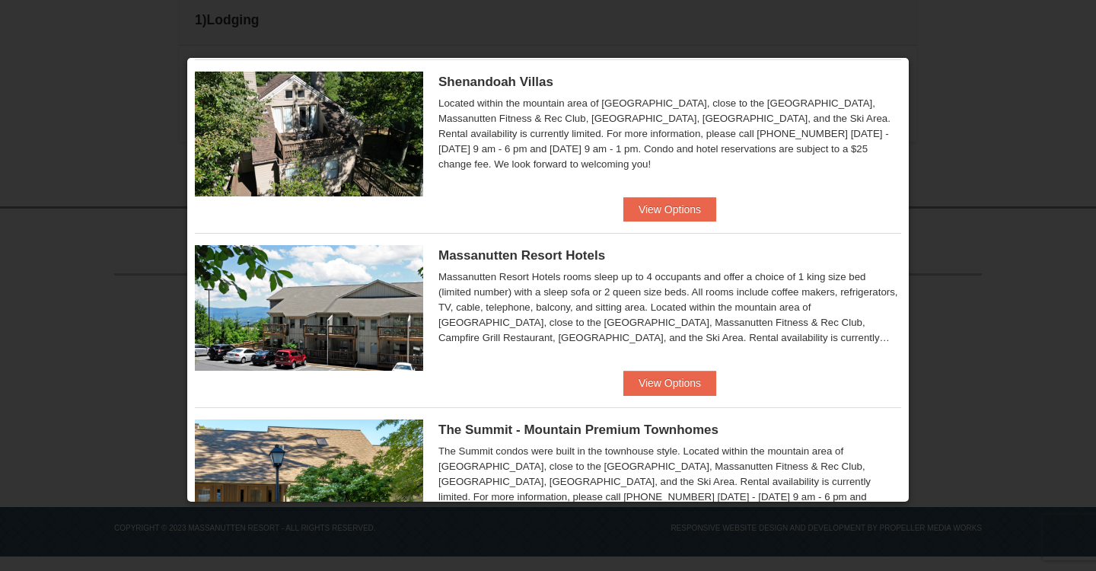
scroll to position [238, 0]
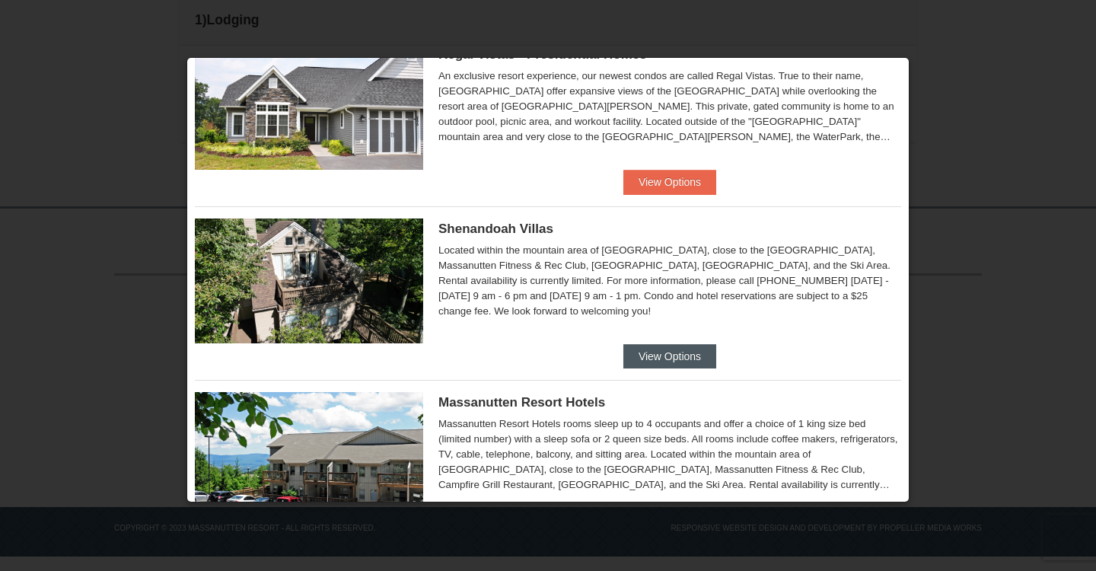
click at [666, 349] on button "View Options" at bounding box center [669, 356] width 93 height 24
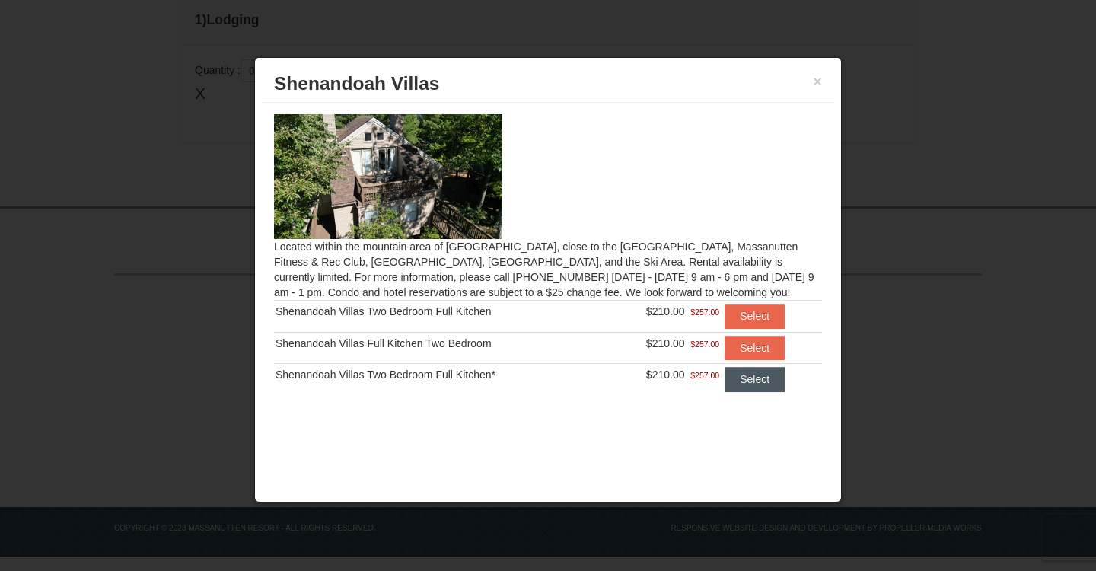
click at [754, 376] on button "Select" at bounding box center [755, 379] width 60 height 24
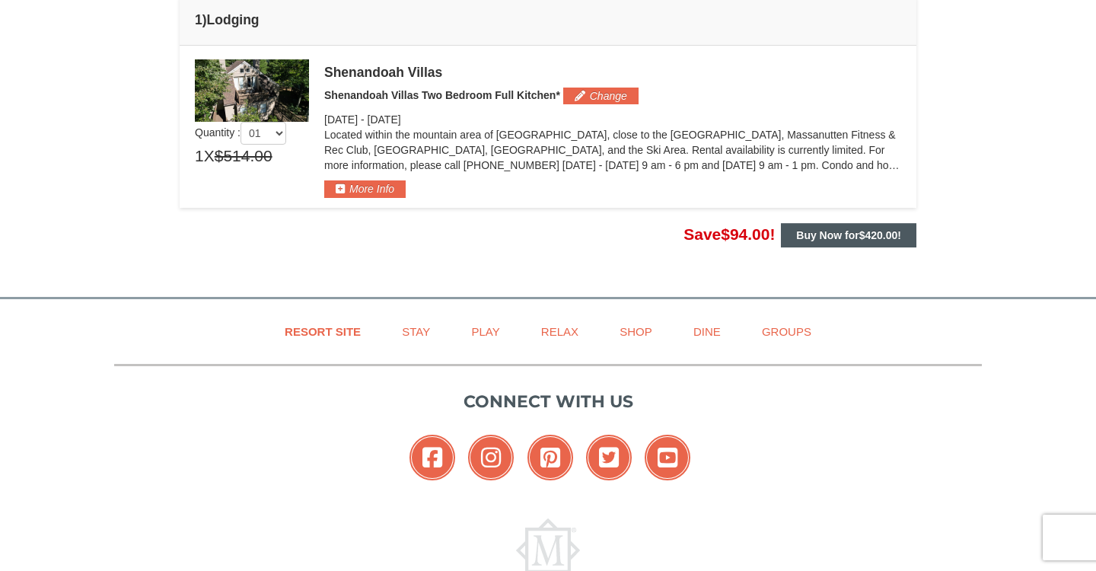
click at [811, 241] on button "Buy Now for $420.00 !" at bounding box center [848, 235] width 135 height 24
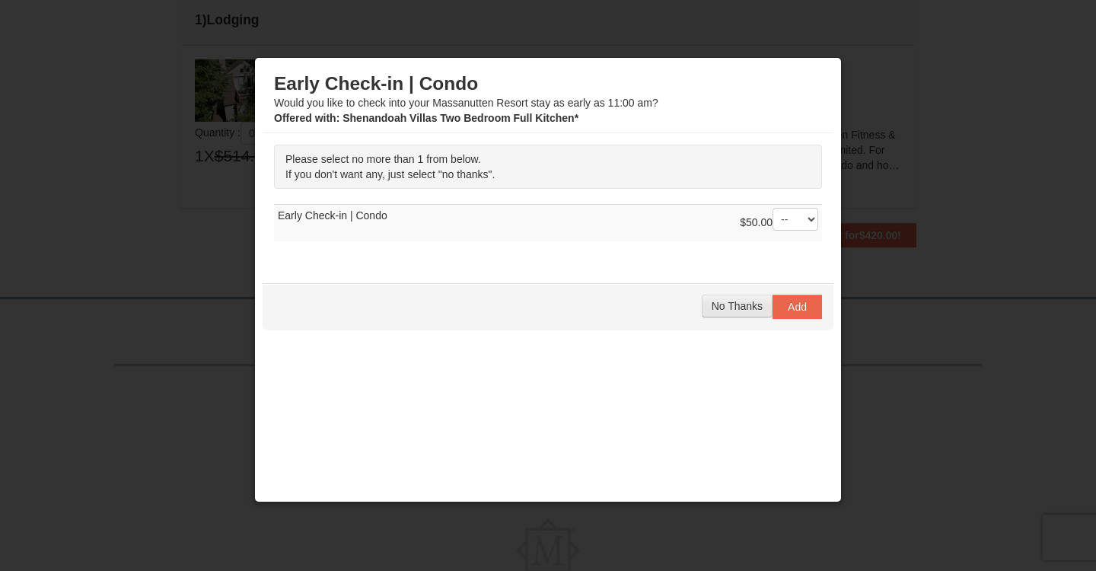
click at [741, 305] on span "No Thanks" at bounding box center [737, 306] width 51 height 12
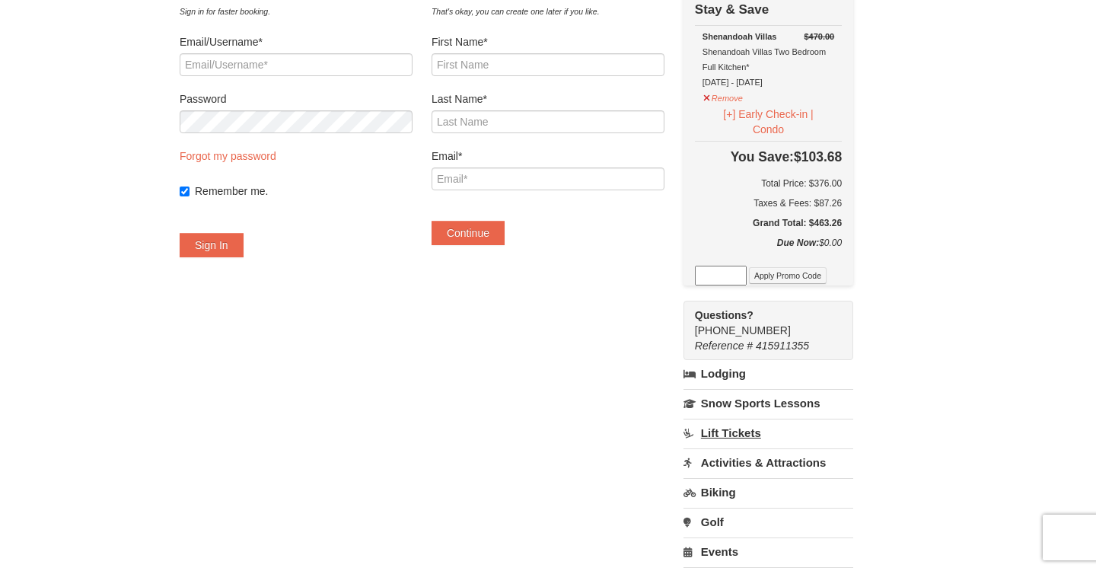
scroll to position [87, 0]
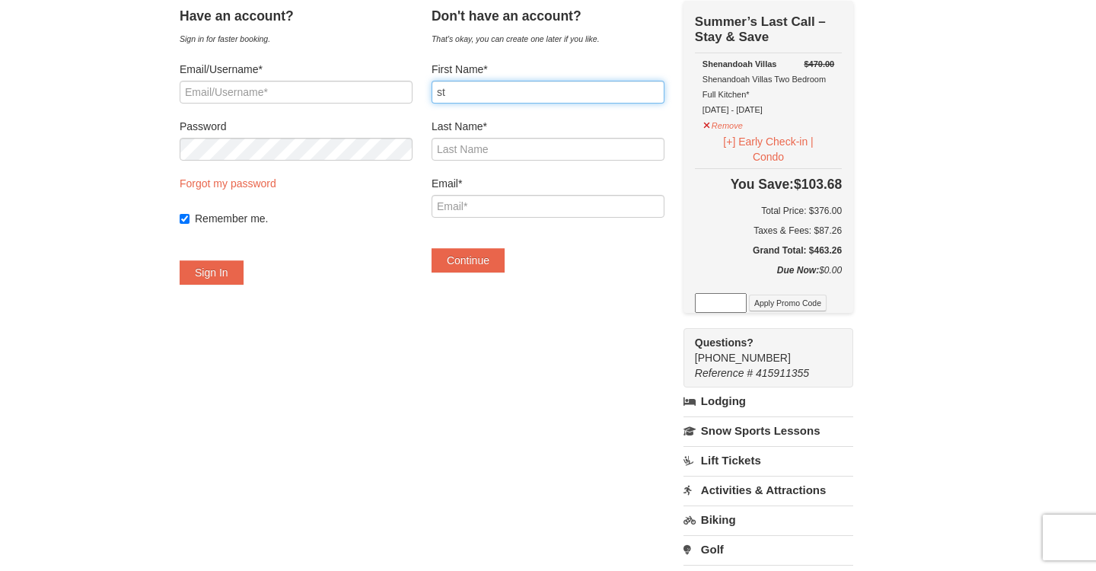
type input "s"
type input "Stacy"
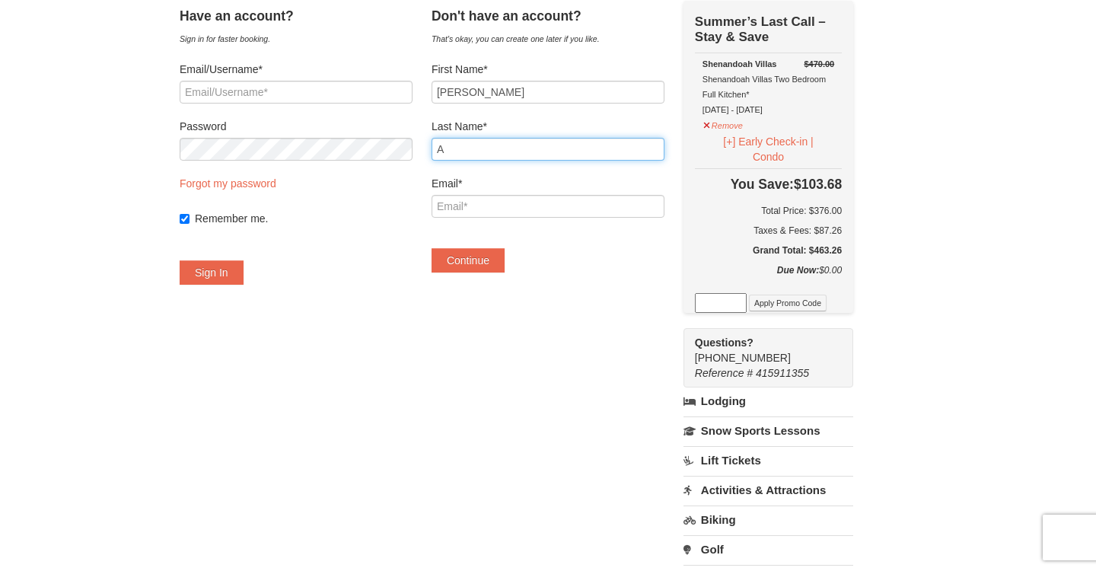
type input "Arnold"
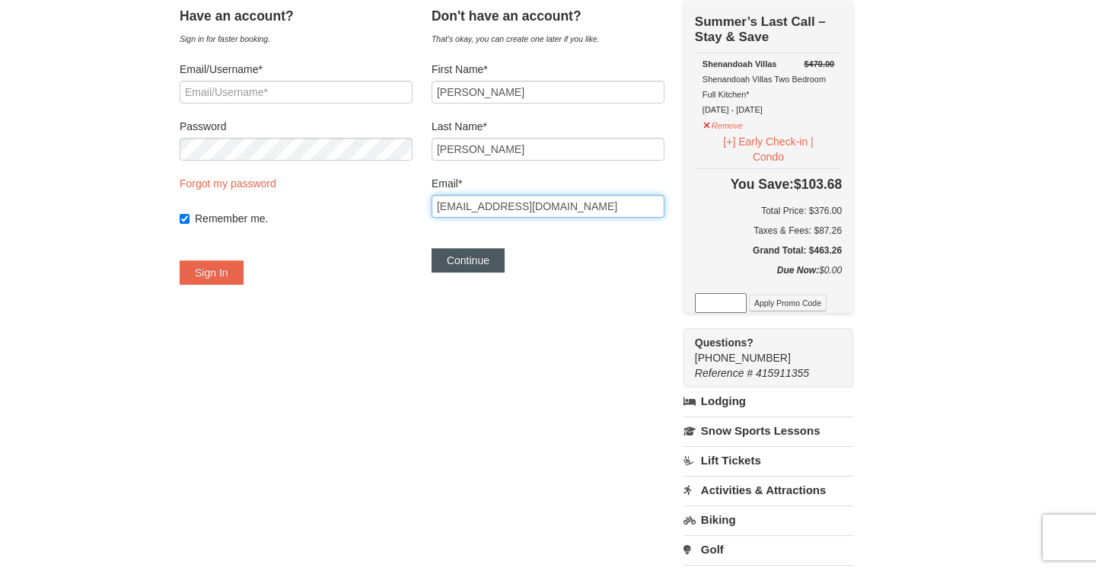
type input "[EMAIL_ADDRESS][DOMAIN_NAME]"
click at [487, 259] on button "Continue" at bounding box center [468, 260] width 73 height 24
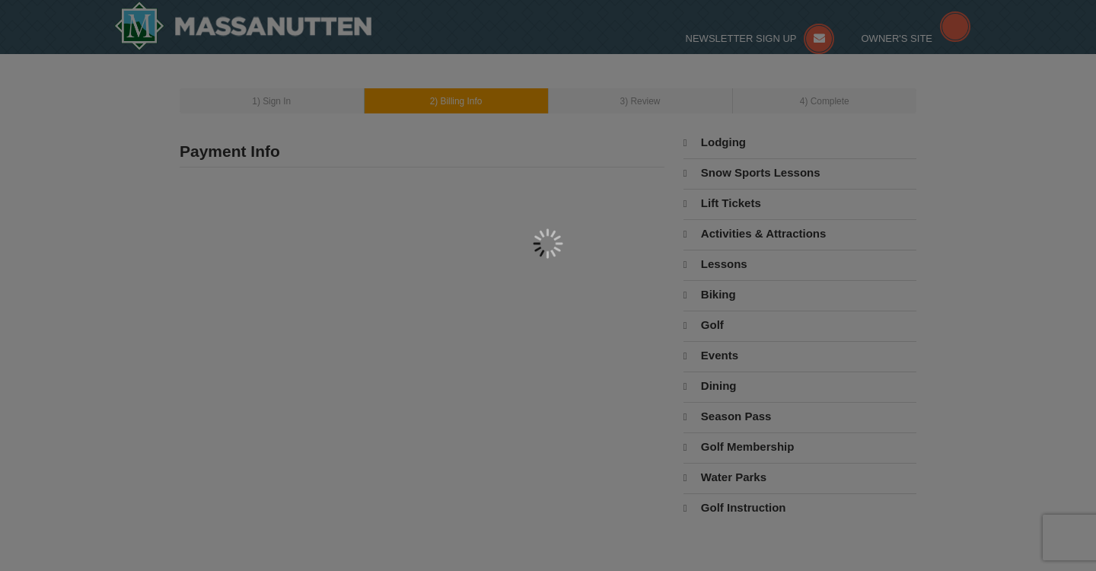
type input "[PERSON_NAME]"
type input "[EMAIL_ADDRESS][DOMAIN_NAME]"
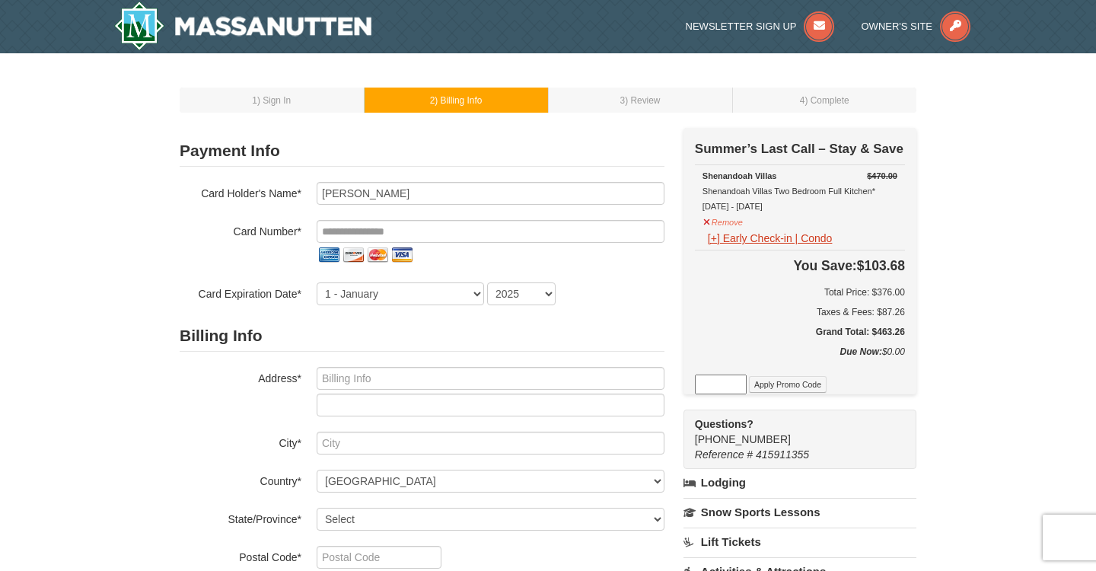
click at [713, 242] on button "[+] Early Check-in | Condo" at bounding box center [770, 238] width 135 height 17
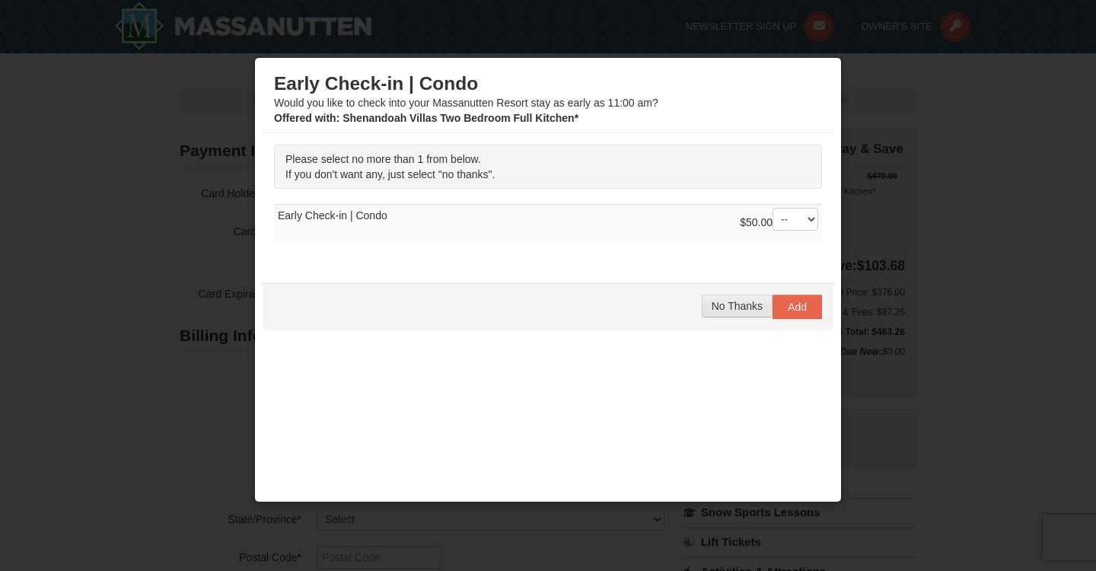
click at [744, 306] on span "No Thanks" at bounding box center [737, 306] width 51 height 12
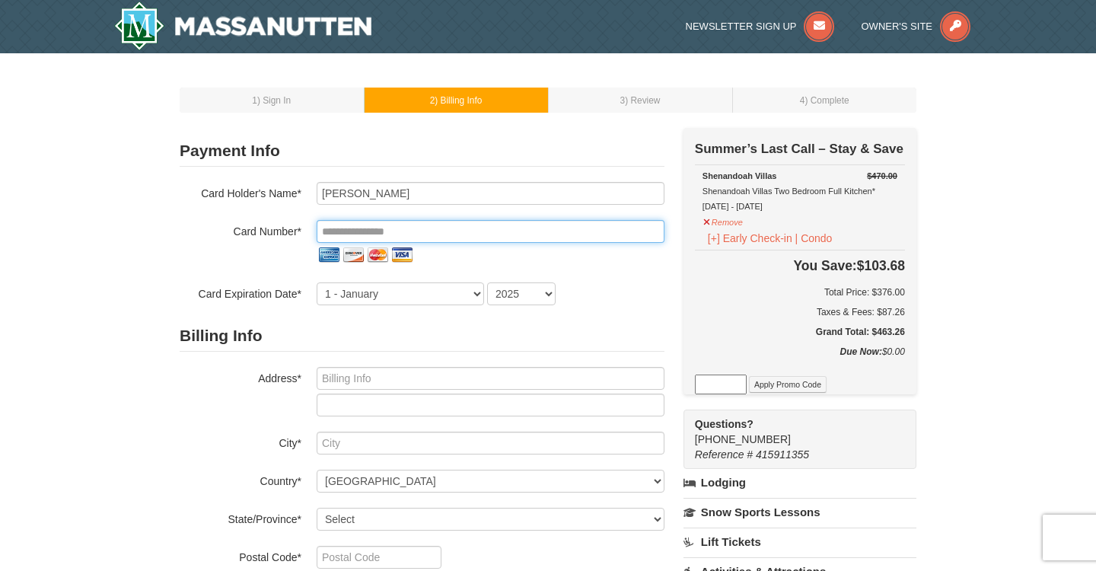
click at [469, 237] on input "tel" at bounding box center [491, 231] width 348 height 23
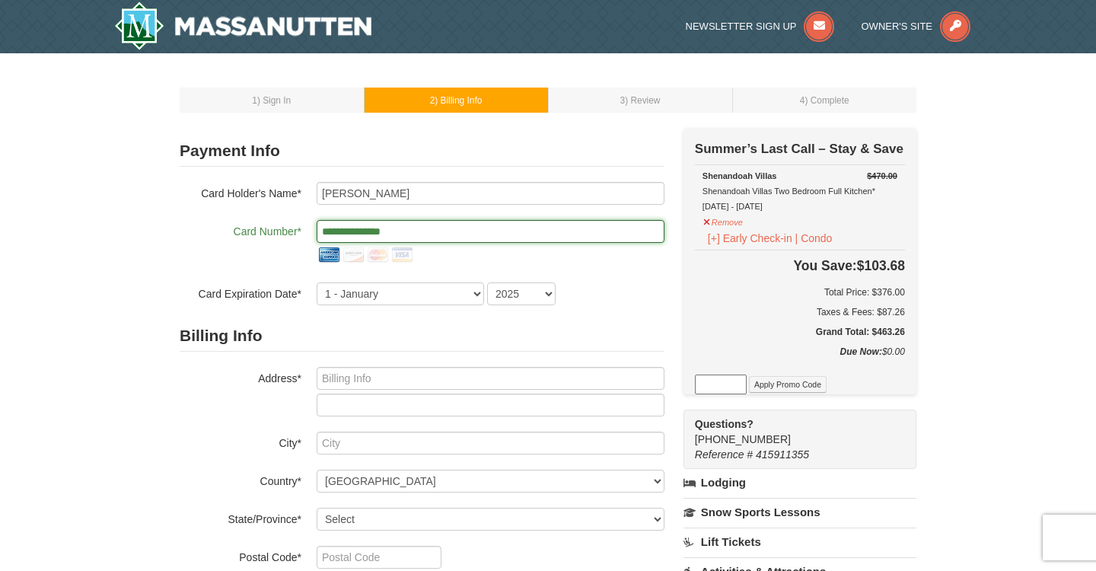
type input "**********"
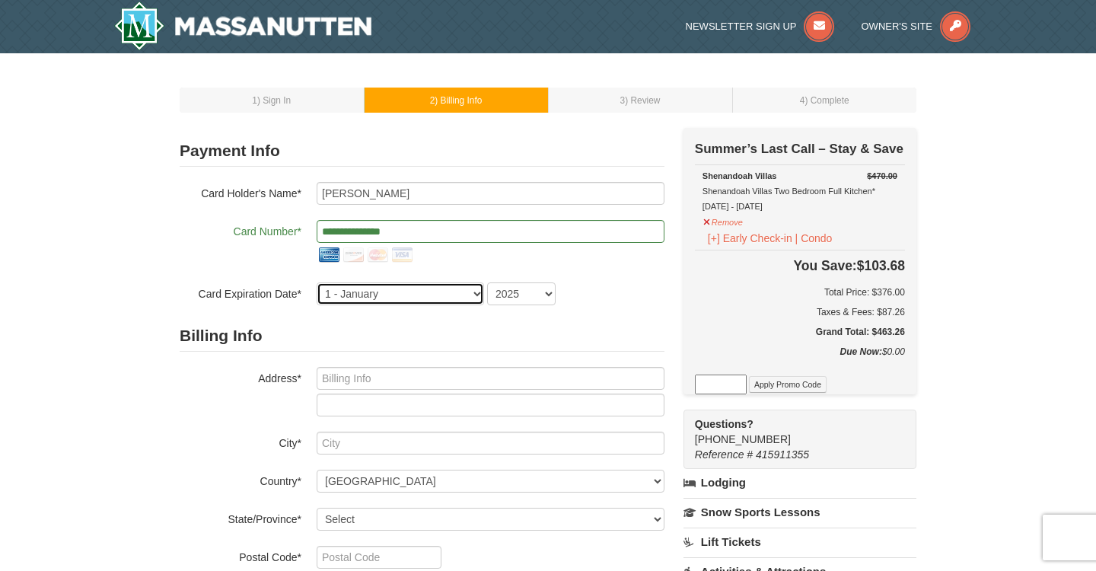
select select "4"
select select "2030"
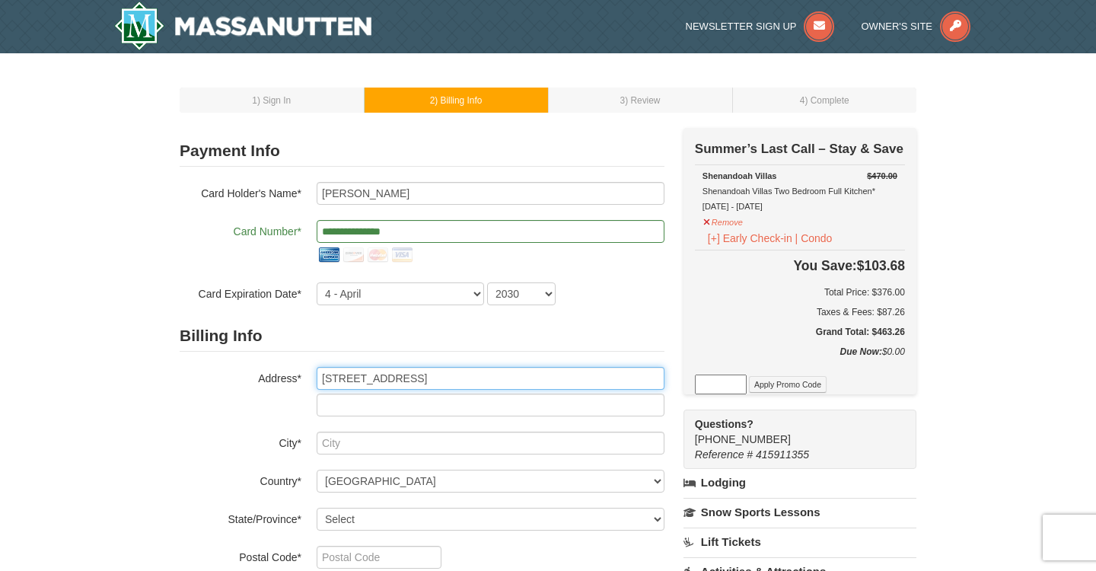
type input "[STREET_ADDRESS]"
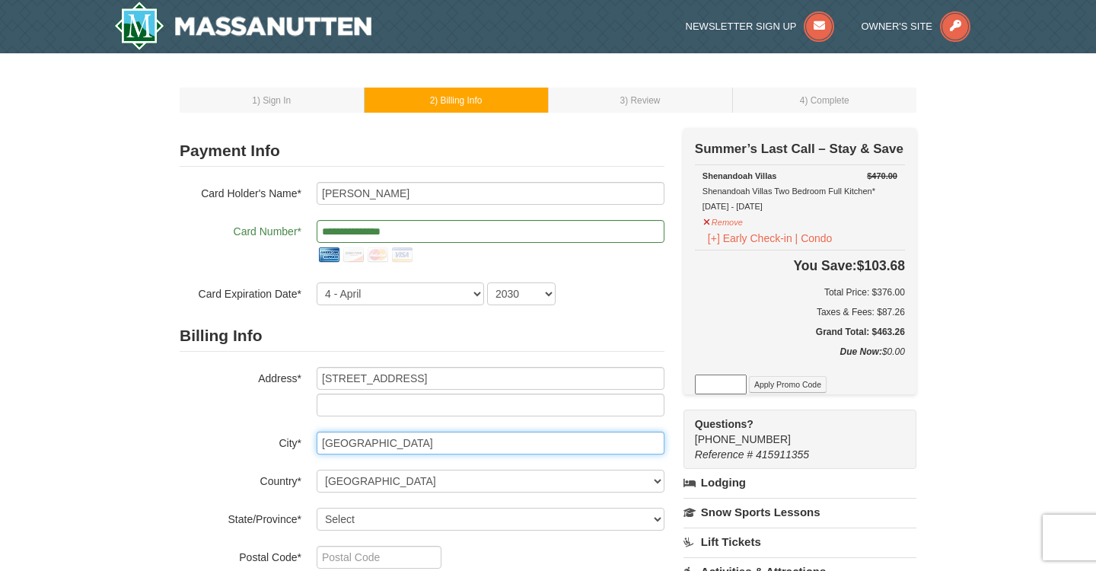
type input "Millersville"
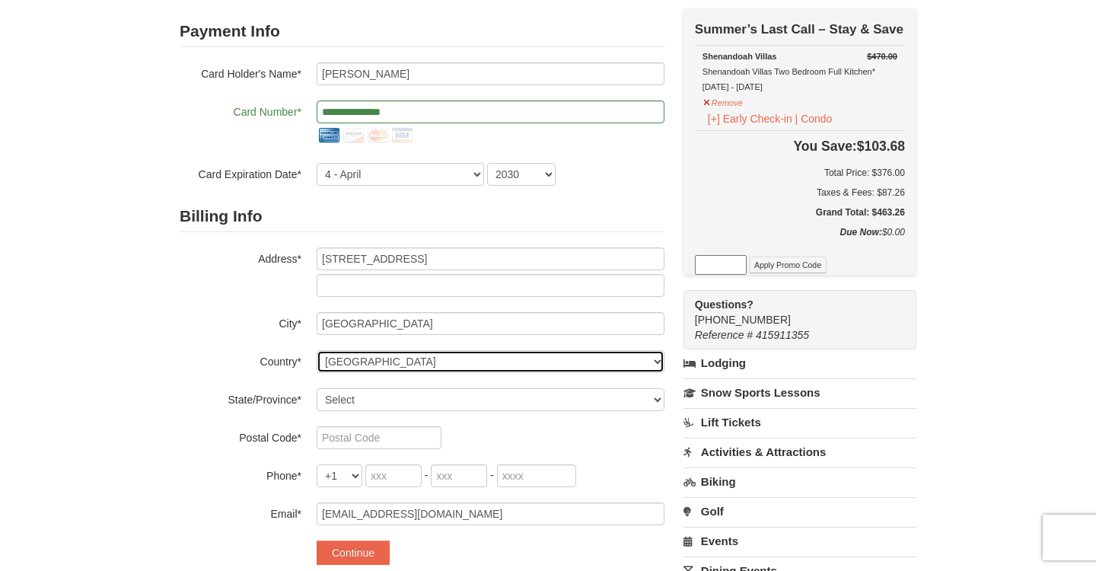
scroll to position [128, 0]
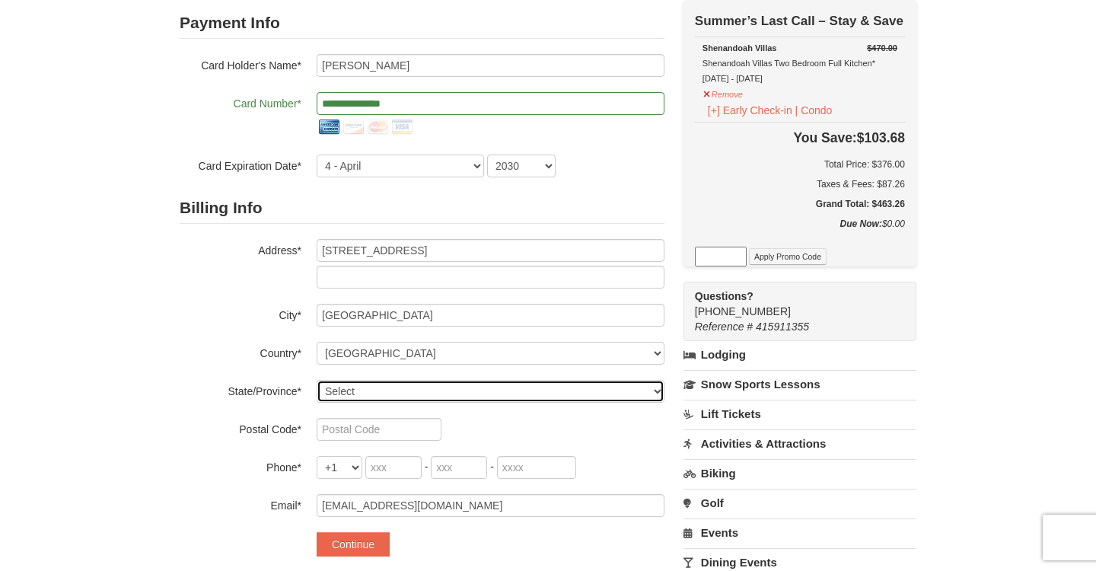
select select "MD"
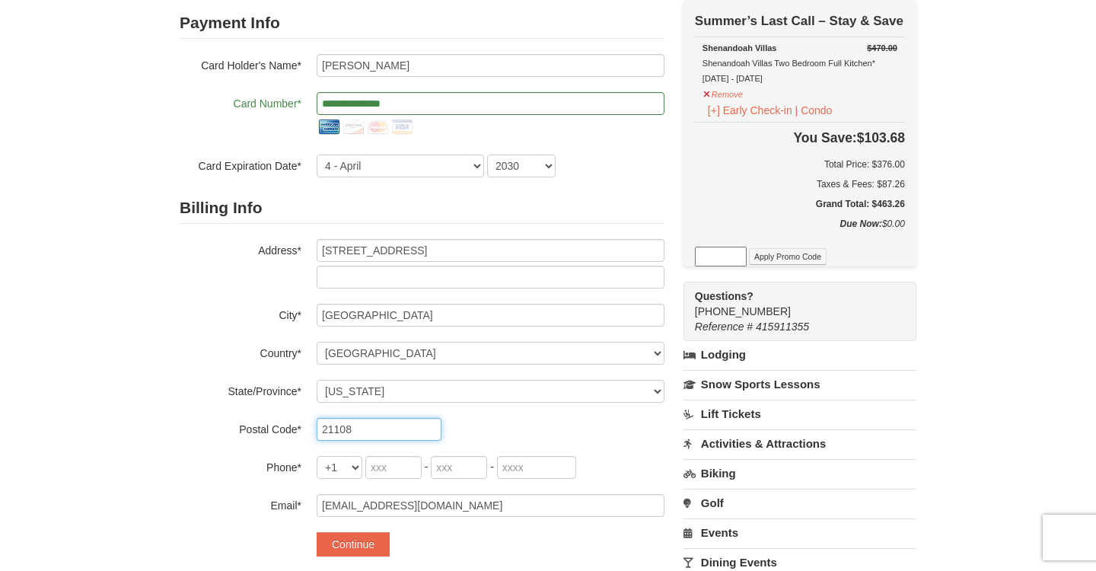
type input "21108"
click at [397, 462] on input "tel" at bounding box center [393, 467] width 56 height 23
type input "410"
click at [473, 476] on input "tel" at bounding box center [459, 467] width 56 height 23
type input "207"
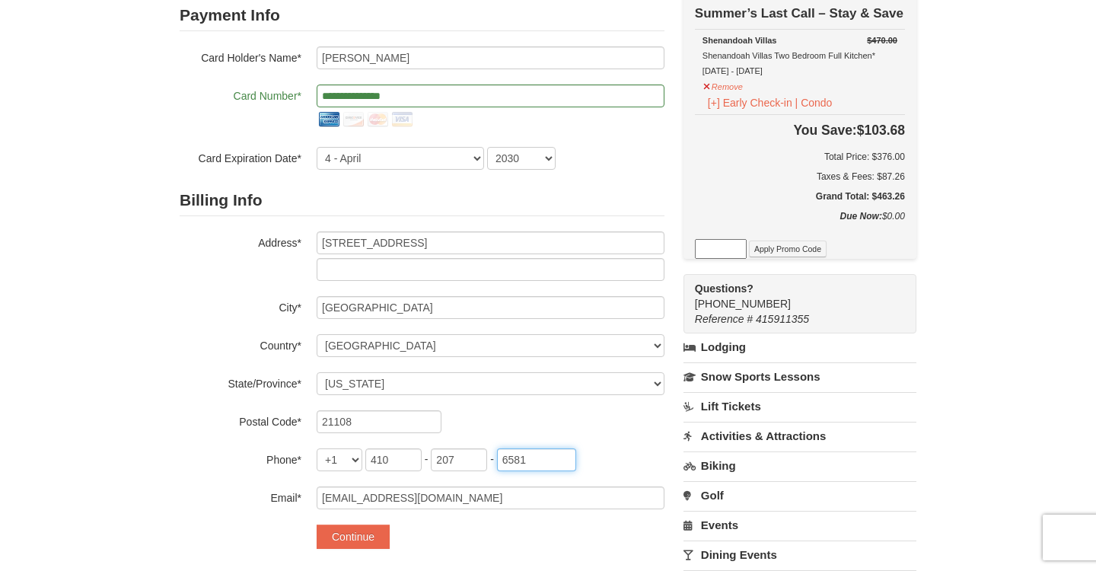
scroll to position [166, 0]
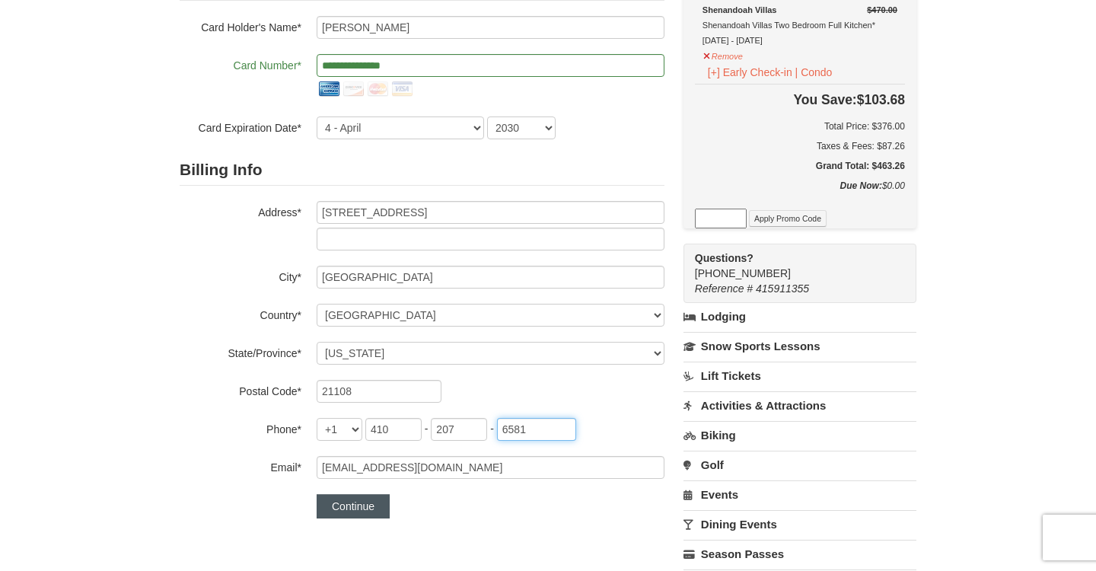
type input "6581"
click at [360, 509] on button "Continue" at bounding box center [353, 506] width 73 height 24
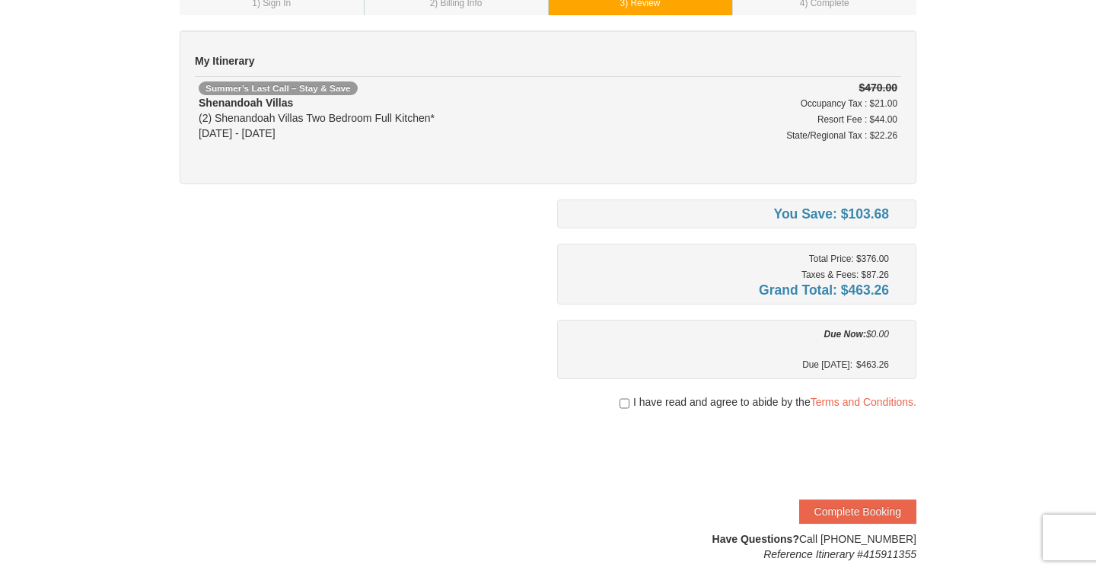
scroll to position [97, 0]
click at [626, 404] on input "checkbox" at bounding box center [625, 404] width 10 height 12
checkbox input "true"
click at [819, 518] on button "Complete Booking" at bounding box center [857, 512] width 117 height 24
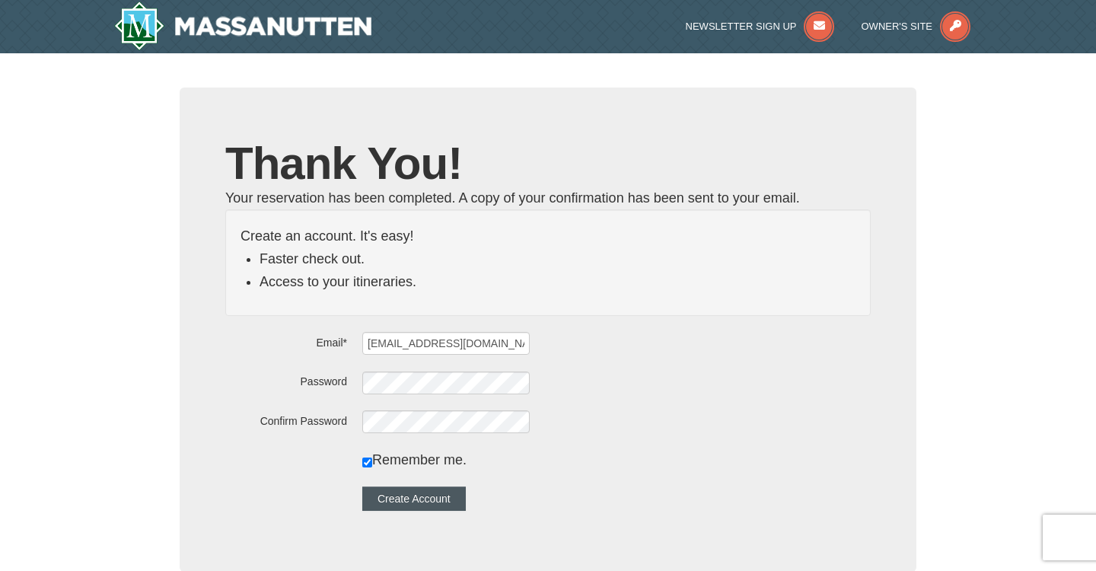
click at [422, 498] on button "Create Account" at bounding box center [414, 498] width 104 height 24
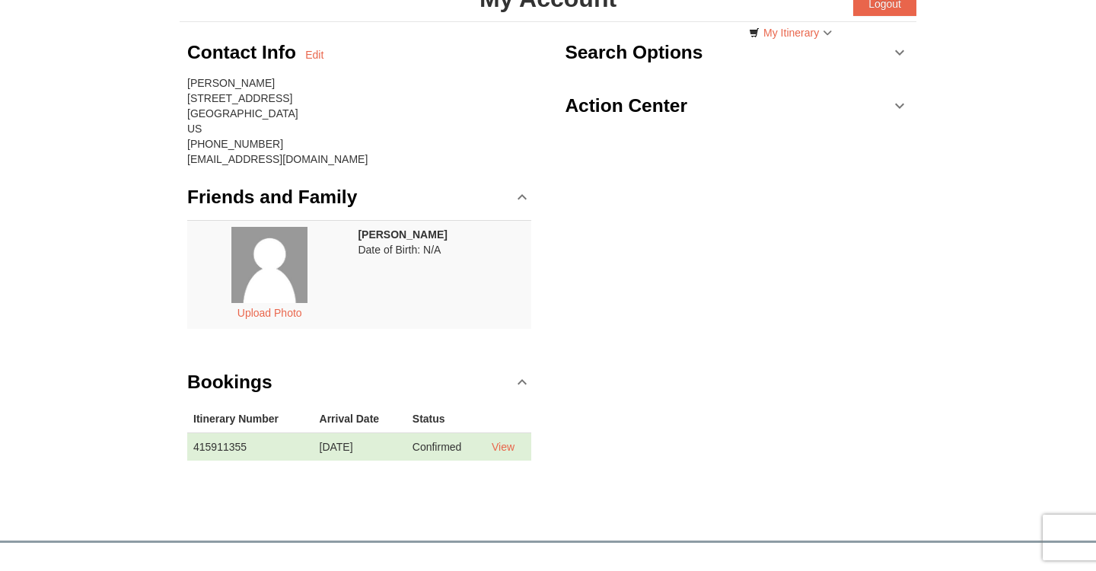
scroll to position [112, 0]
click at [510, 448] on link "View" at bounding box center [503, 447] width 23 height 12
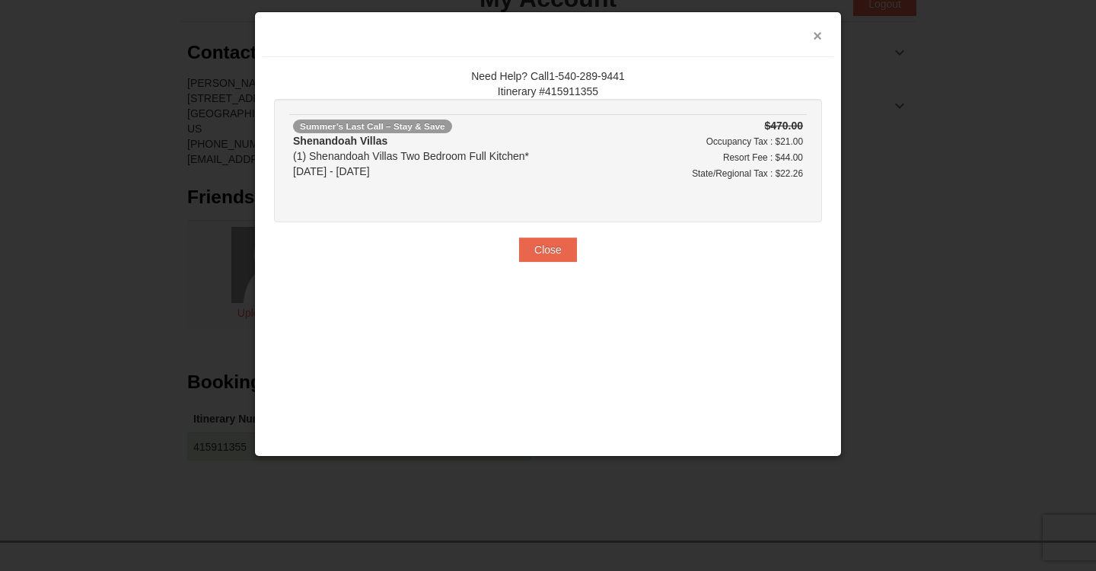
click at [816, 36] on button "×" at bounding box center [817, 35] width 9 height 15
